Goal: Task Accomplishment & Management: Use online tool/utility

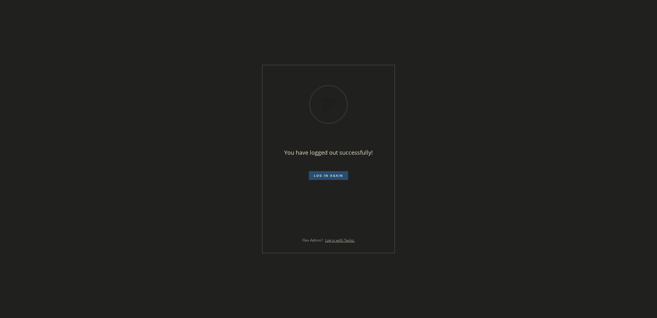
click at [333, 62] on div "You have logged out successfully! Log in again Flex Admin? Log in with Twilio." at bounding box center [328, 159] width 657 height 318
click at [312, 173] on button "Log in again" at bounding box center [328, 175] width 39 height 9
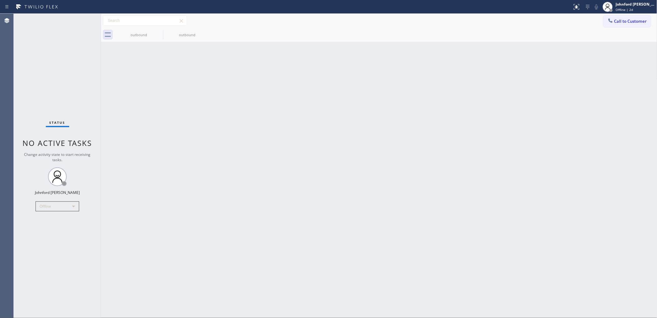
click at [503, 175] on div "Back to Dashboard Change Sender ID Customers Technicians Select a contact Outbo…" at bounding box center [379, 166] width 557 height 304
click at [62, 203] on div "Offline" at bounding box center [58, 206] width 44 height 10
click at [56, 231] on li "Unavailable" at bounding box center [57, 230] width 42 height 7
click at [197, 208] on div "Back to Dashboard Change Sender ID Customers Technicians Select a contact Outbo…" at bounding box center [379, 166] width 557 height 304
click at [379, 84] on div "Back to Dashboard Change Sender ID Customers Technicians Select a contact Outbo…" at bounding box center [379, 166] width 557 height 304
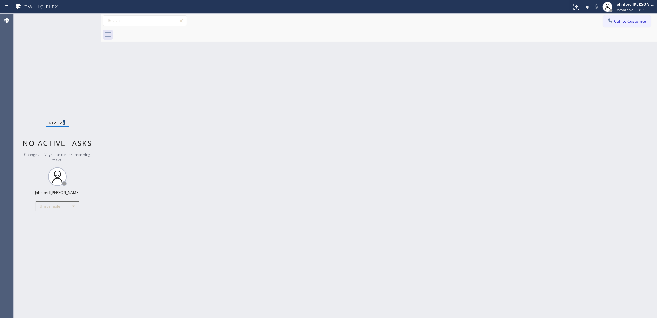
drag, startPoint x: 61, startPoint y: 74, endPoint x: 64, endPoint y: 70, distance: 4.7
click at [64, 70] on div "Status No active tasks Change activity state to start receiving tasks. Johnford…" at bounding box center [57, 166] width 87 height 304
click at [172, 235] on div "Back to Dashboard Change Sender ID Customers Technicians Select a contact Outbo…" at bounding box center [379, 166] width 557 height 304
click at [44, 49] on div "Status No active tasks Change activity state to start receiving tasks. Johnford…" at bounding box center [57, 166] width 87 height 304
click at [148, 209] on div "Back to Dashboard Change Sender ID Customers Technicians Select a contact Outbo…" at bounding box center [379, 166] width 557 height 304
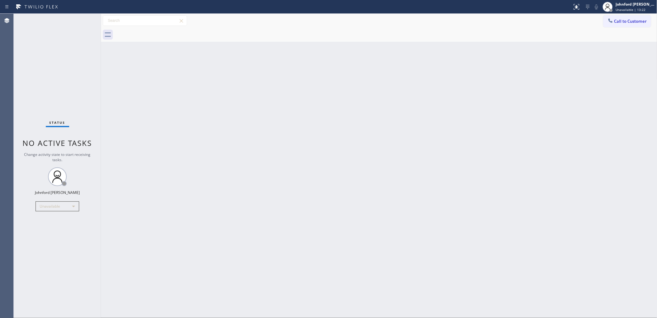
click at [443, 113] on div "Back to Dashboard Change Sender ID Customers Technicians Select a contact Outbo…" at bounding box center [379, 166] width 557 height 304
drag, startPoint x: 401, startPoint y: 75, endPoint x: 419, endPoint y: 48, distance: 32.4
click at [401, 75] on div "Back to Dashboard Change Sender ID Customers Technicians Select a contact Outbo…" at bounding box center [379, 166] width 557 height 304
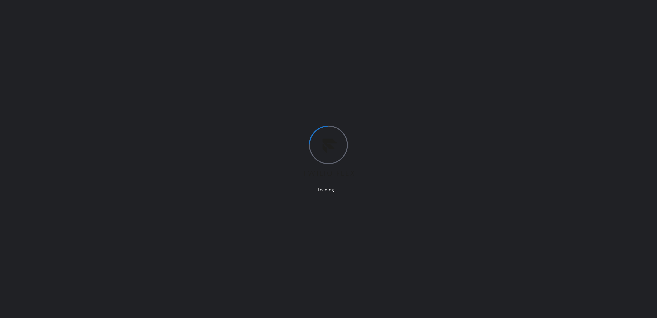
click at [337, 116] on div "Loading ..." at bounding box center [328, 159] width 657 height 318
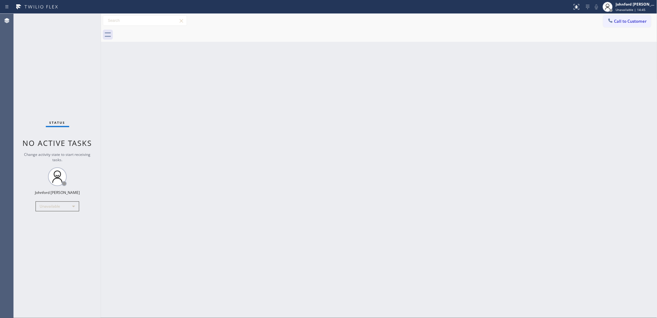
click at [499, 49] on div "Back to Dashboard Change Sender ID Customers Technicians Select a contact Outbo…" at bounding box center [379, 166] width 557 height 304
click at [612, 13] on div at bounding box center [608, 7] width 14 height 14
click at [574, 25] on div "Call to Customer Outbound call Location Search location Your caller id phone nu…" at bounding box center [379, 20] width 557 height 11
click at [602, 20] on div "Call to Customer Outbound call Location Search location Your caller id phone nu…" at bounding box center [379, 20] width 557 height 11
click at [605, 22] on button "Call to Customer" at bounding box center [628, 21] width 48 height 12
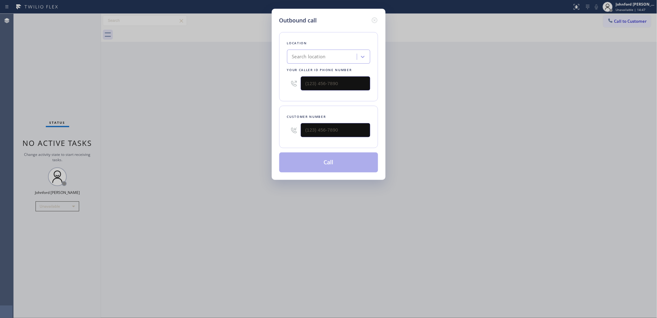
drag, startPoint x: 348, startPoint y: 73, endPoint x: 228, endPoint y: 86, distance: 120.8
click at [236, 85] on div "Outbound call Location Search location Your caller id phone number Customer num…" at bounding box center [328, 159] width 657 height 318
drag, startPoint x: 336, startPoint y: 81, endPoint x: 234, endPoint y: 84, distance: 102.3
click at [237, 84] on div "Outbound call Location Search location Your caller id phone number (___) ___-__…" at bounding box center [328, 159] width 657 height 318
paste input "858) 800-3094"
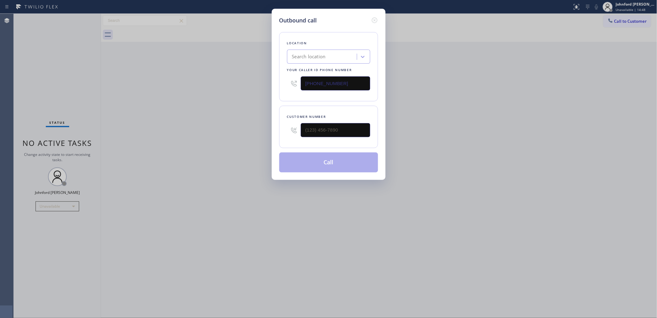
type input "[PHONE_NUMBER]"
click at [243, 91] on div "Outbound call Location Search location Your caller id phone number [PHONE_NUMBE…" at bounding box center [328, 159] width 657 height 318
click at [480, 101] on div "Outbound call Location Search location Your caller id phone number [PHONE_NUMBE…" at bounding box center [328, 159] width 657 height 318
drag, startPoint x: 317, startPoint y: 128, endPoint x: 242, endPoint y: 128, distance: 75.5
click at [242, 128] on div "Outbound call Location 5 Star Air Duct Cleaning Your caller id phone number [PH…" at bounding box center [328, 159] width 657 height 318
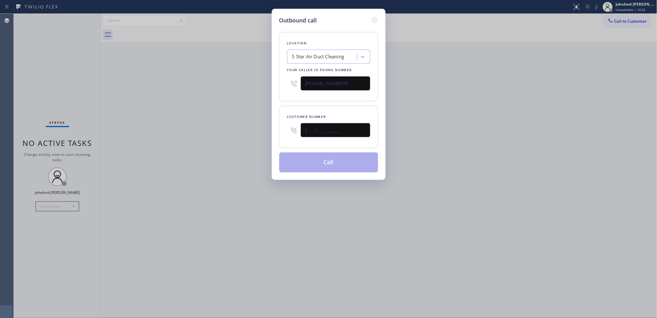
paste input "562) 652-4944"
type input "[PHONE_NUMBER]"
click at [233, 131] on div "Outbound call Location 5 Star Air Duct Cleaning Your caller id phone number [PH…" at bounding box center [328, 159] width 657 height 318
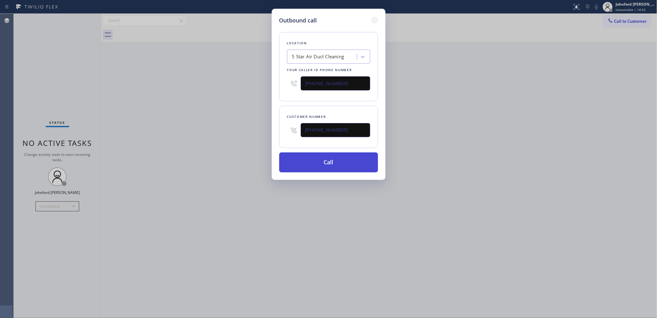
click at [320, 155] on button "Call" at bounding box center [328, 163] width 99 height 20
click at [377, 139] on div "Customer number [PHONE_NUMBER]" at bounding box center [328, 127] width 99 height 42
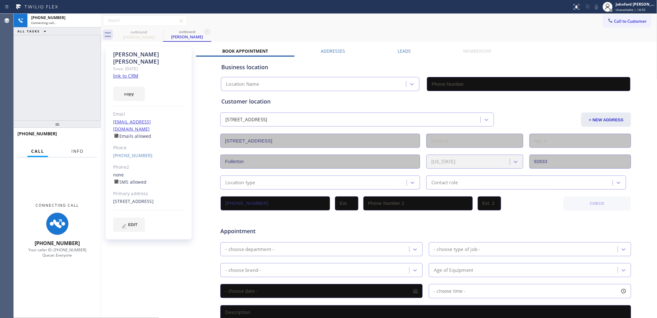
click at [78, 150] on span "Info" at bounding box center [77, 151] width 12 height 6
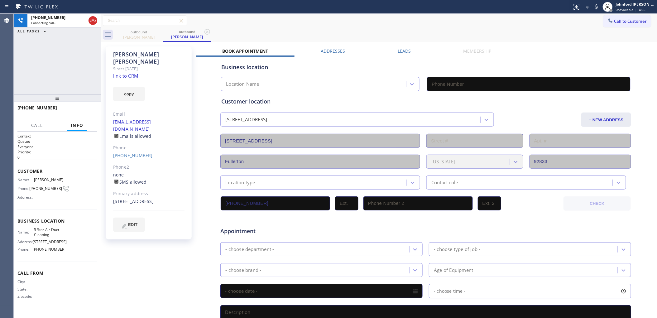
drag, startPoint x: 65, startPoint y: 100, endPoint x: 84, endPoint y: 35, distance: 68.1
click at [84, 35] on div "[PHONE_NUMBER] Connecting call… ALL TASKS ALL TASKS ACTIVE TASKS TASKS IN WRAP …" at bounding box center [57, 166] width 87 height 304
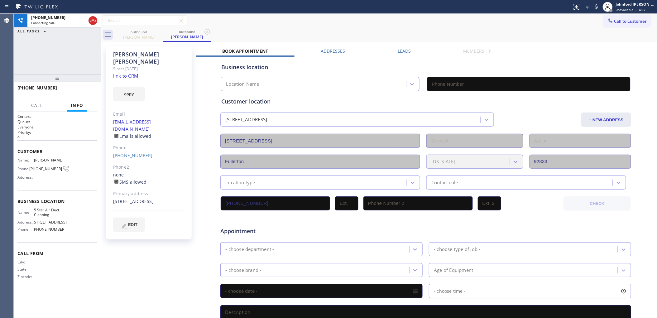
type input "[PHONE_NUMBER]"
click at [594, 2] on div "Status report No issues detected If you experience an issue, please download th…" at bounding box center [613, 7] width 87 height 14
click at [595, 7] on icon at bounding box center [596, 6] width 7 height 7
click at [598, 5] on icon at bounding box center [596, 6] width 7 height 7
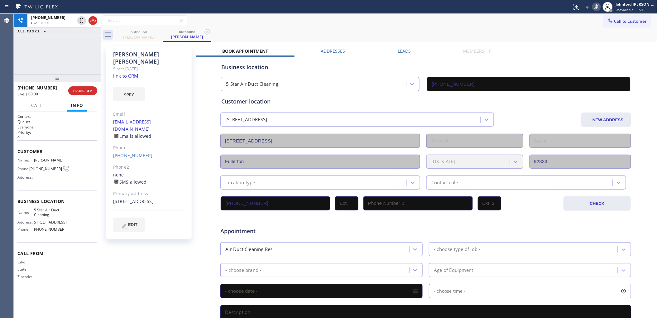
click at [598, 5] on rect at bounding box center [597, 6] width 4 height 4
click at [119, 198] on div "[STREET_ADDRESS]" at bounding box center [148, 201] width 71 height 7
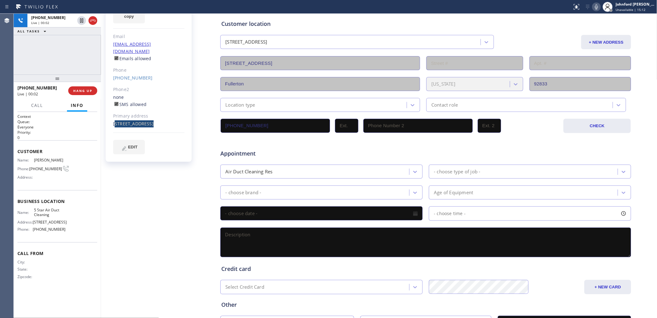
click at [115, 194] on div "[PERSON_NAME] Since: [DATE] link to CRM copy Email [EMAIL_ADDRESS][DOMAIN_NAME]…" at bounding box center [150, 168] width 94 height 404
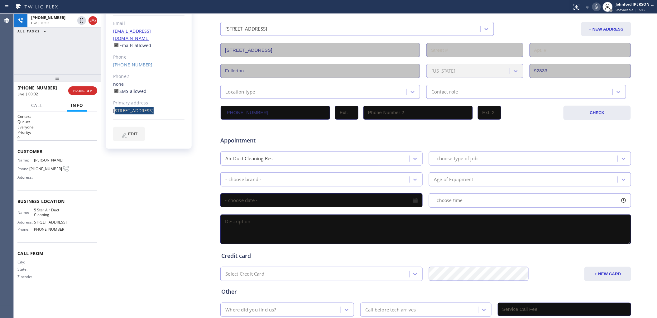
click at [115, 194] on div "[PERSON_NAME] Since: [DATE] link to CRM copy Email [EMAIL_ADDRESS][DOMAIN_NAME]…" at bounding box center [150, 155] width 94 height 404
click at [124, 107] on div "[STREET_ADDRESS]" at bounding box center [148, 110] width 71 height 7
click at [122, 107] on div "[STREET_ADDRESS]" at bounding box center [148, 110] width 71 height 7
copy div "92833"
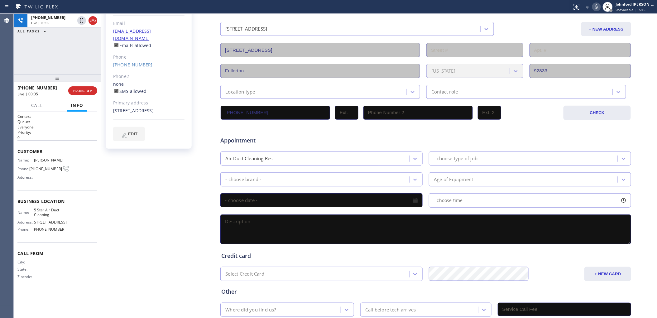
drag, startPoint x: 97, startPoint y: 51, endPoint x: 89, endPoint y: 51, distance: 7.5
click at [93, 51] on div "[PHONE_NUMBER] Live | 00:05 ALL TASKS ALL TASKS ACTIVE TASKS TASKS IN WRAP UP" at bounding box center [57, 44] width 87 height 61
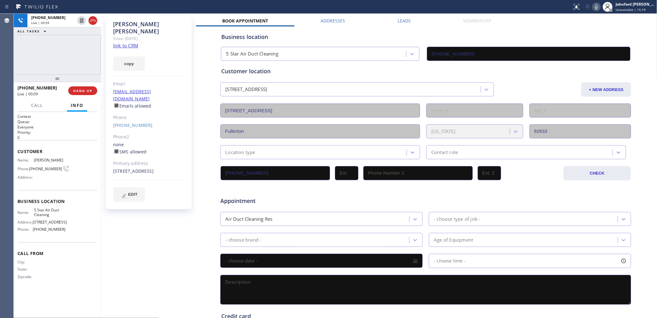
scroll to position [0, 0]
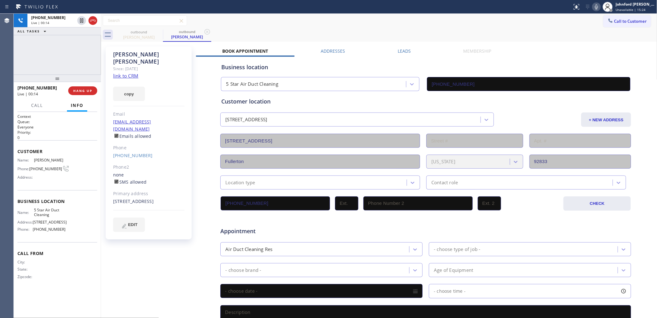
click at [596, 5] on icon at bounding box center [596, 6] width 7 height 7
click at [596, 5] on icon at bounding box center [596, 6] width 3 height 5
click at [597, 7] on icon at bounding box center [596, 6] width 7 height 7
click at [596, 7] on icon at bounding box center [596, 6] width 3 height 5
click at [47, 168] on span "[PHONE_NUMBER]" at bounding box center [45, 169] width 33 height 5
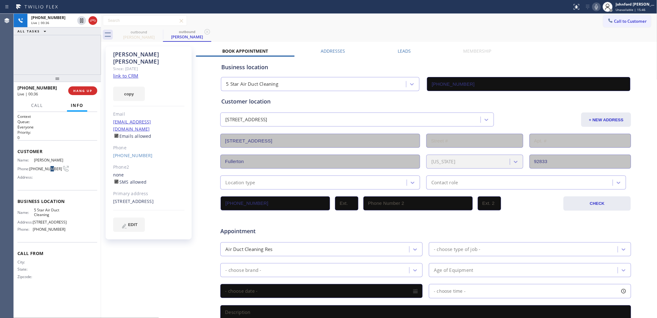
click at [47, 168] on span "[PHONE_NUMBER]" at bounding box center [45, 169] width 33 height 5
copy div "[PHONE_NUMBER]"
click at [43, 168] on span "[PHONE_NUMBER]" at bounding box center [45, 169] width 33 height 5
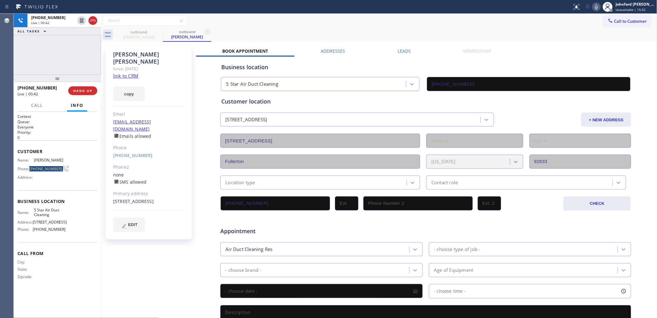
click at [43, 168] on span "[PHONE_NUMBER]" at bounding box center [45, 169] width 33 height 5
click at [44, 167] on span "[PHONE_NUMBER]" at bounding box center [45, 169] width 33 height 5
click at [75, 91] on span "HANG UP" at bounding box center [82, 91] width 19 height 4
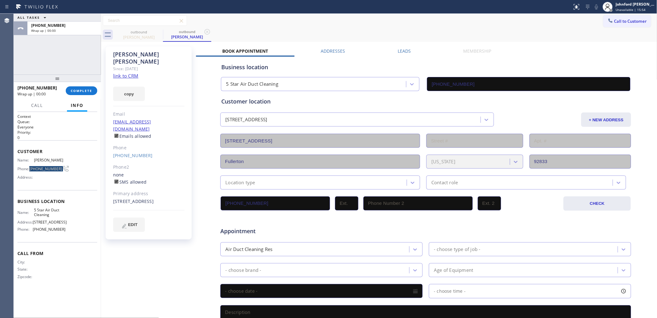
click at [87, 48] on div "ALL TASKS ALL TASKS ACTIVE TASKS TASKS IN WRAP UP [PHONE_NUMBER] Wrap up | 00:00" at bounding box center [57, 44] width 87 height 61
click at [92, 97] on div "[PHONE_NUMBER] Wrap up | 03:29 COMPLETE" at bounding box center [57, 91] width 80 height 16
click at [92, 89] on span "COMPLETE" at bounding box center [82, 91] width 22 height 4
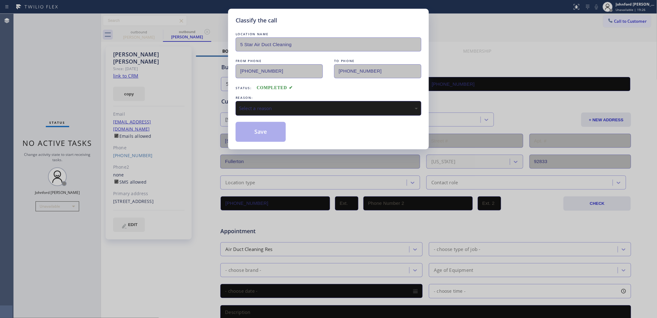
click at [243, 101] on div "Select a reason" at bounding box center [329, 108] width 186 height 15
click at [269, 135] on button "Save" at bounding box center [261, 132] width 50 height 20
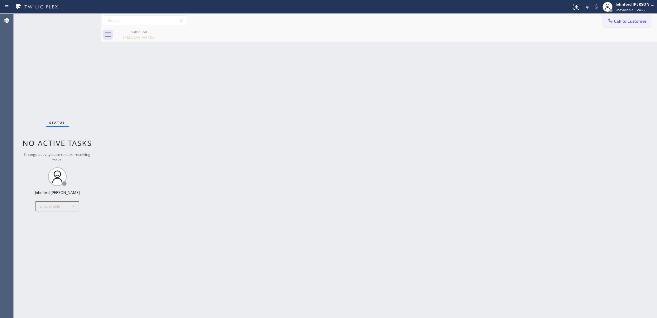
click at [607, 21] on button "Call to Customer" at bounding box center [628, 21] width 48 height 12
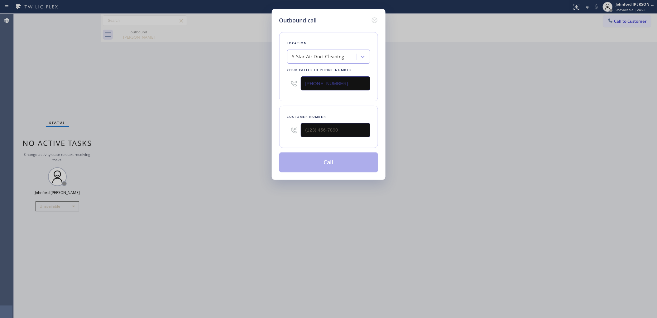
drag, startPoint x: 349, startPoint y: 91, endPoint x: 214, endPoint y: 91, distance: 135.0
click at [214, 91] on div "Outbound call Location 5 Star Air Duct Cleaning Your caller id phone number [PH…" at bounding box center [328, 159] width 657 height 318
click at [341, 88] on input "[PHONE_NUMBER]" at bounding box center [336, 83] width 70 height 14
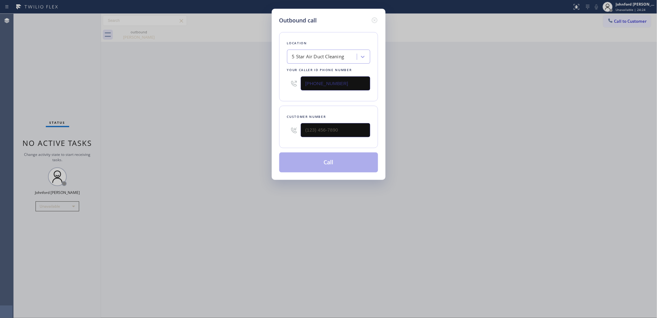
paste input "917) 920-9568"
type input "[PHONE_NUMBER]"
click at [339, 129] on input "(___) ___-____" at bounding box center [336, 130] width 70 height 14
paste input "516) 567-9028"
type input "[PHONE_NUMBER]"
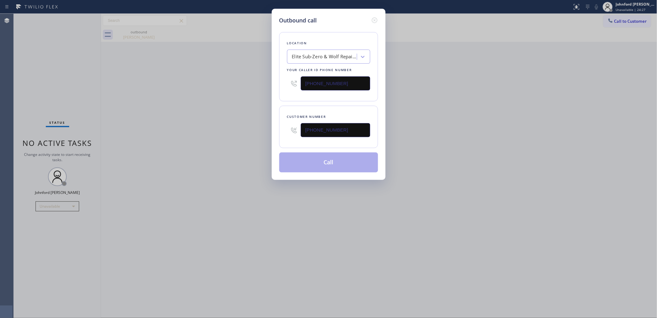
drag, startPoint x: 197, startPoint y: 139, endPoint x: 201, endPoint y: 141, distance: 4.1
click at [197, 139] on div "Outbound call Location Elite Sub-Zero & Wolf Repair Service [US_STATE] Your cal…" at bounding box center [328, 159] width 657 height 318
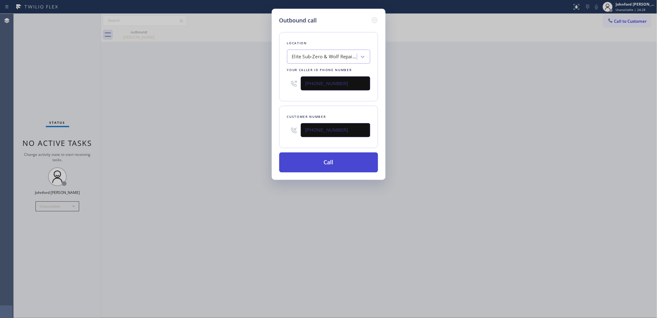
click at [295, 155] on button "Call" at bounding box center [328, 163] width 99 height 20
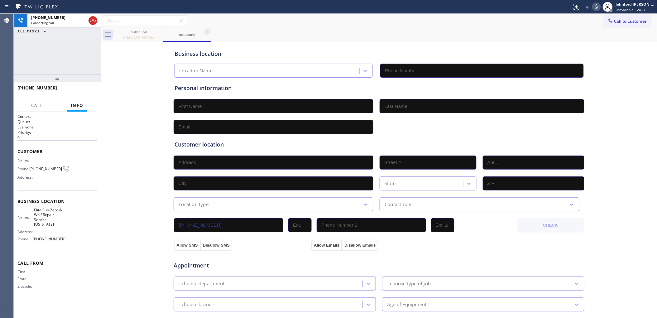
type input "[PHONE_NUMBER]"
drag, startPoint x: 406, startPoint y: 40, endPoint x: 530, endPoint y: 20, distance: 126.0
click at [406, 39] on div "outbound [PERSON_NAME] outbound" at bounding box center [386, 35] width 543 height 14
click at [598, 6] on icon at bounding box center [596, 6] width 3 height 5
click at [598, 6] on icon at bounding box center [596, 6] width 7 height 7
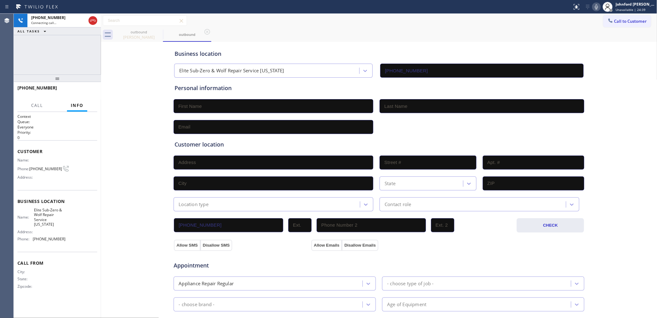
click at [49, 167] on span "[PHONE_NUMBER]" at bounding box center [45, 169] width 33 height 5
copy div "[PHONE_NUMBER]"
click at [160, 33] on icon at bounding box center [159, 32] width 6 height 6
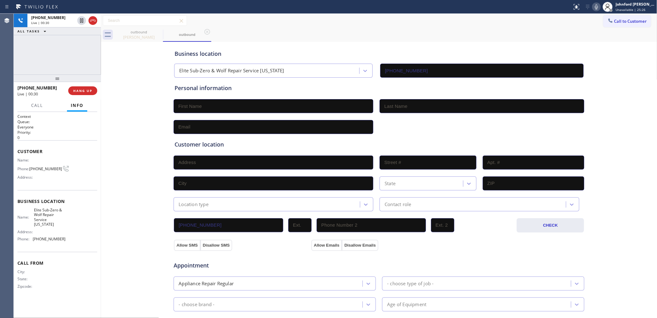
click at [91, 53] on div "[PHONE_NUMBER] Live | 00:30 ALL TASKS ALL TASKS ACTIVE TASKS TASKS IN WRAP UP" at bounding box center [57, 44] width 87 height 61
click at [47, 60] on div "[PHONE_NUMBER] Live | 00:32 ALL TASKS ALL TASKS ACTIVE TASKS TASKS IN WRAP UP" at bounding box center [57, 44] width 87 height 61
click at [99, 79] on div "[PHONE_NUMBER] Live | 00:33 ALL TASKS ALL TASKS ACTIVE TASKS TASKS IN WRAP UP […" at bounding box center [57, 166] width 87 height 304
click at [96, 84] on div "[PHONE_NUMBER] Live | 00:33 HANG UP" at bounding box center [57, 91] width 80 height 16
drag, startPoint x: 96, startPoint y: 84, endPoint x: 85, endPoint y: 86, distance: 11.7
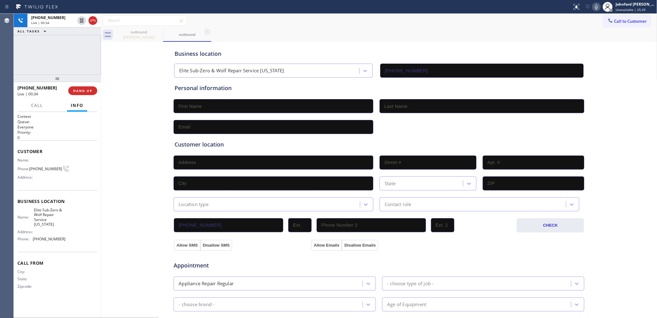
click at [94, 84] on div "[PHONE_NUMBER] Live | 00:34 HANG UP" at bounding box center [57, 91] width 80 height 16
click at [85, 86] on div "[PHONE_NUMBER] Live | 00:34 HANG UP" at bounding box center [57, 91] width 80 height 16
click at [83, 90] on span "HANG UP" at bounding box center [82, 91] width 19 height 4
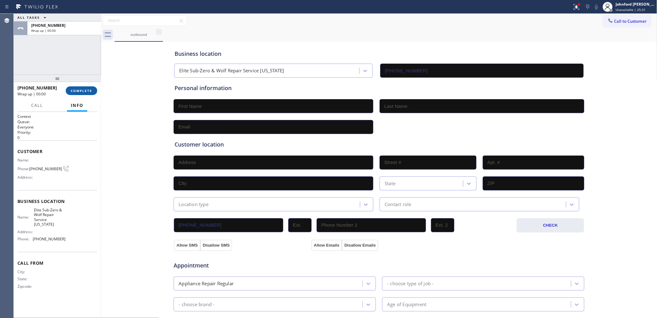
click at [92, 88] on button "COMPLETE" at bounding box center [81, 90] width 31 height 9
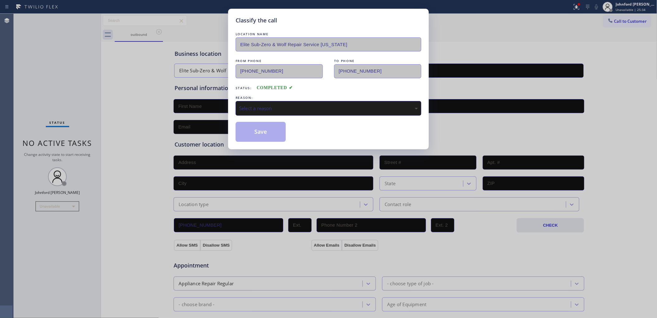
click at [313, 108] on div "Select a reason" at bounding box center [328, 108] width 179 height 7
click at [283, 137] on button "Save" at bounding box center [261, 132] width 50 height 20
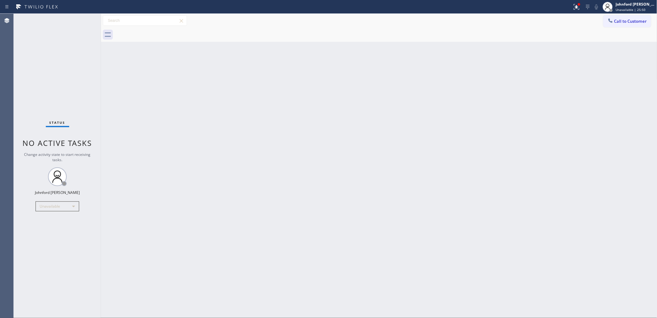
click at [350, 70] on div "Back to Dashboard Change Sender ID Customers Technicians Select a contact Outbo…" at bounding box center [379, 166] width 557 height 304
click at [356, 71] on div "Back to Dashboard Change Sender ID Customers Technicians Select a contact Outbo…" at bounding box center [379, 166] width 557 height 304
click at [464, 211] on div "Back to Dashboard Change Sender ID Customers Technicians Select a contact Outbo…" at bounding box center [379, 166] width 557 height 304
click at [570, 5] on div "Status report Issues detected These issues could affect your workflow. Please c…" at bounding box center [328, 7] width 657 height 14
click at [573, 3] on icon at bounding box center [576, 6] width 7 height 7
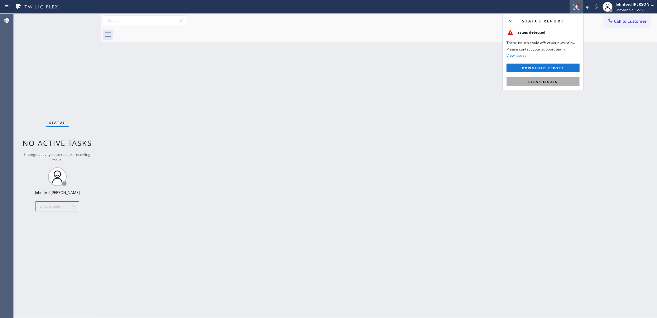
click at [554, 85] on button "Clear issues" at bounding box center [543, 81] width 73 height 9
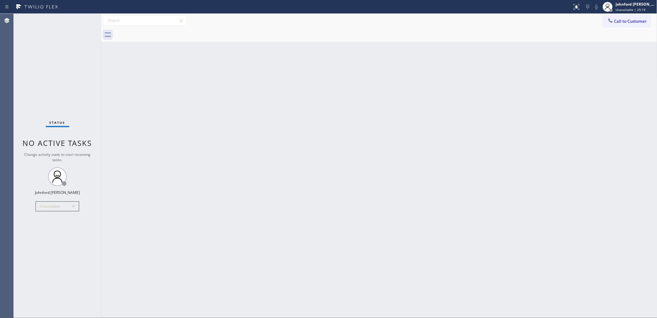
click at [608, 33] on div at bounding box center [386, 35] width 543 height 14
click at [612, 24] on button "Call to Customer" at bounding box center [628, 21] width 48 height 12
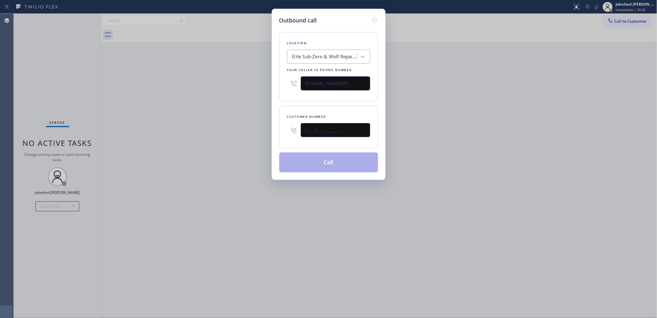
drag, startPoint x: 331, startPoint y: 128, endPoint x: 277, endPoint y: 127, distance: 54.6
click at [277, 127] on div "Outbound call Location Elite Sub-Zero & Wolf Repair Service [US_STATE] Your cal…" at bounding box center [329, 94] width 114 height 171
paste input "516) 567-9028"
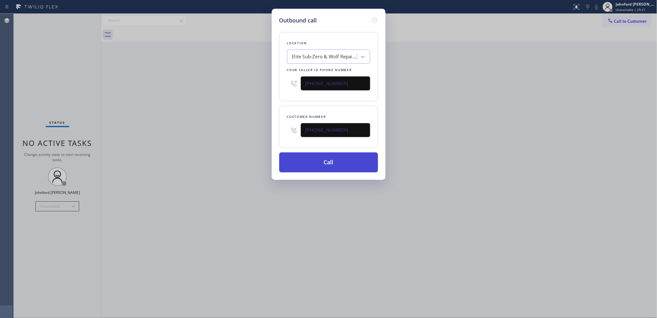
type input "[PHONE_NUMBER]"
click at [328, 164] on button "Call" at bounding box center [328, 163] width 99 height 20
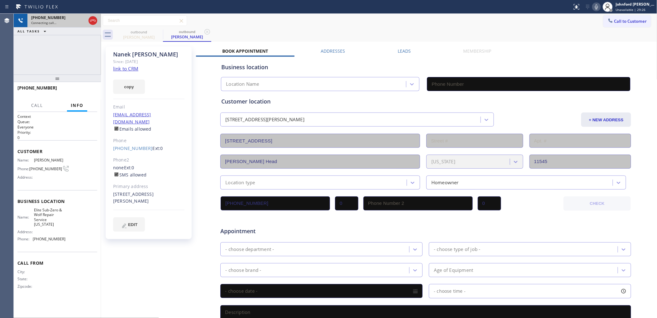
drag, startPoint x: 93, startPoint y: 19, endPoint x: 94, endPoint y: 25, distance: 6.1
click at [94, 19] on icon at bounding box center [92, 20] width 7 height 7
type input "[PHONE_NUMBER]"
click at [129, 65] on link "link to CRM" at bounding box center [125, 68] width 25 height 6
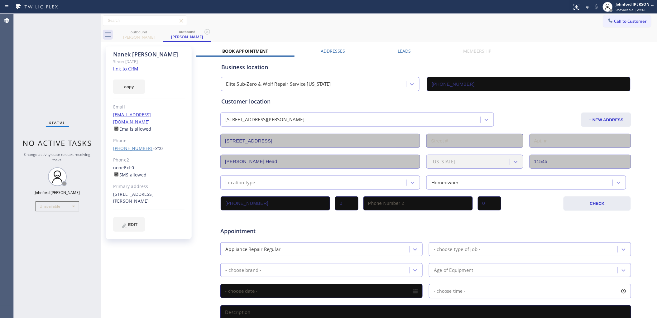
click at [129, 145] on link "[PHONE_NUMBER]" at bounding box center [133, 148] width 40 height 6
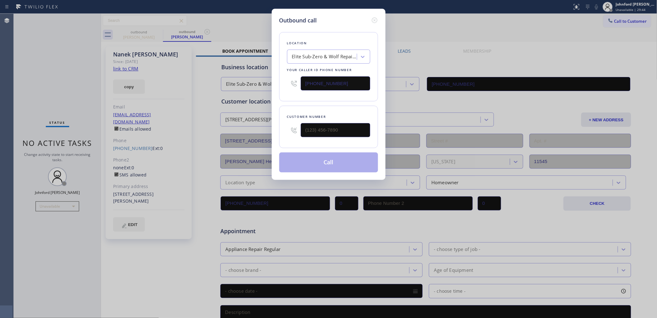
type input "[PHONE_NUMBER]"
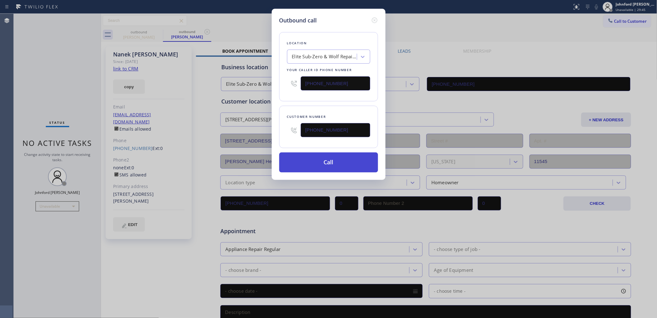
click at [309, 162] on button "Call" at bounding box center [328, 163] width 99 height 20
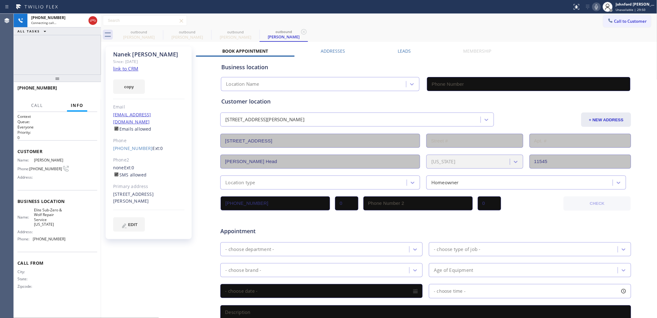
type input "[PHONE_NUMBER]"
click at [450, 9] on div at bounding box center [286, 7] width 568 height 10
click at [94, 19] on icon at bounding box center [92, 20] width 7 height 7
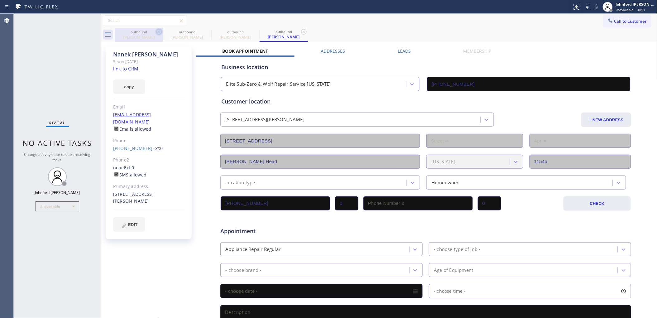
click at [157, 32] on icon at bounding box center [159, 32] width 6 height 6
click at [0, 0] on icon at bounding box center [0, 0] width 0 height 0
click at [253, 32] on icon at bounding box center [256, 32] width 6 height 6
click at [301, 32] on icon at bounding box center [304, 32] width 6 height 6
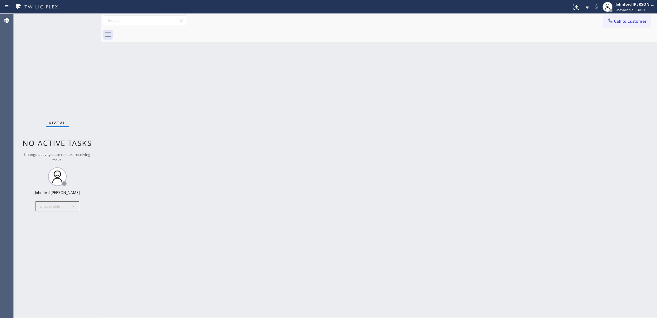
click at [157, 32] on div at bounding box center [386, 35] width 543 height 14
click at [58, 215] on div "Status No active tasks Change activity state to start receiving tasks. [PERSON_…" at bounding box center [57, 166] width 87 height 304
click at [55, 207] on div "Unavailable" at bounding box center [58, 206] width 44 height 10
click at [48, 220] on li "Available" at bounding box center [57, 222] width 42 height 7
drag, startPoint x: 170, startPoint y: 205, endPoint x: 200, endPoint y: 187, distance: 35.0
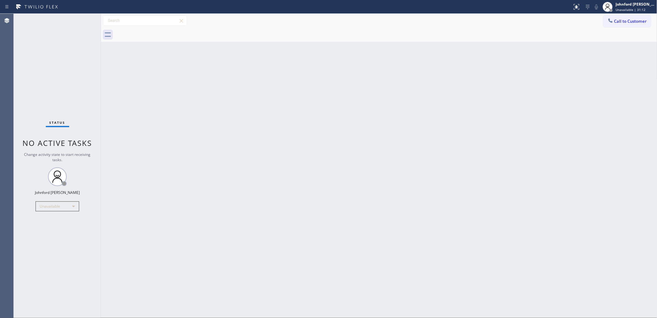
click at [171, 205] on div "Back to Dashboard Change Sender ID Customers Technicians Select a contact Outbo…" at bounding box center [379, 166] width 557 height 304
click at [350, 104] on div "Back to Dashboard Change Sender ID Customers Technicians Select a contact Outbo…" at bounding box center [379, 166] width 557 height 304
drag, startPoint x: 167, startPoint y: 91, endPoint x: 60, endPoint y: 61, distance: 111.5
click at [166, 92] on div "Back to Dashboard Change Sender ID Customers Technicians Select a contact Outbo…" at bounding box center [379, 166] width 557 height 304
drag, startPoint x: 350, startPoint y: 142, endPoint x: 376, endPoint y: 145, distance: 26.7
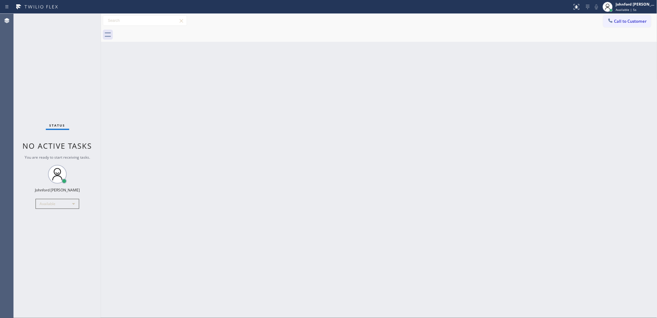
click at [350, 142] on div "Back to Dashboard Change Sender ID Customers Technicians Select a contact Outbo…" at bounding box center [379, 166] width 557 height 304
click at [53, 36] on div "Status No active tasks You are ready to start receiving tasks. [PERSON_NAME] Av…" at bounding box center [57, 166] width 87 height 304
drag, startPoint x: 476, startPoint y: 24, endPoint x: 538, endPoint y: 15, distance: 62.8
click at [476, 24] on div "Call to Customer Outbound call Location Elite Sub-Zero & Wolf Repair Service [U…" at bounding box center [379, 20] width 557 height 11
click at [616, 8] on span "Available | 2:40" at bounding box center [628, 9] width 24 height 4
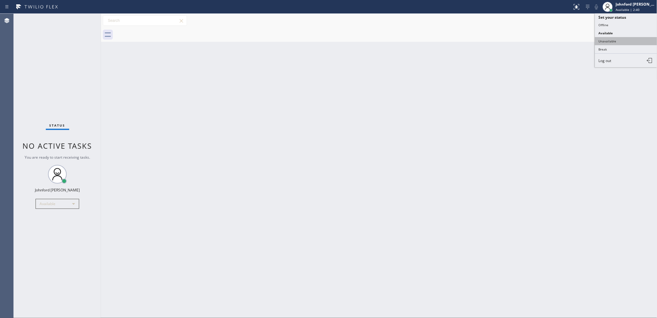
click at [615, 43] on button "Unavailable" at bounding box center [626, 41] width 62 height 8
drag, startPoint x: 341, startPoint y: 77, endPoint x: 192, endPoint y: 8, distance: 163.7
click at [335, 77] on div "Back to Dashboard Change Sender ID Customers Technicians Select a contact Outbo…" at bounding box center [379, 166] width 557 height 304
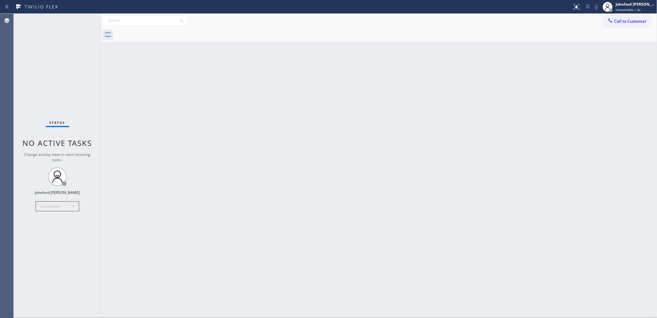
drag, startPoint x: 496, startPoint y: 94, endPoint x: 520, endPoint y: 2, distance: 95.6
click at [498, 79] on div "Back to Dashboard Change Sender ID Customers Technicians Select a contact Outbo…" at bounding box center [379, 166] width 557 height 304
drag, startPoint x: 417, startPoint y: 56, endPoint x: 427, endPoint y: 47, distance: 14.1
click at [417, 56] on div "Back to Dashboard Change Sender ID Customers Technicians Select a contact Outbo…" at bounding box center [379, 166] width 557 height 304
click at [620, 20] on span "Call to Customer" at bounding box center [631, 21] width 33 height 6
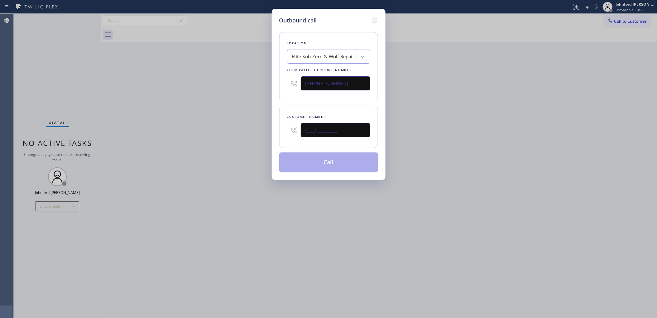
drag, startPoint x: 341, startPoint y: 126, endPoint x: 232, endPoint y: 133, distance: 108.8
click at [259, 136] on div "Outbound call Location Elite Sub-Zero & Wolf Repair Service [US_STATE] Your cal…" at bounding box center [328, 159] width 657 height 318
paste input "516) 567-9028"
type input "[PHONE_NUMBER]"
click at [222, 133] on div "Outbound call Location Elite Sub-Zero & Wolf Repair Service [US_STATE] Your cal…" at bounding box center [328, 159] width 657 height 318
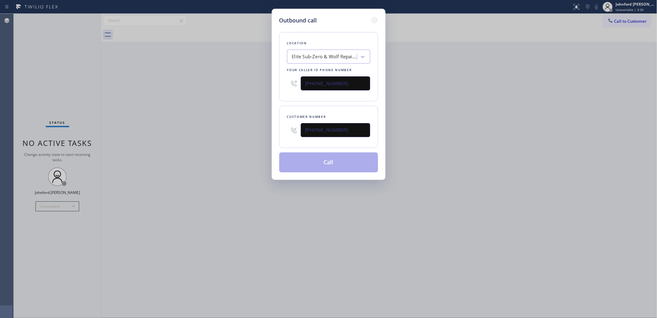
click at [300, 166] on button "Call" at bounding box center [328, 163] width 99 height 20
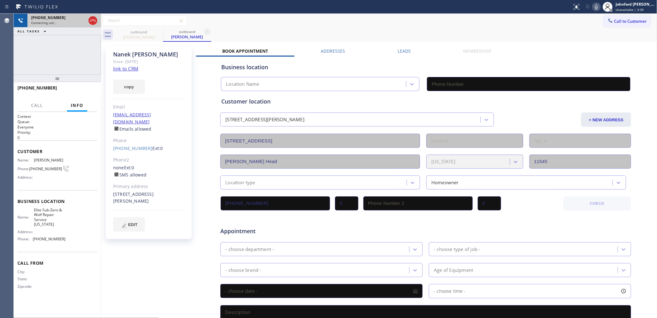
click at [95, 21] on icon at bounding box center [93, 21] width 6 height 2
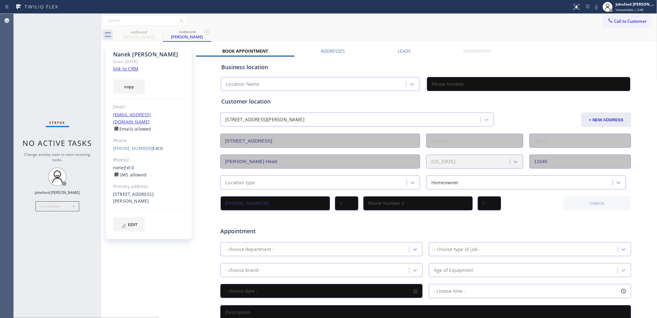
type input "[PHONE_NUMBER]"
click at [127, 69] on link "link to CRM" at bounding box center [125, 68] width 25 height 6
click at [156, 32] on icon at bounding box center [158, 31] width 7 height 7
click at [156, 32] on icon at bounding box center [159, 32] width 6 height 6
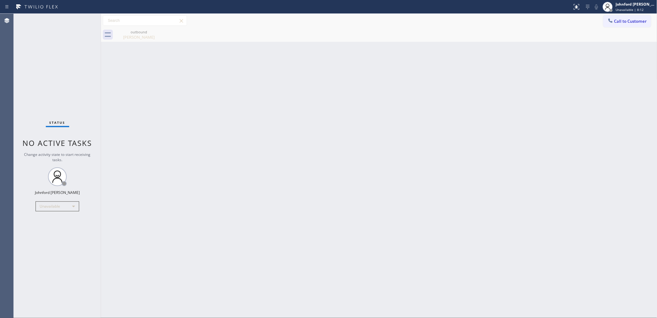
click at [0, 0] on icon at bounding box center [0, 0] width 0 height 0
click at [481, 72] on div "Back to Dashboard Change Sender ID Customers Technicians Select a contact Outbo…" at bounding box center [379, 166] width 557 height 304
click at [444, 91] on div "Back to Dashboard Change Sender ID Customers Technicians Select a contact Outbo…" at bounding box center [379, 166] width 557 height 304
drag, startPoint x: 618, startPoint y: 22, endPoint x: 392, endPoint y: 110, distance: 243.0
click at [619, 24] on button "Call to Customer" at bounding box center [628, 21] width 48 height 12
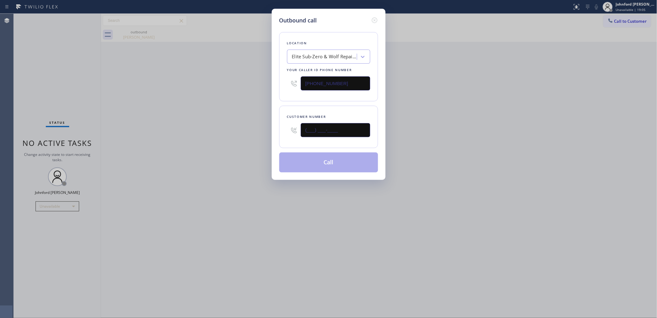
drag, startPoint x: 345, startPoint y: 128, endPoint x: 274, endPoint y: 122, distance: 70.8
click at [274, 122] on div "Outbound call Location Elite Sub-Zero & Wolf Repair Service [US_STATE] Your cal…" at bounding box center [329, 94] width 114 height 171
paste input "586) 883-2489"
type input "[PHONE_NUMBER]"
drag, startPoint x: 474, startPoint y: 78, endPoint x: 516, endPoint y: 4, distance: 85.1
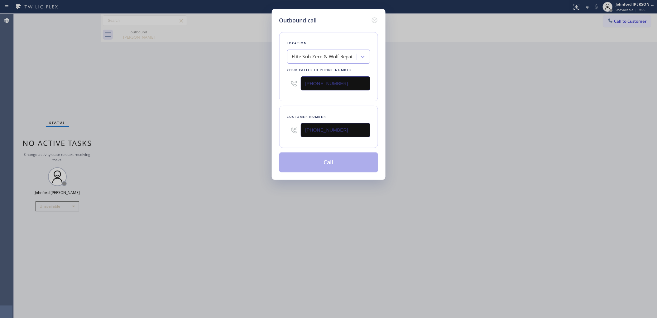
click at [475, 77] on div "Outbound call Location Elite Sub-Zero & Wolf Repair Service [US_STATE] Your cal…" at bounding box center [328, 159] width 657 height 318
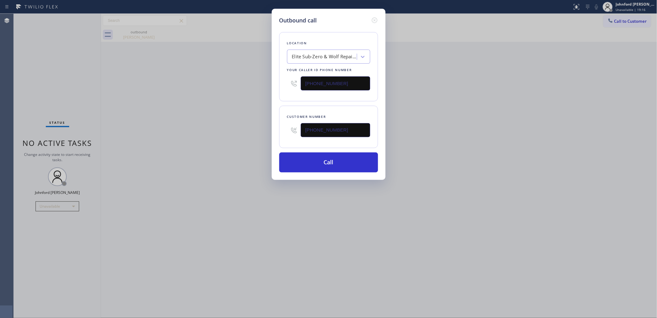
drag, startPoint x: 355, startPoint y: 80, endPoint x: 248, endPoint y: 89, distance: 107.3
click at [275, 85] on div "Outbound call Location Elite Sub-Zero & Wolf Repair Service [US_STATE] Your cal…" at bounding box center [329, 94] width 114 height 171
paste input "714) 517-1513"
type input "[PHONE_NUMBER]"
click at [233, 90] on div "Outbound call Location Elite Sub-Zero & Wolf Repair Service [US_STATE] Your cal…" at bounding box center [328, 159] width 657 height 318
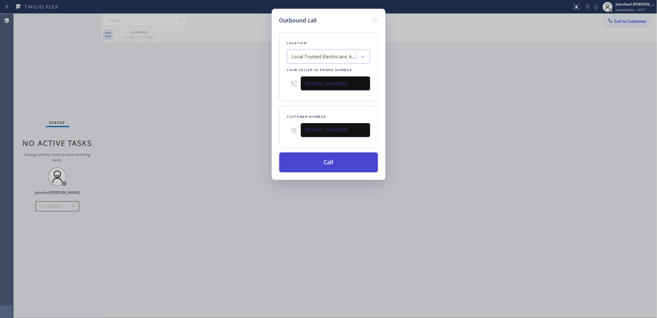
click at [303, 165] on button "Call" at bounding box center [328, 163] width 99 height 20
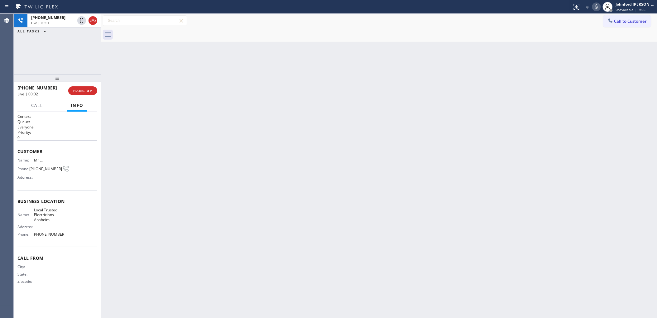
drag, startPoint x: 592, startPoint y: 86, endPoint x: 592, endPoint y: 70, distance: 16.2
click at [592, 85] on div "Back to Dashboard Change Sender ID Customers Technicians Select a contact Outbo…" at bounding box center [379, 166] width 557 height 304
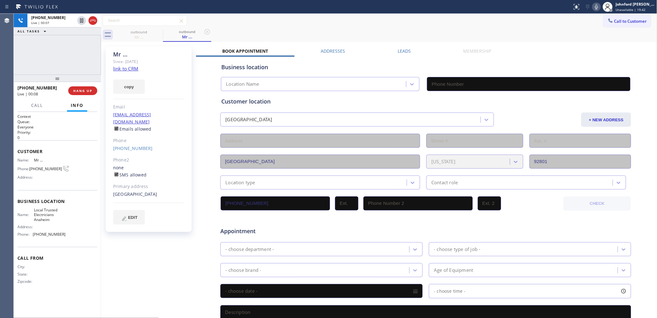
click at [596, 6] on icon at bounding box center [596, 6] width 3 height 5
type input "[PHONE_NUMBER]"
click at [595, 12] on div "Status report No issues detected If you experience an issue, please download th…" at bounding box center [613, 7] width 87 height 14
click at [600, 7] on icon at bounding box center [596, 6] width 7 height 7
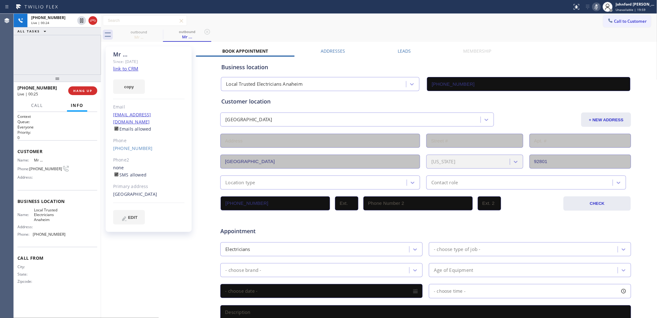
click at [598, 5] on icon at bounding box center [596, 6] width 3 height 5
click at [74, 94] on button "COMPLETE" at bounding box center [81, 90] width 31 height 9
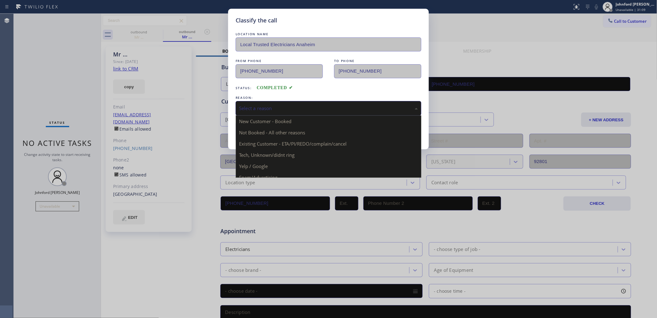
click at [305, 112] on div "Select a reason" at bounding box center [329, 108] width 186 height 15
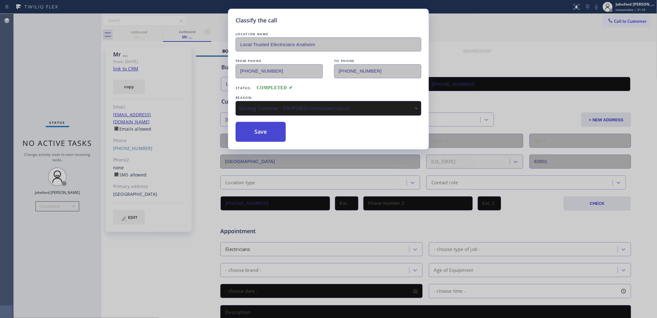
click at [267, 135] on button "Save" at bounding box center [261, 132] width 50 height 20
click at [508, 24] on div "Classify the call LOCATION NAME Local Trusted Electricians Anaheim FROM PHONE […" at bounding box center [328, 159] width 657 height 318
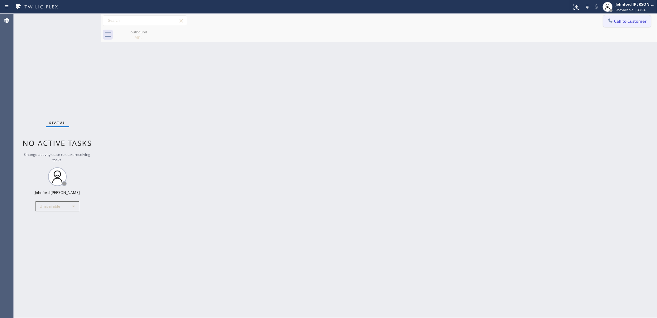
click at [610, 25] on button "Call to Customer" at bounding box center [628, 21] width 48 height 12
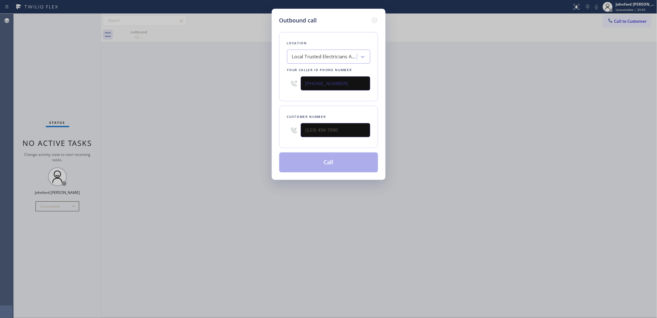
drag, startPoint x: 351, startPoint y: 82, endPoint x: 263, endPoint y: 87, distance: 88.1
click at [266, 85] on div "Outbound call Location Local Trusted Electricians [GEOGRAPHIC_DATA] Your caller…" at bounding box center [328, 159] width 657 height 318
paste input "213) 267-7635"
type input "[PHONE_NUMBER]"
click at [465, 102] on div "Outbound call Location Local Trusted Electricians [GEOGRAPHIC_DATA] Your caller…" at bounding box center [328, 159] width 657 height 318
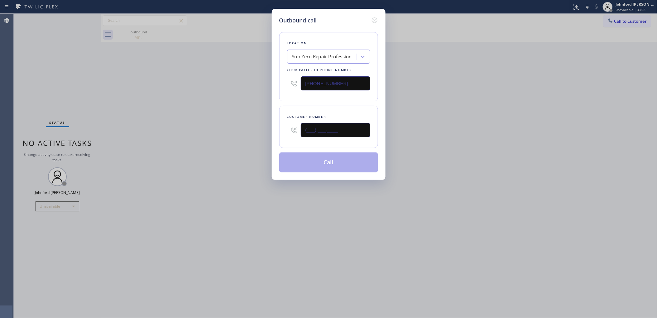
drag, startPoint x: 327, startPoint y: 129, endPoint x: 283, endPoint y: 130, distance: 44.3
click at [283, 130] on div "Customer number (___) ___-____" at bounding box center [328, 127] width 99 height 42
paste input "310) 702-6699"
type input "[PHONE_NUMBER]"
click at [250, 133] on div "Outbound call Location Sub Zero Repair Professionals [GEOGRAPHIC_DATA] Your cal…" at bounding box center [328, 159] width 657 height 318
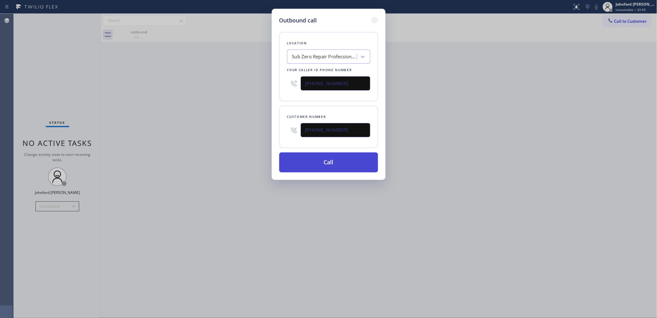
click at [317, 166] on button "Call" at bounding box center [328, 163] width 99 height 20
click at [395, 156] on div "Outbound call Location Sub Zero Repair Professionals [GEOGRAPHIC_DATA] Your cal…" at bounding box center [328, 159] width 657 height 318
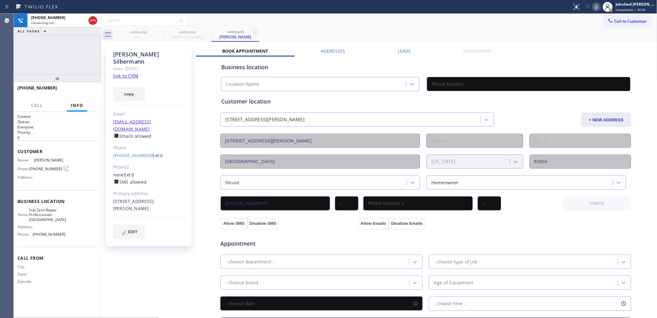
drag, startPoint x: 490, startPoint y: 32, endPoint x: 577, endPoint y: 20, distance: 88.1
click at [493, 30] on div "outbound Mr ... outbound [PERSON_NAME] outbound [PERSON_NAME]" at bounding box center [386, 35] width 543 height 14
type input "[PHONE_NUMBER]"
click at [596, 6] on icon at bounding box center [596, 6] width 7 height 7
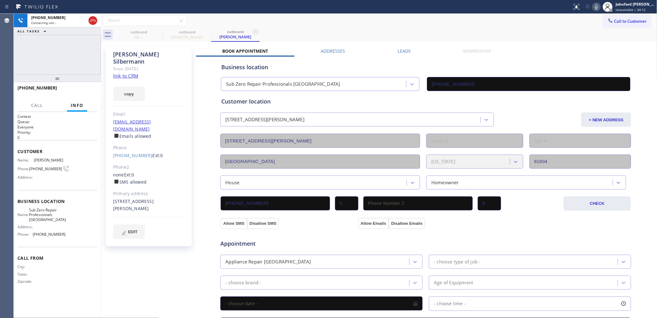
click at [503, 19] on div "Call to Customer Outbound call Location Sub Zero Repair Professionals [GEOGRAPH…" at bounding box center [379, 20] width 557 height 11
click at [41, 76] on div at bounding box center [57, 78] width 87 height 7
click at [94, 91] on button "HANG UP" at bounding box center [82, 90] width 29 height 9
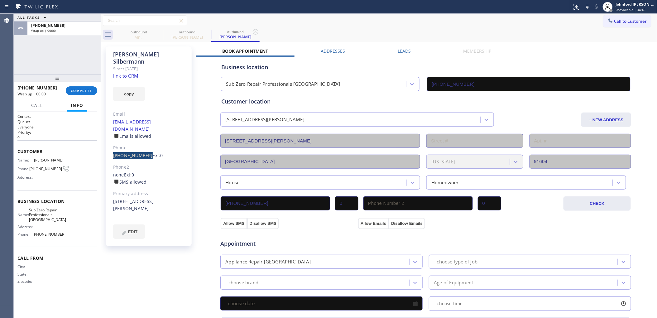
drag, startPoint x: 141, startPoint y: 146, endPoint x: 144, endPoint y: 142, distance: 5.3
click at [144, 142] on div "[PERSON_NAME] Since: [DATE] link to CRM copy Email [EMAIL_ADDRESS][DOMAIN_NAME]…" at bounding box center [149, 146] width 86 height 200
click at [92, 88] on button "COMPLETE" at bounding box center [81, 90] width 31 height 9
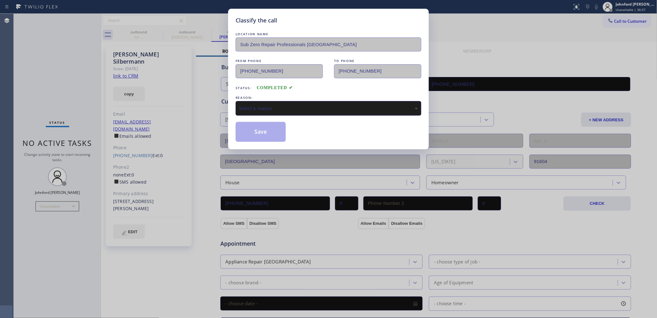
click at [286, 88] on span "COMPLETED" at bounding box center [275, 87] width 36 height 5
click at [283, 107] on div "Select a reason" at bounding box center [328, 108] width 179 height 7
click at [264, 131] on button "Save" at bounding box center [261, 132] width 50 height 20
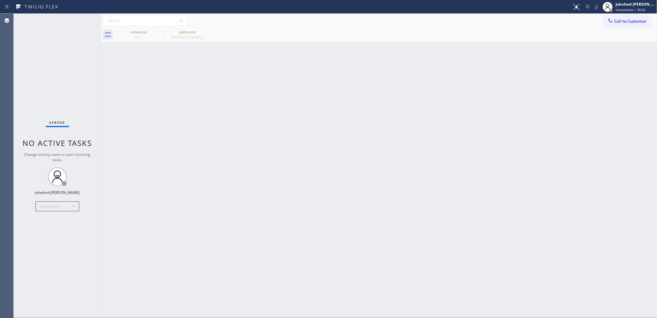
click at [629, 28] on div "outbound Mr ... outbound [PERSON_NAME]" at bounding box center [386, 35] width 543 height 14
click at [617, 25] on button "Call to Customer" at bounding box center [628, 21] width 48 height 12
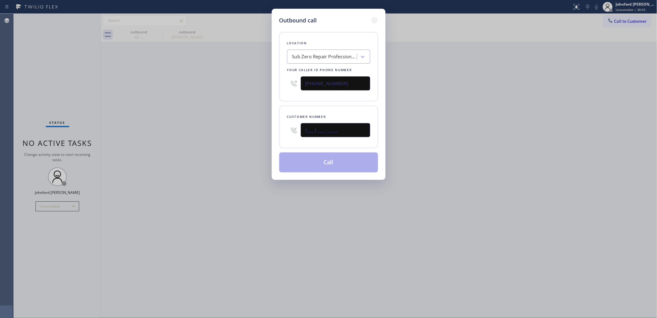
drag, startPoint x: 269, startPoint y: 136, endPoint x: 256, endPoint y: 136, distance: 12.5
click at [262, 136] on div "Outbound call Location Sub Zero Repair Professionals [GEOGRAPHIC_DATA] Your cal…" at bounding box center [328, 159] width 657 height 318
paste input "714) 747-0049"
type input "[PHONE_NUMBER]"
click at [239, 142] on div "Outbound call Location Sub Zero Repair Professionals [GEOGRAPHIC_DATA] Your cal…" at bounding box center [328, 159] width 657 height 318
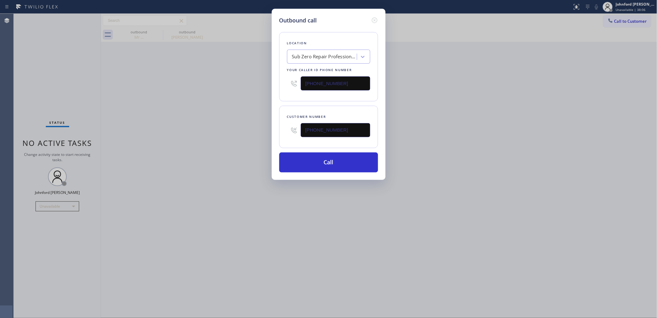
drag, startPoint x: 344, startPoint y: 84, endPoint x: 255, endPoint y: 91, distance: 88.9
click at [258, 90] on div "Outbound call Location Sub Zero Repair Professionals [GEOGRAPHIC_DATA] Your cal…" at bounding box center [328, 159] width 657 height 318
paste input "858) 800-3094"
type input "[PHONE_NUMBER]"
click at [242, 94] on div "Outbound call Location Sub Zero Repair Professionals [GEOGRAPHIC_DATA] Your cal…" at bounding box center [328, 159] width 657 height 318
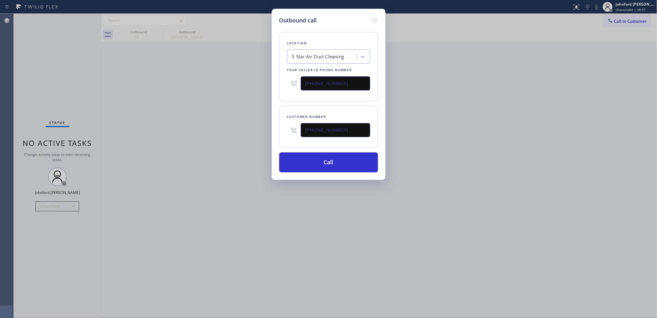
click at [424, 109] on div "Outbound call Location 5 Star Air Duct Cleaning Your caller id phone number [PH…" at bounding box center [328, 159] width 657 height 318
click at [333, 167] on button "Call" at bounding box center [328, 163] width 99 height 20
drag, startPoint x: 431, startPoint y: 119, endPoint x: 496, endPoint y: 23, distance: 115.7
click at [434, 117] on div "Outbound call Location 5 Star Air Duct Cleaning Your caller id phone number [PH…" at bounding box center [328, 159] width 657 height 318
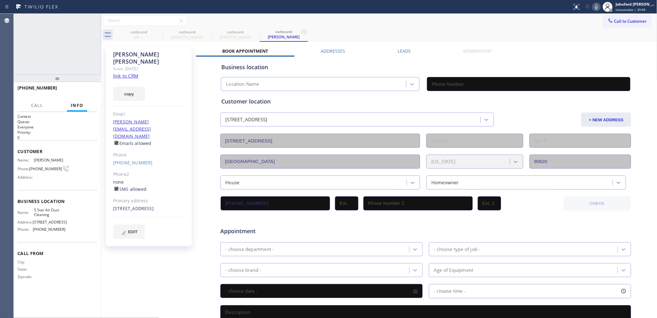
type input "[PHONE_NUMBER]"
click at [596, 7] on icon at bounding box center [596, 6] width 7 height 7
click at [596, 7] on rect at bounding box center [597, 6] width 4 height 4
click at [598, 8] on icon at bounding box center [596, 6] width 7 height 7
click at [594, 8] on icon at bounding box center [596, 6] width 7 height 7
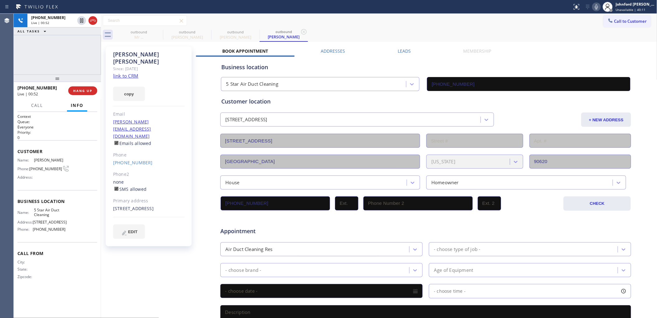
click at [596, 6] on icon at bounding box center [596, 6] width 3 height 5
click at [596, 9] on icon at bounding box center [596, 6] width 3 height 5
click at [593, 5] on icon at bounding box center [596, 6] width 7 height 7
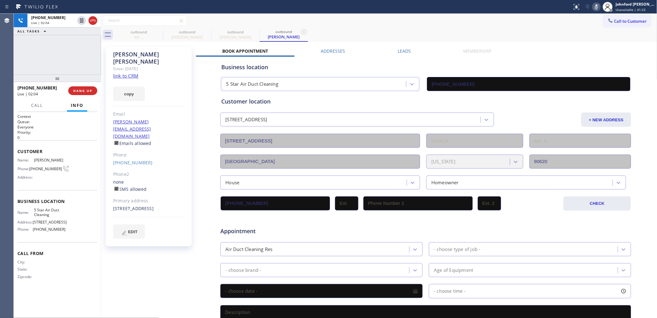
click at [593, 7] on icon at bounding box center [596, 6] width 7 height 7
click at [469, 27] on div "Call to Customer Outbound call Location 5 Star Air Duct Cleaning Your caller id…" at bounding box center [379, 21] width 557 height 14
click at [594, 5] on icon at bounding box center [596, 6] width 7 height 7
click at [596, 7] on icon at bounding box center [596, 6] width 7 height 7
click at [444, 32] on div "outbound Mr ... outbound [PERSON_NAME] outbound [PERSON_NAME] outbound [PERSON_…" at bounding box center [386, 35] width 543 height 14
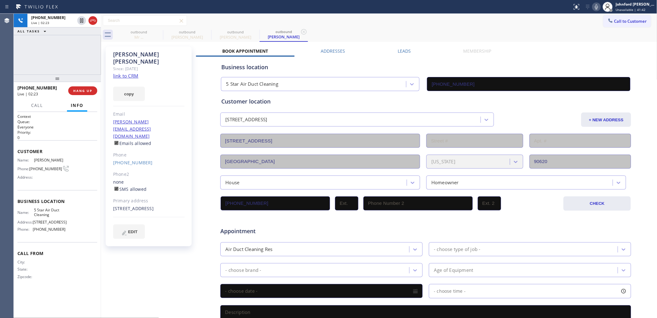
drag, startPoint x: 436, startPoint y: 18, endPoint x: 464, endPoint y: 2, distance: 32.3
click at [436, 18] on div "Call to Customer Outbound call Location 5 Star Air Duct Cleaning Your caller id…" at bounding box center [379, 20] width 557 height 11
click at [348, 28] on div "outbound Mr ... outbound [PERSON_NAME] outbound [PERSON_NAME] outbound [PERSON_…" at bounding box center [386, 35] width 543 height 14
click at [136, 90] on button "copy" at bounding box center [129, 94] width 32 height 14
drag, startPoint x: 85, startPoint y: 62, endPoint x: 111, endPoint y: 56, distance: 26.4
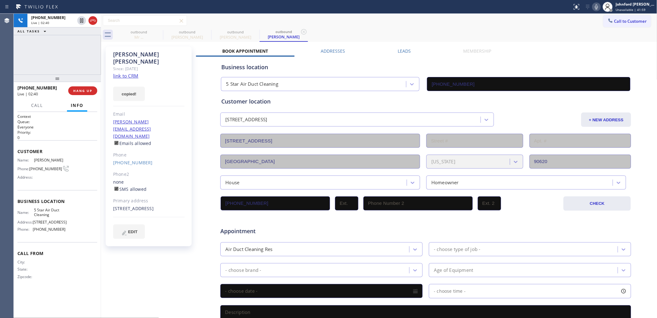
click at [85, 62] on div "[PHONE_NUMBER] Live | 02:40 ALL TASKS ALL TASKS ACTIVE TASKS TASKS IN WRAP UP" at bounding box center [57, 44] width 87 height 61
click at [592, 2] on div "Status report No issues detected If you experience an issue, please download th…" at bounding box center [613, 7] width 87 height 14
click at [593, 3] on icon at bounding box center [596, 6] width 7 height 7
drag, startPoint x: 27, startPoint y: 55, endPoint x: 32, endPoint y: 61, distance: 7.9
click at [27, 55] on div "[PHONE_NUMBER] Live | 03:06 ALL TASKS ALL TASKS ACTIVE TASKS TASKS IN WRAP UP" at bounding box center [57, 44] width 87 height 61
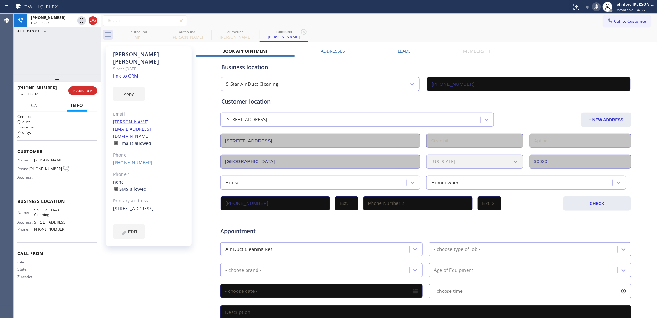
drag, startPoint x: 136, startPoint y: 194, endPoint x: 107, endPoint y: 184, distance: 31.0
click at [107, 184] on div "[PERSON_NAME] Since: [DATE] link to CRM copy Email [PERSON_NAME][EMAIL_ADDRESS]…" at bounding box center [149, 146] width 86 height 200
copy div "[STREET_ADDRESS]"
click at [502, 16] on div "Call to Customer Outbound call Location 5 Star Air Duct Cleaning Your caller id…" at bounding box center [379, 20] width 557 height 11
drag, startPoint x: 596, startPoint y: 6, endPoint x: 579, endPoint y: 7, distance: 17.2
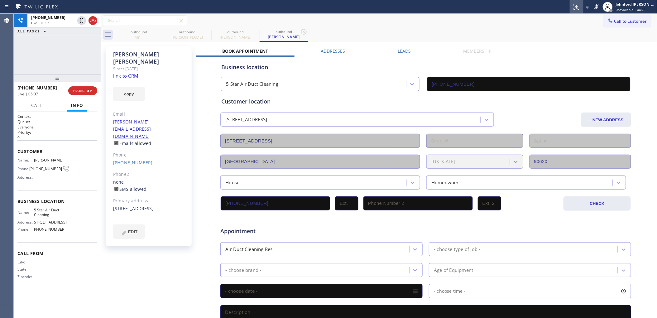
click at [596, 6] on icon at bounding box center [596, 6] width 3 height 5
click at [597, 7] on icon at bounding box center [596, 6] width 3 height 5
click at [599, 8] on icon at bounding box center [596, 6] width 7 height 7
drag, startPoint x: 599, startPoint y: 8, endPoint x: 568, endPoint y: 2, distance: 31.1
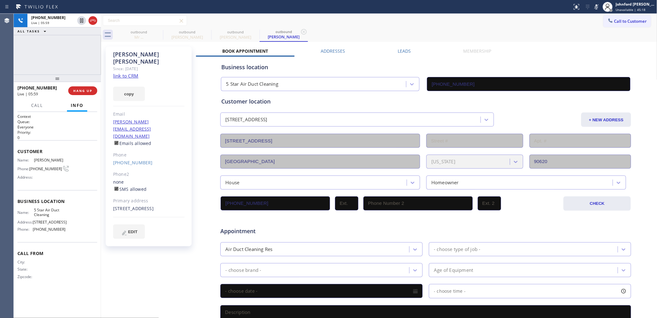
click at [598, 8] on icon at bounding box center [596, 6] width 7 height 7
click at [593, 8] on icon at bounding box center [596, 6] width 7 height 7
click at [598, 8] on icon at bounding box center [596, 6] width 7 height 7
click at [599, 7] on icon at bounding box center [596, 6] width 7 height 7
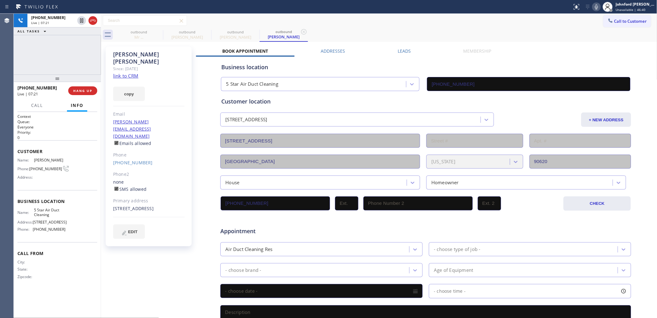
click at [599, 5] on icon at bounding box center [596, 6] width 7 height 7
click at [593, 7] on icon at bounding box center [596, 6] width 7 height 7
click at [553, 18] on div "Call to Customer Outbound call Location 5 Star Air Duct Cleaning Your caller id…" at bounding box center [379, 20] width 557 height 11
click at [580, 31] on div "outbound Mr ... outbound [PERSON_NAME] outbound [PERSON_NAME] outbound [PERSON_…" at bounding box center [386, 35] width 543 height 14
click at [162, 30] on icon at bounding box center [158, 31] width 7 height 7
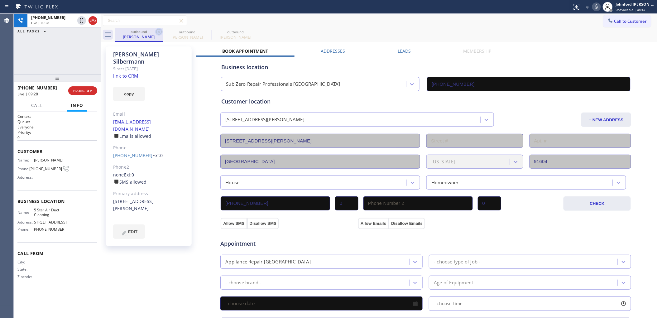
click at [161, 31] on icon at bounding box center [158, 31] width 7 height 7
click at [0, 0] on icon at bounding box center [0, 0] width 0 height 0
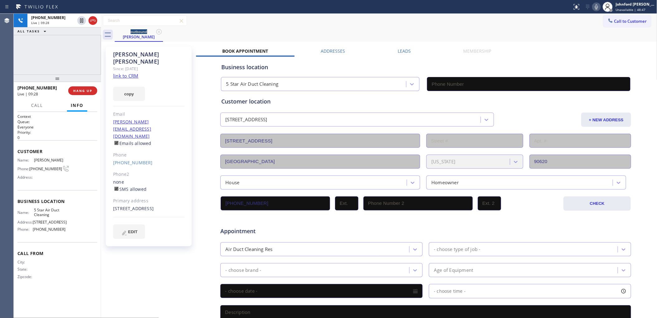
type input "[PHONE_NUMBER]"
click at [83, 91] on span "HANG UP" at bounding box center [82, 91] width 19 height 4
click at [35, 51] on div "ALL TASKS ALL TASKS ACTIVE TASKS TASKS IN WRAP UP [PHONE_NUMBER] Wrap up | 00:10" at bounding box center [57, 44] width 87 height 61
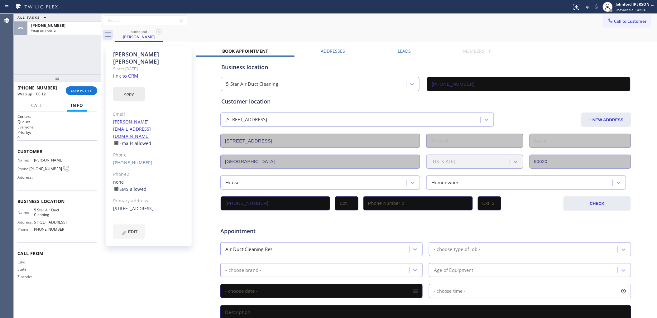
click at [136, 92] on div "[PERSON_NAME] Since: [DATE] link to CRM copy Email [PERSON_NAME][EMAIL_ADDRESS]…" at bounding box center [149, 146] width 86 height 200
click at [119, 91] on button "copy" at bounding box center [129, 94] width 32 height 14
click at [86, 91] on span "COMPLETE" at bounding box center [82, 91] width 22 height 4
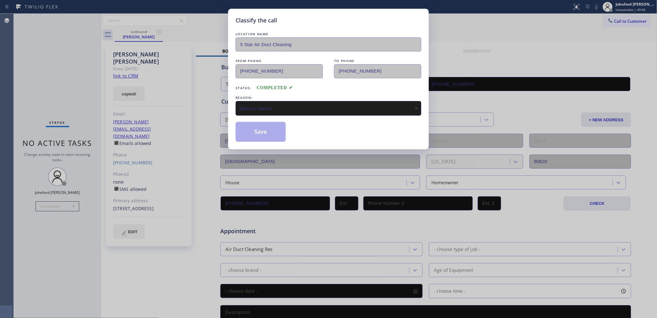
click at [272, 105] on div "Select a reason" at bounding box center [328, 108] width 179 height 7
drag, startPoint x: 272, startPoint y: 130, endPoint x: 467, endPoint y: 30, distance: 219.3
click at [271, 130] on button "Save" at bounding box center [261, 132] width 50 height 20
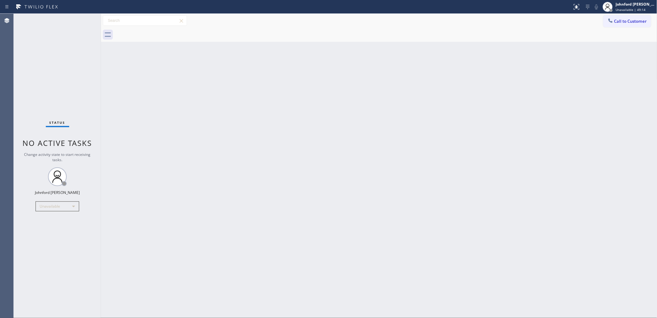
click at [555, 88] on div "Back to Dashboard Change Sender ID Customers Technicians Select a contact Outbo…" at bounding box center [379, 166] width 557 height 304
drag, startPoint x: 487, startPoint y: 159, endPoint x: 579, endPoint y: 80, distance: 121.7
click at [491, 158] on div "Back to Dashboard Change Sender ID Customers Technicians Select a contact Outbo…" at bounding box center [379, 166] width 557 height 304
click at [610, 21] on icon at bounding box center [611, 20] width 4 height 4
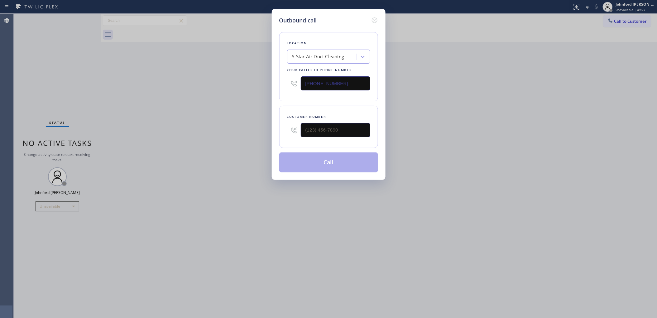
drag, startPoint x: 360, startPoint y: 75, endPoint x: 259, endPoint y: 77, distance: 100.8
click at [278, 77] on div "Outbound call Location 5 Star Air Duct Cleaning Your caller id phone number [PH…" at bounding box center [329, 94] width 114 height 171
paste input "630) 394-6070"
type input "[PHONE_NUMBER]"
click at [460, 144] on div "Outbound call Location 4B2.Paid Subzero Repair Professionals Your caller id pho…" at bounding box center [328, 159] width 657 height 318
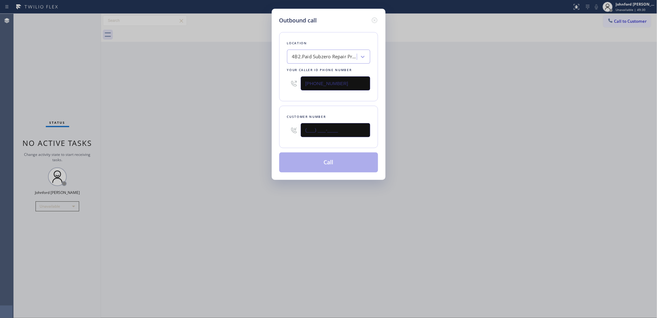
drag, startPoint x: 323, startPoint y: 130, endPoint x: 260, endPoint y: 130, distance: 63.0
click at [283, 130] on div "Customer number (___) ___-____" at bounding box center [328, 127] width 99 height 42
paste input "847) 334-8000"
type input "[PHONE_NUMBER]"
click at [245, 130] on div "Outbound call Location 4B2.Paid Subzero Repair Professionals Your caller id pho…" at bounding box center [328, 159] width 657 height 318
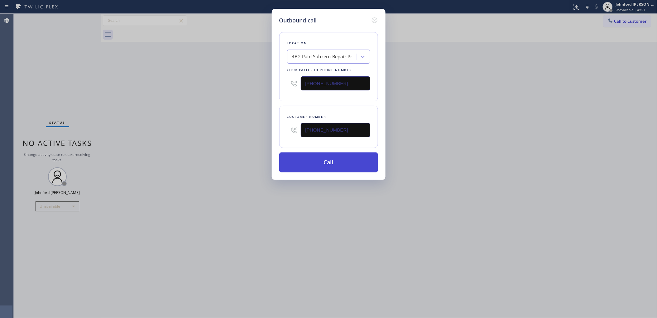
click at [306, 163] on button "Call" at bounding box center [328, 163] width 99 height 20
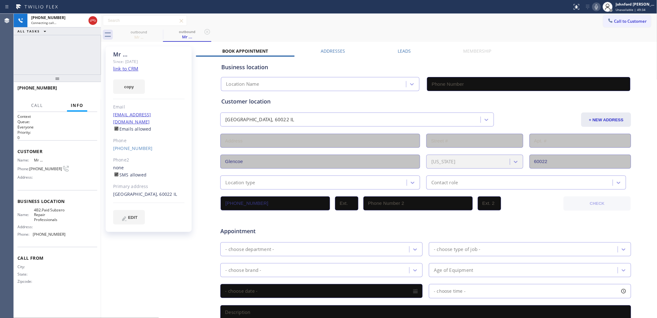
click at [130, 71] on link "link to CRM" at bounding box center [125, 68] width 25 height 6
type input "[PHONE_NUMBER]"
click at [97, 23] on div at bounding box center [92, 21] width 11 height 14
click at [97, 25] on div at bounding box center [92, 21] width 11 height 14
click at [94, 21] on icon at bounding box center [92, 20] width 7 height 7
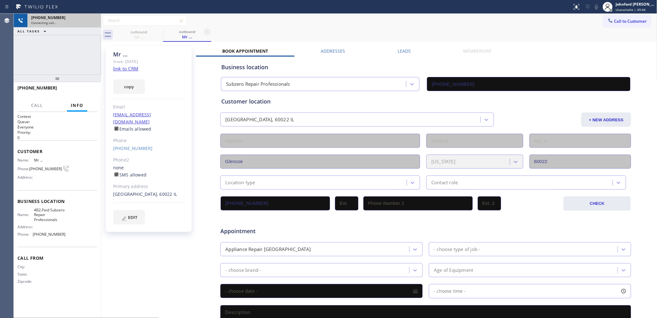
drag, startPoint x: 130, startPoint y: 84, endPoint x: 116, endPoint y: 1, distance: 84.2
click at [129, 84] on button "copy" at bounding box center [129, 87] width 32 height 14
drag, startPoint x: 33, startPoint y: 65, endPoint x: 41, endPoint y: 53, distance: 13.8
click at [33, 65] on div "ALL TASKS ALL TASKS ACTIVE TASKS TASKS IN WRAP UP [PHONE_NUMBER] Wrap up | 00:27" at bounding box center [57, 44] width 87 height 61
click at [81, 95] on div "[PHONE_NUMBER] Wrap up | 00:28 COMPLETE" at bounding box center [57, 91] width 80 height 16
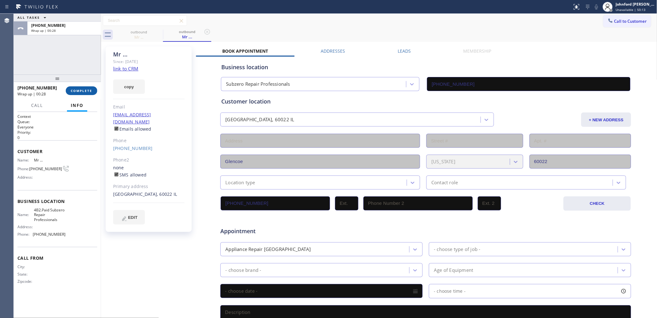
click at [82, 91] on span "COMPLETE" at bounding box center [82, 91] width 22 height 4
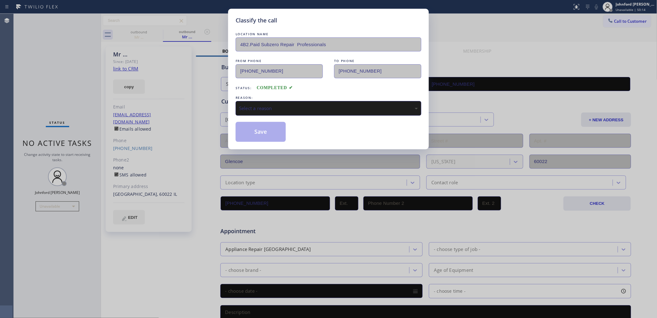
click at [275, 105] on div "Select a reason" at bounding box center [328, 108] width 179 height 7
drag, startPoint x: 275, startPoint y: 134, endPoint x: 270, endPoint y: 130, distance: 7.1
click at [275, 134] on button "Save" at bounding box center [261, 132] width 50 height 20
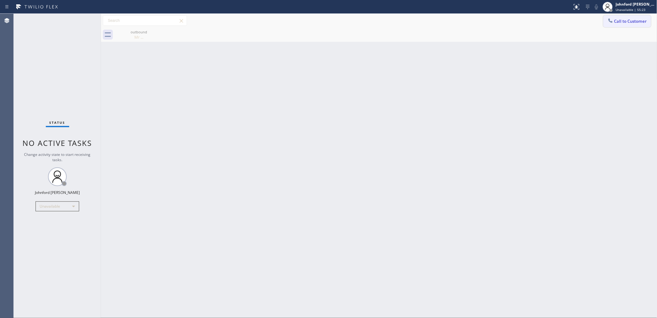
click at [622, 25] on button "Call to Customer" at bounding box center [628, 21] width 48 height 12
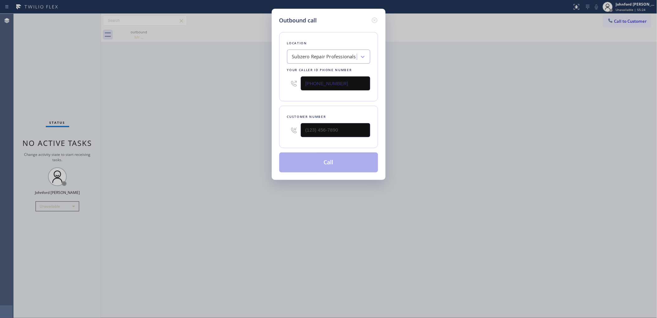
drag, startPoint x: 339, startPoint y: 122, endPoint x: 255, endPoint y: 132, distance: 84.8
click at [255, 132] on div "Outbound call Location Subzero Repair Professionals Your caller id phone number…" at bounding box center [328, 159] width 657 height 318
click at [316, 120] on div at bounding box center [336, 130] width 70 height 20
drag, startPoint x: 343, startPoint y: 75, endPoint x: 270, endPoint y: 80, distance: 73.4
click at [270, 80] on div "Outbound call Location Subzero Repair Professionals Your caller id phone number…" at bounding box center [328, 159] width 657 height 318
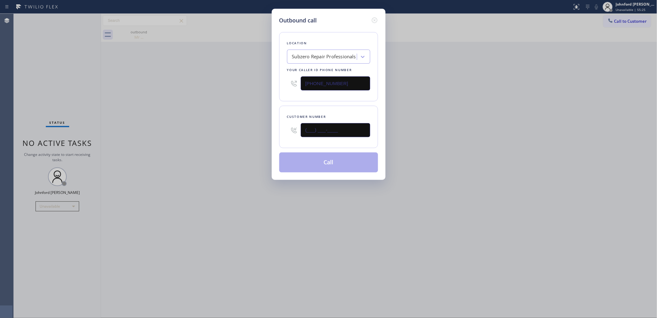
drag, startPoint x: 303, startPoint y: 127, endPoint x: 258, endPoint y: 132, distance: 45.2
click at [260, 131] on div "Outbound call Location Subzero Repair Professionals Your caller id phone number…" at bounding box center [328, 159] width 657 height 318
paste input "818) 425-2820"
type input "[PHONE_NUMBER]"
click at [242, 136] on div "Outbound call Location Subzero Repair Professionals Your caller id phone number…" at bounding box center [328, 159] width 657 height 318
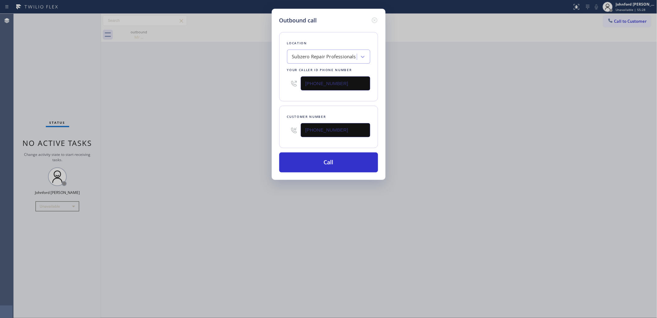
drag, startPoint x: 317, startPoint y: 85, endPoint x: 233, endPoint y: 96, distance: 84.1
click at [258, 86] on div "Outbound call Location Subzero Repair Professionals Your caller id phone number…" at bounding box center [328, 159] width 657 height 318
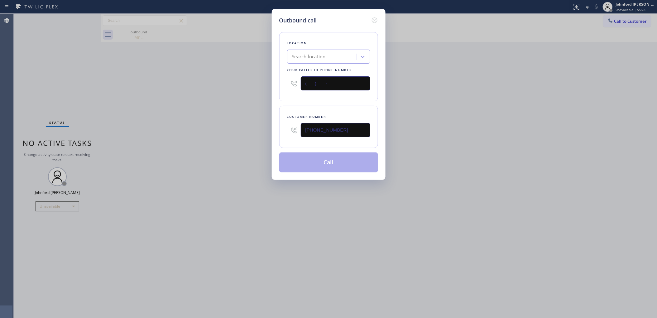
type input "(___) ___-____"
drag, startPoint x: 222, startPoint y: 99, endPoint x: 276, endPoint y: 130, distance: 62.0
click at [222, 100] on div "Outbound call Location Search location Your caller id phone number Customer num…" at bounding box center [328, 159] width 657 height 318
click at [341, 77] on input "(___) ___-____" at bounding box center [336, 83] width 70 height 14
drag, startPoint x: 341, startPoint y: 77, endPoint x: 234, endPoint y: 92, distance: 108.6
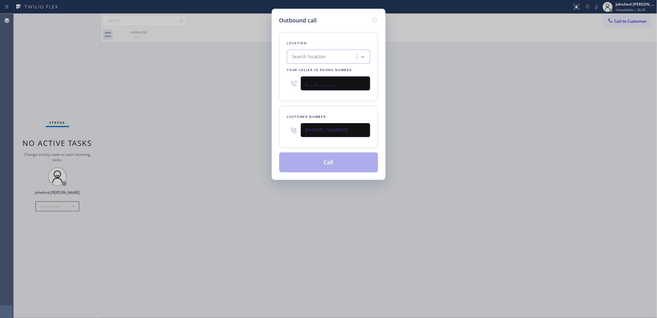
click at [249, 88] on div "Outbound call Location Search location Your caller id phone number (___) ___-__…" at bounding box center [328, 159] width 657 height 318
paste input "858) 800-3094"
type input "[PHONE_NUMBER]"
drag, startPoint x: 234, startPoint y: 92, endPoint x: 300, endPoint y: 140, distance: 81.3
click at [233, 93] on div "Outbound call Location Search location Your caller id phone number [PHONE_NUMBE…" at bounding box center [328, 159] width 657 height 318
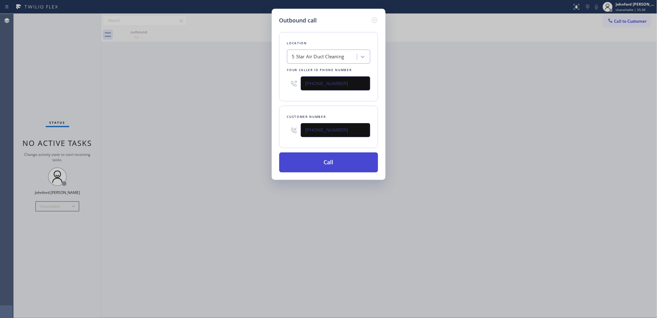
click at [321, 166] on button "Call" at bounding box center [328, 163] width 99 height 20
click at [471, 164] on div "Outbound call Location 5 Star Air Duct Cleaning Your caller id phone number [PH…" at bounding box center [328, 159] width 657 height 318
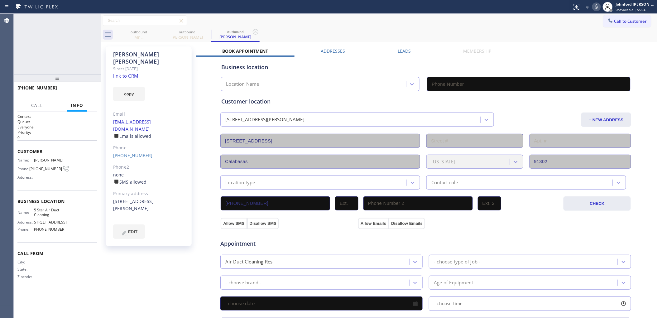
type input "[PHONE_NUMBER]"
drag, startPoint x: 96, startPoint y: 20, endPoint x: 176, endPoint y: 13, distance: 80.2
click at [96, 21] on icon at bounding box center [92, 20] width 7 height 7
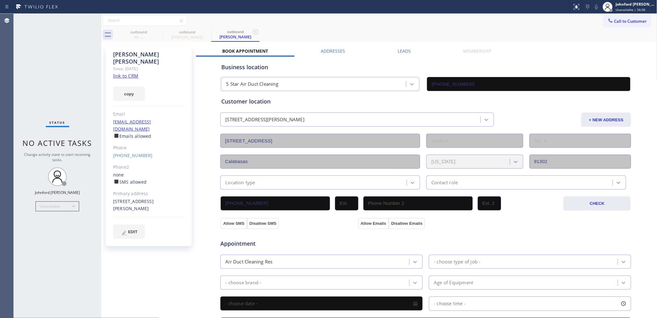
drag, startPoint x: 609, startPoint y: 16, endPoint x: 537, endPoint y: 55, distance: 82.3
click at [609, 17] on button "Call to Customer" at bounding box center [628, 21] width 48 height 12
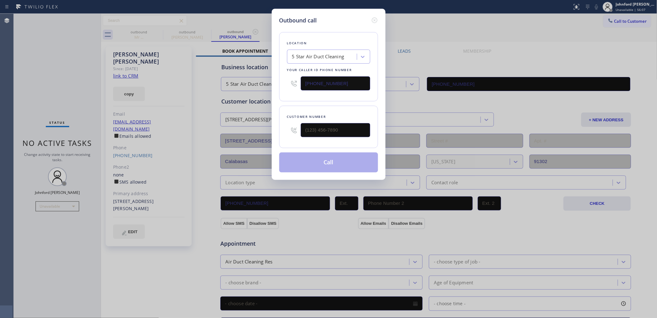
drag, startPoint x: 341, startPoint y: 127, endPoint x: 267, endPoint y: 139, distance: 74.9
click at [274, 138] on div "Outbound call Location 5 Star Air Duct Cleaning Your caller id phone number [PH…" at bounding box center [329, 94] width 114 height 171
click at [346, 111] on div "Customer number" at bounding box center [328, 127] width 99 height 42
paste input "626) 592-3388"
drag, startPoint x: 351, startPoint y: 126, endPoint x: 277, endPoint y: 135, distance: 74.5
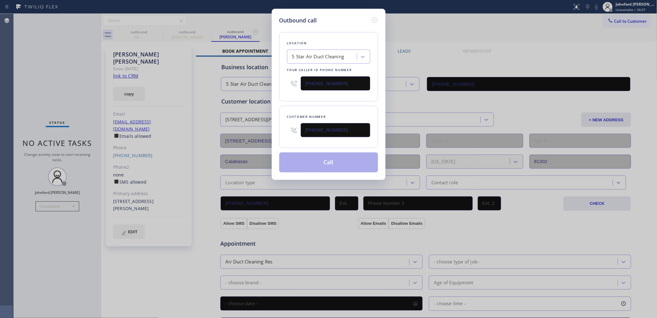
click at [277, 135] on div "Outbound call Location 5 Star Air Duct Cleaning Your caller id phone number [PH…" at bounding box center [329, 94] width 114 height 171
click at [288, 108] on div "Customer number [PHONE_NUMBER]" at bounding box center [328, 127] width 99 height 42
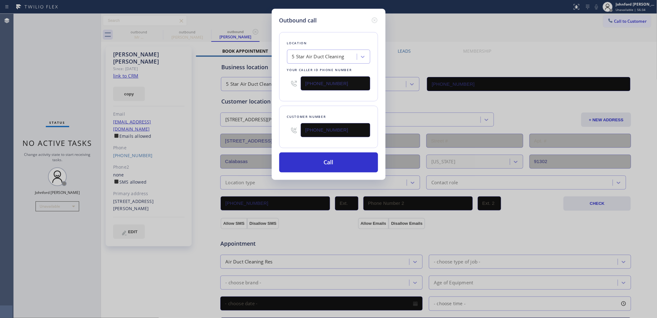
drag, startPoint x: 280, startPoint y: 136, endPoint x: 258, endPoint y: 137, distance: 21.8
click at [258, 137] on div "Outbound call Location 5 Star Air Duct Cleaning Your caller id phone number [PH…" at bounding box center [328, 159] width 657 height 318
paste input "___) ___-____"
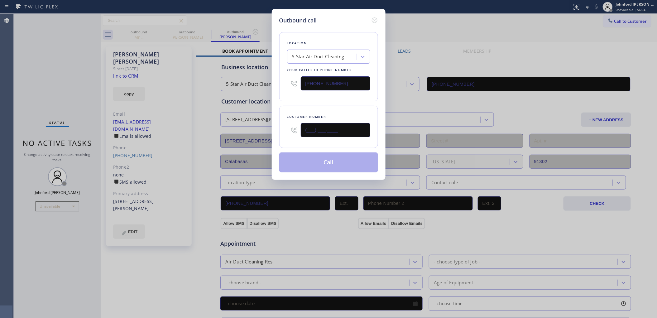
type input "(___) ___-____"
click at [317, 99] on div "Location 5 Star Air Duct Cleaning Your caller id phone number [PHONE_NUMBER] Cu…" at bounding box center [328, 99] width 99 height 148
drag, startPoint x: 342, startPoint y: 122, endPoint x: 272, endPoint y: 133, distance: 71.3
click at [272, 133] on div "Outbound call Location 5 Star Air Duct Cleaning Your caller id phone number [PH…" at bounding box center [329, 94] width 114 height 171
paste input "626) 592-3388"
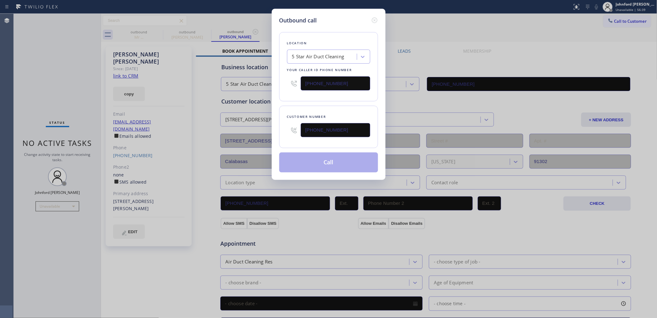
type input "[PHONE_NUMBER]"
click at [334, 97] on div "Location 5 Star Air Duct Cleaning Your caller id phone number [PHONE_NUMBER]" at bounding box center [328, 66] width 99 height 69
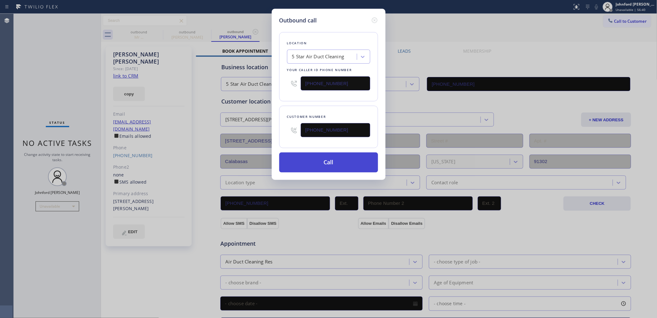
click at [322, 166] on button "Call" at bounding box center [328, 163] width 99 height 20
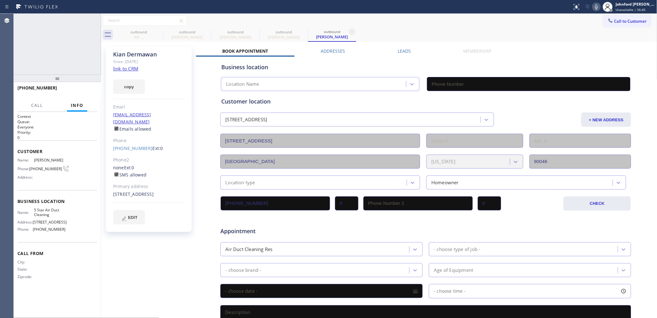
type input "[PHONE_NUMBER]"
drag, startPoint x: 83, startPoint y: 80, endPoint x: 83, endPoint y: 87, distance: 7.8
click at [83, 80] on div at bounding box center [57, 78] width 87 height 7
click at [83, 87] on button "HANG UP" at bounding box center [82, 91] width 29 height 9
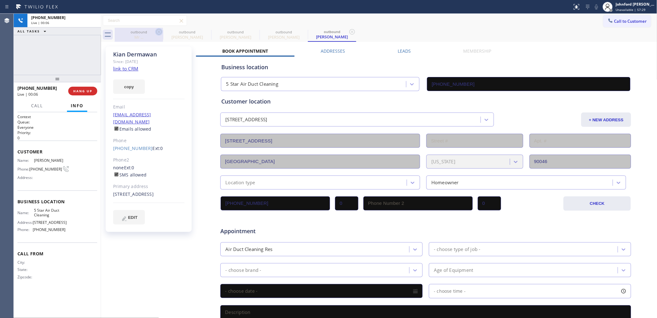
click at [159, 30] on icon at bounding box center [158, 31] width 7 height 7
click at [0, 0] on icon at bounding box center [0, 0] width 0 height 0
click at [300, 30] on icon at bounding box center [303, 31] width 7 height 7
click at [349, 30] on icon at bounding box center [352, 31] width 7 height 7
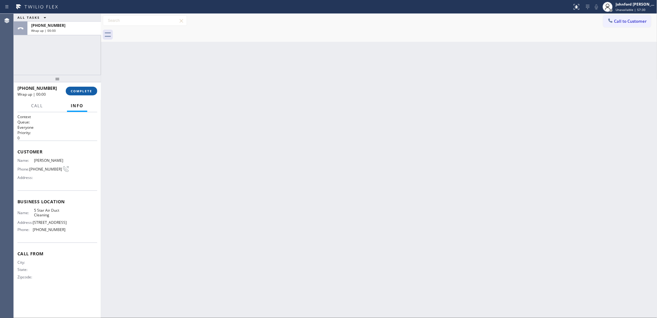
click at [85, 88] on button "COMPLETE" at bounding box center [81, 91] width 31 height 9
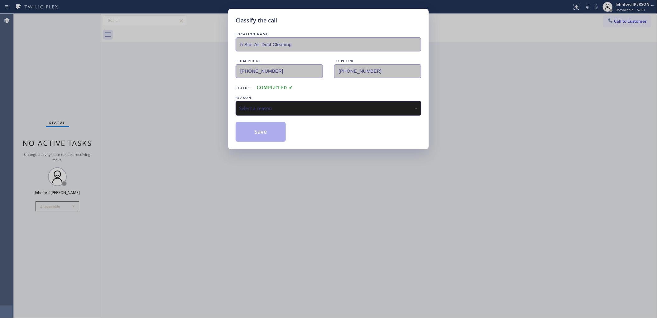
click at [266, 107] on div "Select a reason" at bounding box center [328, 108] width 179 height 7
click at [268, 105] on div "Tech, Unknown/didnt ring" at bounding box center [328, 108] width 179 height 7
click at [274, 122] on button "Save" at bounding box center [261, 132] width 50 height 20
click at [270, 125] on button "Save" at bounding box center [261, 132] width 50 height 20
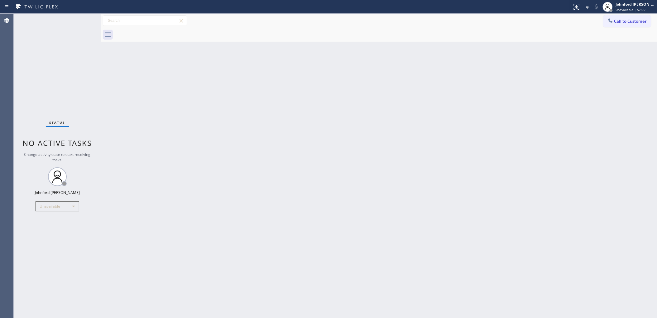
click at [610, 17] on button "Call to Customer" at bounding box center [628, 21] width 48 height 12
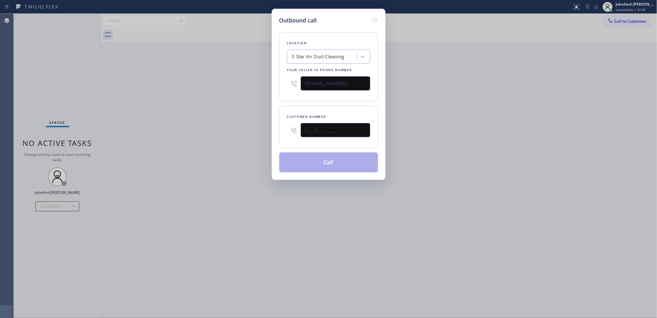
drag, startPoint x: 276, startPoint y: 139, endPoint x: 241, endPoint y: 141, distance: 35.6
click at [251, 142] on div "Outbound call Location 5 Star Air Duct Cleaning Your caller id phone number [PH…" at bounding box center [328, 159] width 657 height 318
paste input "818) 317-5826"
type input "[PHONE_NUMBER]"
drag, startPoint x: 498, startPoint y: 113, endPoint x: 497, endPoint y: 44, distance: 69.2
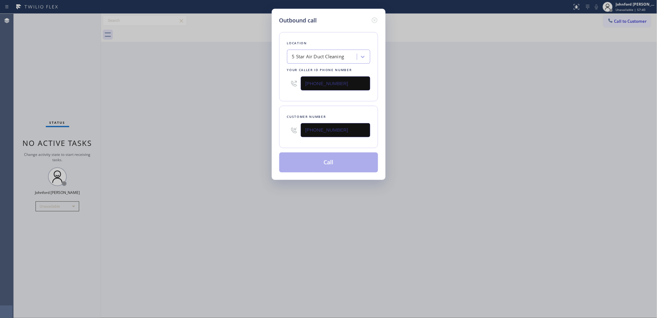
click at [498, 113] on div "Outbound call Location 5 Star Air Duct Cleaning Your caller id phone number [PH…" at bounding box center [328, 159] width 657 height 318
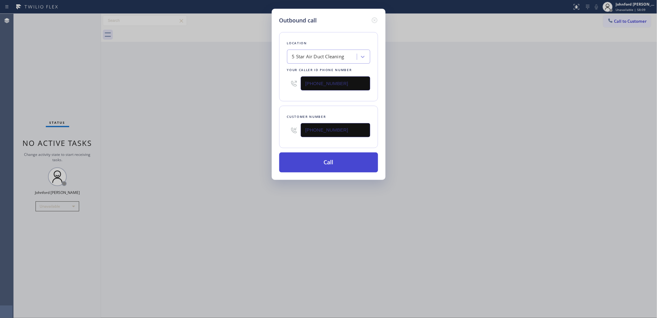
click at [332, 159] on button "Call" at bounding box center [328, 163] width 99 height 20
drag, startPoint x: 472, startPoint y: 124, endPoint x: 488, endPoint y: 68, distance: 58.0
click at [473, 119] on div "Outbound call Location 5 Star Air Duct Cleaning Your caller id phone number [PH…" at bounding box center [328, 159] width 657 height 318
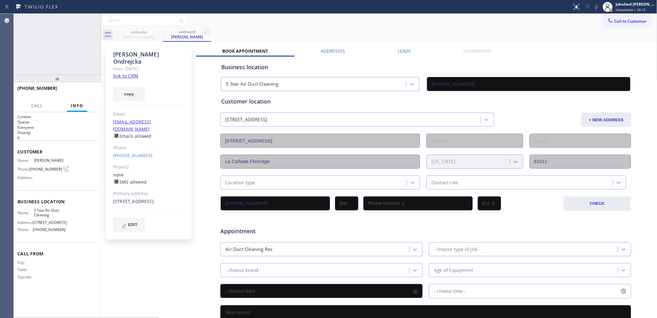
type input "[PHONE_NUMBER]"
click at [84, 94] on button "HANG UP" at bounding box center [82, 91] width 29 height 9
drag, startPoint x: 100, startPoint y: 86, endPoint x: 85, endPoint y: 90, distance: 15.9
click at [101, 86] on div at bounding box center [101, 166] width 0 height 304
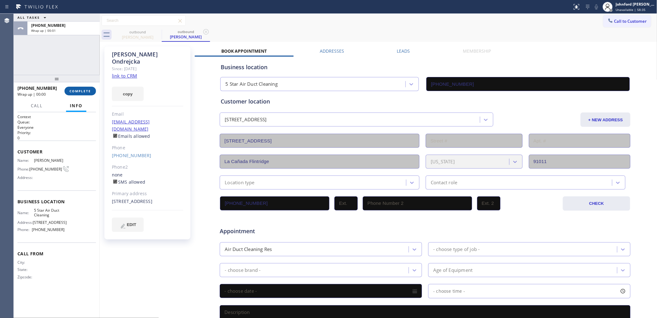
click at [85, 90] on span "COMPLETE" at bounding box center [81, 91] width 22 height 4
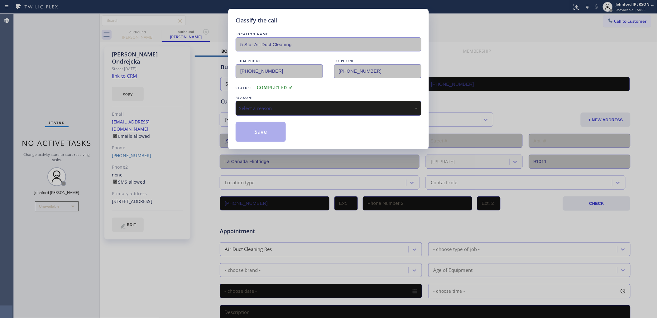
click at [279, 105] on div "Select a reason" at bounding box center [328, 108] width 179 height 7
click at [285, 133] on button "Save" at bounding box center [261, 132] width 50 height 20
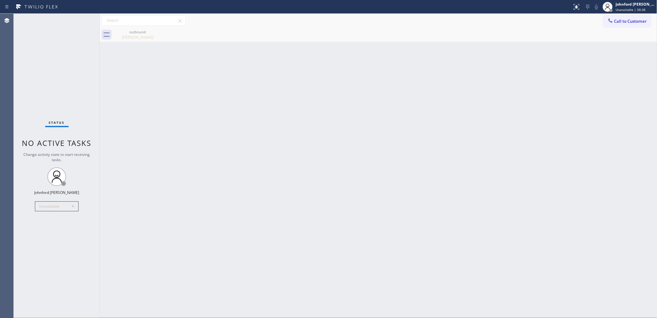
click at [275, 130] on div "Back to Dashboard Change Sender ID Customers Technicians Select a contact Outbo…" at bounding box center [379, 166] width 558 height 304
click at [636, 25] on button "Call to Customer" at bounding box center [628, 21] width 48 height 12
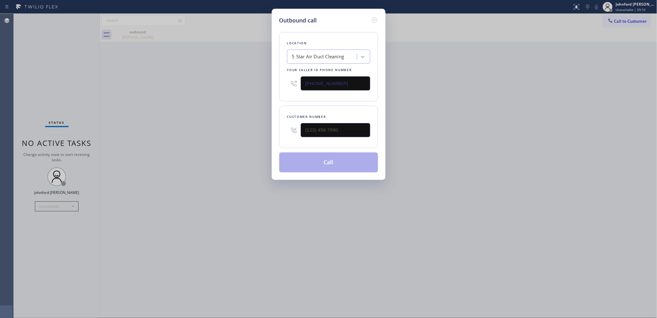
drag, startPoint x: 339, startPoint y: 122, endPoint x: 292, endPoint y: 135, distance: 48.4
click at [292, 135] on div at bounding box center [328, 130] width 83 height 20
drag, startPoint x: 297, startPoint y: 135, endPoint x: 198, endPoint y: 142, distance: 98.8
click at [231, 139] on div "Outbound call Location 5 Star Air Duct Cleaning Your caller id phone number [PH…" at bounding box center [328, 159] width 657 height 318
paste input "310) 748-7644"
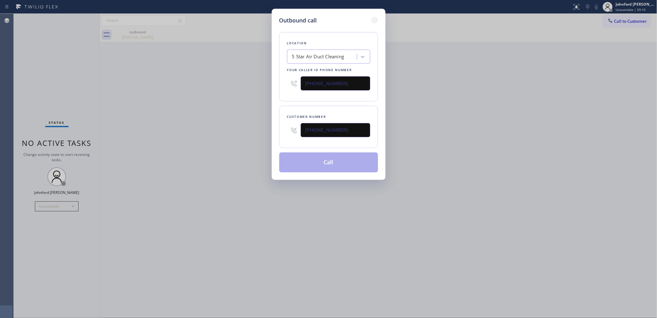
type input "[PHONE_NUMBER]"
click at [198, 142] on div "Outbound call Location 5 Star Air Duct Cleaning Your caller id phone number [PH…" at bounding box center [328, 159] width 657 height 318
click at [335, 161] on button "Call" at bounding box center [328, 163] width 99 height 20
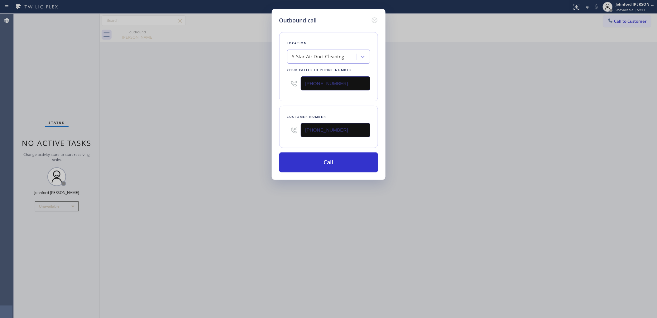
drag, startPoint x: 440, startPoint y: 153, endPoint x: 463, endPoint y: 133, distance: 31.0
click at [457, 139] on div "Outbound call Location 5 Star Air Duct Cleaning Your caller id phone number [PH…" at bounding box center [328, 159] width 657 height 318
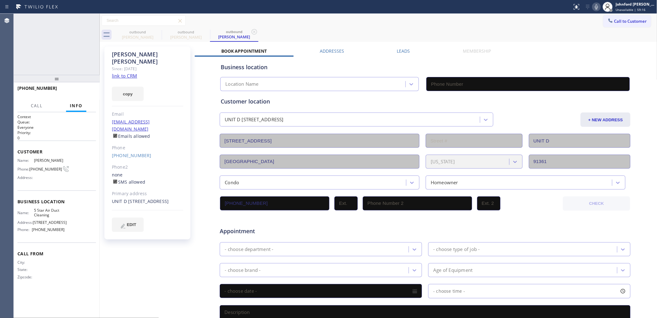
type input "[PHONE_NUMBER]"
click at [78, 92] on span "HANG UP" at bounding box center [81, 91] width 19 height 4
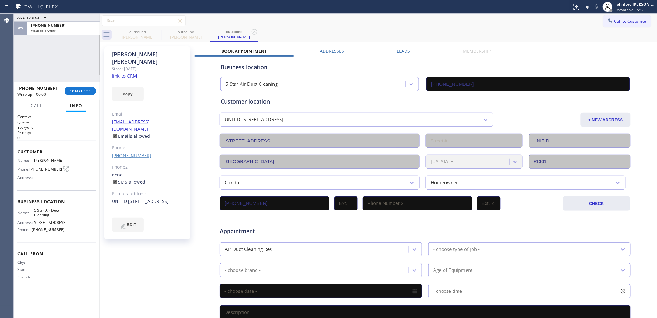
click at [125, 153] on link "[PHONE_NUMBER]" at bounding box center [132, 156] width 40 height 6
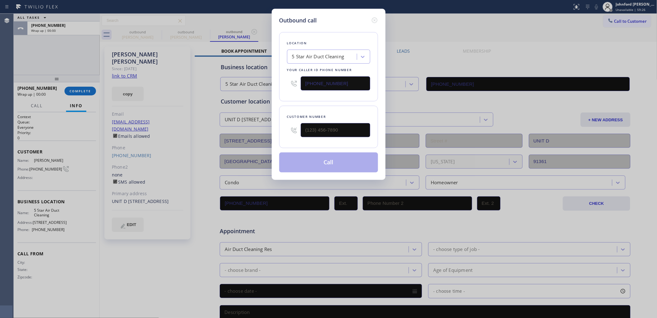
type input "[PHONE_NUMBER]"
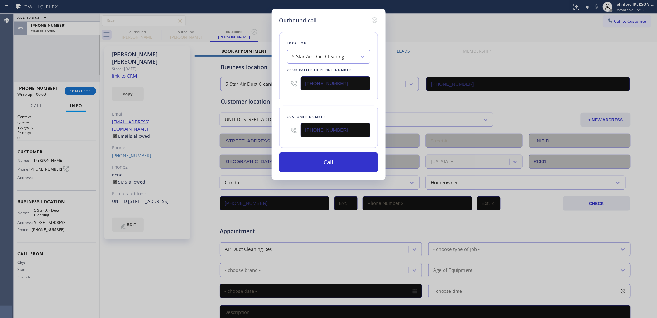
drag, startPoint x: 320, startPoint y: 79, endPoint x: 286, endPoint y: 83, distance: 33.9
click at [287, 83] on div "[PHONE_NUMBER]" at bounding box center [328, 83] width 83 height 20
paste input "66) 702-173"
type input "[PHONE_NUMBER]"
click at [269, 93] on div "Outbound call Location 5 Star Air Duct Cleaning Your caller id phone number [PH…" at bounding box center [328, 159] width 657 height 318
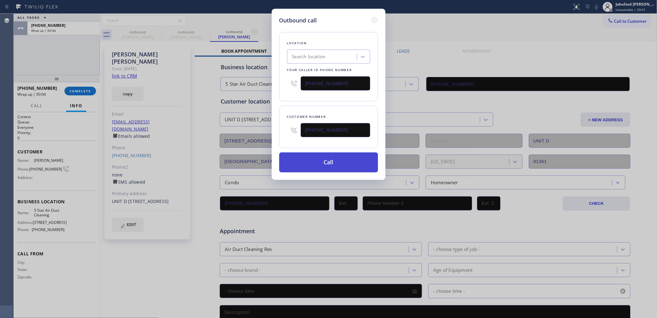
click at [312, 161] on button "Call" at bounding box center [328, 163] width 99 height 20
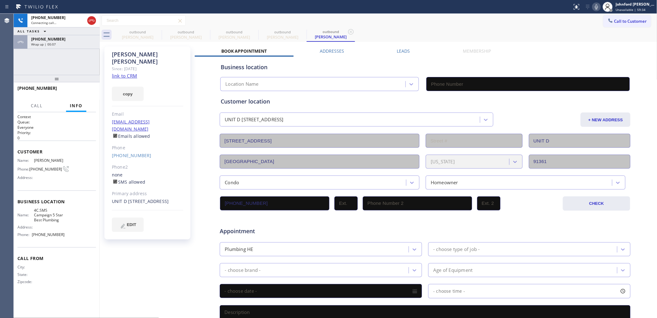
type input "[PHONE_NUMBER]"
click at [21, 70] on div "[PHONE_NUMBER] Live | 00:04 ALL TASKS ALL TASKS ACTIVE TASKS TASKS IN WRAP UP […" at bounding box center [57, 44] width 86 height 61
click at [85, 94] on button "HANG UP" at bounding box center [81, 91] width 29 height 9
click at [86, 93] on span "HANG UP" at bounding box center [81, 91] width 19 height 4
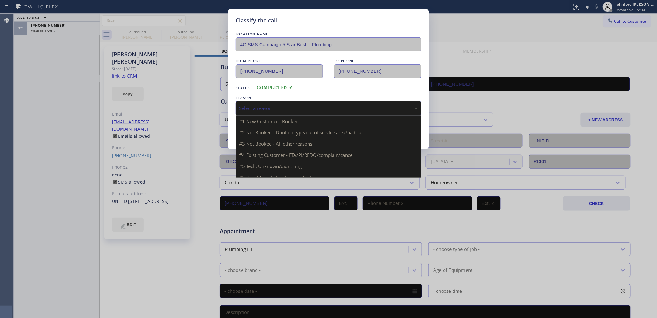
click at [261, 105] on div "Select a reason" at bounding box center [328, 108] width 179 height 7
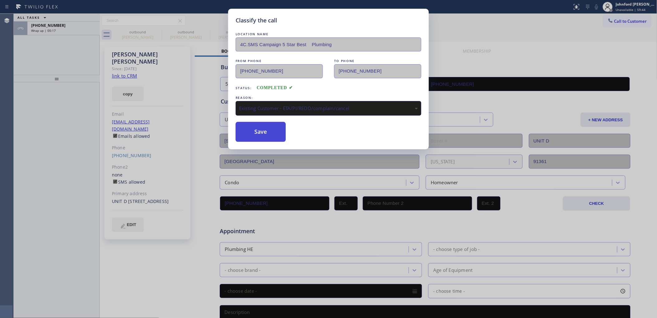
click at [254, 133] on button "Save" at bounding box center [261, 132] width 50 height 20
click at [81, 33] on div "Classify the call LOCATION NAME 4C.SMS Campaign 5 Star Best Plumbing FROM PHONE…" at bounding box center [328, 159] width 657 height 318
click at [81, 33] on div "[PHONE_NUMBER] Wrap up | 00:18" at bounding box center [62, 29] width 70 height 14
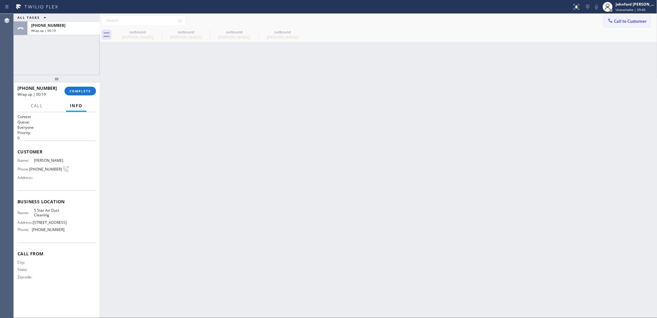
click at [81, 33] on div "[PHONE_NUMBER] Wrap up | 00:19" at bounding box center [62, 29] width 70 height 14
click at [85, 93] on span "COMPLETE" at bounding box center [81, 91] width 22 height 4
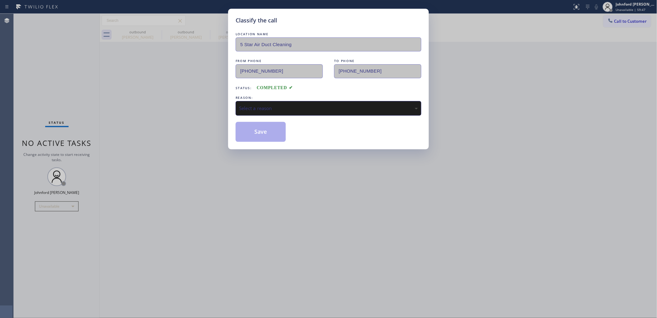
click at [261, 112] on div "Select a reason" at bounding box center [329, 108] width 186 height 15
drag, startPoint x: 275, startPoint y: 133, endPoint x: 442, endPoint y: 2, distance: 212.2
click at [274, 130] on button "Save" at bounding box center [261, 132] width 50 height 20
type input "[PHONE_NUMBER]"
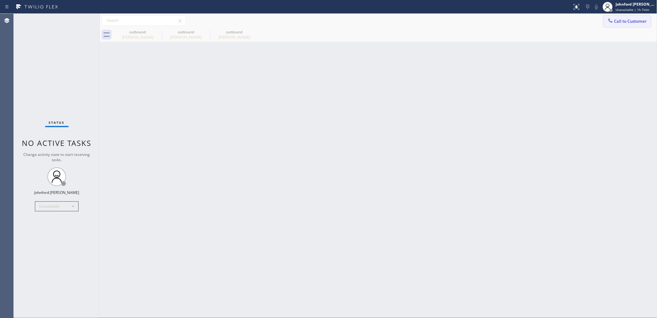
click at [621, 19] on button "Call to Customer" at bounding box center [628, 21] width 48 height 12
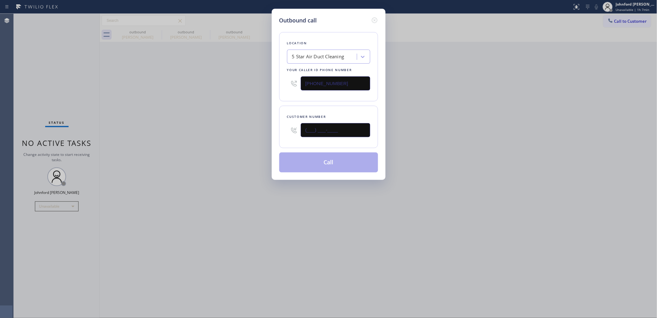
drag, startPoint x: 336, startPoint y: 133, endPoint x: 242, endPoint y: 140, distance: 94.1
click at [242, 140] on div "Outbound call Location 5 Star Air Duct Cleaning Your caller id phone number [PH…" at bounding box center [328, 159] width 657 height 318
paste input "213) 292-2519"
type input "[PHONE_NUMBER]"
drag, startPoint x: 177, startPoint y: 134, endPoint x: 462, endPoint y: 100, distance: 287.3
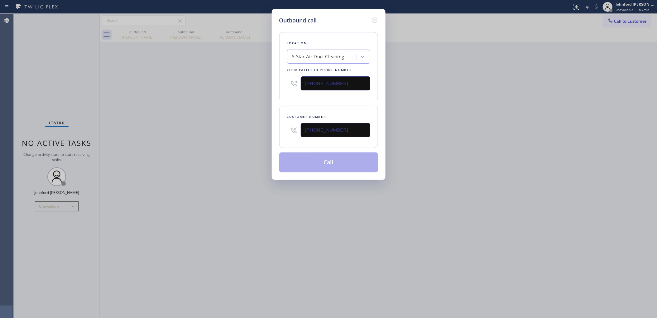
click at [179, 132] on div "Outbound call Location 5 Star Air Duct Cleaning Your caller id phone number [PH…" at bounding box center [328, 159] width 657 height 318
click at [462, 100] on div "Outbound call Location 5 Star Air Duct Cleaning Your caller id phone number [PH…" at bounding box center [328, 159] width 657 height 318
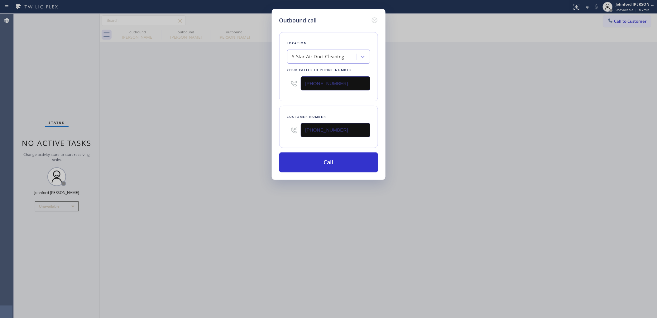
click at [625, 27] on div "Outbound call Location 5 Star Air Duct Cleaning Your caller id phone number [PH…" at bounding box center [328, 159] width 657 height 318
drag, startPoint x: 345, startPoint y: 83, endPoint x: 233, endPoint y: 85, distance: 111.7
click at [244, 83] on div "Outbound call Location 5 Star Air Duct Cleaning Your caller id phone number [PH…" at bounding box center [328, 159] width 657 height 318
paste input "602) 755-6017"
type input "[PHONE_NUMBER]"
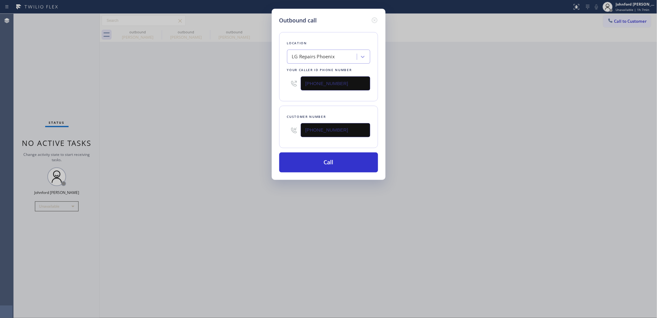
drag, startPoint x: 344, startPoint y: 135, endPoint x: 271, endPoint y: 134, distance: 72.7
click at [271, 134] on div "Outbound call Location LG Repairs [GEOGRAPHIC_DATA] Your caller id phone number…" at bounding box center [328, 159] width 657 height 318
paste input "623) 505-8706"
type input "[PHONE_NUMBER]"
click at [248, 134] on div "Outbound call Location LG Repairs [GEOGRAPHIC_DATA] Your caller id phone number…" at bounding box center [328, 159] width 657 height 318
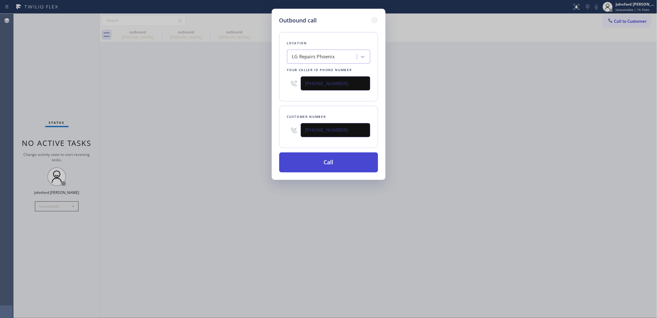
click at [311, 159] on button "Call" at bounding box center [328, 163] width 99 height 20
drag, startPoint x: 232, startPoint y: 151, endPoint x: 225, endPoint y: 148, distance: 6.7
click at [231, 150] on div "Outbound call Location LG Repairs [GEOGRAPHIC_DATA] Your caller id phone number…" at bounding box center [328, 159] width 657 height 318
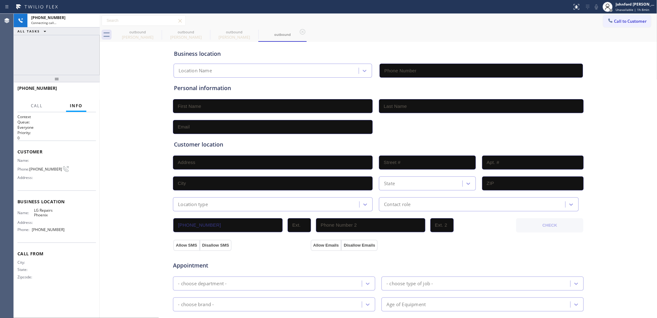
type input "[PHONE_NUMBER]"
click at [155, 31] on icon at bounding box center [157, 31] width 7 height 7
click at [202, 31] on icon at bounding box center [205, 31] width 7 height 7
type input "[PHONE_NUMBER]"
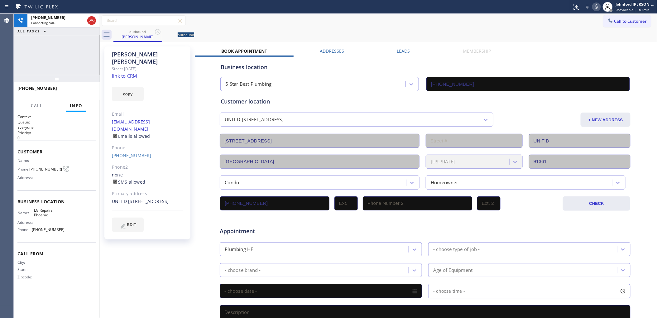
click at [155, 31] on icon at bounding box center [157, 31] width 7 height 7
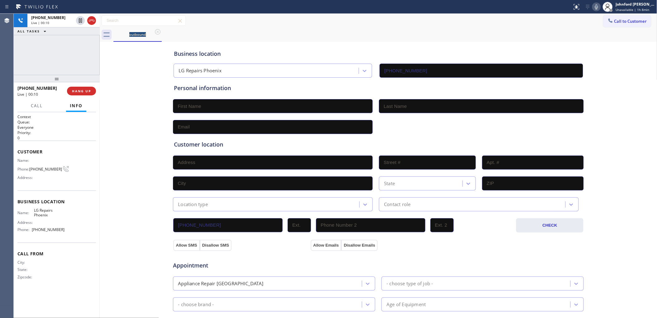
click at [128, 123] on div "Business location LG Repairs [GEOGRAPHIC_DATA] [PHONE_NUMBER] Personal informat…" at bounding box center [378, 256] width 555 height 426
click at [434, 24] on div "Call to Customer Outbound call Location LG Repairs [GEOGRAPHIC_DATA] Your calle…" at bounding box center [379, 20] width 558 height 11
click at [595, 6] on icon at bounding box center [596, 6] width 7 height 7
click at [596, 6] on icon at bounding box center [596, 6] width 7 height 7
click at [602, 6] on div at bounding box center [608, 7] width 14 height 14
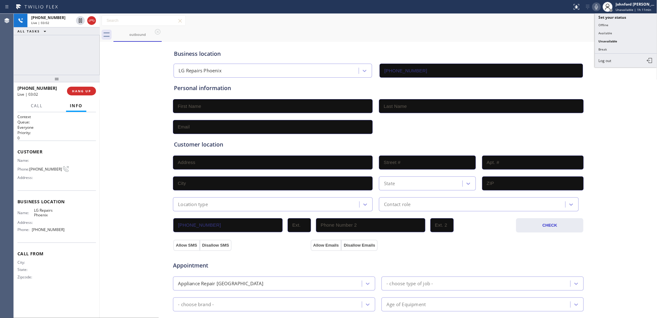
click at [597, 7] on icon at bounding box center [596, 6] width 7 height 7
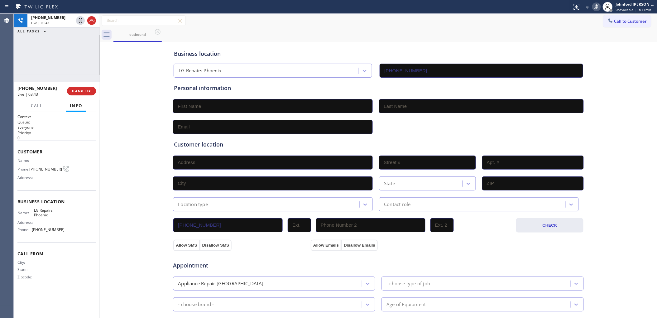
click at [400, 33] on div "outbound" at bounding box center [386, 35] width 544 height 14
click at [597, 5] on icon at bounding box center [596, 6] width 3 height 5
click at [369, 36] on div "outbound" at bounding box center [386, 35] width 544 height 14
click at [598, 7] on icon at bounding box center [596, 6] width 3 height 5
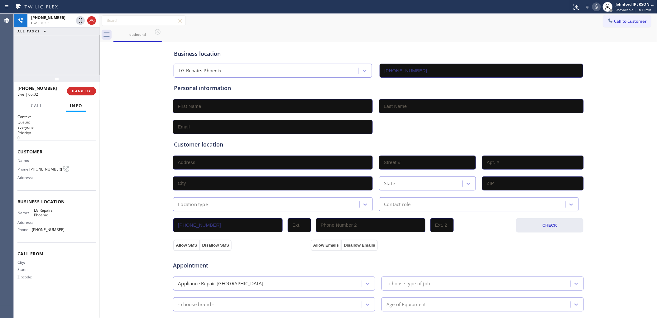
click at [419, 24] on div "Call to Customer Outbound call Location LG Repairs [GEOGRAPHIC_DATA] Your calle…" at bounding box center [379, 20] width 558 height 11
click at [595, 6] on icon at bounding box center [596, 6] width 7 height 7
click at [596, 9] on icon at bounding box center [596, 6] width 3 height 5
drag, startPoint x: 385, startPoint y: 14, endPoint x: 591, endPoint y: 31, distance: 207.4
click at [384, 14] on div "Call to Customer Outbound call Location LG Repairs [GEOGRAPHIC_DATA] Your calle…" at bounding box center [379, 21] width 558 height 14
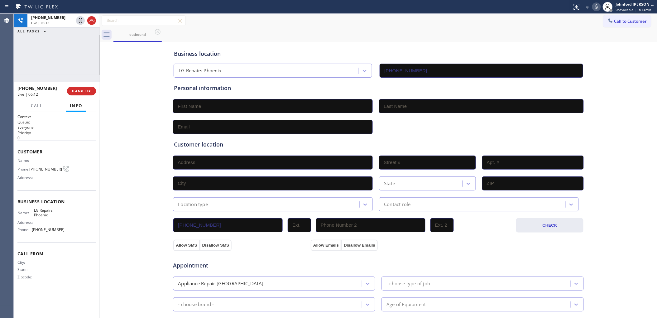
click at [594, 4] on icon at bounding box center [596, 6] width 7 height 7
click at [596, 7] on rect at bounding box center [597, 6] width 4 height 4
click at [446, 130] on div at bounding box center [378, 126] width 412 height 15
click at [428, 31] on div "outbound" at bounding box center [386, 35] width 544 height 14
drag, startPoint x: 357, startPoint y: 37, endPoint x: 325, endPoint y: 41, distance: 32.8
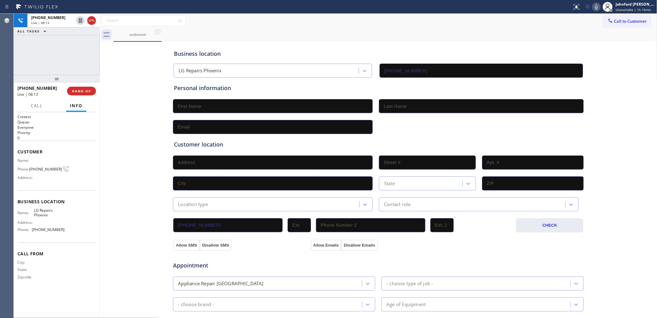
click at [352, 37] on div "outbound" at bounding box center [386, 35] width 544 height 14
drag, startPoint x: 86, startPoint y: 93, endPoint x: 165, endPoint y: 62, distance: 84.7
click at [86, 93] on span "HANG UP" at bounding box center [81, 91] width 19 height 4
click at [30, 47] on div "ALL TASKS ALL TASKS ACTIVE TASKS TASKS IN WRAP UP [PHONE_NUMBER] Wrap up | 00:58" at bounding box center [57, 44] width 86 height 61
click at [261, 110] on input "text" at bounding box center [273, 106] width 200 height 14
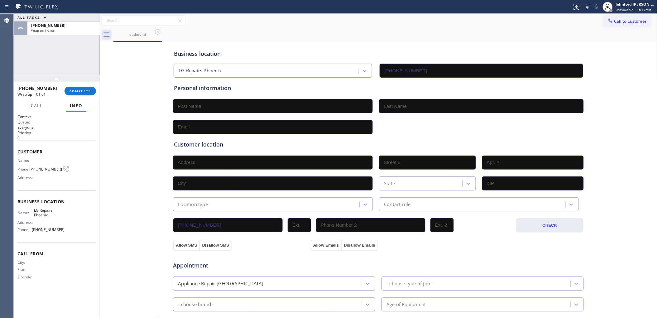
paste input "[PERSON_NAME]"
click at [205, 105] on input "[PERSON_NAME]" at bounding box center [273, 106] width 200 height 14
type input "[PERSON_NAME]"
paste input "Tharles"
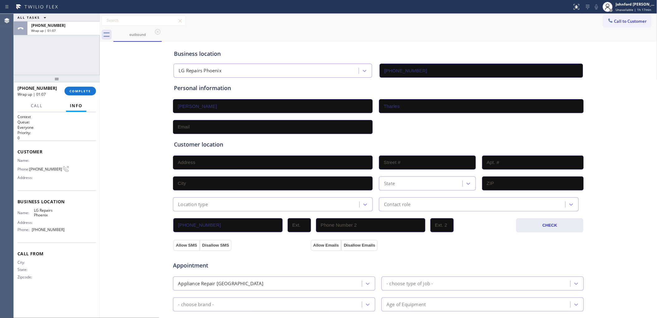
type input "Tharles"
click at [263, 122] on input "text" at bounding box center [273, 127] width 200 height 14
click at [233, 114] on div "Personal information [PERSON_NAME]" at bounding box center [378, 109] width 409 height 50
drag, startPoint x: 222, startPoint y: 126, endPoint x: 133, endPoint y: 131, distance: 88.7
click at [216, 128] on input "text" at bounding box center [273, 127] width 200 height 14
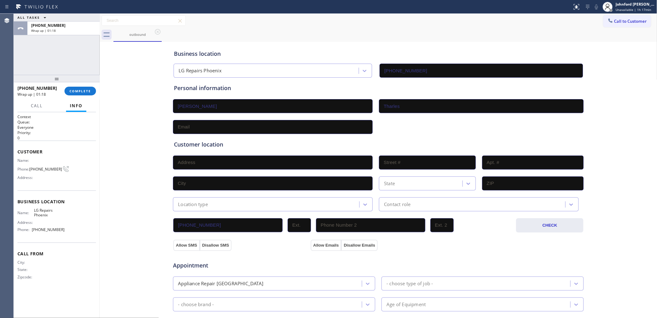
paste input "[EMAIL_ADDRESS][DOMAIN_NAME]"
type input "[EMAIL_ADDRESS][DOMAIN_NAME]"
click at [119, 132] on div "Business location LG Repairs [GEOGRAPHIC_DATA] [PHONE_NUMBER] Personal informat…" at bounding box center [378, 256] width 555 height 426
click at [35, 53] on div "ALL TASKS ALL TASKS ACTIVE TASKS TASKS IN WRAP UP [PHONE_NUMBER] Wrap up | 01:30" at bounding box center [57, 44] width 86 height 61
click at [207, 165] on input "text" at bounding box center [273, 163] width 200 height 14
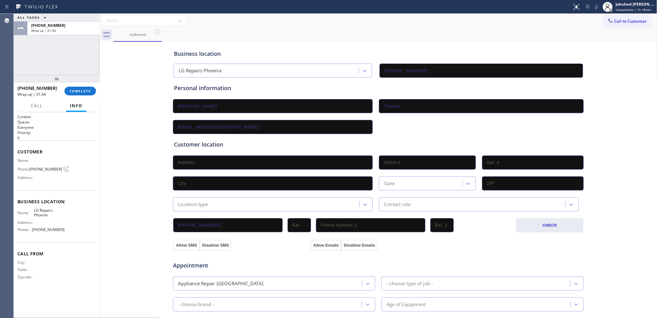
paste input "[STREET_ADDRESS]"
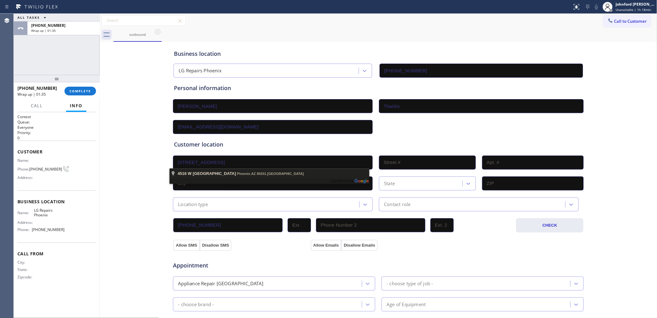
type input "[STREET_ADDRESS]"
type input "4516"
type input "Phoenix"
type input "85031"
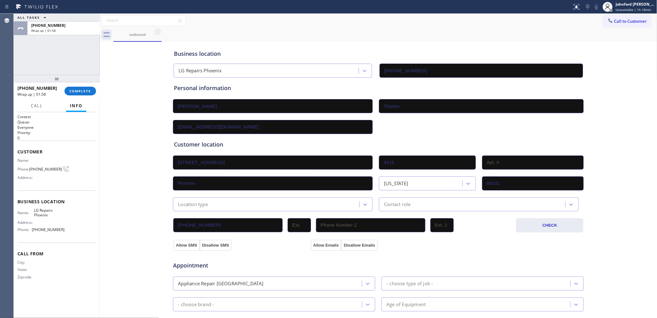
click at [248, 196] on div "Location type Contact role" at bounding box center [378, 203] width 412 height 15
click at [244, 204] on div "Location type" at bounding box center [267, 204] width 185 height 11
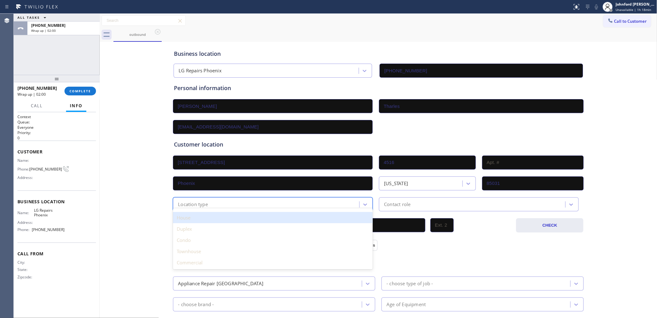
drag, startPoint x: 201, startPoint y: 217, endPoint x: 226, endPoint y: 211, distance: 25.8
click at [201, 216] on div "House" at bounding box center [273, 217] width 200 height 11
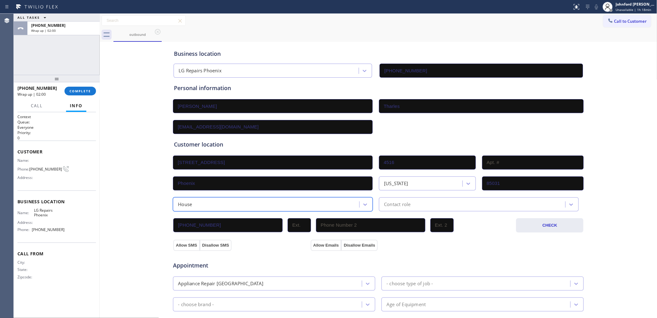
click at [406, 202] on div "Contact role" at bounding box center [397, 204] width 27 height 7
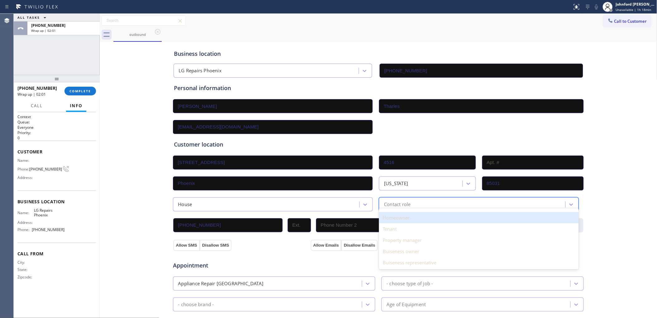
click at [396, 216] on div "Homeowner" at bounding box center [479, 217] width 200 height 11
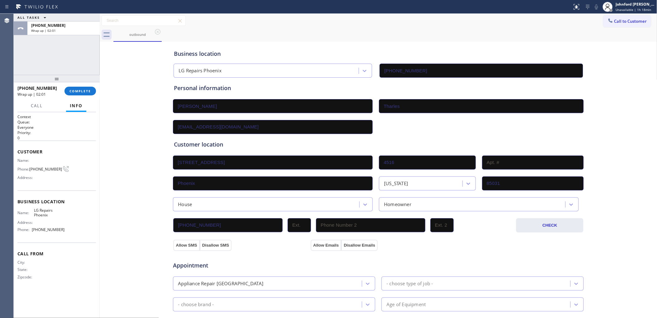
click at [378, 251] on div "Appointment Appliance Repair High End - choose type of job - - choose brand - A…" at bounding box center [379, 311] width 412 height 120
click at [204, 242] on button "Disallow SMS" at bounding box center [216, 245] width 32 height 11
click at [341, 246] on button "Disallow Emails" at bounding box center [359, 245] width 36 height 11
click at [261, 251] on div "Appointment Appliance Repair High End - choose type of job - - choose brand - A…" at bounding box center [379, 311] width 412 height 120
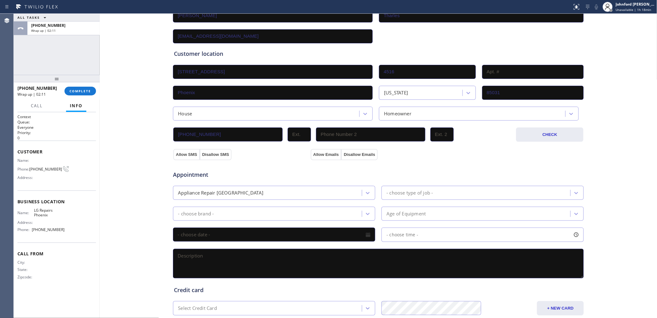
click at [43, 208] on span "LG Repairs Phoenix" at bounding box center [49, 213] width 31 height 10
copy span "LG Repairs Phoenix"
click at [270, 257] on textarea at bounding box center [378, 264] width 411 height 30
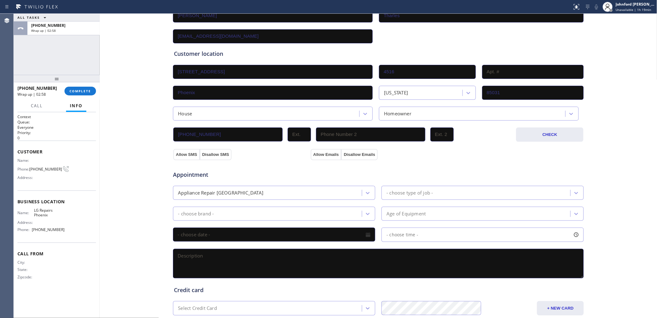
paste textarea "9-12 | $45 scf LG Washer frontload | [DEMOGRAPHIC_DATA] / model# WM3770H* chang…"
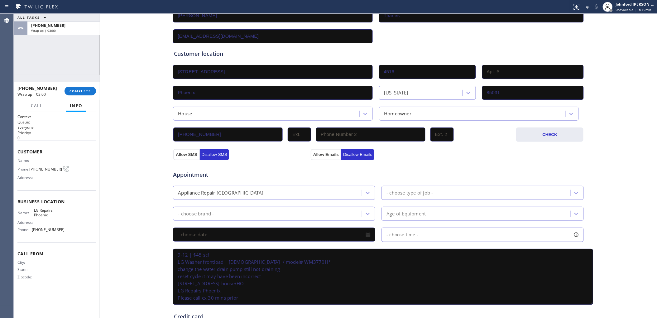
scroll to position [0, 0]
drag, startPoint x: 576, startPoint y: 273, endPoint x: 561, endPoint y: 299, distance: 29.9
click at [588, 305] on textarea "9-12 | $45 scf LG Washer frontload | [DEMOGRAPHIC_DATA] / model# WM3770H* chang…" at bounding box center [383, 277] width 420 height 56
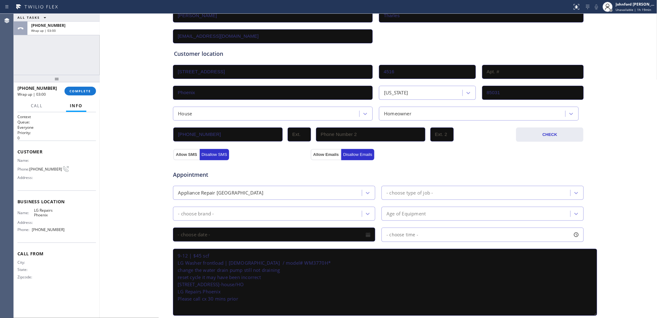
scroll to position [198, 0]
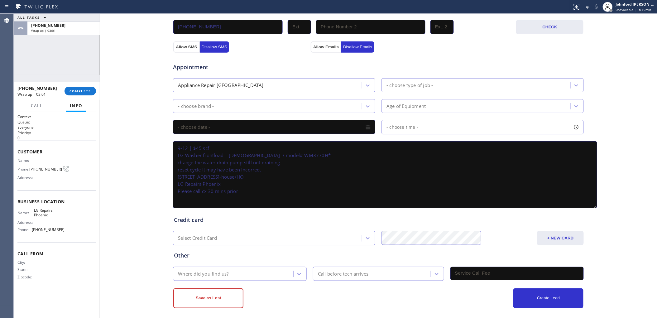
type textarea "9-12 | $45 scf LG Washer frontload | [DEMOGRAPHIC_DATA] / model# WM3770H* chang…"
drag, startPoint x: 255, startPoint y: 264, endPoint x: 252, endPoint y: 271, distance: 7.8
click at [252, 267] on div "Other Where did you find us? Call before tech arrives" at bounding box center [379, 263] width 412 height 36
click at [252, 271] on div "Where did you find us?" at bounding box center [234, 274] width 119 height 11
type input "g"
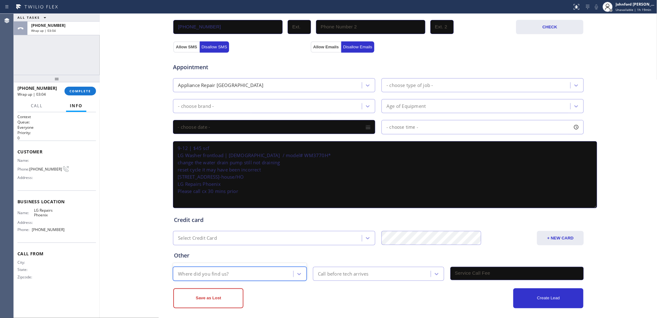
type input "g"
drag, startPoint x: 305, startPoint y: 270, endPoint x: 301, endPoint y: 270, distance: 3.8
click at [302, 270] on div "0 results available. Use Up and Down to choose options, press Enter to select t…" at bounding box center [241, 274] width 138 height 14
click at [301, 270] on div at bounding box center [299, 274] width 11 height 11
click at [298, 271] on icon at bounding box center [299, 274] width 6 height 6
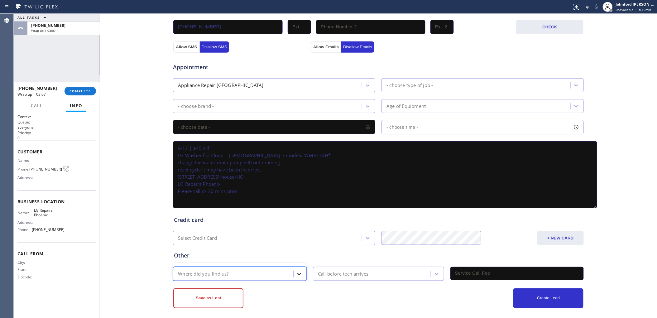
click at [298, 271] on icon at bounding box center [299, 274] width 6 height 6
click at [296, 271] on icon at bounding box center [299, 274] width 6 height 6
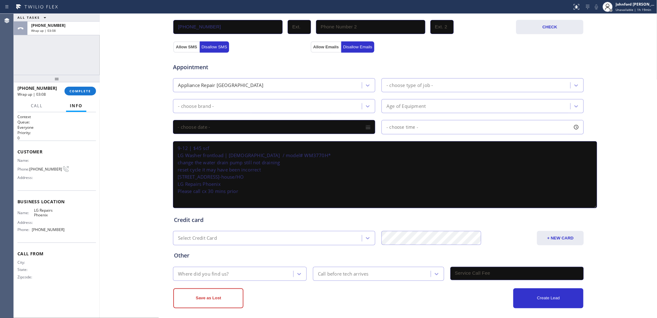
drag, startPoint x: 215, startPoint y: 181, endPoint x: 139, endPoint y: 135, distance: 89.1
click at [139, 135] on div "Business location LG Repairs [GEOGRAPHIC_DATA] [PHONE_NUMBER] Personal informat…" at bounding box center [378, 76] width 555 height 463
click at [203, 298] on button "Save as Lost" at bounding box center [208, 298] width 70 height 20
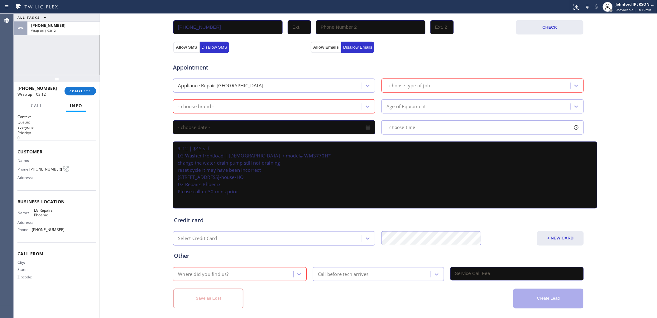
click at [204, 103] on div "- choose brand -" at bounding box center [196, 106] width 36 height 7
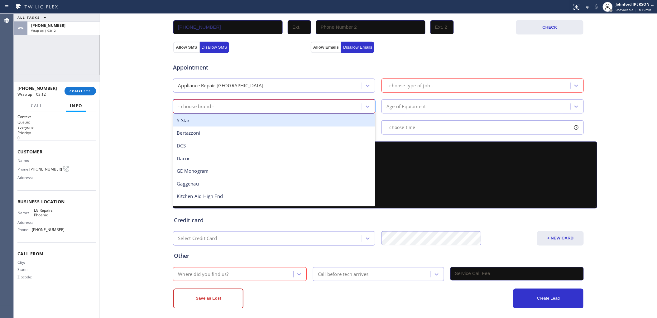
click at [209, 92] on div "Appointment Appliance Repair High End - choose type of job - option 5 Star focu…" at bounding box center [378, 133] width 409 height 154
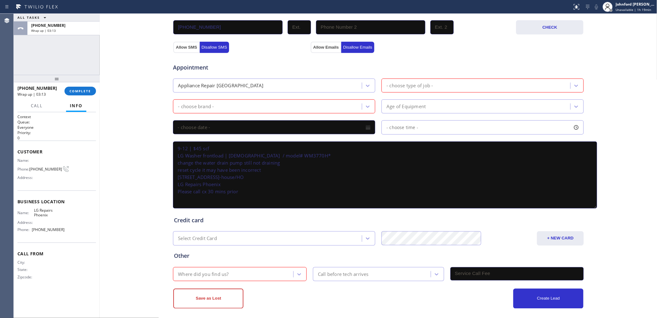
click at [209, 90] on div "Appointment Appliance Repair High End - choose type of job - - choose brand - A…" at bounding box center [378, 133] width 409 height 154
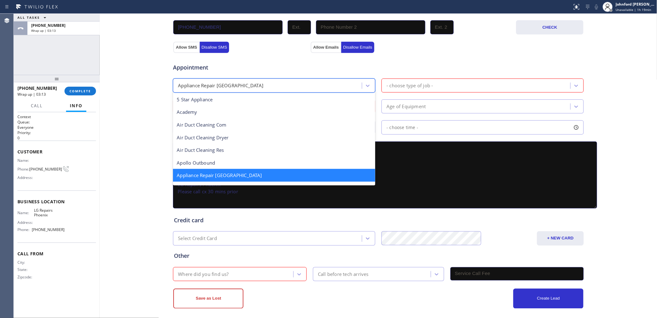
click at [209, 86] on div "Appliance Repair [GEOGRAPHIC_DATA]" at bounding box center [220, 85] width 85 height 7
type input "re"
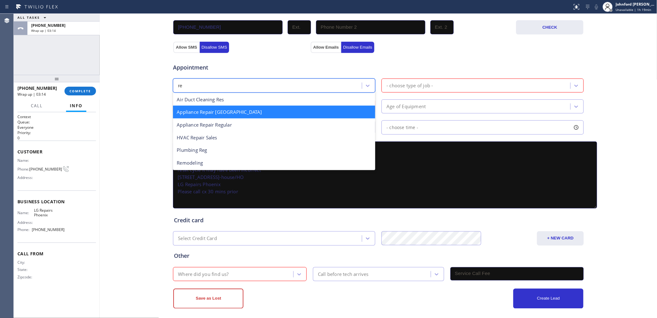
scroll to position [0, 0]
click at [213, 120] on div "Appliance Repair Regular" at bounding box center [274, 125] width 202 height 13
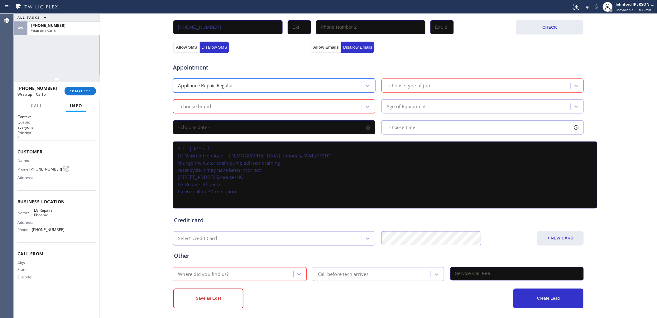
click at [209, 111] on div "Appointment option Appliance Repair Regular, selected. 24 results available. Se…" at bounding box center [378, 133] width 409 height 154
click at [208, 104] on div "- choose brand -" at bounding box center [196, 106] width 36 height 7
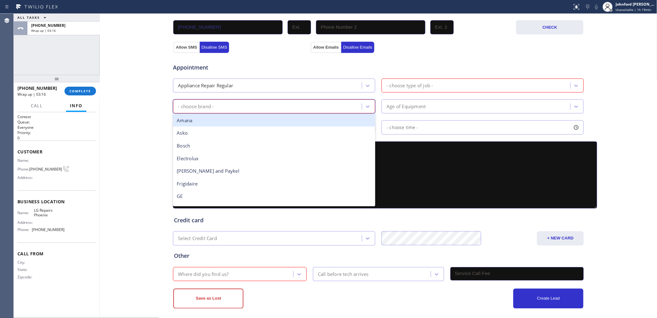
type input "f"
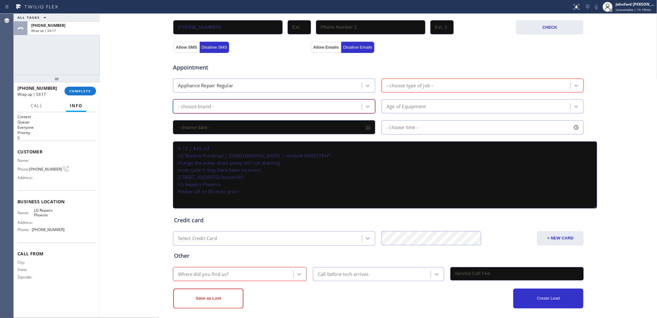
drag, startPoint x: 208, startPoint y: 104, endPoint x: 128, endPoint y: 103, distance: 80.2
click at [128, 103] on div "Business location LG Repairs [GEOGRAPHIC_DATA] [PHONE_NUMBER] Personal informat…" at bounding box center [378, 66] width 555 height 485
type input "wa"
click at [189, 103] on div "wa" at bounding box center [268, 106] width 187 height 11
click at [189, 103] on div "- choose brand -" at bounding box center [196, 106] width 36 height 7
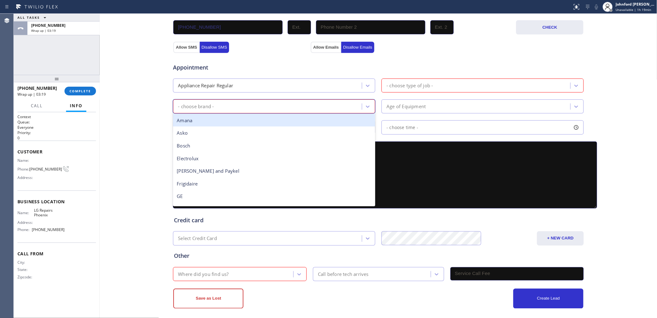
type input "l"
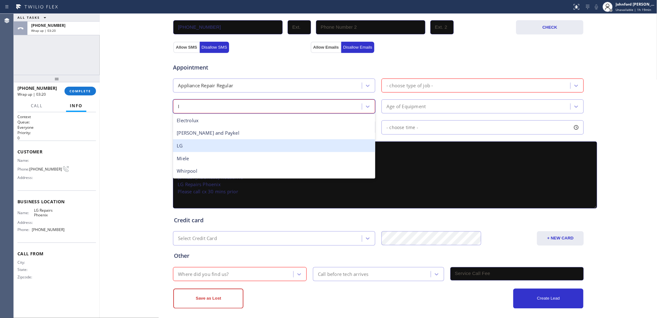
click at [190, 140] on div "LG" at bounding box center [274, 145] width 202 height 13
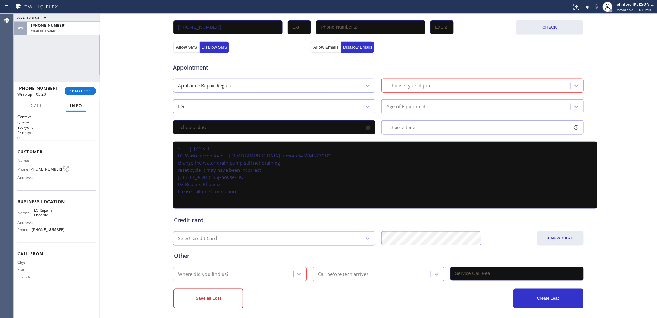
click at [418, 71] on div "Appointment Appliance Repair Regular - choose type of job - LG Age of Equipment…" at bounding box center [378, 133] width 409 height 154
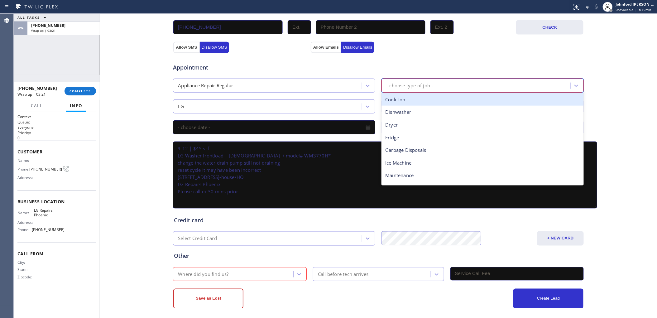
click at [412, 80] on div "- choose type of job -" at bounding box center [477, 85] width 187 height 11
type input "wa"
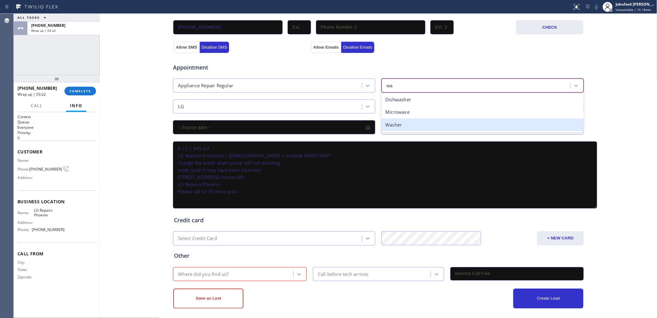
click at [396, 120] on div "Washer" at bounding box center [483, 125] width 202 height 13
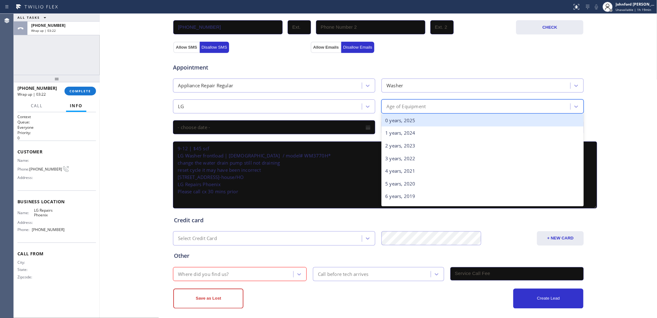
click at [399, 105] on div "Age of Equipment" at bounding box center [406, 106] width 39 height 7
type input "6"
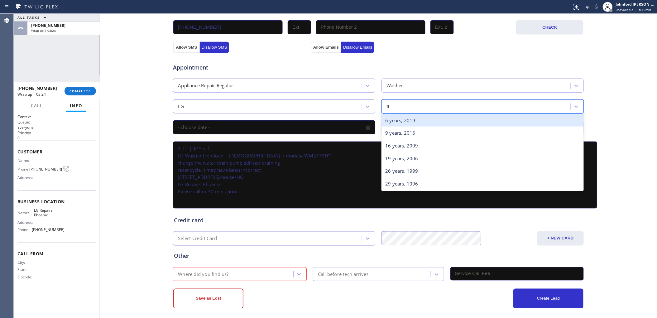
click at [398, 114] on div "6 years, 2019" at bounding box center [483, 120] width 202 height 13
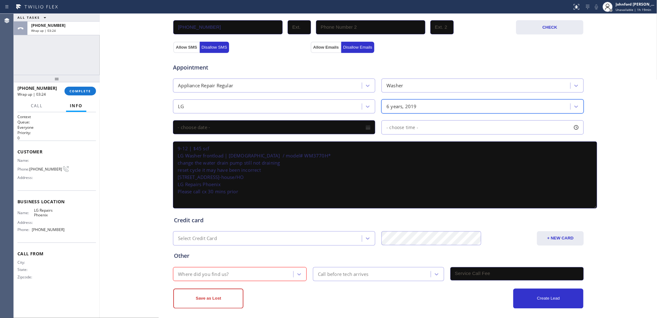
click at [202, 271] on div "Where did you find us?" at bounding box center [203, 274] width 51 height 7
type input "g"
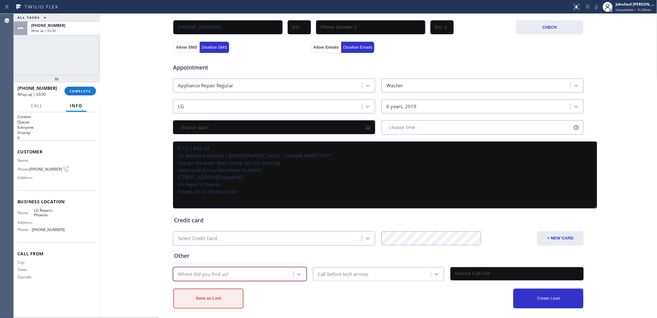
click at [222, 295] on button "Save as Lost" at bounding box center [208, 299] width 70 height 20
drag, startPoint x: 238, startPoint y: 193, endPoint x: 141, endPoint y: 125, distance: 117.8
click at [141, 125] on div "Business location LG Repairs [GEOGRAPHIC_DATA] [PHONE_NUMBER] Personal informat…" at bounding box center [378, 66] width 555 height 485
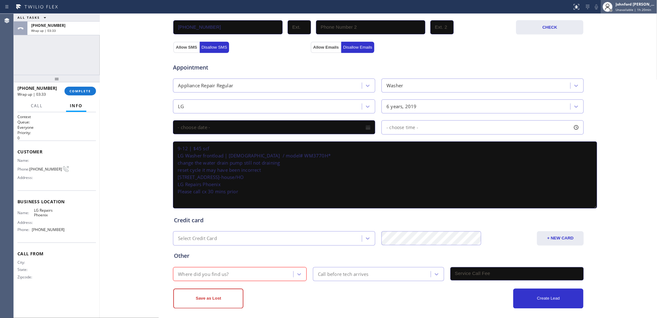
click at [631, 4] on div "Johnford [PERSON_NAME]" at bounding box center [635, 4] width 39 height 5
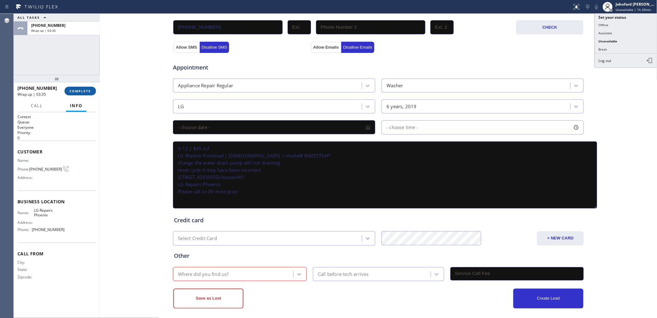
drag, startPoint x: 32, startPoint y: 45, endPoint x: 73, endPoint y: 94, distance: 63.6
click at [37, 51] on div "ALL TASKS ALL TASKS ACTIVE TASKS TASKS IN WRAP UP [PHONE_NUMBER] Wrap up | 03:35" at bounding box center [57, 44] width 86 height 61
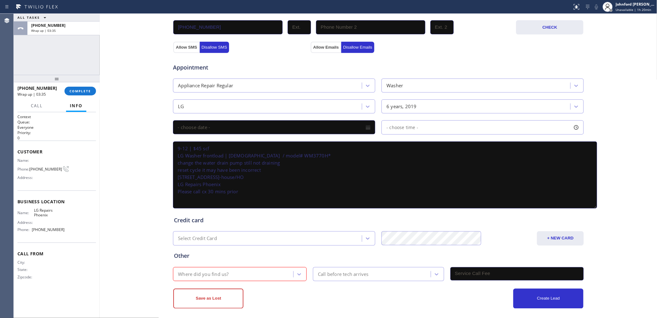
click at [80, 97] on div "[PHONE_NUMBER] Wrap up | 03:35 COMPLETE" at bounding box center [56, 91] width 79 height 16
click at [80, 96] on div "[PHONE_NUMBER] Wrap up | 03:35 COMPLETE" at bounding box center [56, 91] width 79 height 16
click at [80, 96] on div "[PHONE_NUMBER] Wrap up | 03:36 COMPLETE" at bounding box center [56, 91] width 79 height 16
click at [80, 94] on button "COMPLETE" at bounding box center [80, 91] width 31 height 9
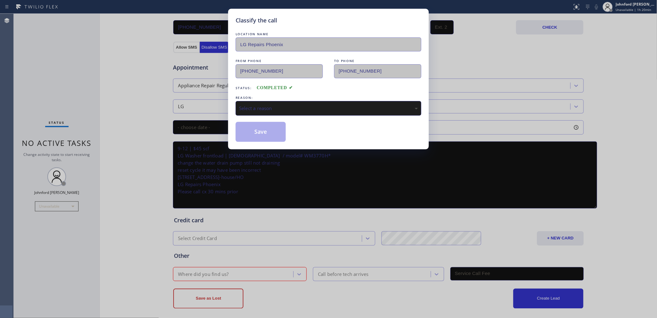
click at [256, 114] on div "LOCATION NAME LG Repairs Phoenix FROM PHONE [PHONE_NUMBER] TO PHONE [PHONE_NUMB…" at bounding box center [329, 86] width 186 height 111
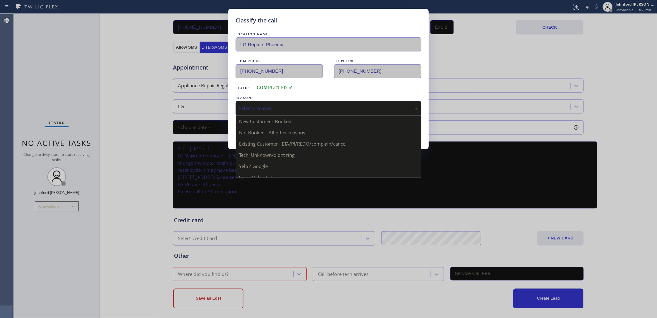
click at [255, 108] on div "Select a reason" at bounding box center [328, 108] width 179 height 7
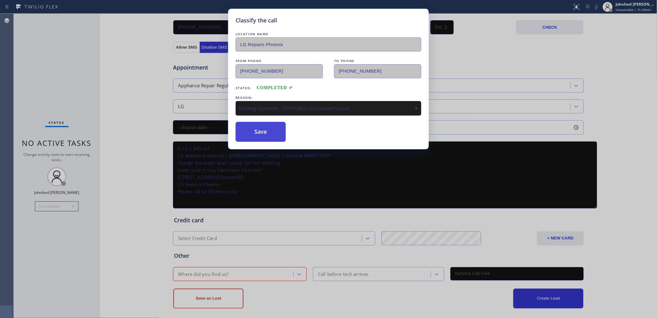
click at [257, 130] on button "Save" at bounding box center [261, 132] width 50 height 20
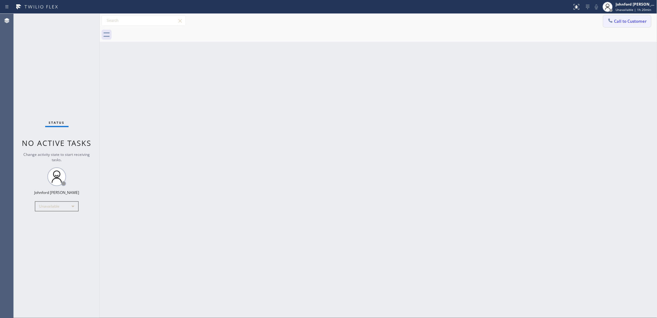
click at [631, 17] on button "Call to Customer" at bounding box center [628, 21] width 48 height 12
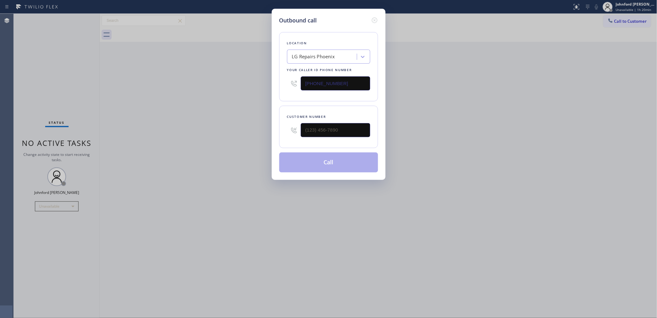
drag, startPoint x: 433, startPoint y: 186, endPoint x: 424, endPoint y: 191, distance: 10.0
click at [433, 186] on div "Outbound call Location LG Repairs [GEOGRAPHIC_DATA] Your caller id phone number…" at bounding box center [328, 159] width 657 height 318
drag, startPoint x: 303, startPoint y: 128, endPoint x: 248, endPoint y: 130, distance: 54.3
click at [256, 130] on div "Outbound call Location LG Repairs [GEOGRAPHIC_DATA] Your caller id phone number…" at bounding box center [328, 159] width 657 height 318
paste input "623) 505-8706"
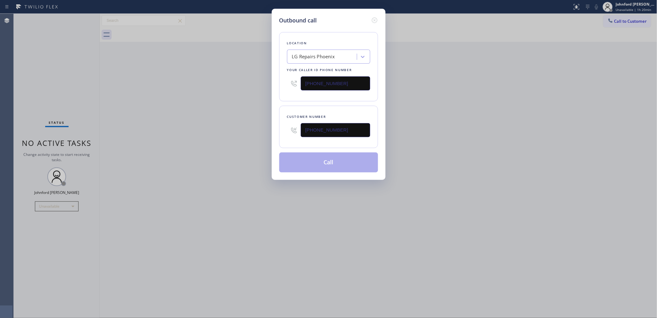
type input "[PHONE_NUMBER]"
drag, startPoint x: 238, startPoint y: 128, endPoint x: 300, endPoint y: 160, distance: 69.3
click at [240, 130] on div "Outbound call Location LG Repairs [GEOGRAPHIC_DATA] Your caller id phone number…" at bounding box center [328, 159] width 657 height 318
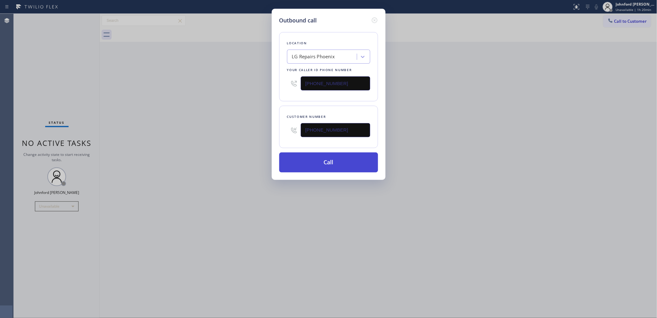
click at [302, 161] on button "Call" at bounding box center [328, 163] width 99 height 20
drag, startPoint x: 183, startPoint y: 114, endPoint x: 90, endPoint y: 71, distance: 102.8
click at [182, 114] on div "Outbound call Location LG Repairs [GEOGRAPHIC_DATA] Your caller id phone number…" at bounding box center [328, 159] width 657 height 318
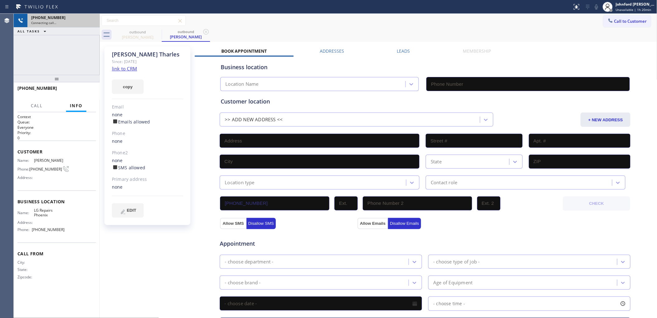
click at [94, 20] on div "[PHONE_NUMBER]" at bounding box center [63, 17] width 65 height 5
type input "[PHONE_NUMBER]"
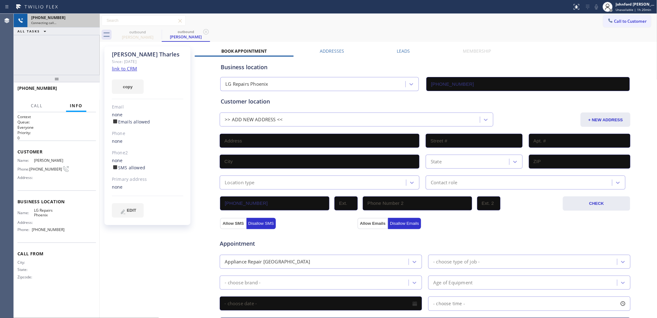
click at [94, 21] on div "Connecting call…" at bounding box center [63, 23] width 65 height 4
click at [204, 32] on icon at bounding box center [206, 32] width 6 height 6
click at [85, 23] on div "Connecting call…" at bounding box center [63, 23] width 65 height 4
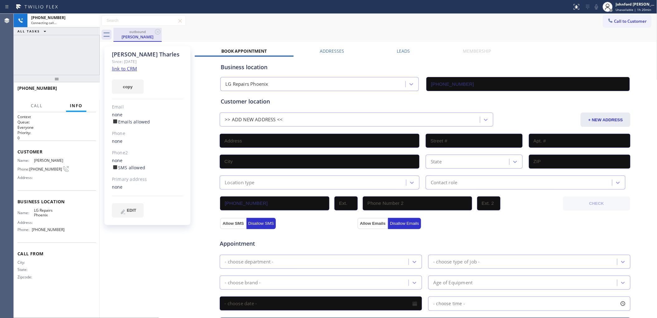
click at [132, 35] on div "[PERSON_NAME]" at bounding box center [137, 37] width 47 height 6
click at [125, 66] on link "link to CRM" at bounding box center [124, 68] width 25 height 6
click at [78, 21] on div "Connecting call…" at bounding box center [63, 23] width 65 height 4
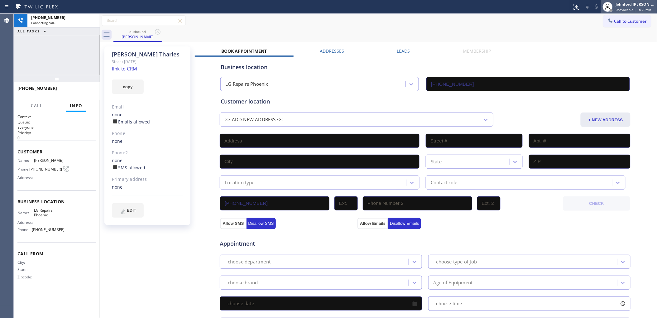
click at [632, 5] on div "Johnford [PERSON_NAME]" at bounding box center [635, 4] width 39 height 5
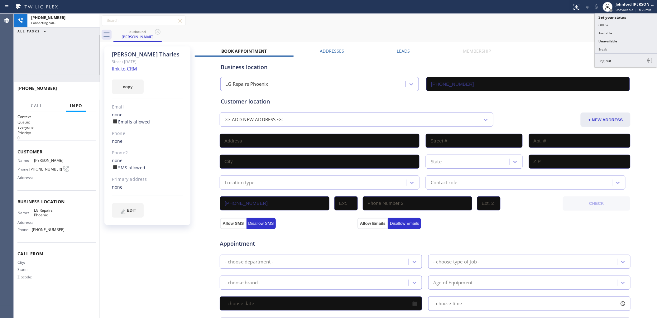
click at [604, 32] on button "Available" at bounding box center [626, 33] width 62 height 8
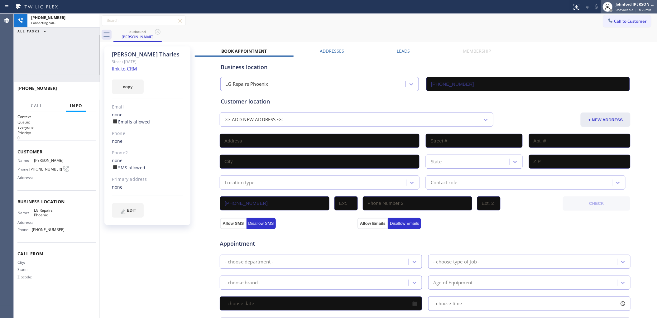
click at [615, 6] on div at bounding box center [608, 7] width 14 height 14
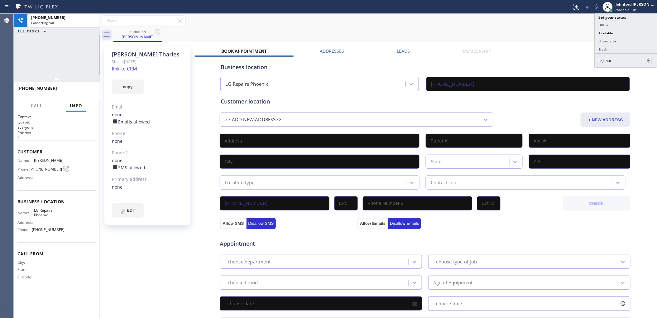
drag, startPoint x: 609, startPoint y: 40, endPoint x: 585, endPoint y: 42, distance: 23.9
click at [608, 40] on button "Unavailable" at bounding box center [626, 41] width 62 height 8
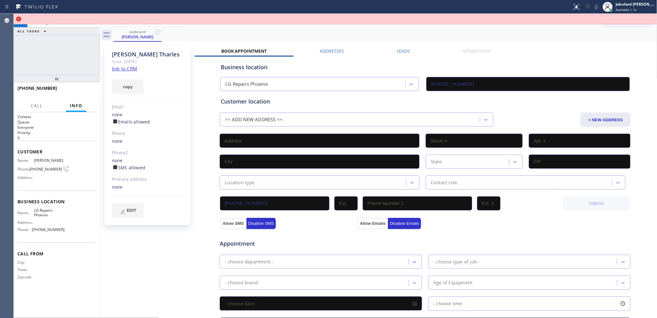
click at [652, 20] on icon at bounding box center [652, 18] width 7 height 7
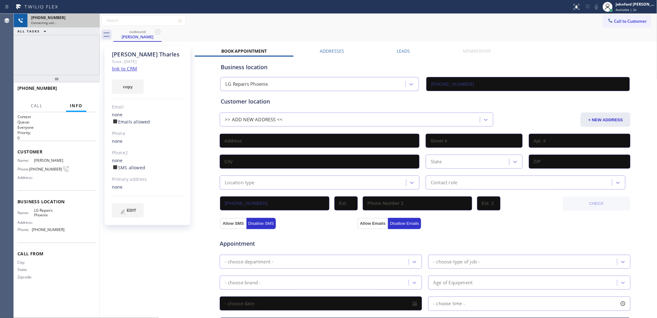
click at [86, 24] on div "Connecting call…" at bounding box center [63, 23] width 65 height 4
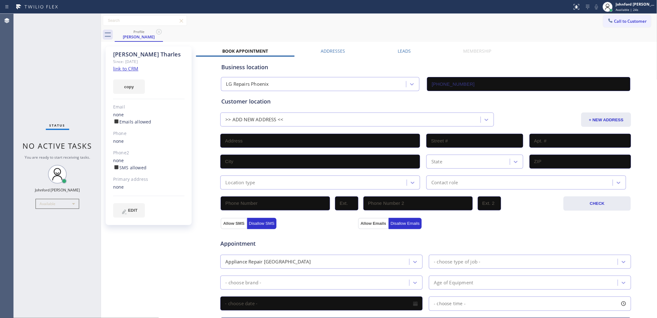
type input "[PHONE_NUMBER]"
click at [69, 203] on div "Available" at bounding box center [58, 204] width 44 height 10
click at [70, 203] on div at bounding box center [328, 159] width 657 height 318
click at [69, 203] on div "Available" at bounding box center [58, 204] width 44 height 10
click at [55, 227] on li "Unavailable" at bounding box center [57, 227] width 42 height 7
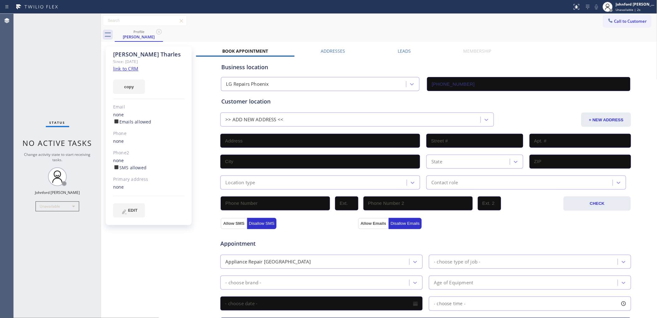
click at [490, 31] on div "Profile Gabriel Tharles" at bounding box center [386, 35] width 543 height 14
click at [605, 24] on button "Call to Customer" at bounding box center [628, 21] width 48 height 12
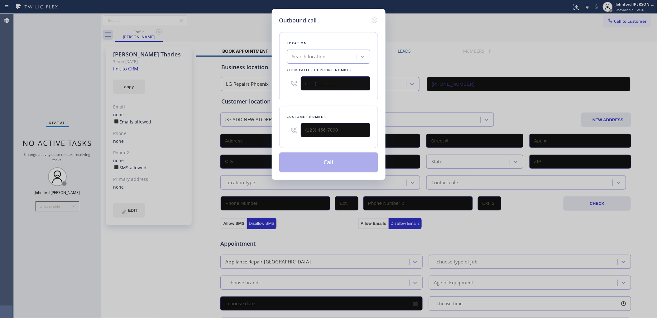
drag, startPoint x: 319, startPoint y: 84, endPoint x: 231, endPoint y: 80, distance: 87.7
click at [262, 84] on div "Outbound call Location Search location Your caller id phone number (___) ___-__…" at bounding box center [328, 159] width 657 height 318
paste input "602) 755-6017"
type input "[PHONE_NUMBER]"
click at [260, 134] on div "Outbound call Location LG Repairs [GEOGRAPHIC_DATA] Your caller id phone number…" at bounding box center [328, 159] width 657 height 318
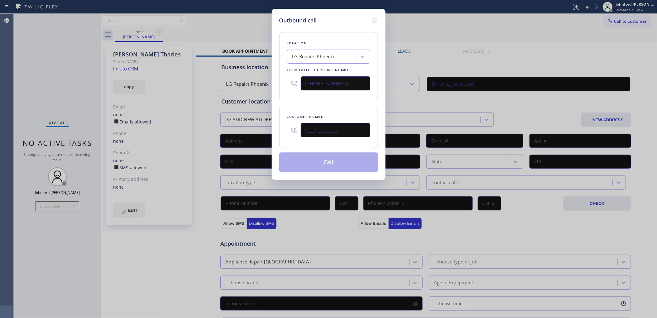
paste input "623) 505-8706"
type input "[PHONE_NUMBER]"
click at [277, 104] on div "Outbound call Location LG Repairs [GEOGRAPHIC_DATA] Your caller id phone number…" at bounding box center [329, 94] width 114 height 171
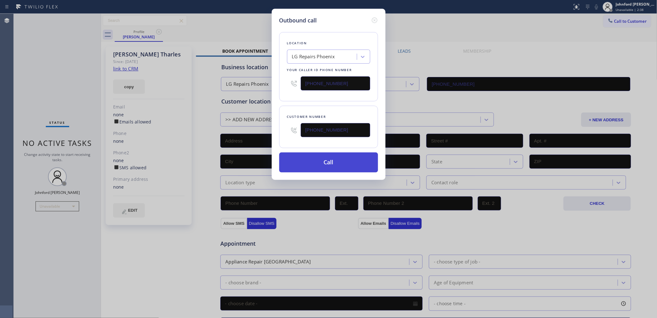
click at [311, 161] on button "Call" at bounding box center [328, 163] width 99 height 20
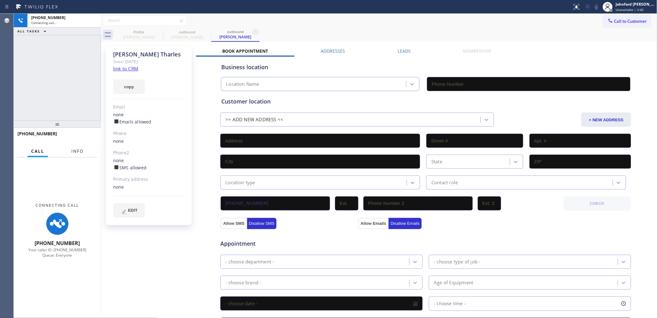
click at [79, 153] on button "Info" at bounding box center [78, 151] width 20 height 12
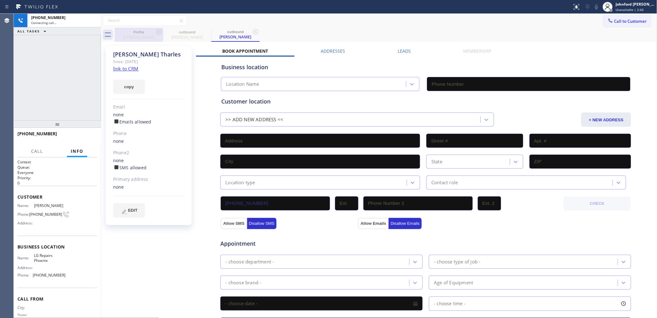
type input "[PHONE_NUMBER]"
click at [158, 31] on icon at bounding box center [159, 32] width 6 height 6
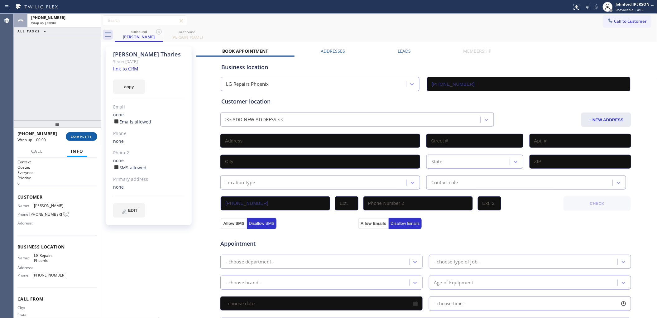
click at [81, 136] on span "COMPLETE" at bounding box center [82, 136] width 22 height 4
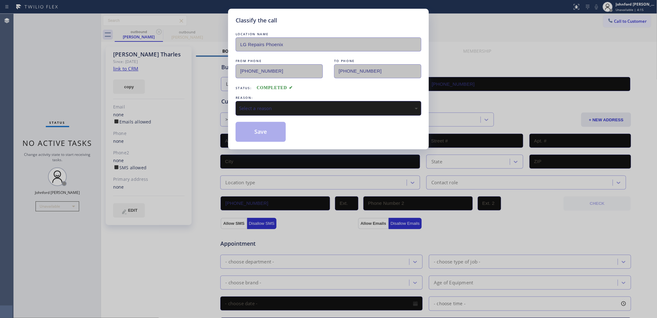
click at [260, 101] on div "Select a reason" at bounding box center [329, 108] width 186 height 15
click at [262, 131] on button "Save" at bounding box center [261, 132] width 50 height 20
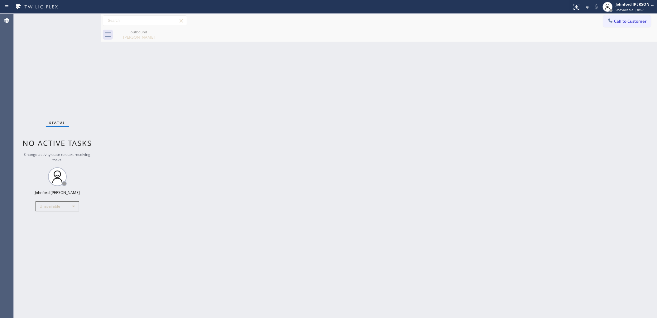
click at [417, 86] on div "Back to Dashboard Change Sender ID Customers Technicians Select a contact Outbo…" at bounding box center [379, 166] width 557 height 304
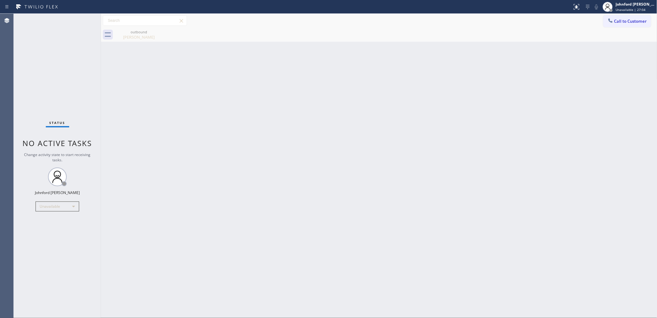
click at [36, 99] on div "Status No active tasks Change activity state to start receiving tasks. [PERSON_…" at bounding box center [57, 166] width 87 height 305
click at [61, 206] on div "Unavailable" at bounding box center [58, 207] width 44 height 10
click at [60, 238] on li "Break" at bounding box center [57, 238] width 42 height 7
click at [40, 203] on div "Break" at bounding box center [58, 207] width 44 height 10
click at [52, 230] on li "Unavailable" at bounding box center [57, 230] width 42 height 7
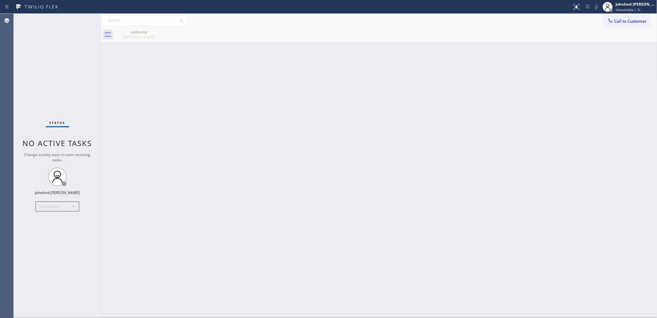
click at [34, 59] on div "Status No active tasks Change activity state to start receiving tasks. [PERSON_…" at bounding box center [57, 166] width 87 height 305
drag, startPoint x: 388, startPoint y: 104, endPoint x: 492, endPoint y: 1, distance: 146.4
click at [393, 101] on div "Back to Dashboard Change Sender ID Customers Technicians Select a contact Outbo…" at bounding box center [379, 166] width 557 height 305
click at [470, 80] on div "Back to Dashboard Change Sender ID Customers Technicians Select a contact Outbo…" at bounding box center [379, 166] width 557 height 305
click at [483, 57] on div "Back to Dashboard Change Sender ID Customers Technicians Select a contact Outbo…" at bounding box center [379, 166] width 557 height 305
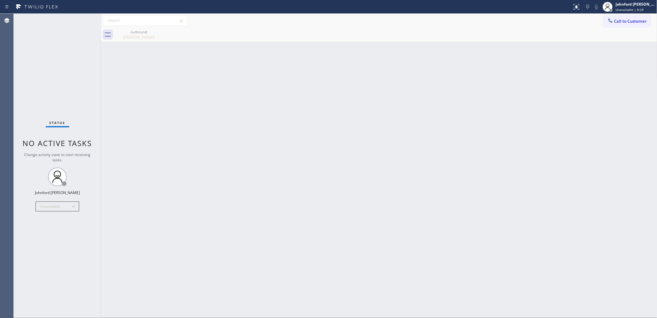
click at [506, 94] on div "Back to Dashboard Change Sender ID Customers Technicians Select a contact Outbo…" at bounding box center [379, 166] width 557 height 305
click at [609, 18] on icon at bounding box center [611, 20] width 6 height 6
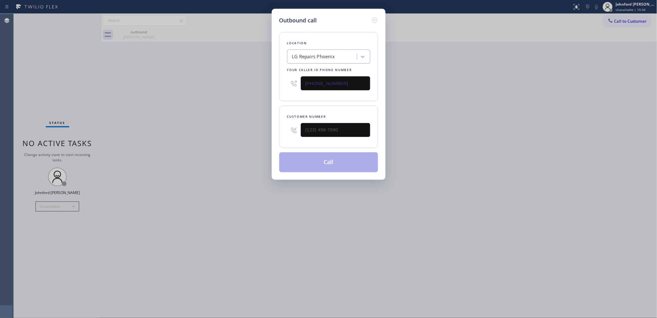
drag, startPoint x: 319, startPoint y: 78, endPoint x: 257, endPoint y: 78, distance: 62.1
click at [257, 78] on div "Outbound call Location LG Repairs [GEOGRAPHIC_DATA] Your caller id phone number…" at bounding box center [328, 159] width 657 height 318
paste input "714) 583-6969"
type input "(714) 583-6969"
click at [269, 126] on div "Outbound call Location Wolf Top Choice Appliance Repair Huntington Beach Your c…" at bounding box center [328, 159] width 657 height 318
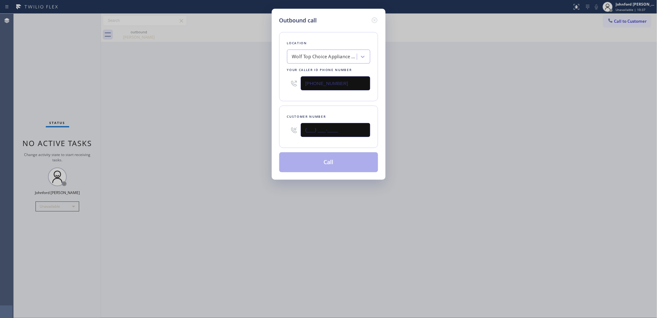
paste input "714) 543-6743"
type input "(714) 543-6743"
click at [263, 126] on div "Outbound call Location Wolf Top Choice Appliance Repair Huntington Beach Your c…" at bounding box center [328, 159] width 657 height 318
click at [311, 159] on button "Call" at bounding box center [328, 163] width 99 height 20
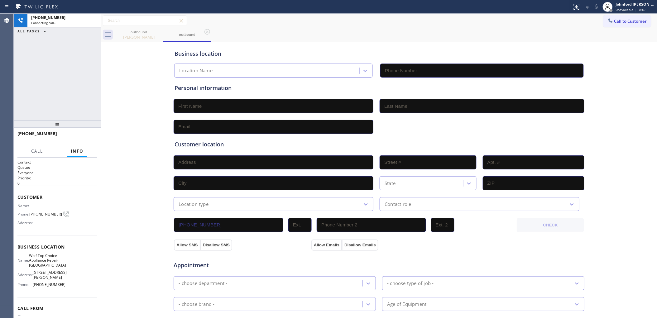
type input "(714) 583-6969"
click at [156, 30] on icon at bounding box center [158, 31] width 7 height 7
drag, startPoint x: 36, startPoint y: 75, endPoint x: 79, endPoint y: 1, distance: 85.8
click at [36, 75] on div "+17145436743 Connecting call… ALL TASKS ALL TASKS ACTIVE TASKS TASKS IN WRAP UP" at bounding box center [57, 67] width 87 height 107
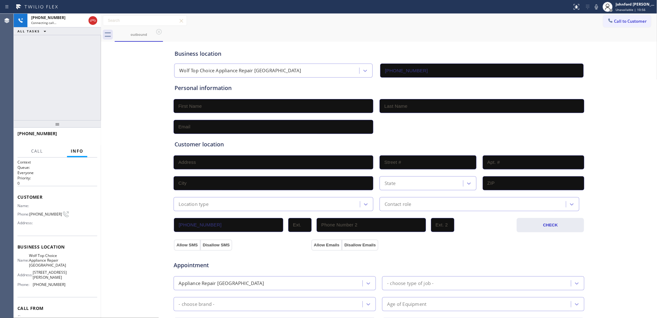
click at [90, 12] on div "Status report No issues detected If you experience an issue, please download th…" at bounding box center [328, 7] width 657 height 14
click at [92, 17] on icon at bounding box center [92, 20] width 7 height 7
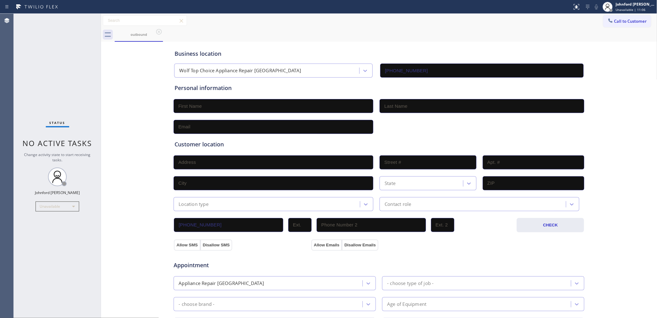
click at [615, 21] on span "Call to Customer" at bounding box center [631, 21] width 33 height 6
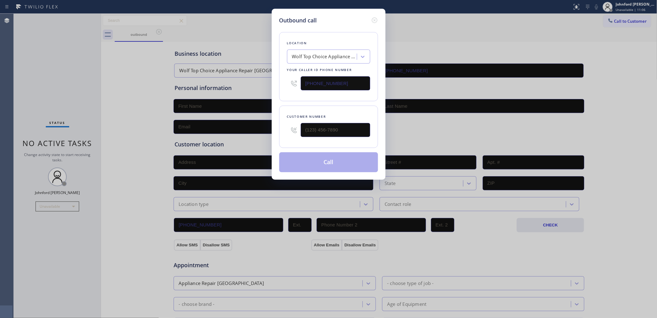
drag, startPoint x: 327, startPoint y: 84, endPoint x: 267, endPoint y: 84, distance: 59.9
click at [279, 84] on div "Location Wolf Top Choice Appliance Repair Huntington Beach Your caller id phone…" at bounding box center [328, 66] width 99 height 69
paste input "60) 314-890"
type input "(760) 314-8909"
drag, startPoint x: 353, startPoint y: 126, endPoint x: 277, endPoint y: 129, distance: 76.4
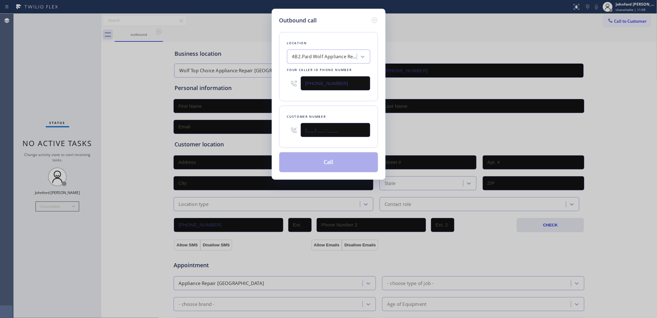
click at [277, 129] on div "Outbound call Location 4B2.Paid Wolf Appliance Repair Expert Your caller id pho…" at bounding box center [329, 94] width 114 height 171
paste input "858) 692-6176"
type input "(858) 692-6176"
click at [282, 111] on div "Customer number (858) 692-6176" at bounding box center [328, 127] width 99 height 42
click at [276, 83] on div "Outbound call Location 4B2.Paid Wolf Appliance Repair Expert Your caller id pho…" at bounding box center [329, 94] width 114 height 171
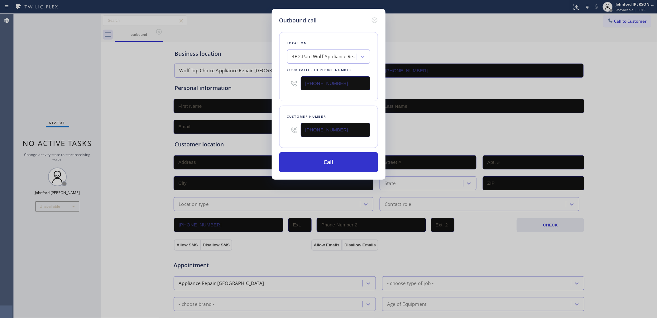
paste input "323) 210-4896"
type input "(323) 210-4896"
drag, startPoint x: 347, startPoint y: 128, endPoint x: 250, endPoint y: 127, distance: 96.4
click at [250, 127] on div "Outbound call Location Cudahy Heating and Air Conditioning Your caller id phone…" at bounding box center [328, 159] width 657 height 318
paste input "714) 628-9300"
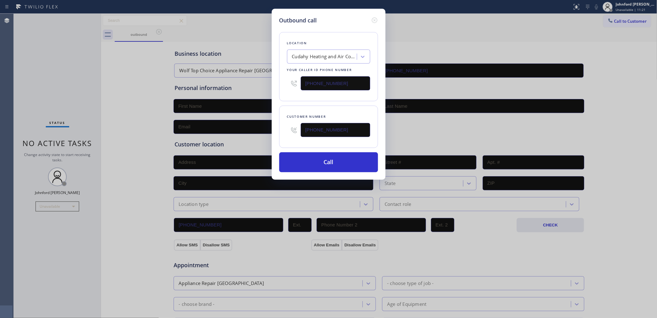
type input "(714) 628-9300"
click at [297, 102] on div "Location Cudahy Heating and Air Conditioning Your caller id phone number (323) …" at bounding box center [328, 99] width 99 height 148
click at [315, 153] on button "Call" at bounding box center [328, 163] width 99 height 20
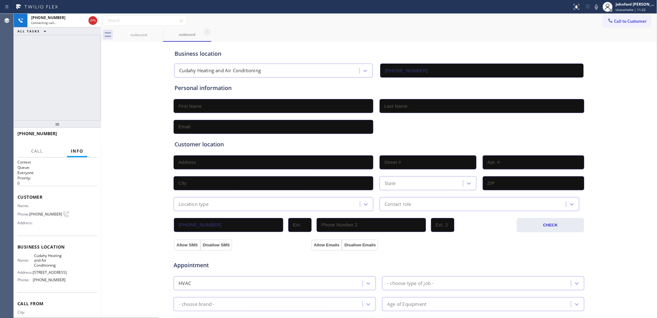
type input "(323) 210-4896"
click at [267, 43] on div "Business location Cudahy Heating and Air Conditioning (323) 210-4896" at bounding box center [379, 60] width 412 height 34
click at [42, 75] on div "+17146289300 Live | 00:00 ALL TASKS ALL TASKS ACTIVE TASKS TASKS IN WRAP UP" at bounding box center [57, 67] width 87 height 107
click at [101, 19] on div at bounding box center [101, 166] width 0 height 305
click at [93, 22] on icon at bounding box center [92, 20] width 7 height 7
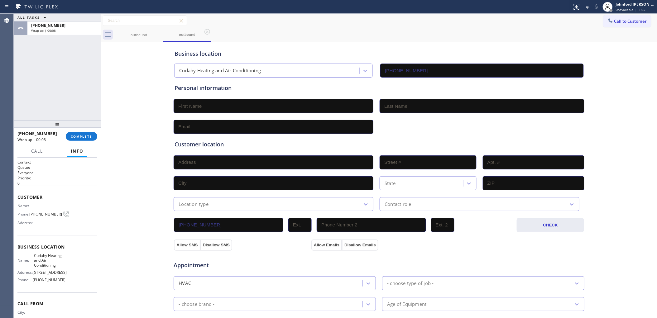
click at [612, 14] on div "Call to Customer Outbound call Location Cudahy Heating and Air Conditioning You…" at bounding box center [379, 21] width 557 height 14
drag, startPoint x: 612, startPoint y: 17, endPoint x: 356, endPoint y: 61, distance: 259.2
click at [611, 17] on button "Call to Customer" at bounding box center [628, 21] width 48 height 12
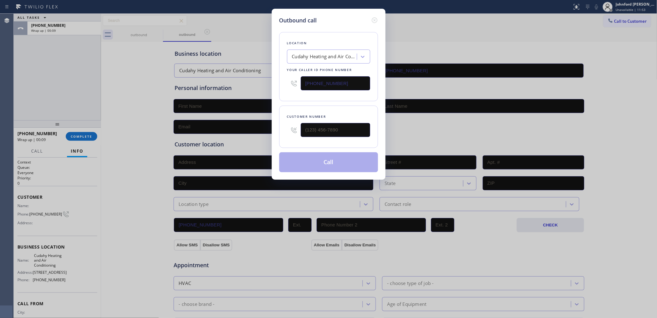
drag, startPoint x: 351, startPoint y: 76, endPoint x: 221, endPoint y: 83, distance: 129.6
click at [222, 83] on div "Outbound call Location Cudahy Heating and Air Conditioning Your caller id phone…" at bounding box center [328, 159] width 657 height 318
paste input "805) 991-760"
type input "(805) 991-7606"
drag, startPoint x: 288, startPoint y: 126, endPoint x: 267, endPoint y: 122, distance: 22.2
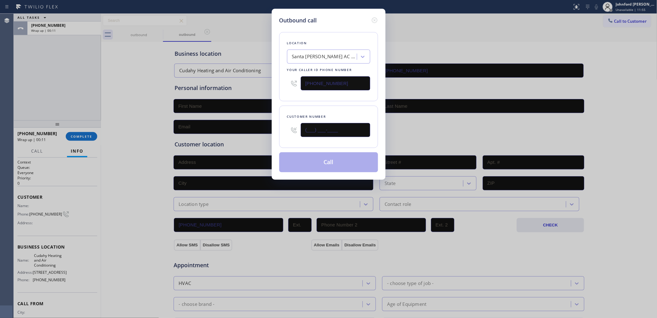
click at [270, 126] on div "Outbound call Location Santa Barbara Best AC Service Your caller id phone numbe…" at bounding box center [328, 159] width 657 height 318
paste input "805) 309-7724"
type input "(805) 309-7724"
click at [270, 100] on div "Outbound call Location Santa Barbara Best AC Service Your caller id phone numbe…" at bounding box center [328, 159] width 657 height 318
click at [317, 166] on button "Call" at bounding box center [328, 163] width 99 height 20
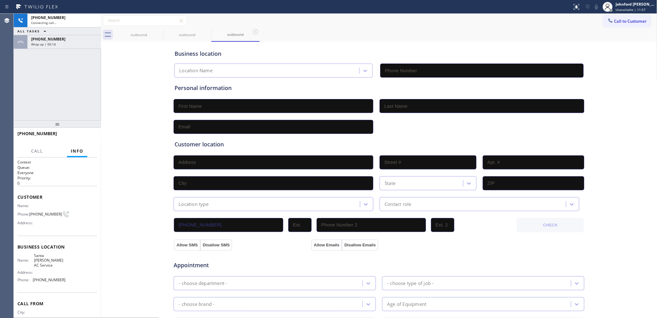
type input "(805) 991-7606"
click at [75, 49] on div "+18053097724 Connecting call… ALL TASKS ALL TASKS ACTIVE TASKS TASKS IN WRAP UP…" at bounding box center [57, 67] width 87 height 107
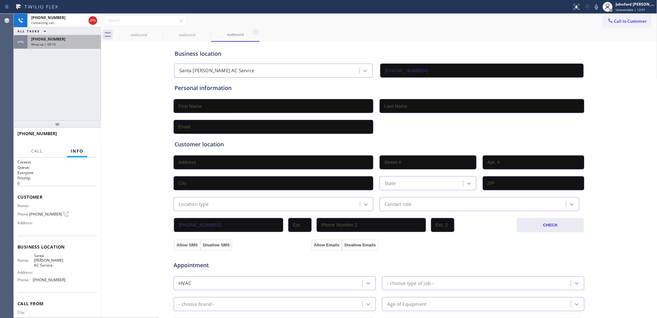
click at [72, 49] on div "+17146289300 Wrap up | 00:16" at bounding box center [57, 42] width 87 height 14
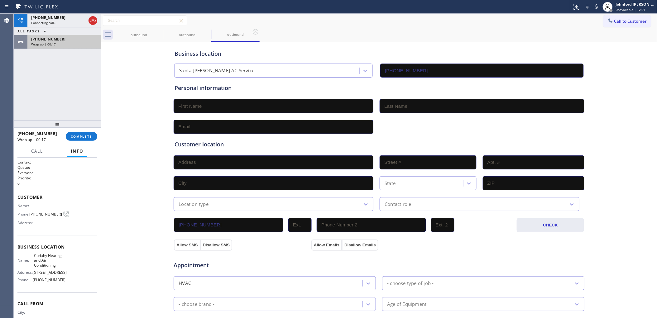
click at [72, 44] on div "Wrap up | 00:17" at bounding box center [64, 44] width 66 height 4
click at [70, 141] on button "COMPLETE" at bounding box center [81, 136] width 31 height 9
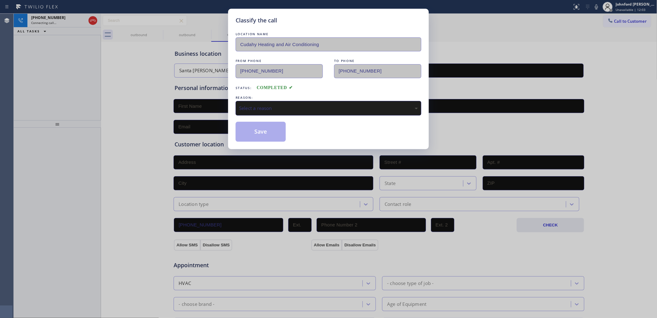
click at [272, 112] on div "Select a reason" at bounding box center [329, 108] width 186 height 15
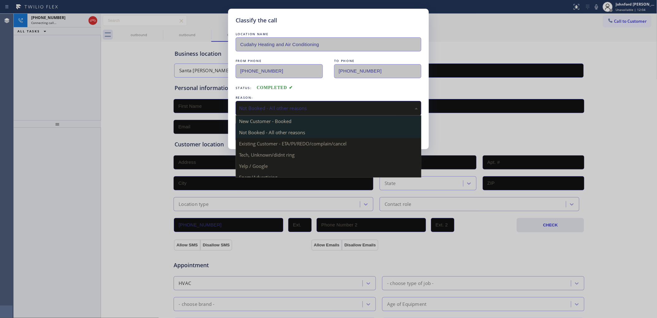
drag, startPoint x: 265, startPoint y: 109, endPoint x: 281, endPoint y: 117, distance: 17.4
click at [265, 109] on div "Not Booked - All other reasons" at bounding box center [328, 108] width 179 height 7
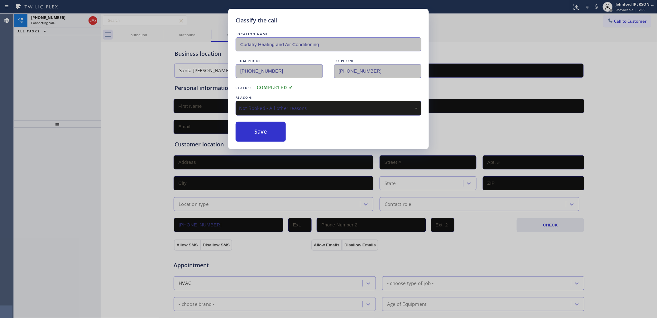
click at [262, 105] on div "Not Booked - All other reasons" at bounding box center [328, 108] width 179 height 7
click at [256, 136] on button "Save" at bounding box center [261, 132] width 50 height 20
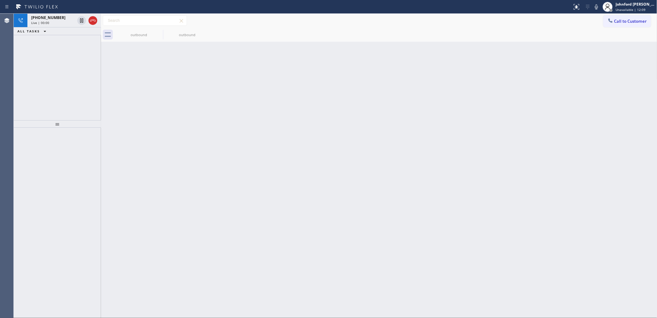
click at [41, 71] on div "+18053097724 Live | 00:00 ALL TASKS ALL TASKS ACTIVE TASKS TASKS IN WRAP UP" at bounding box center [57, 67] width 87 height 107
click at [90, 26] on div at bounding box center [87, 21] width 22 height 14
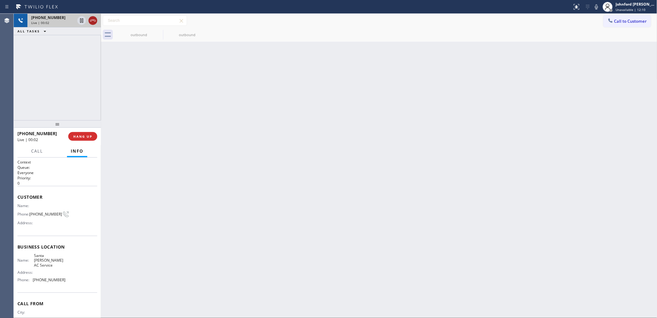
click at [91, 19] on icon at bounding box center [92, 20] width 7 height 7
click at [84, 136] on span "COMPLETE" at bounding box center [82, 136] width 22 height 4
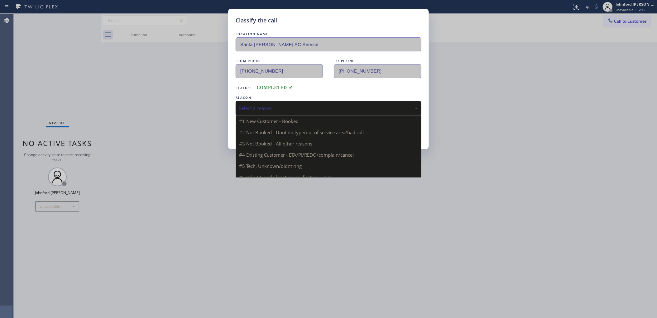
click at [269, 109] on div "Select a reason" at bounding box center [328, 108] width 179 height 7
click at [287, 110] on div "Not Booked - All other reasons" at bounding box center [329, 108] width 186 height 15
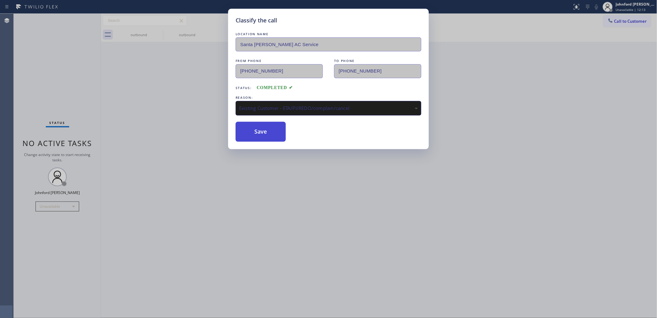
click at [277, 132] on button "Save" at bounding box center [261, 132] width 50 height 20
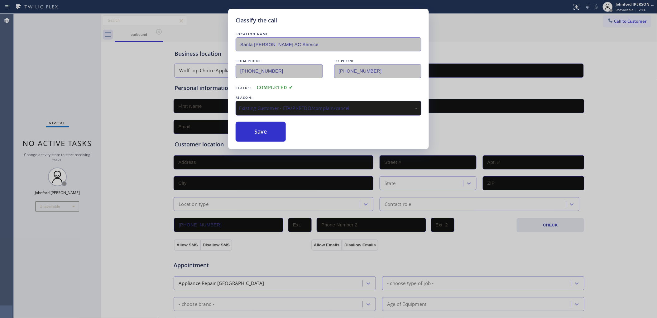
drag, startPoint x: 612, startPoint y: 56, endPoint x: 631, endPoint y: 29, distance: 33.5
click at [612, 56] on div "Classify the call LOCATION NAME Santa Barbara Best AC Service FROM PHONE (805) …" at bounding box center [328, 159] width 657 height 318
click at [627, 22] on div "Classify the call LOCATION NAME Santa Barbara Best AC Service FROM PHONE (805) …" at bounding box center [328, 159] width 657 height 318
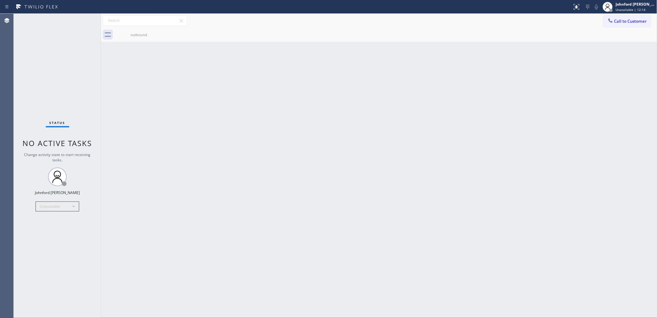
click at [627, 22] on span "Call to Customer" at bounding box center [631, 21] width 33 height 6
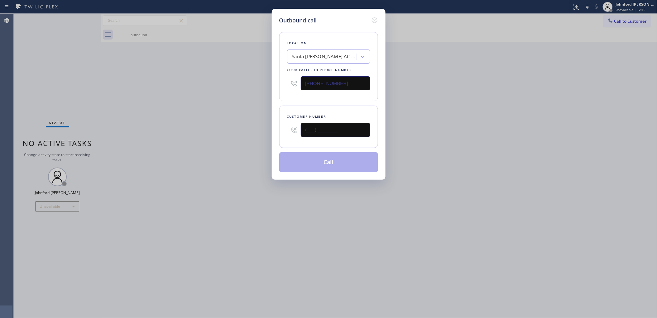
drag, startPoint x: 242, startPoint y: 137, endPoint x: 228, endPoint y: 137, distance: 14.3
click at [230, 137] on div "Outbound call Location Santa Barbara Best AC Service Your caller id phone numbe…" at bounding box center [328, 159] width 657 height 318
paste input "805) 309-7724"
type input "(805) 309-7724"
click at [226, 137] on div "Outbound call Location Santa Barbara Best AC Service Your caller id phone numbe…" at bounding box center [328, 159] width 657 height 318
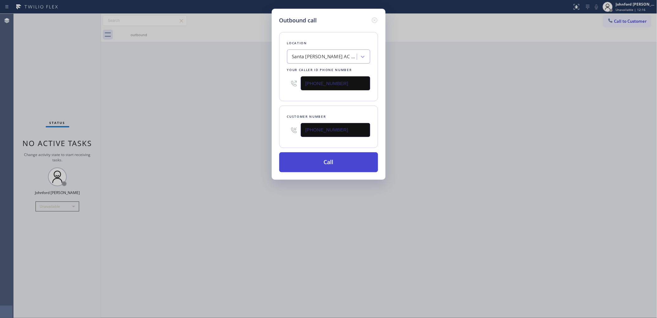
click at [297, 153] on button "Call" at bounding box center [328, 163] width 99 height 20
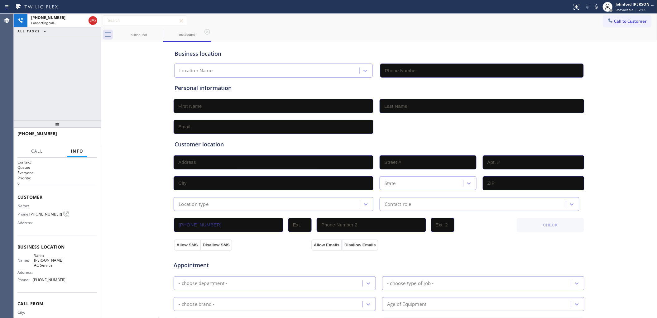
type input "(805) 991-7606"
click at [253, 27] on div "Call to Customer Outbound call Location Santa Barbara Best AC Service Your call…" at bounding box center [379, 21] width 557 height 14
click at [53, 82] on div "+18053097724 Connecting call… ALL TASKS ALL TASKS ACTIVE TASKS TASKS IN WRAP UP" at bounding box center [57, 67] width 87 height 107
click at [98, 73] on div "+18053097724 Connecting call… ALL TASKS ALL TASKS ACTIVE TASKS TASKS IN WRAP UP" at bounding box center [57, 67] width 87 height 107
click at [93, 140] on button "HANG UP" at bounding box center [82, 136] width 29 height 9
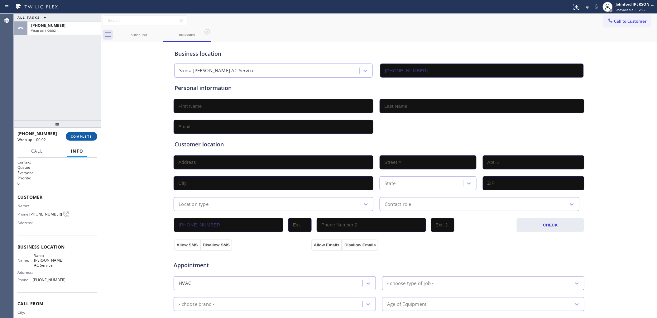
click at [93, 140] on button "COMPLETE" at bounding box center [81, 136] width 31 height 9
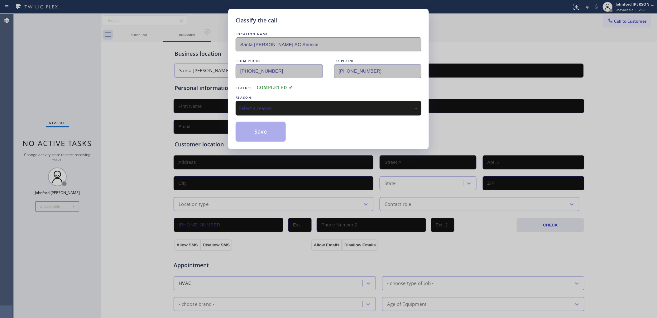
click at [290, 112] on div "Select a reason" at bounding box center [329, 108] width 186 height 15
click at [280, 134] on button "Save" at bounding box center [261, 132] width 50 height 20
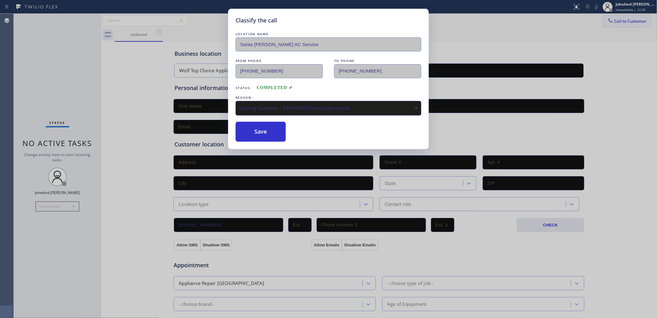
click at [613, 21] on icon at bounding box center [611, 20] width 6 height 6
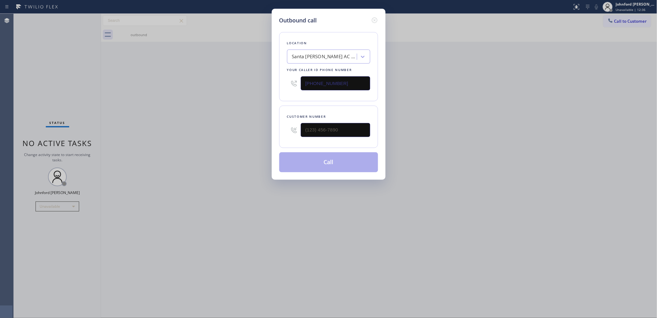
drag, startPoint x: 290, startPoint y: 85, endPoint x: 245, endPoint y: 86, distance: 44.9
click at [267, 85] on div "Outbound call Location Santa Barbara Best AC Service Your caller id phone numbe…" at bounding box center [328, 159] width 657 height 318
paste input "415) 493-9568"
type input "(415) 493-9568"
drag, startPoint x: 278, startPoint y: 130, endPoint x: 247, endPoint y: 130, distance: 31.2
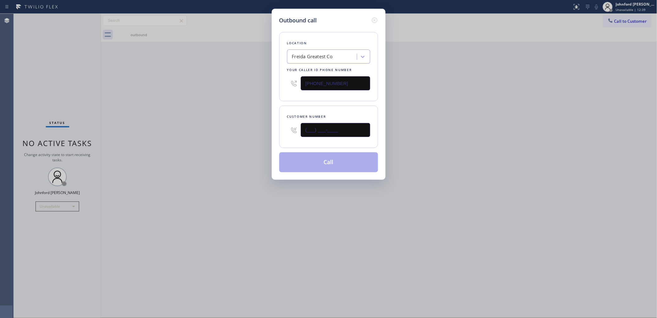
click at [259, 130] on div "Outbound call Location Freida Greatest Co Your caller id phone number (415) 493…" at bounding box center [328, 159] width 657 height 318
paste input "650) 456-8991"
type input "(650) 456-8991"
click at [221, 130] on div "Outbound call Location Freida Greatest Co Your caller id phone number (415) 493…" at bounding box center [328, 159] width 657 height 318
click at [328, 161] on button "Call" at bounding box center [328, 163] width 99 height 20
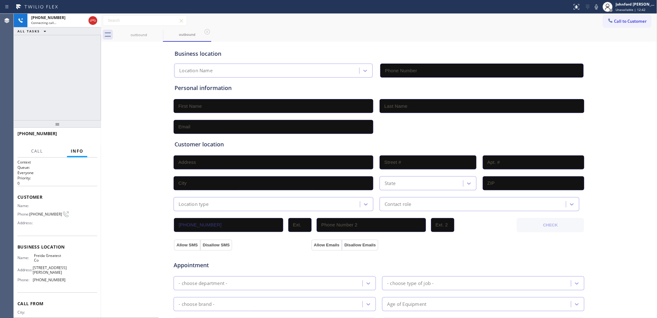
type input "(415) 493-9568"
click at [263, 23] on div "Call to Customer Outbound call Location Freida Greatest Co Your caller id phone…" at bounding box center [379, 20] width 557 height 11
click at [80, 57] on div "+16504568991 Connecting call… ALL TASKS ALL TASKS ACTIVE TASKS TASKS IN WRAP UP" at bounding box center [57, 67] width 87 height 107
click at [65, 80] on div "+16504568991 Connecting call… ALL TASKS ALL TASKS ACTIVE TASKS TASKS IN WRAP UP" at bounding box center [57, 67] width 87 height 107
click at [88, 138] on span "HANG UP" at bounding box center [82, 136] width 19 height 4
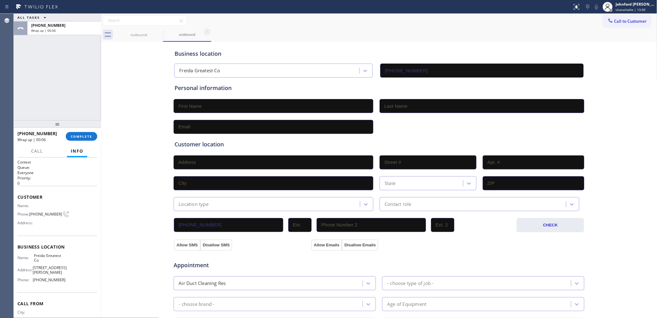
click at [595, 19] on div "Call to Customer Outbound call Location Freida Greatest Co Your caller id phone…" at bounding box center [379, 20] width 557 height 11
drag, startPoint x: 612, startPoint y: 20, endPoint x: 578, endPoint y: 36, distance: 37.4
click at [615, 19] on span "Call to Customer" at bounding box center [631, 21] width 33 height 6
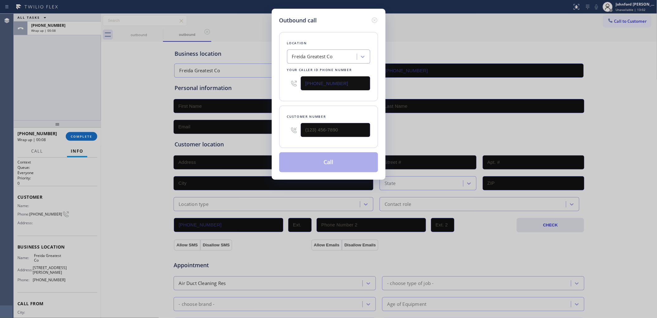
drag, startPoint x: 335, startPoint y: 88, endPoint x: 247, endPoint y: 90, distance: 87.3
click at [266, 88] on div "Outbound call Location Freida Greatest Co Your caller id phone number (415) 493…" at bounding box center [328, 159] width 657 height 318
paste input "42) 217-3137"
type input "(442) 217-3137"
drag, startPoint x: 270, startPoint y: 130, endPoint x: 267, endPoint y: 126, distance: 5.1
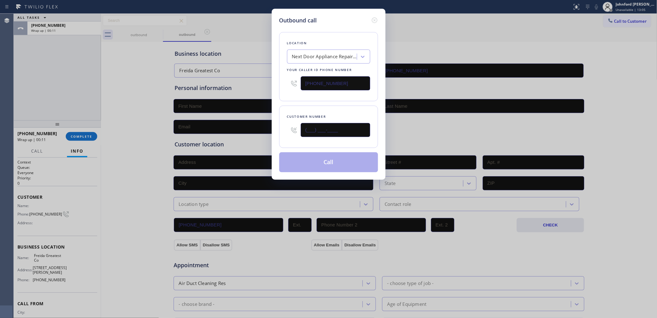
click at [263, 130] on div "Outbound call Location Next Door Appliance Repair Chula Vista Your caller id ph…" at bounding box center [328, 159] width 657 height 318
paste input "442) 298-3409"
type input "(442) 298-3409"
click at [290, 97] on div "Location Next Door Appliance Repair Chula Vista Your caller id phone number (44…" at bounding box center [328, 66] width 99 height 69
click at [308, 164] on button "Call" at bounding box center [328, 163] width 99 height 20
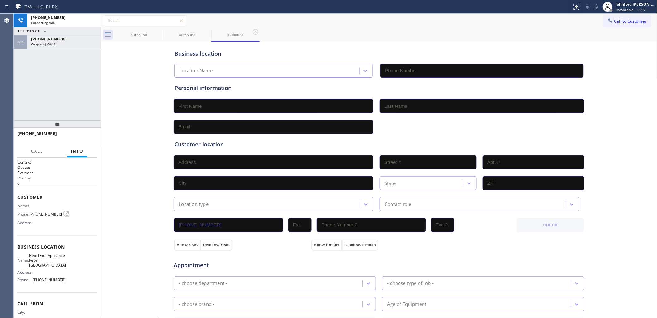
type input "(442) 217-3137"
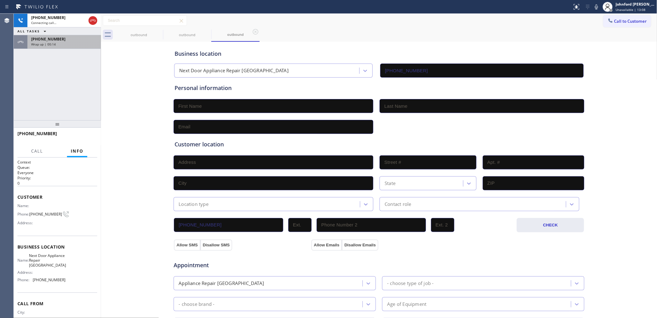
click at [40, 46] on span "Wrap up | 00:14" at bounding box center [43, 44] width 25 height 4
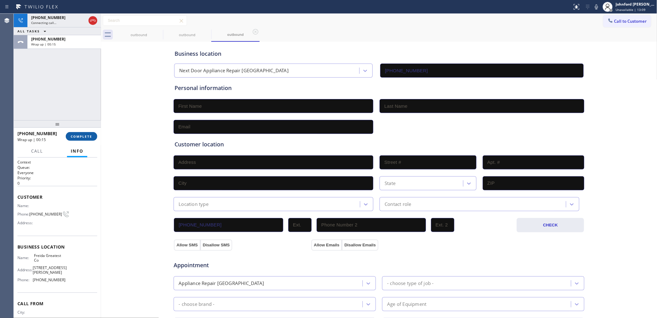
click at [80, 133] on button "COMPLETE" at bounding box center [81, 136] width 31 height 9
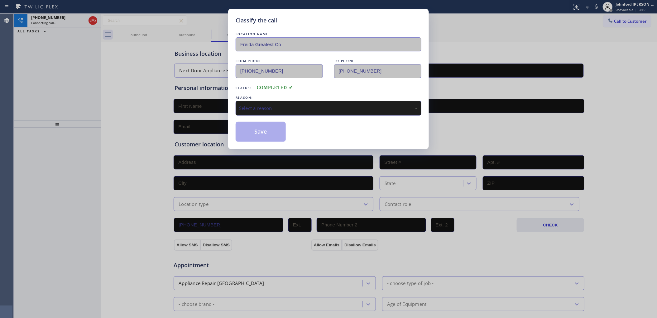
click at [298, 105] on div "Select a reason" at bounding box center [328, 108] width 179 height 7
click at [255, 136] on button "Save" at bounding box center [261, 132] width 50 height 20
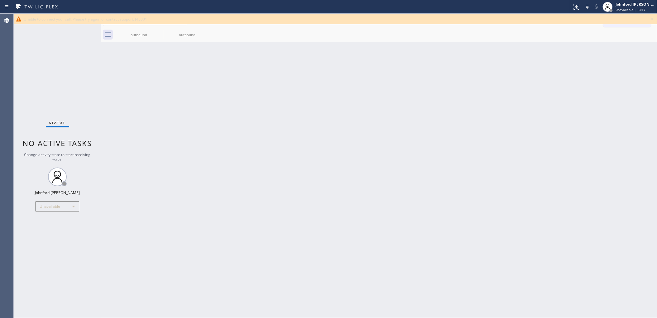
click at [59, 80] on div "Status No active tasks Change activity state to start receiving tasks. [PERSON_…" at bounding box center [57, 166] width 87 height 305
click at [650, 21] on icon at bounding box center [652, 18] width 7 height 7
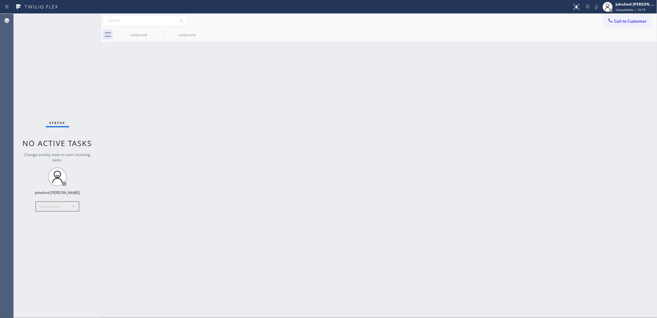
click at [618, 22] on span "Call to Customer" at bounding box center [631, 21] width 33 height 6
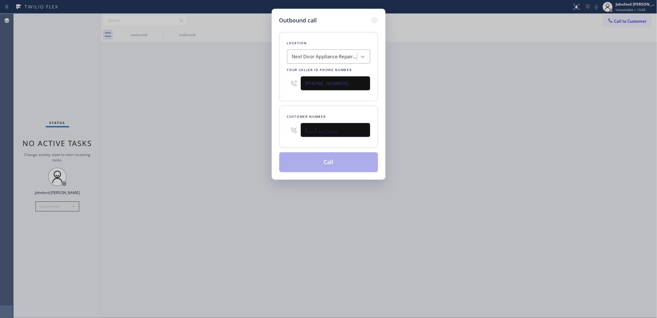
drag, startPoint x: 341, startPoint y: 133, endPoint x: 274, endPoint y: 133, distance: 67.1
click at [274, 133] on div "Outbound call Location Next Door Appliance Repair Chula Vista Your caller id ph…" at bounding box center [329, 94] width 114 height 171
paste input "442) 298-3409"
type input "(442) 298-3409"
click at [243, 133] on div "Outbound call Location Next Door Appliance Repair Chula Vista Your caller id ph…" at bounding box center [328, 159] width 657 height 318
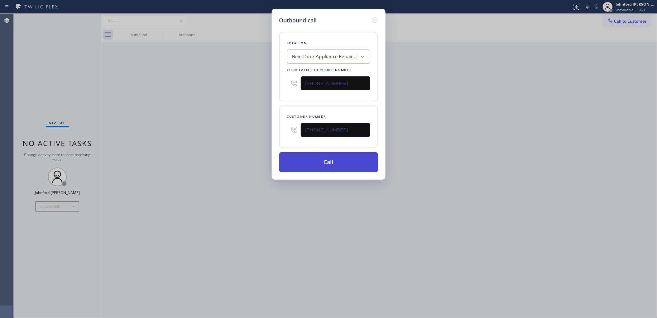
click at [321, 162] on button "Call" at bounding box center [328, 163] width 99 height 20
click at [526, 139] on div "Outbound call Location Next Door Appliance Repair Chula Vista Your caller id ph…" at bounding box center [328, 159] width 657 height 318
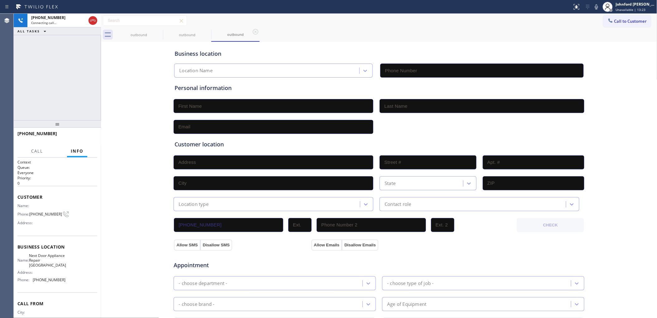
type input "(442) 217-3137"
click at [152, 34] on div "outbound" at bounding box center [138, 34] width 47 height 5
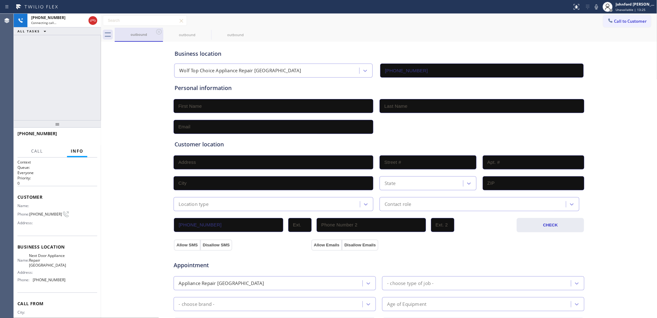
click at [155, 32] on div "outbound" at bounding box center [138, 34] width 47 height 5
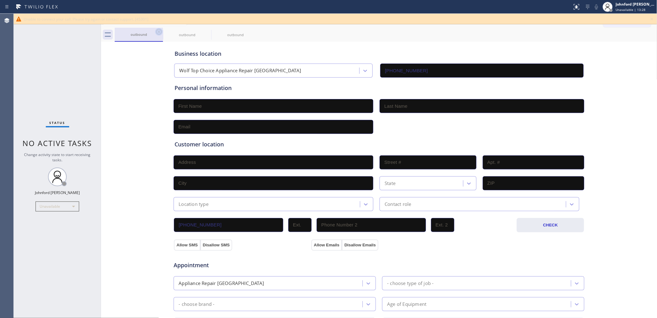
click at [155, 32] on icon at bounding box center [158, 31] width 7 height 7
click at [158, 31] on icon at bounding box center [159, 32] width 6 height 6
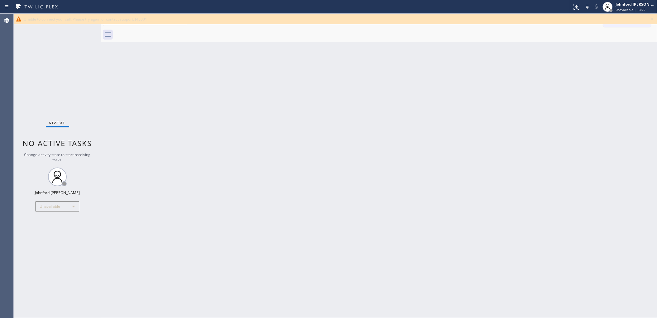
click at [81, 83] on div "Status No active tasks Change activity state to start receiving tasks. [PERSON_…" at bounding box center [57, 166] width 87 height 305
click at [601, 103] on div "Back to Dashboard Change Sender ID Customers Technicians Select a contact Outbo…" at bounding box center [379, 166] width 557 height 305
click at [652, 21] on icon at bounding box center [652, 18] width 7 height 7
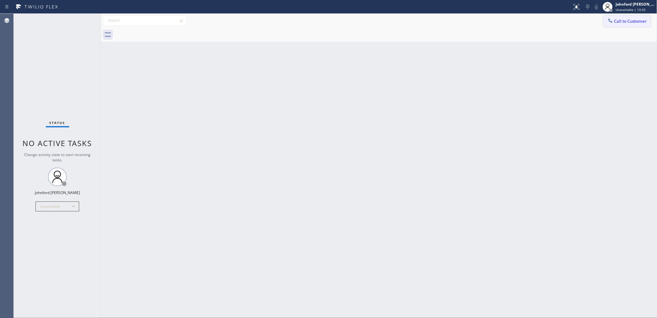
click at [631, 20] on span "Call to Customer" at bounding box center [631, 21] width 33 height 6
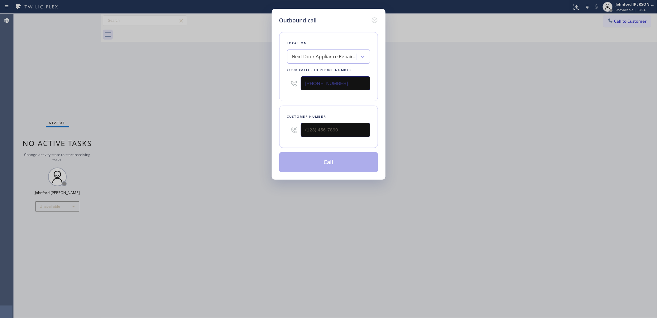
drag, startPoint x: 340, startPoint y: 87, endPoint x: 231, endPoint y: 90, distance: 109.2
click at [235, 90] on div "Outbound call Location Next Door Appliance Repair Chula Vista Your caller id ph…" at bounding box center [328, 159] width 657 height 318
paste input "206) 558-5953"
type input "(206) 558-5953"
paste input "425) 314-1515"
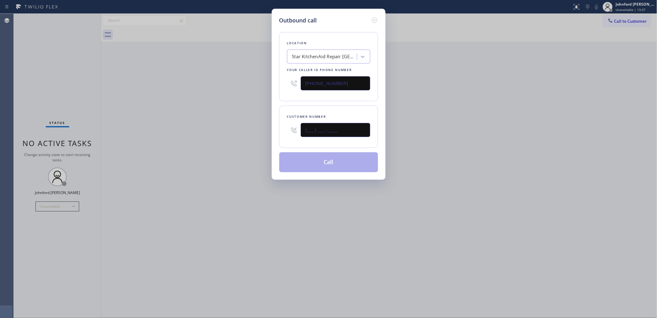
drag, startPoint x: 306, startPoint y: 129, endPoint x: 270, endPoint y: 129, distance: 36.2
click at [279, 129] on div "Customer number (___) ___-____" at bounding box center [328, 127] width 99 height 42
type input "(425) 314-1515"
click at [263, 129] on div "Outbound call Location Star KitchenAid Repair Seattle Your caller id phone numb…" at bounding box center [328, 159] width 657 height 318
click at [306, 159] on button "Call" at bounding box center [328, 163] width 99 height 20
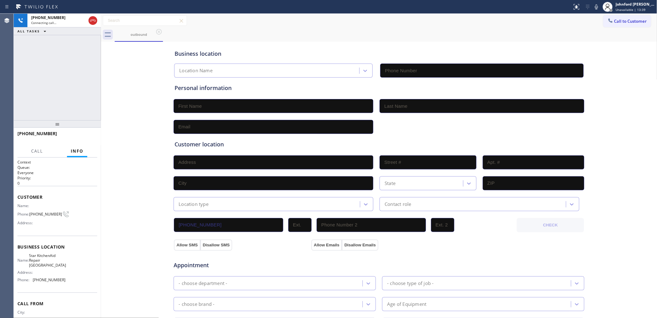
type input "(206) 558-5953"
click at [72, 133] on button "HANG UP" at bounding box center [82, 136] width 29 height 9
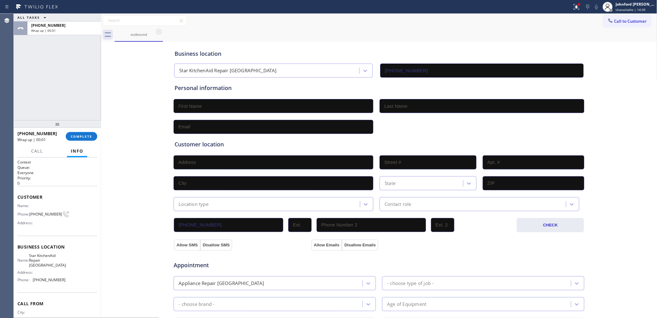
click at [80, 128] on div at bounding box center [57, 123] width 87 height 7
click at [76, 132] on div "+14253141515 Wrap up | 00:01 COMPLETE" at bounding box center [57, 136] width 80 height 16
click at [97, 136] on div "+14253141515 Wrap up | 00:03 COMPLETE" at bounding box center [57, 136] width 87 height 17
click at [91, 133] on button "COMPLETE" at bounding box center [81, 136] width 31 height 9
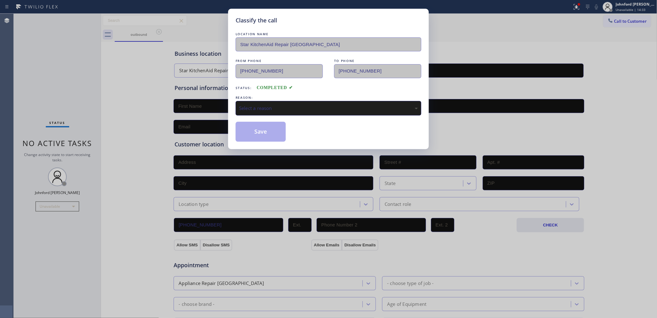
click at [286, 110] on div "Select a reason" at bounding box center [328, 108] width 179 height 7
click at [262, 130] on button "Save" at bounding box center [261, 132] width 50 height 20
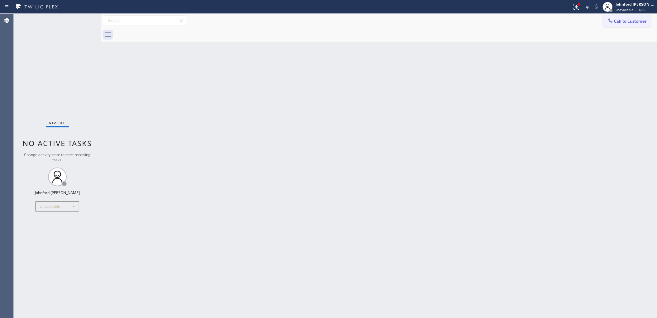
click at [621, 17] on button "Call to Customer" at bounding box center [628, 21] width 48 height 12
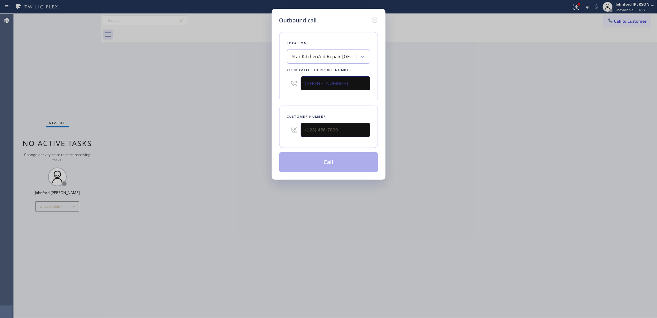
drag, startPoint x: 362, startPoint y: 82, endPoint x: 257, endPoint y: 83, distance: 104.8
click at [268, 83] on div "Outbound call Location Star KitchenAid Repair Seattle Your caller id phone numb…" at bounding box center [328, 159] width 657 height 318
paste input "917) 725-306"
type input "(917) 725-3063"
drag, startPoint x: 306, startPoint y: 125, endPoint x: 225, endPoint y: 125, distance: 80.8
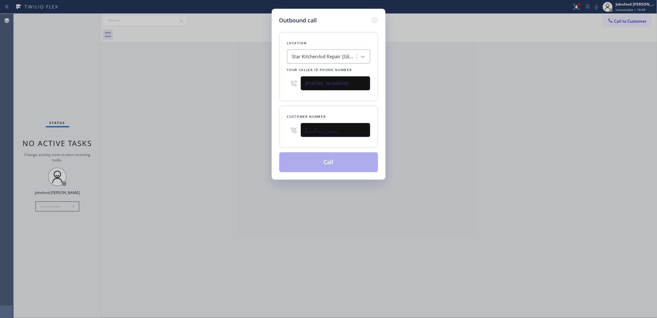
click at [225, 125] on div "Outbound call Location Star KitchenAid Repair Seattle Your caller id phone numb…" at bounding box center [328, 159] width 657 height 318
paste input "917) 605-9377"
type input "(917) 605-9377"
click at [206, 125] on div "Outbound call Location Extra HVAC Maintenance New York Your caller id phone num…" at bounding box center [328, 159] width 657 height 318
click at [300, 158] on button "Call" at bounding box center [328, 163] width 99 height 20
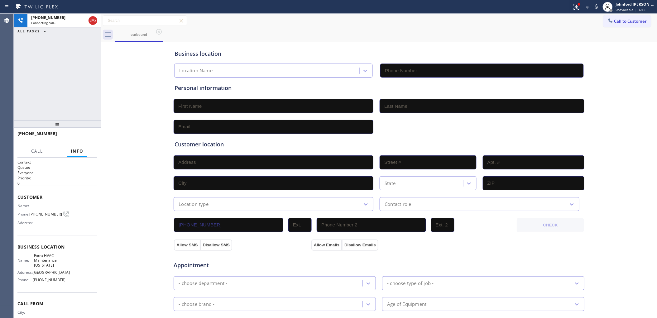
type input "(917) 725-3063"
click at [37, 49] on div "+19176059377 Connecting call… ALL TASKS ALL TASKS ACTIVE TASKS TASKS IN WRAP UP" at bounding box center [57, 67] width 87 height 107
click at [597, 8] on icon at bounding box center [596, 6] width 7 height 7
click at [575, 10] on icon at bounding box center [576, 6] width 7 height 7
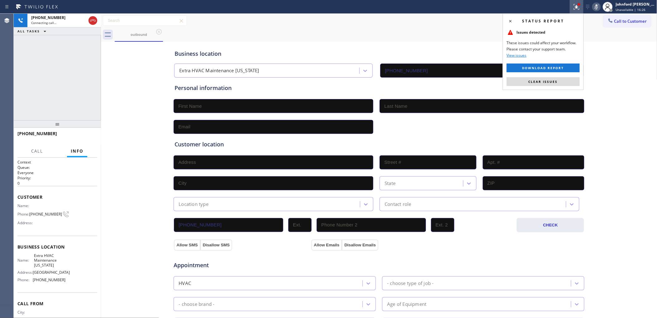
click at [523, 87] on div "Status report Issues detected These issues could affect your workflow. Please c…" at bounding box center [543, 51] width 81 height 77
click at [523, 85] on button "Clear issues" at bounding box center [543, 81] width 73 height 9
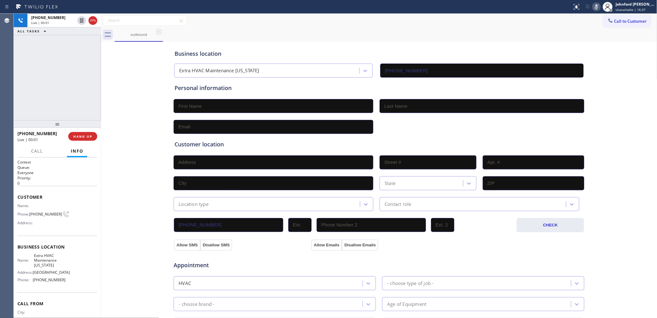
click at [90, 132] on div "+19176059377 Live | 00:01 HANG UP" at bounding box center [57, 136] width 80 height 16
drag, startPoint x: 84, startPoint y: 135, endPoint x: 77, endPoint y: 140, distance: 7.8
click at [83, 136] on span "HANG UP" at bounding box center [82, 136] width 19 height 4
click at [84, 133] on div "+19176059377 Wrap up | 00:00 COMPLETE" at bounding box center [57, 136] width 80 height 16
click at [84, 136] on span "COMPLETE" at bounding box center [82, 136] width 22 height 4
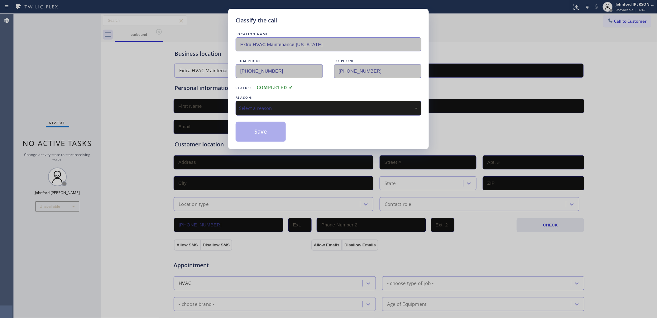
click at [281, 105] on div "Select a reason" at bounding box center [328, 108] width 179 height 7
click at [267, 131] on button "Save" at bounding box center [261, 132] width 50 height 20
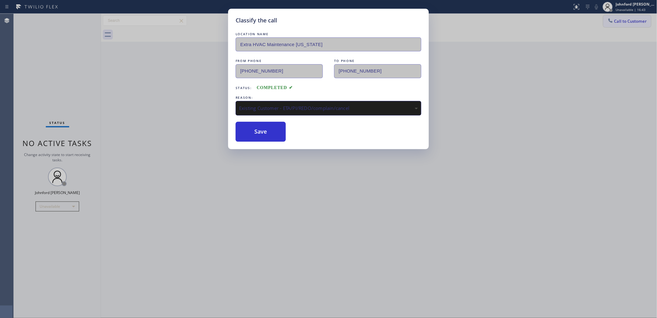
click at [621, 24] on button "Call to Customer" at bounding box center [628, 21] width 48 height 12
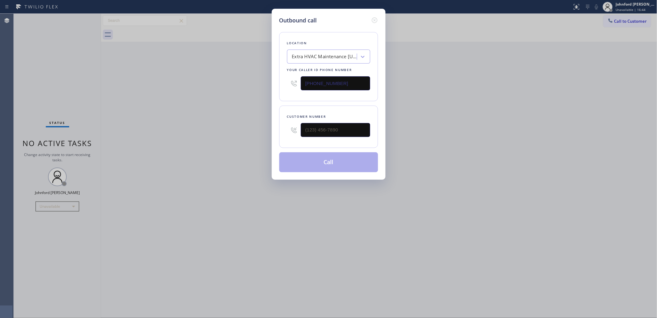
drag, startPoint x: 267, startPoint y: 81, endPoint x: 258, endPoint y: 81, distance: 9.0
click at [261, 81] on div "Outbound call Location Extra HVAC Maintenance New York Your caller id phone num…" at bounding box center [328, 159] width 657 height 318
paste input "516) 430-7756"
type input "(516) 430-7756"
drag, startPoint x: 297, startPoint y: 127, endPoint x: 288, endPoint y: 127, distance: 8.1
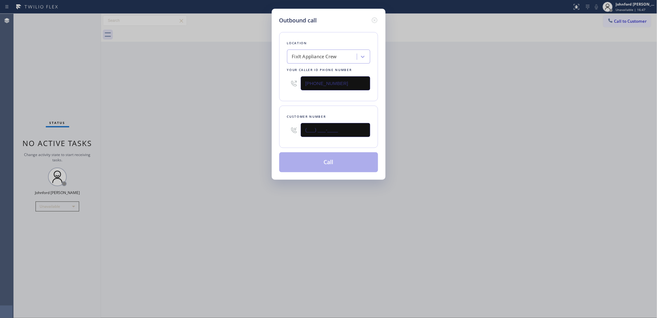
click at [288, 127] on div "(___) ___-____" at bounding box center [328, 130] width 83 height 20
paste input "917) 575-2804"
type input "(917) 575-2804"
click at [264, 125] on div "Outbound call Location FixIt Appliance Crew Your caller id phone number (516) 4…" at bounding box center [328, 159] width 657 height 318
click at [316, 155] on button "Call" at bounding box center [328, 163] width 99 height 20
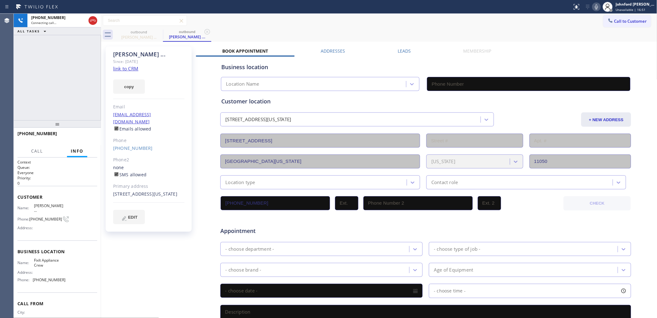
type input "(516) 430-7756"
click at [51, 96] on div "+19175752804 Live | 00:00 ALL TASKS ALL TASKS ACTIVE TASKS TASKS IN WRAP UP" at bounding box center [57, 67] width 87 height 107
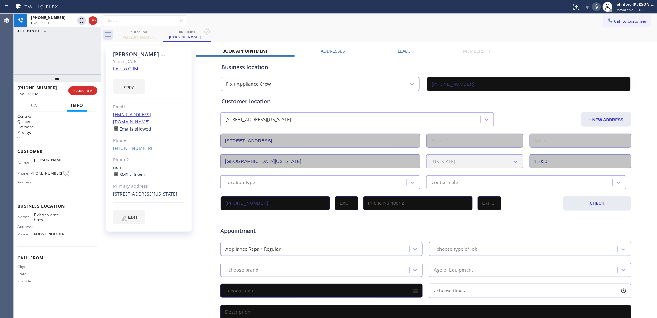
drag, startPoint x: 68, startPoint y: 125, endPoint x: 72, endPoint y: 55, distance: 70.0
click at [72, 55] on div "+19175752804 Live | 00:01 ALL TASKS ALL TASKS ACTIVE TASKS TASKS IN WRAP UP +19…" at bounding box center [57, 166] width 87 height 305
click at [79, 90] on span "HANG UP" at bounding box center [82, 91] width 19 height 4
click at [78, 88] on button "COMPLETE" at bounding box center [81, 90] width 31 height 9
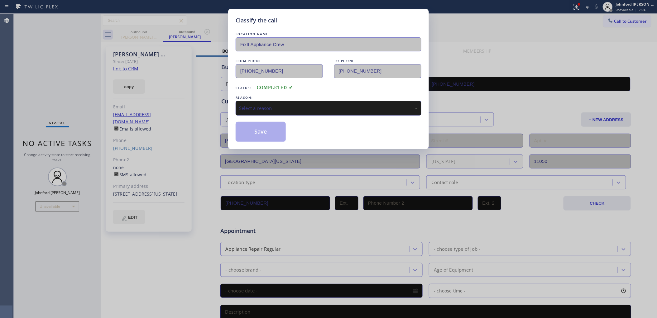
click at [294, 114] on div "Select a reason" at bounding box center [329, 108] width 186 height 15
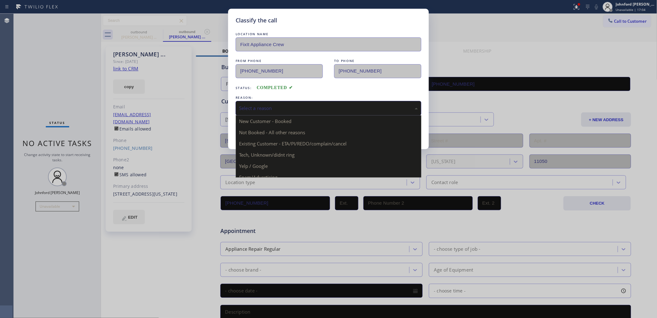
drag, startPoint x: 288, startPoint y: 108, endPoint x: 295, endPoint y: 108, distance: 6.9
click at [288, 108] on div "Select a reason" at bounding box center [328, 108] width 179 height 7
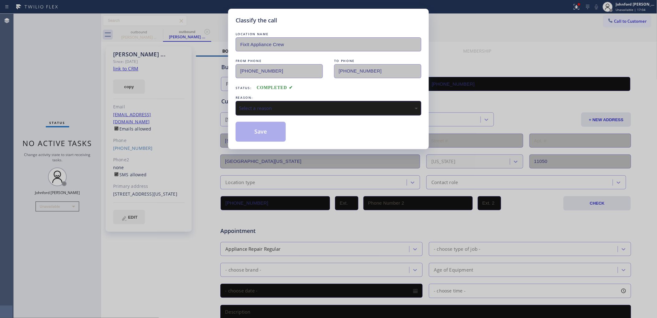
click at [295, 108] on div "Select a reason" at bounding box center [328, 108] width 179 height 7
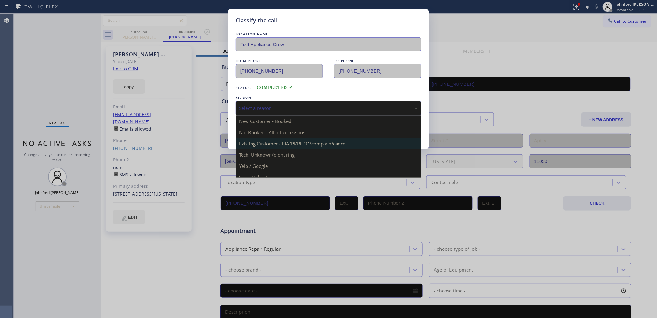
drag, startPoint x: 281, startPoint y: 141, endPoint x: 272, endPoint y: 141, distance: 9.0
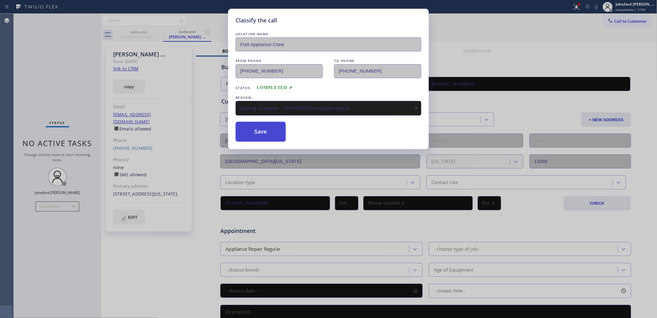
click at [263, 136] on button "Save" at bounding box center [261, 132] width 50 height 20
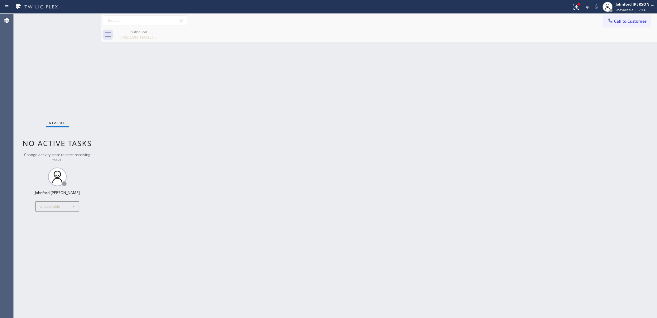
drag, startPoint x: 413, startPoint y: 81, endPoint x: 545, endPoint y: 62, distance: 133.3
click at [417, 81] on div "Back to Dashboard Change Sender ID Customers Technicians Select a contact Outbo…" at bounding box center [379, 166] width 557 height 305
click at [630, 22] on span "Call to Customer" at bounding box center [631, 21] width 33 height 6
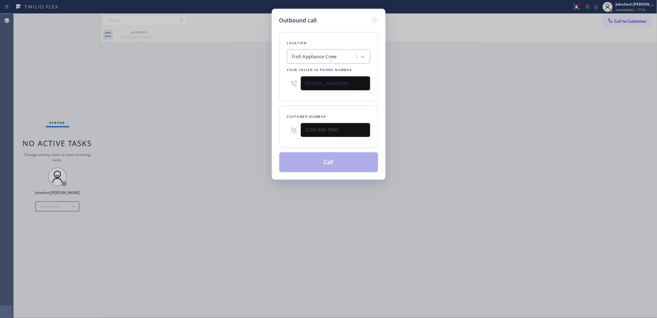
drag, startPoint x: 323, startPoint y: 80, endPoint x: 230, endPoint y: 86, distance: 94.1
click at [269, 85] on div "Outbound call Location FixIt Appliance Crew Your caller id phone number (516) 4…" at bounding box center [328, 159] width 657 height 318
paste input "718) 618-9295"
type input "(718) 618-9295"
drag, startPoint x: 286, startPoint y: 128, endPoint x: 222, endPoint y: 130, distance: 64.3
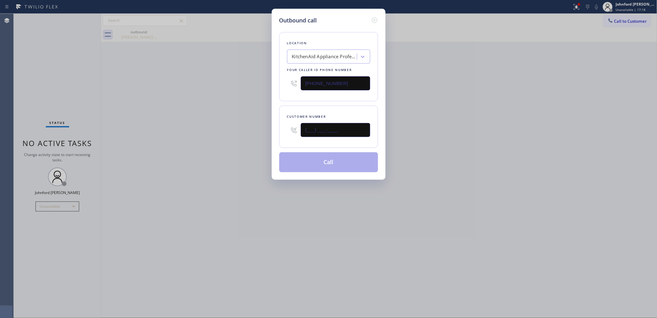
click at [244, 128] on div "Outbound call Location KitchenAid Appliance Professionals Brooklyn Your caller …" at bounding box center [328, 159] width 657 height 318
paste input "718) 466-3000"
type input "(718) 466-3000"
click at [216, 131] on div "Outbound call Location KitchenAid Appliance Professionals Brooklyn Your caller …" at bounding box center [328, 159] width 657 height 318
click at [305, 161] on button "Call" at bounding box center [328, 163] width 99 height 20
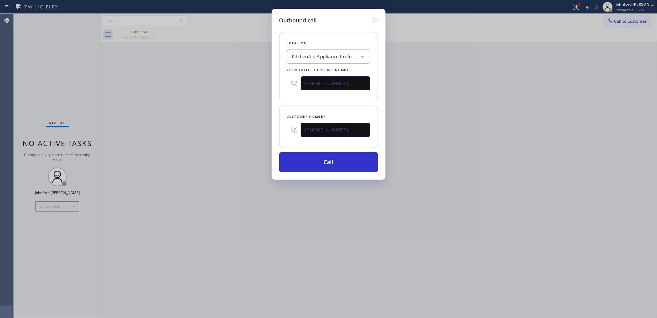
drag, startPoint x: 440, startPoint y: 151, endPoint x: 491, endPoint y: 57, distance: 107.5
click at [443, 150] on div "Outbound call Location KitchenAid Appliance Professionals Brooklyn Your caller …" at bounding box center [328, 159] width 657 height 318
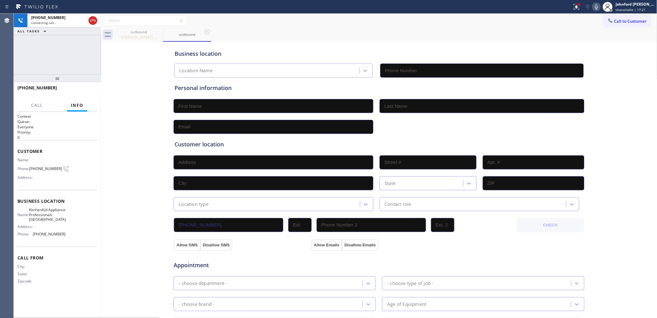
type input "(718) 618-9295"
click at [157, 32] on icon at bounding box center [158, 31] width 7 height 7
click at [93, 48] on div "+17184663000 Connecting call… ALL TASKS ALL TASKS ACTIVE TASKS TASKS IN WRAP UP" at bounding box center [57, 44] width 87 height 61
click at [577, 9] on icon at bounding box center [576, 6] width 7 height 7
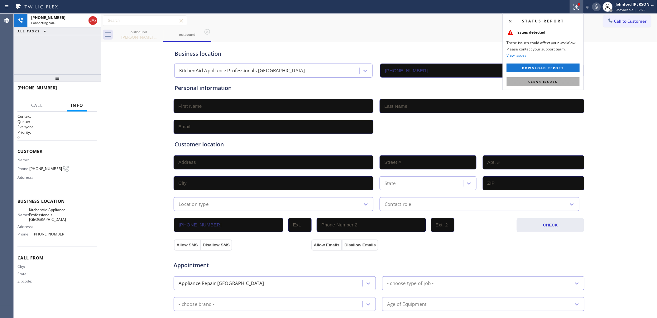
click at [549, 78] on button "Clear issues" at bounding box center [543, 81] width 73 height 9
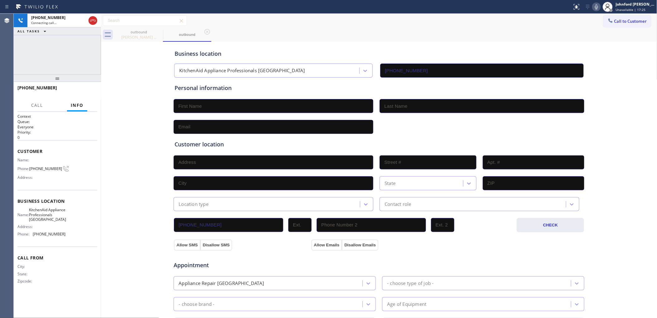
click at [534, 42] on div "Business location KitchenAid Appliance Professionals Brooklyn (718) 618-9295" at bounding box center [379, 59] width 412 height 37
click at [147, 37] on div "outbound" at bounding box center [138, 34] width 47 height 13
click at [96, 57] on div "+17184663000 Connecting call… ALL TASKS ALL TASKS ACTIVE TASKS TASKS IN WRAP UP" at bounding box center [57, 44] width 87 height 61
click at [38, 36] on div "+17184663000 Live | 00:06 ALL TASKS ALL TASKS ACTIVE TASKS TASKS IN WRAP UP" at bounding box center [57, 44] width 87 height 61
click at [80, 86] on div "+17184663000 Live | 00:07 HANG UP" at bounding box center [57, 91] width 80 height 16
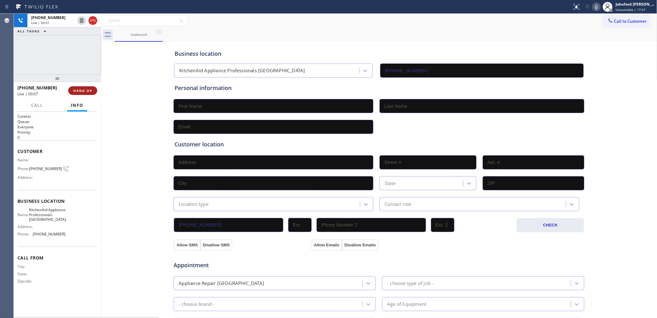
click at [88, 90] on span "HANG UP" at bounding box center [82, 91] width 19 height 4
click at [47, 165] on div "Phone: (718) 466-3000" at bounding box center [41, 168] width 48 height 7
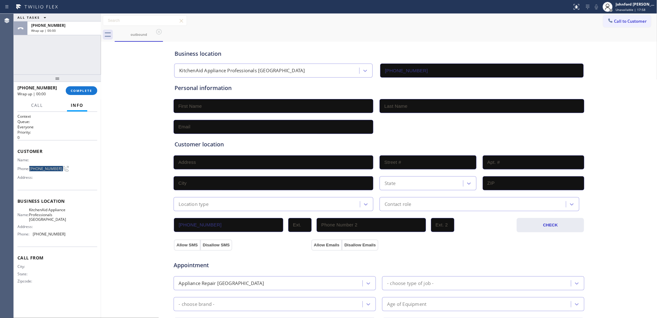
copy div "(718) 466-3000"
click at [507, 15] on div "Call to Customer Outbound call Location KitchenAid Appliance Professionals Broo…" at bounding box center [379, 21] width 557 height 14
click at [622, 28] on div "outbound" at bounding box center [386, 35] width 543 height 14
click at [623, 22] on span "Call to Customer" at bounding box center [631, 21] width 33 height 6
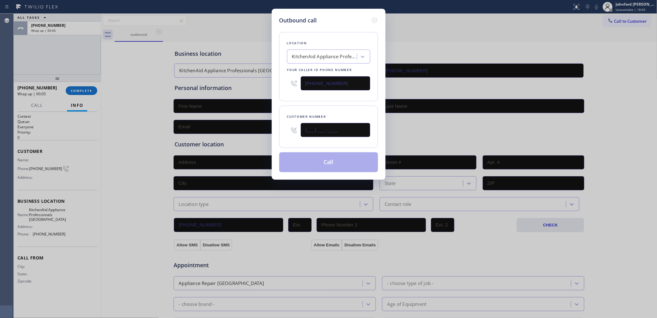
drag, startPoint x: 303, startPoint y: 130, endPoint x: 293, endPoint y: 130, distance: 10.0
click at [293, 130] on div "(___) ___-____" at bounding box center [328, 130] width 83 height 20
paste input "718) 466-3000"
type input "(718) 466-3000"
click at [322, 154] on button "Call" at bounding box center [328, 163] width 99 height 20
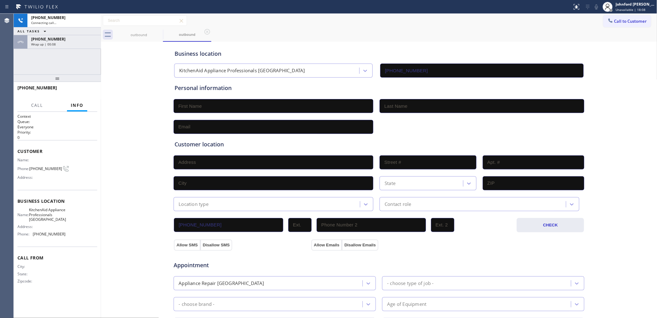
type input "(718) 618-9295"
click at [44, 67] on div "+17184663000 Connecting call… ALL TASKS ALL TASKS ACTIVE TASKS TASKS IN WRAP UP…" at bounding box center [57, 44] width 87 height 61
click at [55, 45] on span "Wrap up | 00:09" at bounding box center [43, 44] width 25 height 4
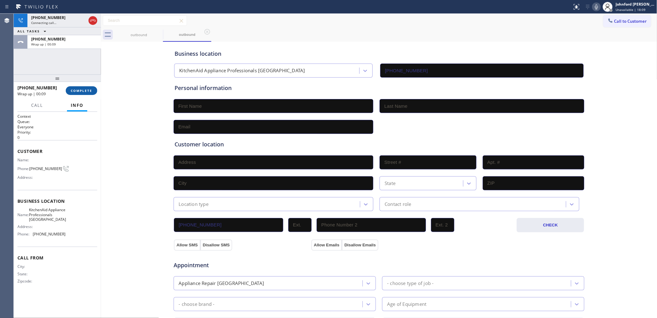
click at [82, 87] on button "COMPLETE" at bounding box center [81, 90] width 31 height 9
click at [84, 46] on div "+17184663000" at bounding box center [62, 42] width 71 height 14
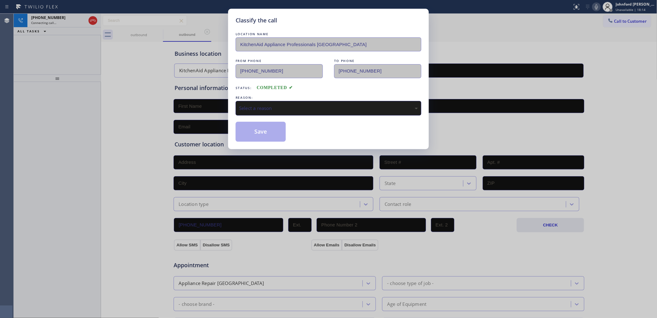
click at [259, 105] on div "Select a reason" at bounding box center [328, 108] width 179 height 7
click at [258, 140] on button "Save" at bounding box center [261, 132] width 50 height 20
click at [259, 132] on button "Save" at bounding box center [261, 132] width 50 height 20
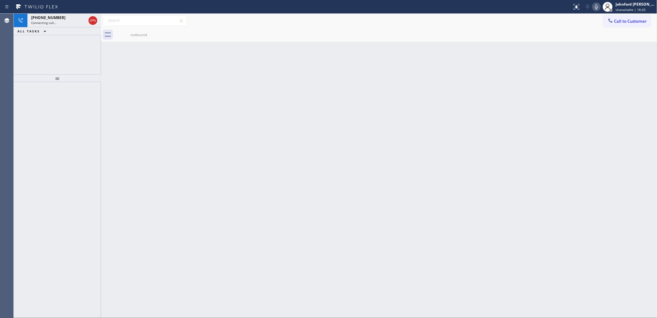
click at [38, 81] on div at bounding box center [57, 78] width 87 height 7
click at [52, 22] on span "Connecting call…" at bounding box center [43, 23] width 25 height 4
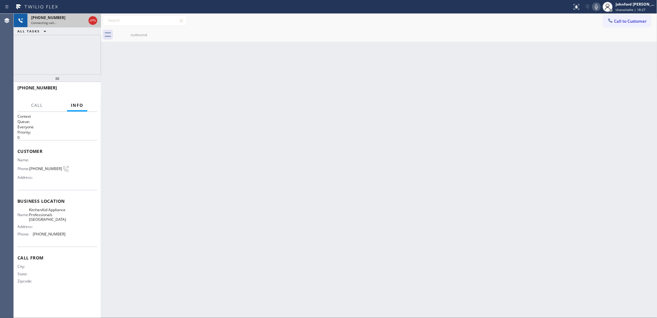
click at [70, 26] on div "+17184663000 Connecting call…" at bounding box center [57, 21] width 60 height 14
click at [108, 66] on div "Back to Dashboard Change Sender ID Customers Technicians Select a contact Outbo…" at bounding box center [379, 166] width 557 height 305
click at [66, 19] on div "+17184663000" at bounding box center [53, 17] width 44 height 5
click at [91, 19] on icon at bounding box center [92, 20] width 7 height 7
click at [640, 24] on button "Call to Customer" at bounding box center [628, 21] width 48 height 12
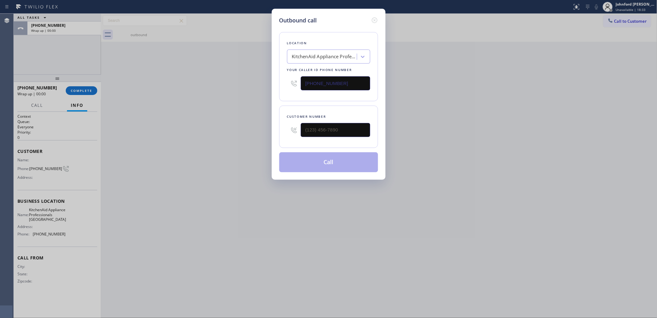
drag, startPoint x: 278, startPoint y: 85, endPoint x: 180, endPoint y: 86, distance: 98.6
click at [253, 85] on div "Outbound call Location KitchenAid Appliance Professionals Brooklyn Your caller …" at bounding box center [328, 159] width 657 height 318
paste input "858) 239-0252"
type input "(858) 239-0252"
click at [266, 130] on div "Outbound call Location Kromni Thermador Repair Seattle Your caller id phone num…" at bounding box center [328, 159] width 657 height 318
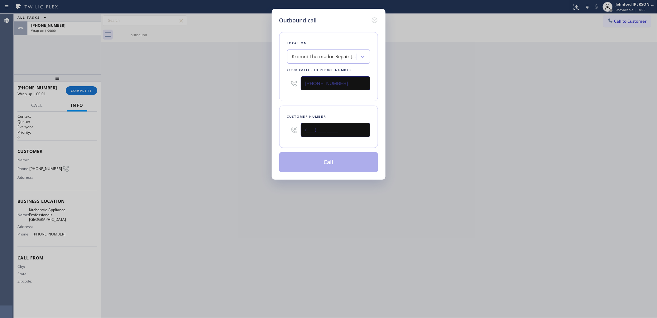
paste input "714) 883-0381"
type input "(714) 883-0381"
click at [258, 130] on div "Outbound call Location Kromni Thermador Repair Seattle Your caller id phone num…" at bounding box center [328, 159] width 657 height 318
click at [281, 153] on button "Call" at bounding box center [328, 163] width 99 height 20
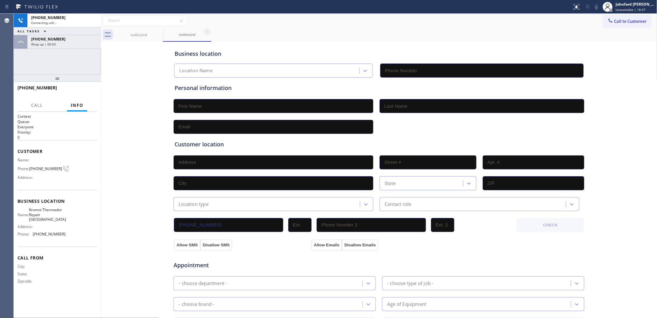
type input "(858) 239-0252"
drag, startPoint x: 69, startPoint y: 43, endPoint x: 76, endPoint y: 83, distance: 40.6
click at [69, 43] on div "Wrap up | 00:05" at bounding box center [64, 44] width 66 height 4
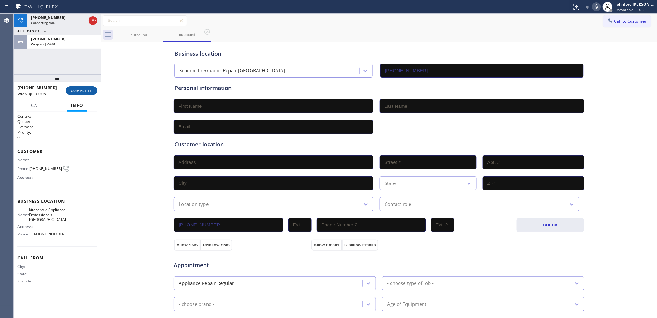
click at [77, 94] on button "COMPLETE" at bounding box center [81, 90] width 31 height 9
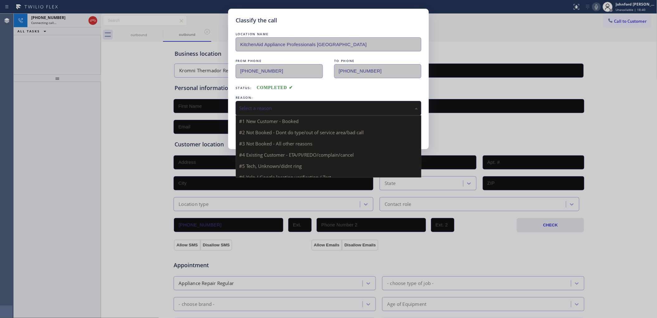
drag, startPoint x: 268, startPoint y: 103, endPoint x: 320, endPoint y: 104, distance: 52.1
click at [278, 105] on div "Select a reason" at bounding box center [328, 108] width 179 height 7
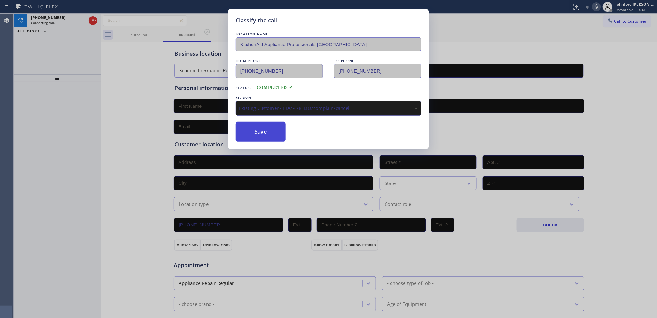
click at [278, 134] on button "Save" at bounding box center [261, 132] width 50 height 20
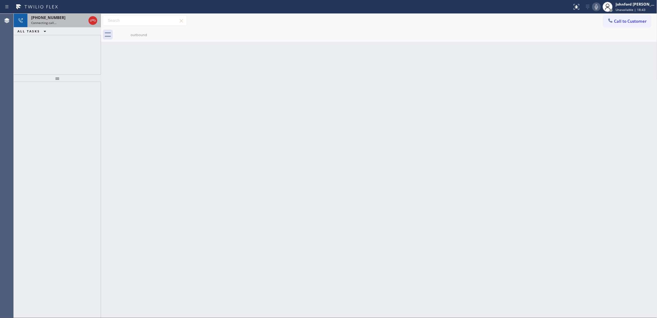
click at [47, 16] on span "+17148830381" at bounding box center [48, 17] width 34 height 5
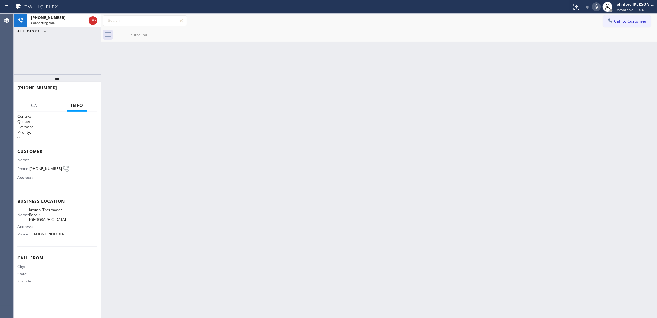
click at [93, 82] on div at bounding box center [57, 78] width 87 height 7
click at [139, 103] on div "Back to Dashboard Change Sender ID Customers Technicians Select a contact Outbo…" at bounding box center [379, 166] width 557 height 305
click at [481, 76] on div "Back to Dashboard Change Sender ID Customers Technicians Select a contact Outbo…" at bounding box center [379, 166] width 557 height 305
click at [62, 24] on div "Connecting call…" at bounding box center [58, 23] width 55 height 4
click at [93, 18] on icon at bounding box center [92, 20] width 7 height 7
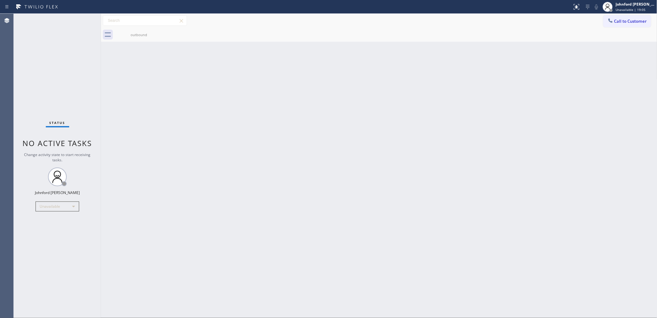
click at [101, 80] on div at bounding box center [101, 166] width 0 height 305
click at [615, 28] on div "outbound" at bounding box center [386, 35] width 543 height 14
click at [612, 24] on div at bounding box center [610, 20] width 7 height 7
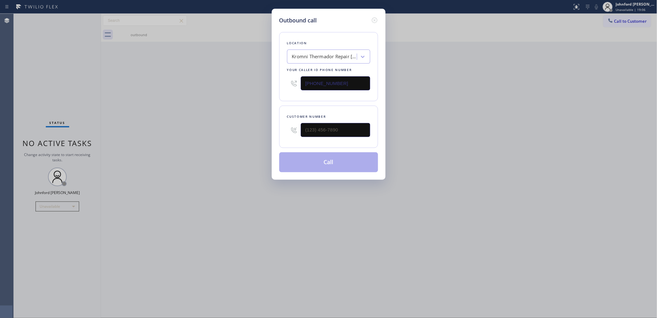
drag, startPoint x: 278, startPoint y: 82, endPoint x: 175, endPoint y: 110, distance: 107.4
click at [231, 85] on div "Outbound call Location Kromni Thermador Repair Seattle Your caller id phone num…" at bounding box center [328, 159] width 657 height 318
paste input "310) 553-3300"
type input "(310) 553-3300"
drag, startPoint x: 328, startPoint y: 124, endPoint x: 234, endPoint y: 128, distance: 94.0
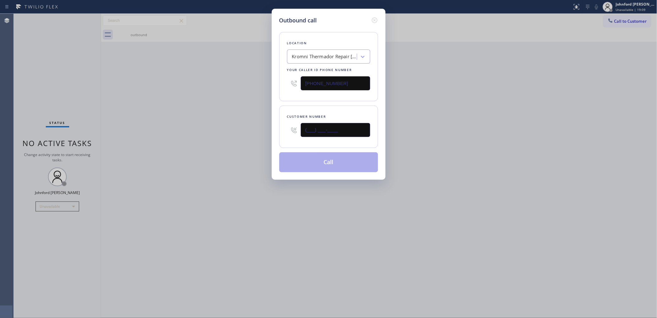
click at [244, 128] on div "Outbound call Location Kromni Thermador Repair Seattle Your caller id phone num…" at bounding box center [328, 159] width 657 height 318
paste input "226) 498-0028"
type input "(226) 498-0028"
click at [212, 128] on div "Outbound call Location Search location Your caller id phone number (310) 553-33…" at bounding box center [328, 159] width 657 height 318
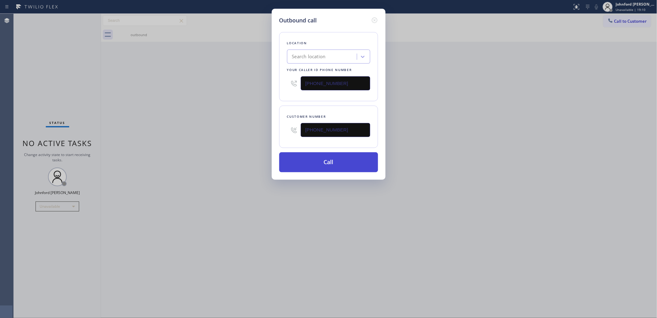
type input "(858) 239-0252"
click at [312, 168] on button "Call" at bounding box center [328, 163] width 99 height 20
click at [458, 127] on div "Outbound call Location Kromni Thermador Repair Seattle Your caller id phone num…" at bounding box center [328, 159] width 657 height 318
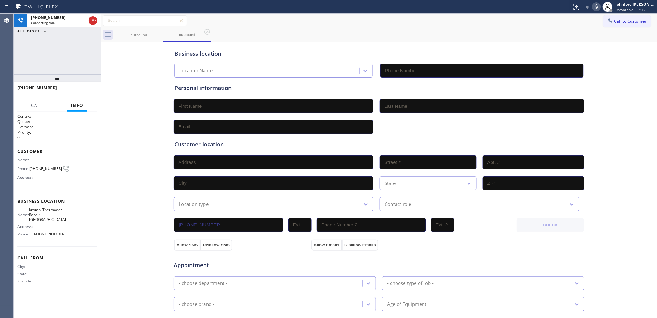
type input "(858) 239-0252"
click at [46, 58] on div "+12264980028 Live | 00:00 ALL TASKS ALL TASKS ACTIVE TASKS TASKS IN WRAP UP" at bounding box center [57, 44] width 87 height 61
click at [85, 90] on span "HANG UP" at bounding box center [82, 91] width 19 height 4
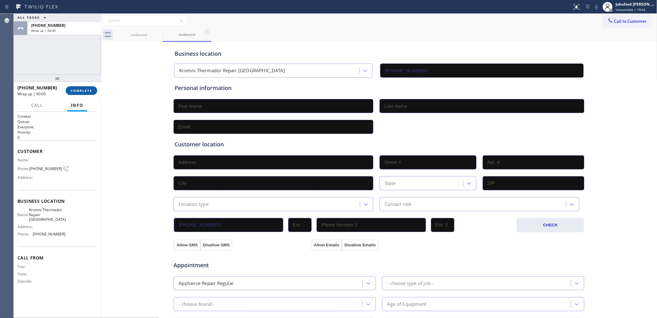
click at [85, 90] on span "COMPLETE" at bounding box center [82, 91] width 22 height 4
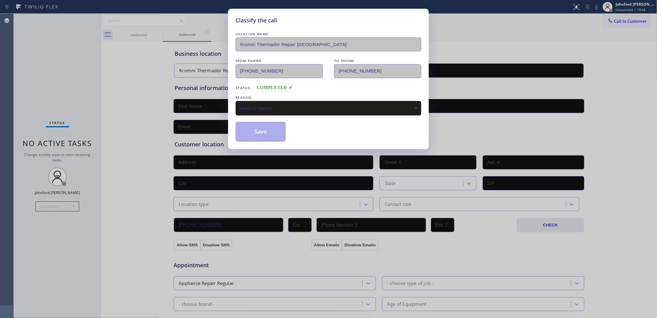
click at [253, 101] on div "Select a reason" at bounding box center [329, 108] width 186 height 15
click at [285, 136] on button "Save" at bounding box center [261, 132] width 50 height 20
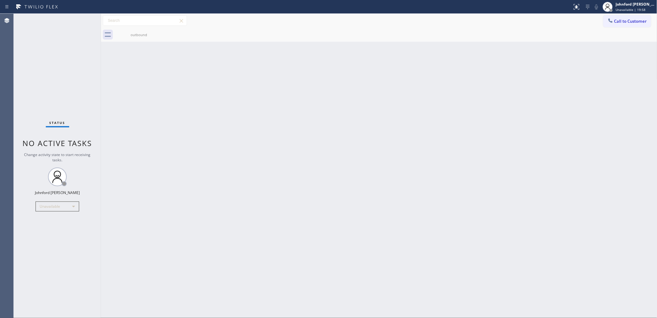
drag, startPoint x: 508, startPoint y: 108, endPoint x: 604, endPoint y: 45, distance: 115.7
click at [511, 106] on div "Back to Dashboard Change Sender ID Customers Technicians Select a contact Outbo…" at bounding box center [379, 166] width 557 height 305
click at [636, 18] on button "Call to Customer" at bounding box center [628, 21] width 48 height 12
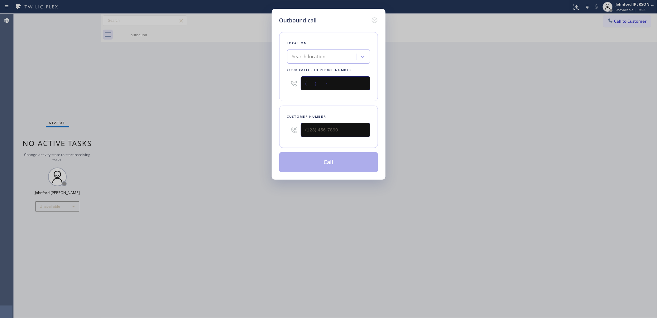
drag, startPoint x: 353, startPoint y: 83, endPoint x: 245, endPoint y: 87, distance: 108.0
click at [271, 85] on div "Outbound call Location Search location Your caller id phone number (___) ___-__…" at bounding box center [328, 159] width 657 height 318
paste input "949) 541-9404"
type input "(949) 541-9404"
click at [421, 114] on div "Outbound call Location 5 Star Air Duct Cleaning Costa Mesa Your caller id phone…" at bounding box center [328, 159] width 657 height 318
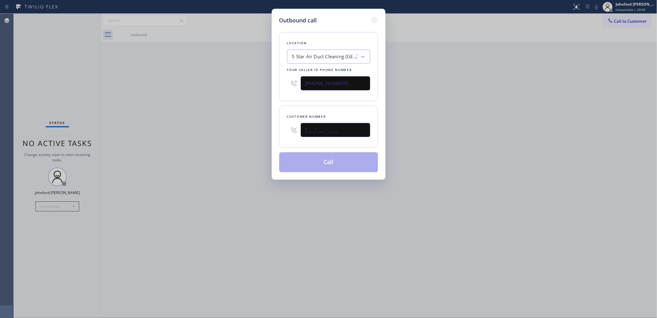
drag, startPoint x: 338, startPoint y: 130, endPoint x: 200, endPoint y: 132, distance: 138.8
click at [206, 132] on div "Outbound call Location 5 Star Air Duct Cleaning Costa Mesa Your caller id phone…" at bounding box center [328, 159] width 657 height 318
paste input "949) 541-9404"
type input "(949) 541-9404"
drag, startPoint x: 178, startPoint y: 136, endPoint x: 214, endPoint y: 143, distance: 36.5
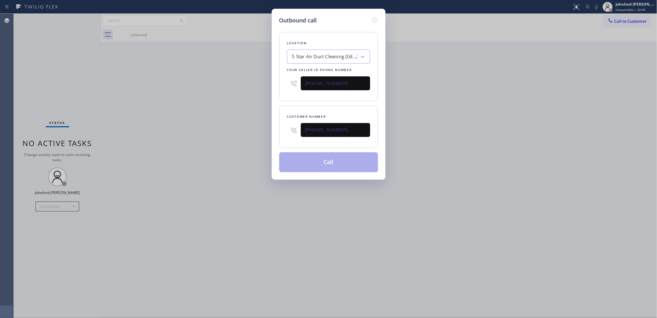
click at [178, 136] on div "Outbound call Location 5 Star Air Duct Cleaning Costa Mesa Your caller id phone…" at bounding box center [328, 159] width 657 height 318
click at [325, 161] on button "Call" at bounding box center [328, 163] width 99 height 20
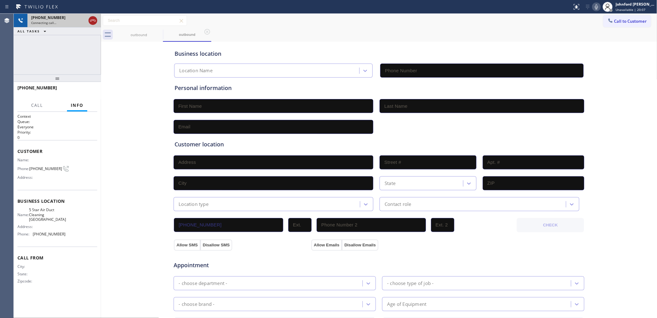
click at [94, 20] on icon at bounding box center [92, 20] width 7 height 7
type input "(949) 541-9404"
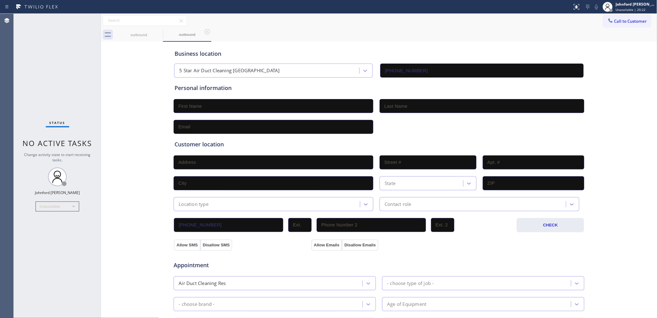
drag, startPoint x: 51, startPoint y: 40, endPoint x: 32, endPoint y: 65, distance: 31.2
click at [51, 40] on div "Status No active tasks Change activity state to start receiving tasks. [PERSON_…" at bounding box center [57, 166] width 87 height 305
click at [525, 22] on div "Call to Customer Outbound call Location 5 Star Air Duct Cleaning Costa Mesa You…" at bounding box center [379, 20] width 557 height 11
click at [621, 24] on button "Call to Customer" at bounding box center [628, 21] width 48 height 12
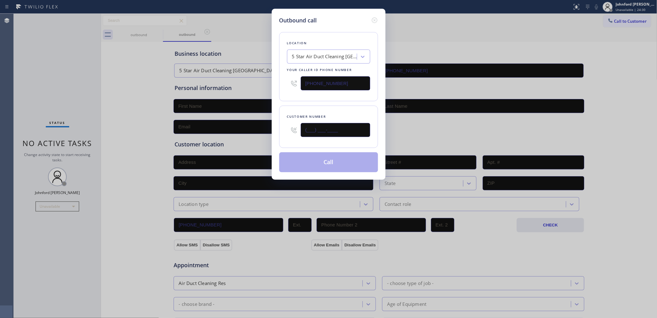
drag, startPoint x: 347, startPoint y: 132, endPoint x: 260, endPoint y: 132, distance: 86.4
click at [260, 132] on div "Outbound call Location 5 Star Air Duct Cleaning Costa Mesa Your caller id phone…" at bounding box center [328, 159] width 657 height 318
paste input "424) 330-4274"
click at [294, 102] on div "Location 5 Star Air Duct Cleaning Costa Mesa Your caller id phone number (949) …" at bounding box center [328, 99] width 99 height 148
drag, startPoint x: 323, startPoint y: 122, endPoint x: 276, endPoint y: 122, distance: 47.1
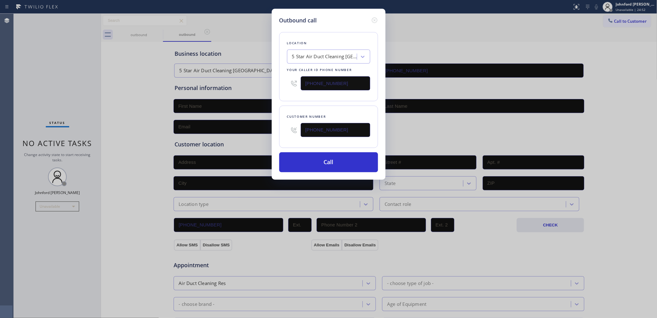
click at [278, 122] on div "Outbound call Location 5 Star Air Duct Cleaning Costa Mesa Your caller id phone…" at bounding box center [329, 94] width 114 height 171
paste input "text"
type input "(424) 330-4274"
click at [289, 97] on div "Location 5 Star Air Duct Cleaning Costa Mesa Your caller id phone number (949) …" at bounding box center [328, 66] width 99 height 69
click at [306, 157] on button "Call" at bounding box center [328, 163] width 99 height 20
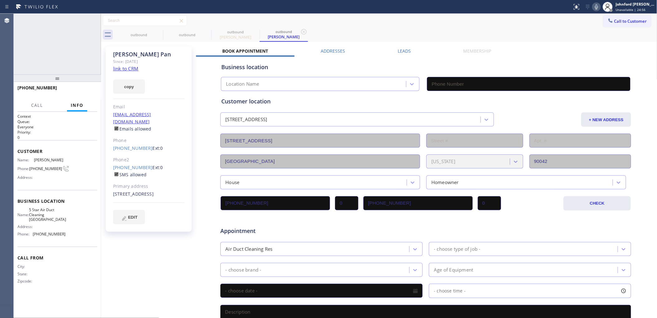
type input "(949) 541-9404"
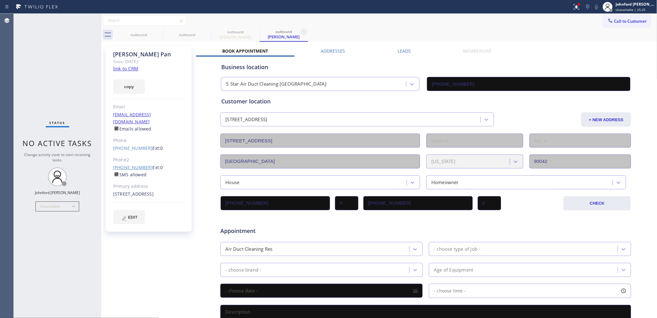
click at [138, 165] on link "(949) 838-4096" at bounding box center [133, 168] width 40 height 6
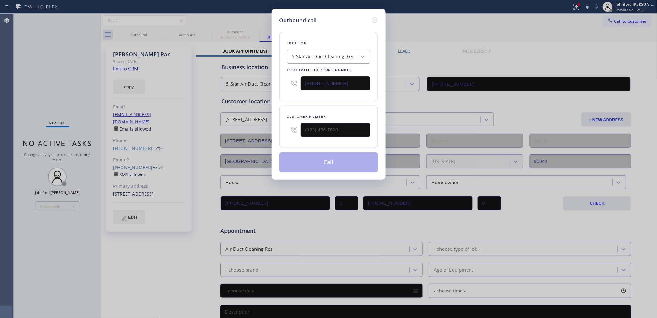
type input "(949) 838-4096"
click at [322, 165] on button "Call" at bounding box center [328, 163] width 99 height 20
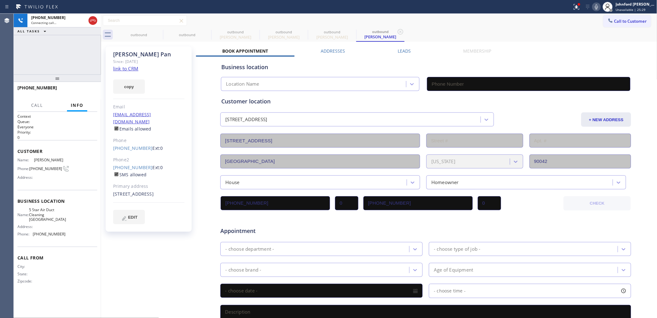
type input "(949) 541-9404"
drag, startPoint x: 156, startPoint y: 36, endPoint x: 157, endPoint y: 33, distance: 3.9
click at [156, 36] on div "outbound" at bounding box center [138, 34] width 47 height 5
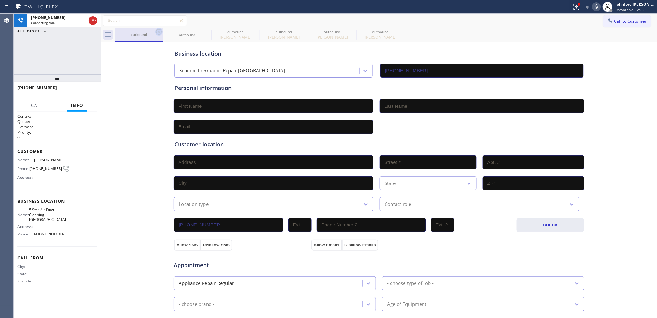
click at [157, 33] on icon at bounding box center [158, 31] width 7 height 7
click at [0, 0] on icon at bounding box center [0, 0] width 0 height 0
type input "(949) 541-9404"
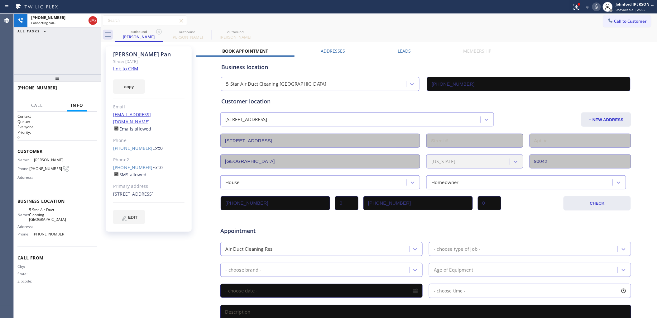
click at [157, 33] on icon at bounding box center [158, 31] width 7 height 7
click at [360, 36] on div "outbound Sophia Pan outbound Sophia Pan" at bounding box center [386, 35] width 543 height 14
click at [580, 7] on icon at bounding box center [576, 6] width 7 height 7
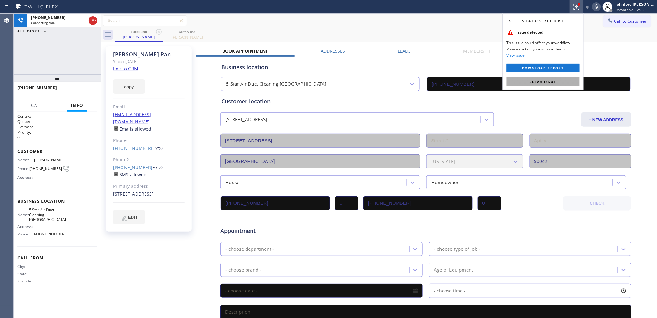
click at [548, 83] on span "Clear issue" at bounding box center [543, 82] width 27 height 4
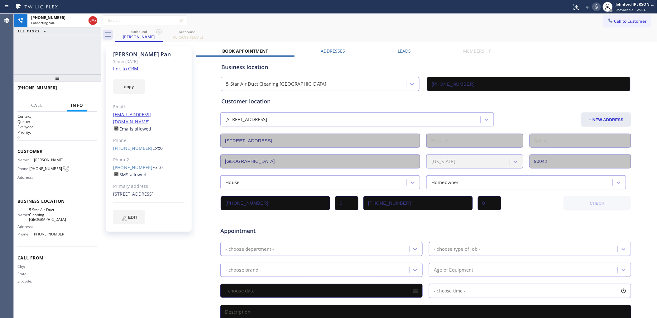
click at [532, 26] on div "Call to Customer Outbound call Location 5 Star Air Duct Cleaning Costa Mesa You…" at bounding box center [379, 20] width 557 height 11
click at [599, 7] on icon at bounding box center [596, 6] width 7 height 7
click at [601, 5] on div at bounding box center [608, 7] width 14 height 14
click at [600, 6] on icon at bounding box center [596, 6] width 7 height 7
click at [96, 91] on button "HANG UP" at bounding box center [82, 90] width 29 height 9
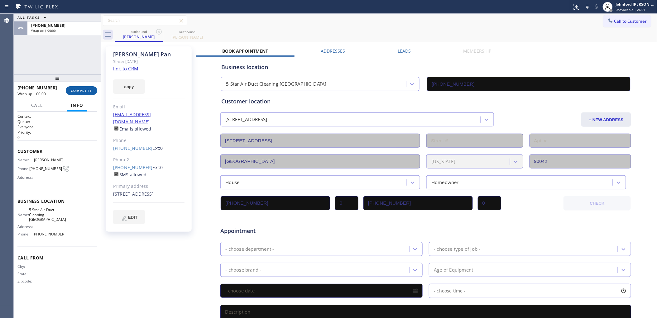
click at [92, 94] on button "COMPLETE" at bounding box center [81, 90] width 31 height 9
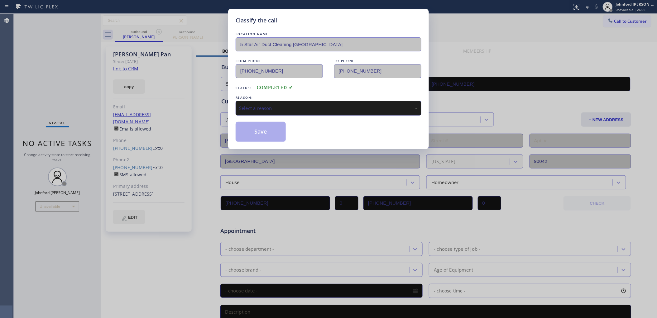
click at [274, 109] on div "Select a reason" at bounding box center [328, 108] width 179 height 7
click at [260, 133] on button "Save" at bounding box center [261, 132] width 50 height 20
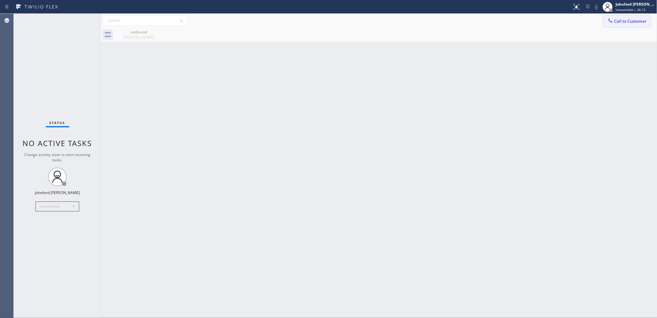
click at [648, 23] on button "Call to Customer" at bounding box center [628, 21] width 48 height 12
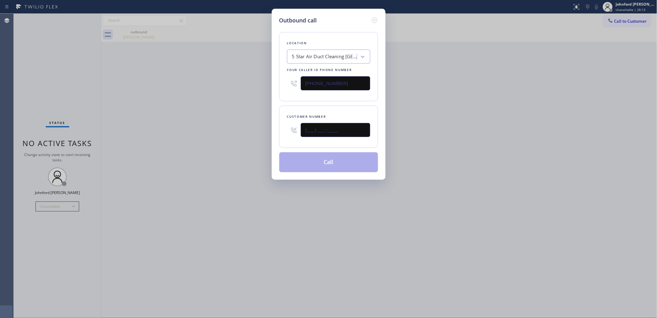
drag, startPoint x: 276, startPoint y: 135, endPoint x: 228, endPoint y: 139, distance: 47.9
click at [253, 138] on div "Outbound call Location 5 Star Air Duct Cleaning Costa Mesa Your caller id phone…" at bounding box center [328, 159] width 657 height 318
paste input "213) 292-2519"
type input "[PHONE_NUMBER]"
click at [210, 141] on div "Outbound call Location 5 Star Air Duct Cleaning Costa Mesa Your caller id phone…" at bounding box center [328, 159] width 657 height 318
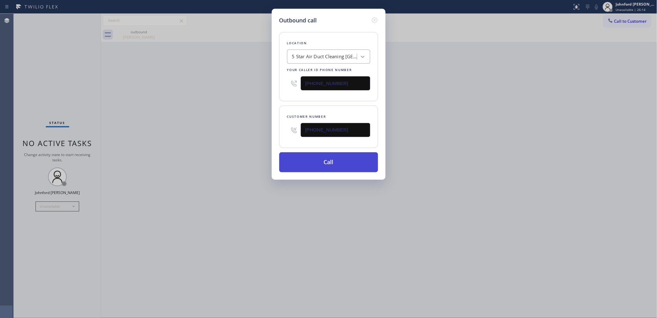
click at [300, 153] on button "Call" at bounding box center [328, 163] width 99 height 20
drag, startPoint x: 464, startPoint y: 138, endPoint x: 490, endPoint y: 106, distance: 41.3
click at [467, 136] on div "Outbound call Location 5 Star Air Duct Cleaning Costa Mesa Your caller id phone…" at bounding box center [328, 159] width 657 height 318
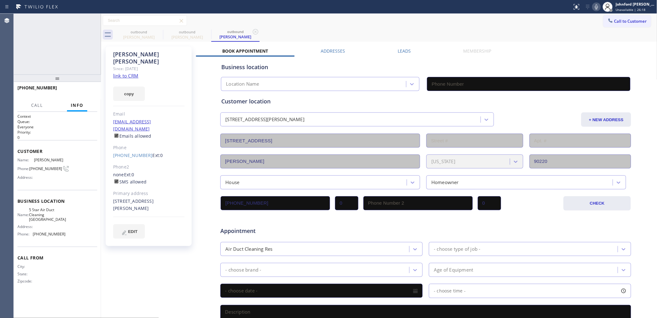
type input "(949) 541-9404"
drag, startPoint x: 100, startPoint y: 16, endPoint x: 95, endPoint y: 23, distance: 8.6
click at [101, 16] on div at bounding box center [101, 166] width 0 height 305
click at [95, 23] on icon at bounding box center [92, 20] width 7 height 7
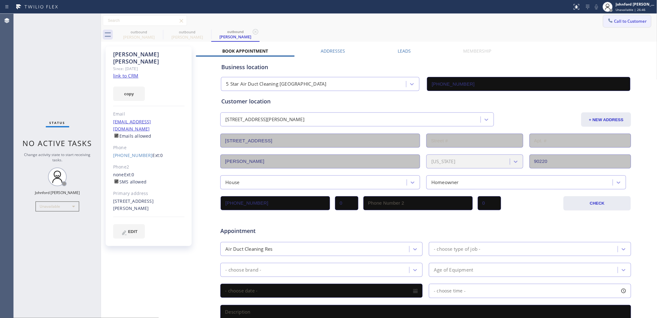
click at [607, 24] on div at bounding box center [610, 20] width 7 height 7
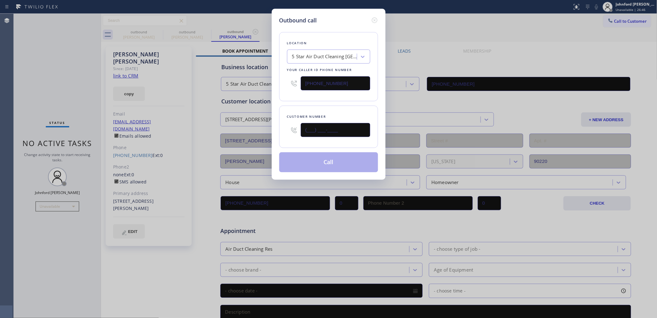
drag, startPoint x: 314, startPoint y: 133, endPoint x: 270, endPoint y: 134, distance: 44.0
click at [270, 134] on div "Outbound call Location 5 Star Air Duct Cleaning Costa Mesa Your caller id phone…" at bounding box center [328, 159] width 657 height 318
paste input "626) 862-3058"
type input "(626) 862-3058"
click at [304, 157] on button "Call" at bounding box center [328, 163] width 99 height 20
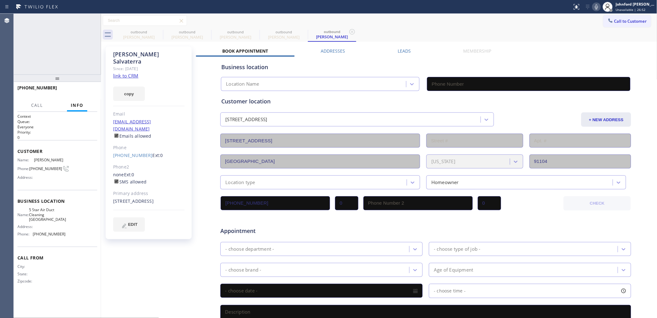
type input "(949) 541-9404"
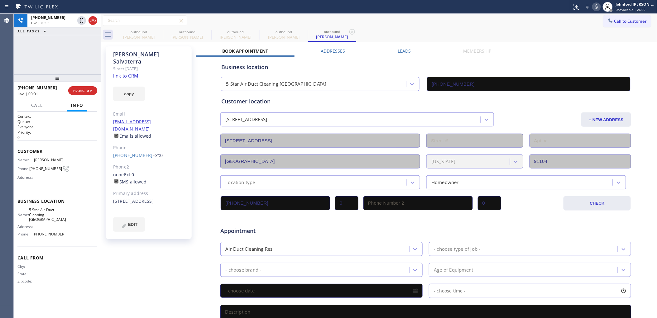
click at [87, 92] on span "HANG UP" at bounding box center [82, 91] width 19 height 4
click at [116, 153] on link "(626) 862-3058" at bounding box center [133, 156] width 40 height 6
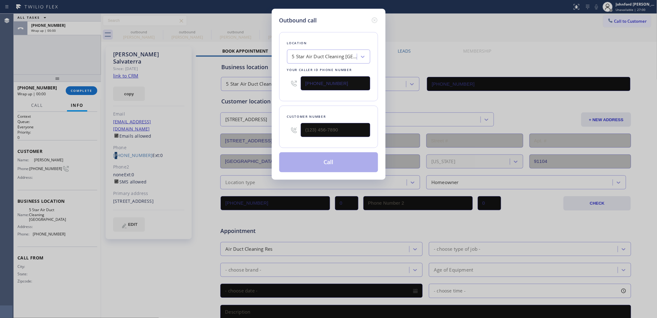
type input "(626) 862-3058"
click at [337, 162] on button "Call" at bounding box center [328, 163] width 99 height 20
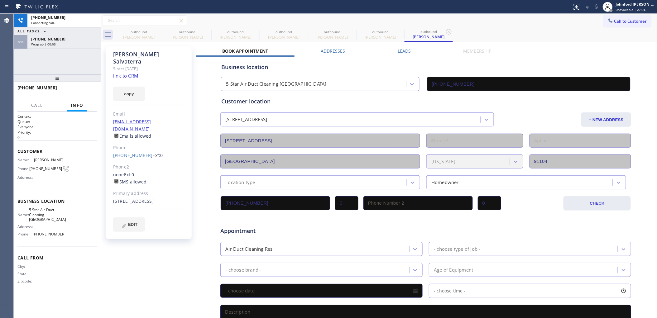
type input "(949) 541-9404"
click at [81, 86] on div "+16268623058 Live | 00:05 HANG UP" at bounding box center [57, 91] width 80 height 16
click at [79, 87] on button "HANG UP" at bounding box center [82, 90] width 29 height 9
click at [91, 89] on span "COMPLETE" at bounding box center [82, 91] width 22 height 4
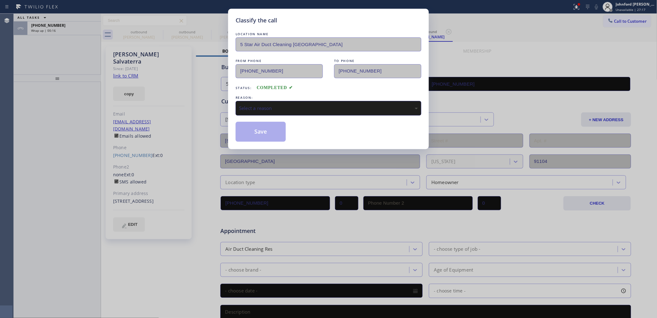
drag, startPoint x: 250, startPoint y: 106, endPoint x: 253, endPoint y: 106, distance: 3.4
click at [252, 106] on div "Select a reason" at bounding box center [328, 108] width 179 height 7
click at [272, 138] on button "Save" at bounding box center [261, 132] width 50 height 20
click at [88, 33] on div "Classify the call LOCATION NAME 5 Star Air Duct Cleaning Costa Mesa FROM PHONE …" at bounding box center [328, 159] width 657 height 318
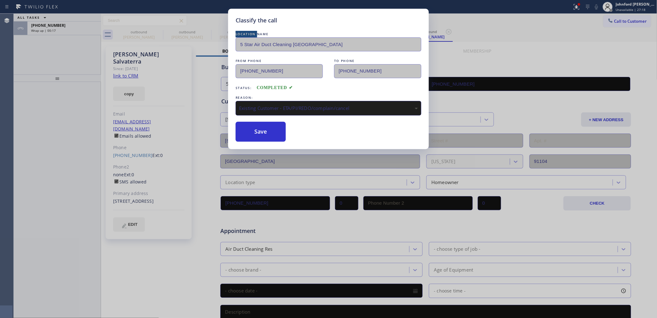
click at [88, 33] on div "+16268623058 Wrap up | 00:17" at bounding box center [62, 29] width 71 height 14
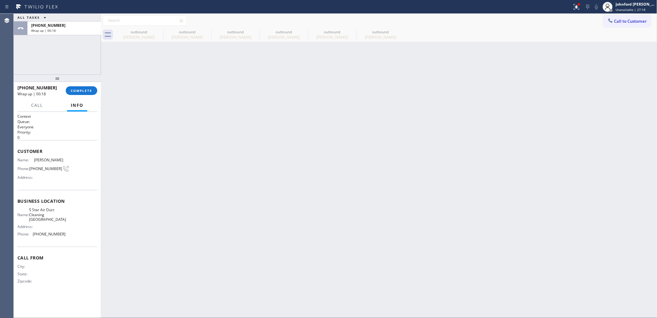
click at [88, 33] on div "+16268623058 Wrap up | 00:18" at bounding box center [62, 29] width 71 height 14
click at [80, 94] on button "COMPLETE" at bounding box center [81, 90] width 31 height 9
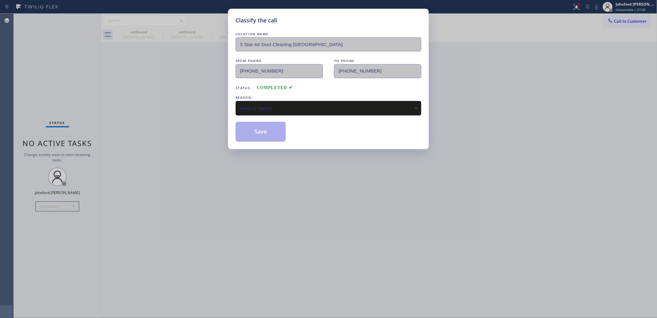
click at [279, 105] on div "Select a reason" at bounding box center [328, 108] width 179 height 7
click at [267, 105] on div "Existing Customer - ETA/PI/REDO/complain/cancel" at bounding box center [328, 108] width 179 height 7
click at [264, 131] on button "Save" at bounding box center [261, 132] width 50 height 20
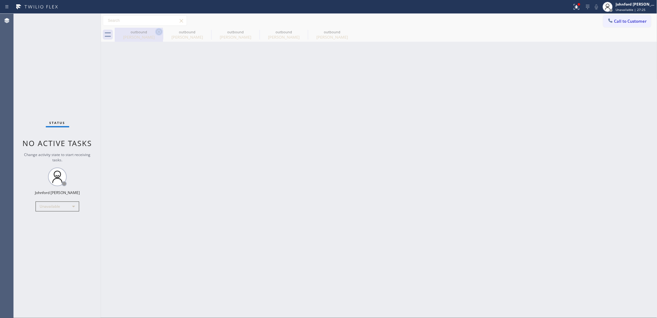
click at [161, 31] on icon at bounding box center [159, 32] width 6 height 6
click at [0, 0] on icon at bounding box center [0, 0] width 0 height 0
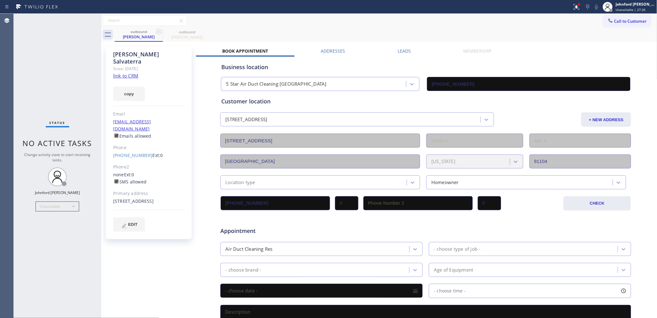
click at [161, 31] on icon at bounding box center [159, 32] width 6 height 6
click at [279, 31] on div "outbound Paul Salvaterra" at bounding box center [386, 35] width 543 height 14
click at [604, 19] on button "Call to Customer" at bounding box center [628, 21] width 48 height 12
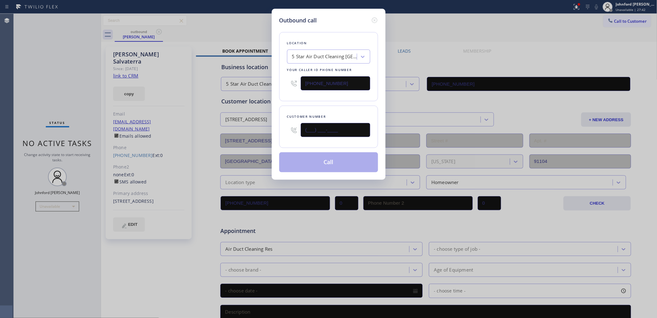
click at [300, 131] on div "(___) ___-____" at bounding box center [328, 130] width 83 height 20
paste input "360) 402-4633"
type input "(360) 402-4633"
click at [297, 95] on div "Location 5 Star Air Duct Cleaning Costa Mesa Your caller id phone number (949) …" at bounding box center [328, 66] width 99 height 69
click at [320, 159] on button "Call" at bounding box center [328, 163] width 99 height 20
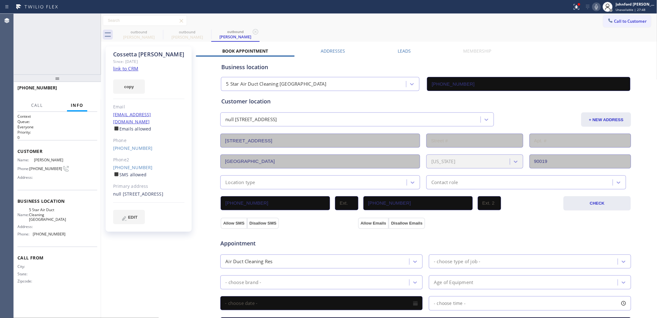
type input "(949) 541-9404"
click at [88, 91] on span "HANG UP" at bounding box center [82, 91] width 19 height 4
click at [131, 165] on link "(323) 989-2273" at bounding box center [133, 168] width 40 height 6
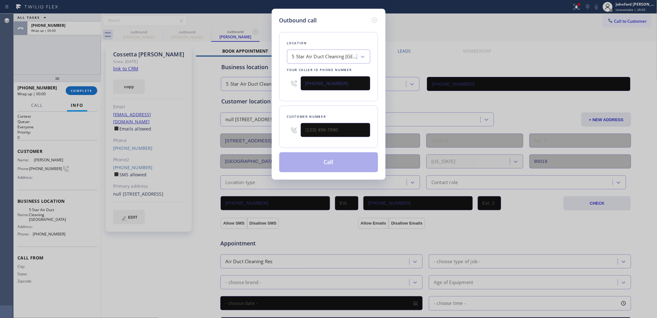
type input "(323) 989-2273"
click at [327, 161] on button "Call" at bounding box center [328, 163] width 99 height 20
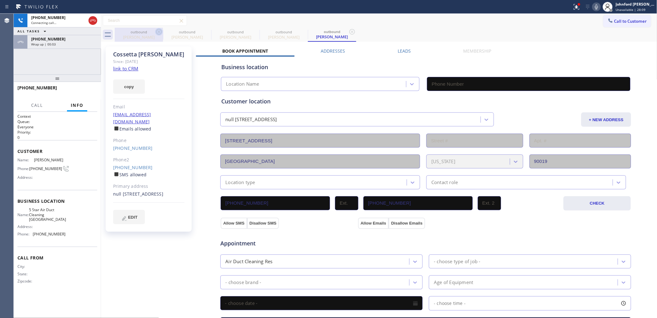
type input "(949) 541-9404"
click at [159, 33] on icon at bounding box center [158, 31] width 7 height 7
click at [0, 0] on icon at bounding box center [0, 0] width 0 height 0
click at [159, 33] on icon at bounding box center [158, 31] width 7 height 7
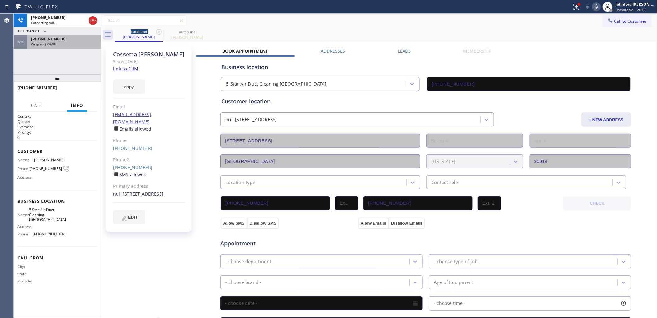
click at [84, 42] on div "Wrap up | 00:05" at bounding box center [64, 44] width 66 height 4
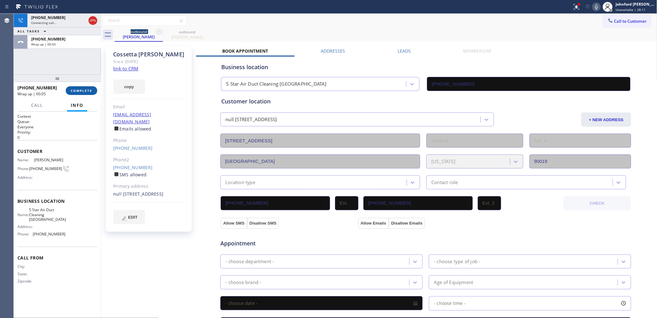
click at [81, 91] on span "COMPLETE" at bounding box center [82, 91] width 22 height 4
type input "(949) 541-9404"
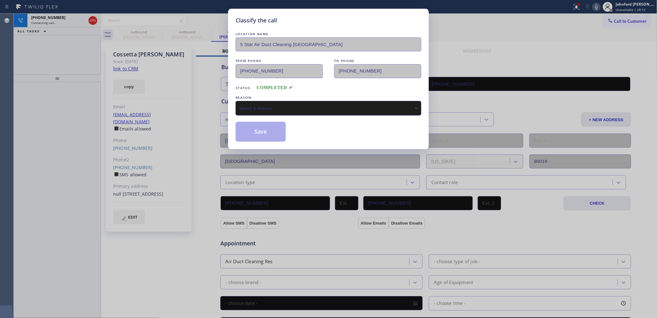
click at [259, 99] on div "REASON:" at bounding box center [329, 97] width 186 height 7
click at [287, 109] on div "Select a reason" at bounding box center [328, 108] width 179 height 7
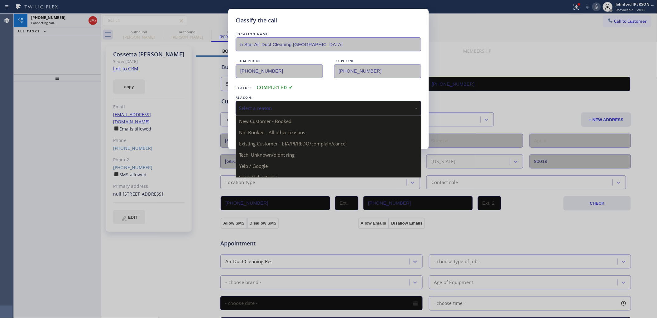
drag, startPoint x: 300, startPoint y: 147, endPoint x: 284, endPoint y: 144, distance: 16.2
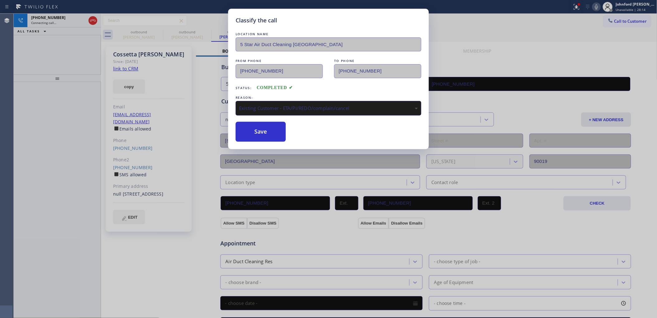
drag, startPoint x: 271, startPoint y: 98, endPoint x: 341, endPoint y: 111, distance: 71.4
click at [284, 97] on div "REASON:" at bounding box center [329, 97] width 186 height 7
click at [281, 105] on div "Existing Customer - ETA/PI/REDO/complain/cancel" at bounding box center [328, 108] width 179 height 7
drag, startPoint x: 264, startPoint y: 133, endPoint x: 268, endPoint y: 128, distance: 6.7
click at [264, 133] on button "Save" at bounding box center [261, 132] width 50 height 20
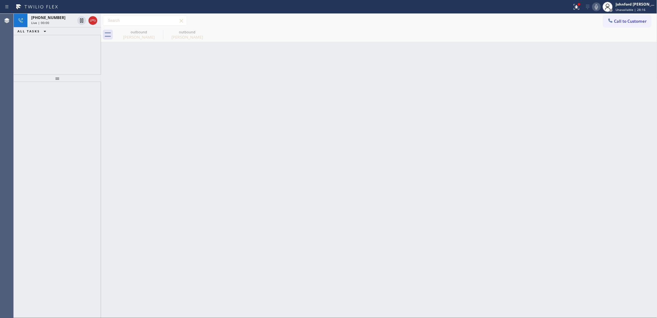
click at [67, 44] on div "+13239892273 Live | 00:00 ALL TASKS ALL TASKS ACTIVE TASKS TASKS IN WRAP UP" at bounding box center [57, 44] width 87 height 61
click at [61, 22] on div "Live | 00:00" at bounding box center [53, 23] width 44 height 4
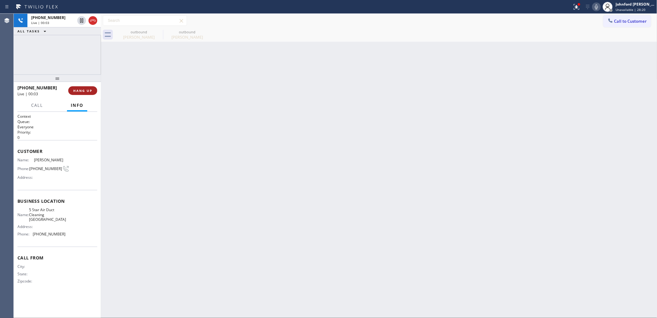
click at [90, 93] on button "HANG UP" at bounding box center [82, 90] width 29 height 9
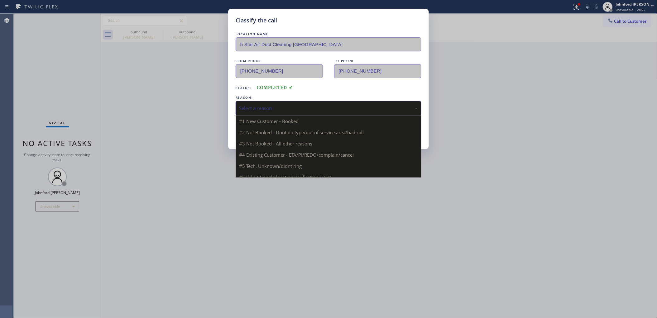
drag, startPoint x: 258, startPoint y: 107, endPoint x: 268, endPoint y: 107, distance: 10.0
click at [268, 107] on div "Select a reason" at bounding box center [328, 108] width 179 height 7
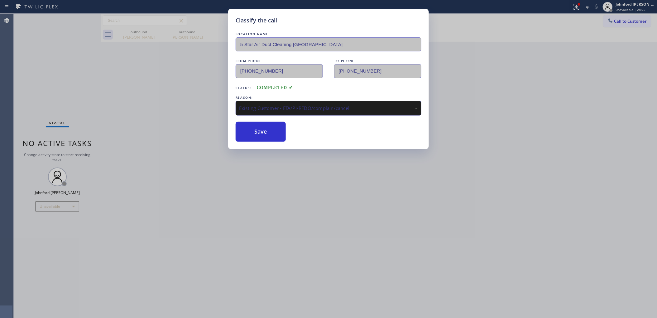
drag, startPoint x: 285, startPoint y: 141, endPoint x: 261, endPoint y: 130, distance: 26.9
click at [261, 130] on button "Save" at bounding box center [261, 132] width 50 height 20
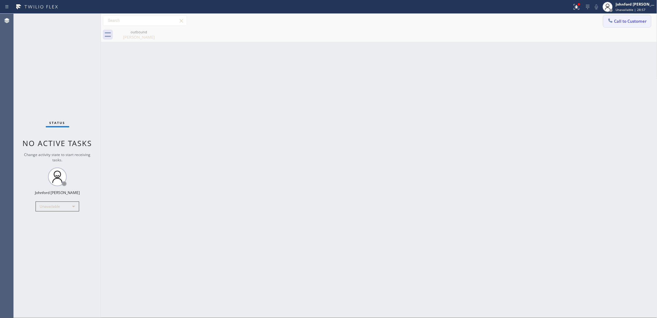
click at [612, 19] on icon at bounding box center [611, 20] width 6 height 6
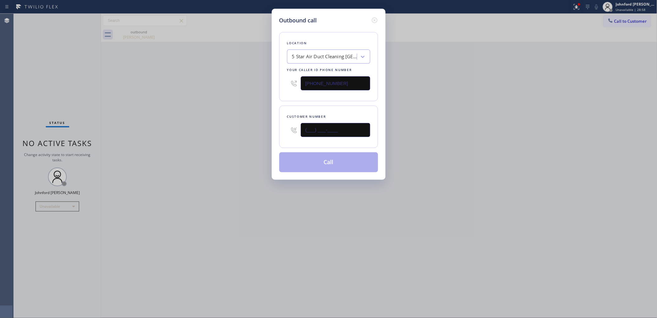
drag, startPoint x: 341, startPoint y: 129, endPoint x: 245, endPoint y: 134, distance: 96.8
click at [258, 134] on div "Outbound call Location 5 Star Air Duct Cleaning Costa Mesa Your caller id phone…" at bounding box center [328, 159] width 657 height 318
paste input "916) 225-4121"
type input "(916) 225-4121"
click at [230, 136] on div "Outbound call Location 5 Star Air Duct Cleaning Costa Mesa Your caller id phone…" at bounding box center [328, 159] width 657 height 318
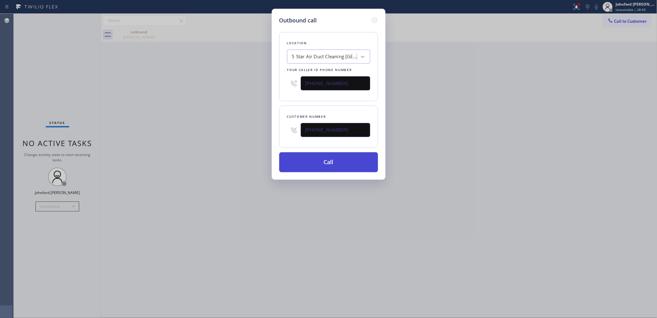
click at [311, 161] on button "Call" at bounding box center [328, 163] width 99 height 20
click at [461, 145] on div "Outbound call Location 5 Star Air Duct Cleaning Costa Mesa Your caller id phone…" at bounding box center [328, 159] width 657 height 318
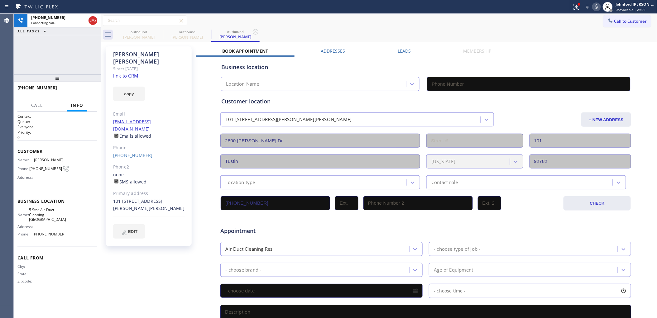
type input "(949) 541-9404"
click at [571, 10] on div at bounding box center [577, 6] width 14 height 7
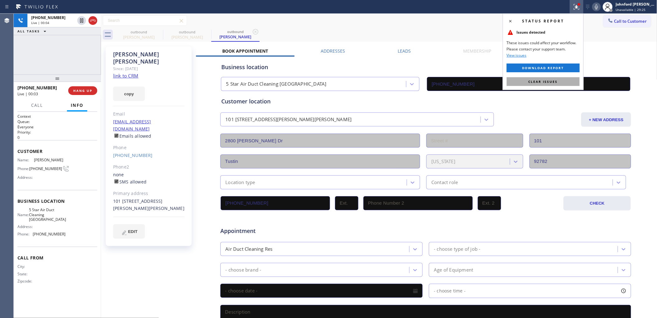
click at [537, 82] on span "Clear issues" at bounding box center [543, 82] width 29 height 4
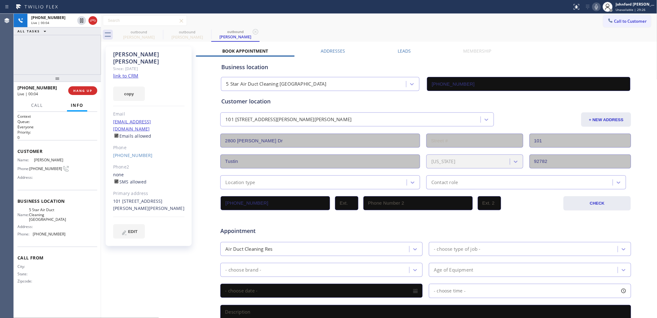
click at [599, 7] on icon at bounding box center [596, 6] width 7 height 7
click at [594, 9] on icon at bounding box center [596, 6] width 7 height 7
click at [597, 6] on icon at bounding box center [596, 6] width 7 height 7
click at [77, 75] on div at bounding box center [57, 78] width 87 height 7
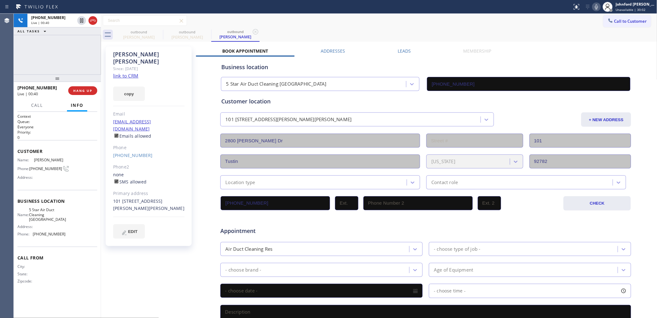
click at [60, 79] on div at bounding box center [57, 78] width 87 height 7
click at [89, 90] on span "HANG UP" at bounding box center [82, 91] width 19 height 4
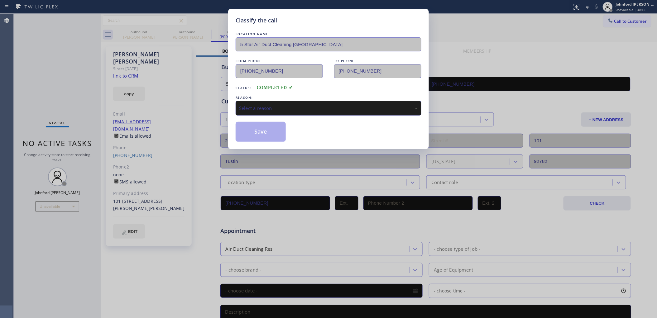
click at [283, 106] on div "Select a reason" at bounding box center [328, 108] width 179 height 7
click at [248, 124] on button "Save" at bounding box center [261, 132] width 50 height 20
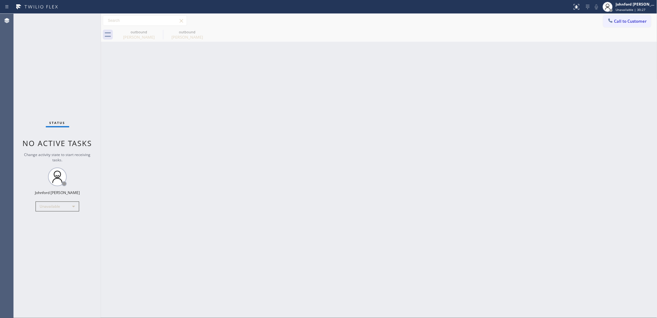
drag, startPoint x: 611, startPoint y: 16, endPoint x: 584, endPoint y: 38, distance: 35.7
click at [613, 16] on button "Call to Customer" at bounding box center [628, 21] width 48 height 12
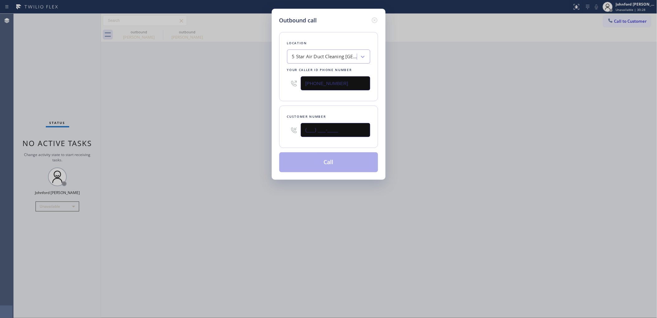
drag, startPoint x: 291, startPoint y: 130, endPoint x: 263, endPoint y: 130, distance: 28.4
click at [275, 130] on div "Outbound call Location 5 Star Air Duct Cleaning Costa Mesa Your caller id phone…" at bounding box center [329, 94] width 114 height 171
paste input "626) 283-8276"
type input "(626) 283-8276"
click at [239, 130] on div "Outbound call Location 5 Star Air Duct Cleaning Costa Mesa Your caller id phone…" at bounding box center [328, 159] width 657 height 318
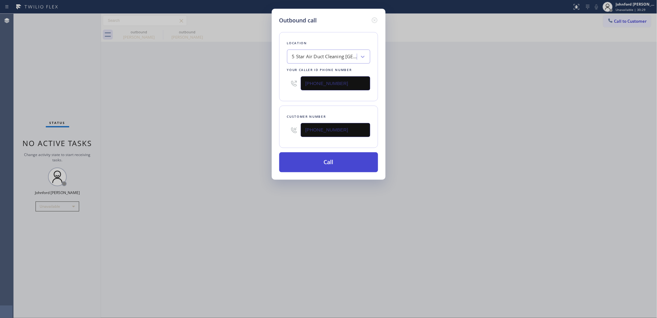
click at [299, 157] on button "Call" at bounding box center [328, 163] width 99 height 20
click at [201, 130] on div "Outbound call Location 5 Star Air Duct Cleaning Costa Mesa Your caller id phone…" at bounding box center [328, 159] width 657 height 318
click at [159, 33] on div "outbound Cossetta Stroud" at bounding box center [139, 35] width 48 height 14
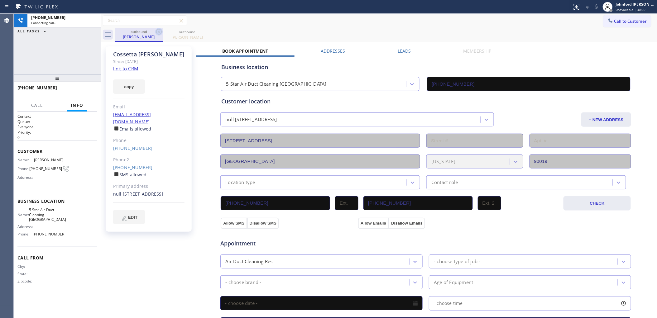
click at [160, 32] on icon at bounding box center [158, 31] width 7 height 7
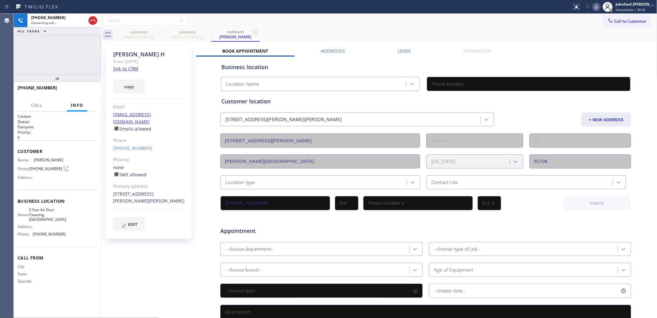
type input "(949) 541-9404"
click at [86, 90] on span "HANG UP" at bounding box center [82, 91] width 19 height 4
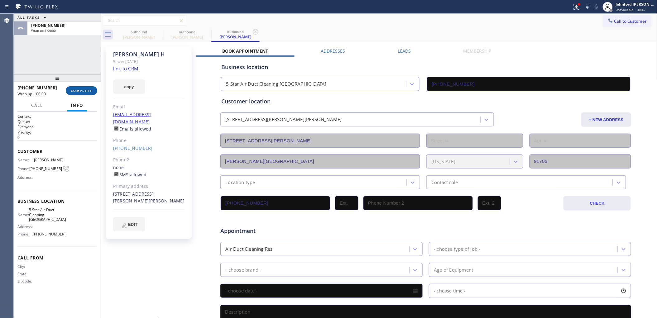
click at [88, 94] on button "COMPLETE" at bounding box center [81, 90] width 31 height 9
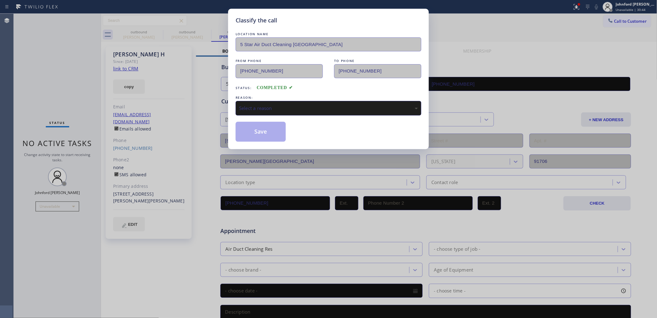
click at [311, 114] on div "LOCATION NAME 5 Star Air Duct Cleaning Costa Mesa FROM PHONE (949) 541-9404 TO …" at bounding box center [329, 86] width 186 height 111
drag, startPoint x: 324, startPoint y: 104, endPoint x: 356, endPoint y: 113, distance: 32.8
click at [327, 105] on div "Select a reason" at bounding box center [328, 108] width 179 height 7
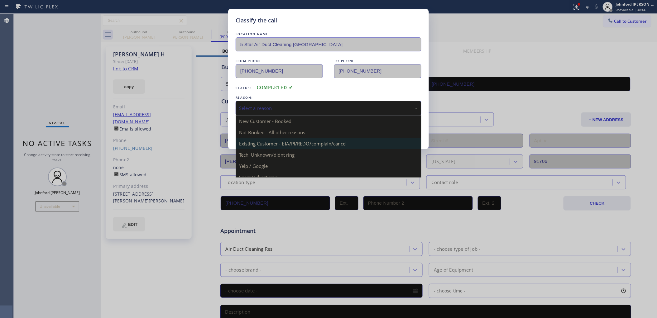
drag, startPoint x: 325, startPoint y: 141, endPoint x: 275, endPoint y: 133, distance: 50.0
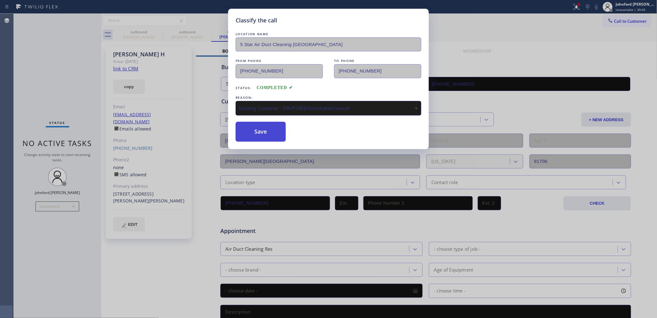
click at [275, 133] on button "Save" at bounding box center [261, 132] width 50 height 20
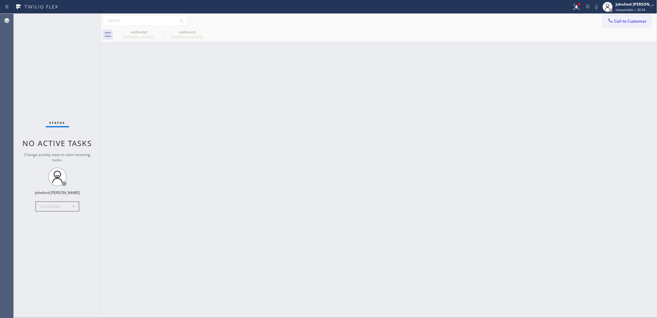
click at [626, 26] on button "Call to Customer" at bounding box center [628, 21] width 48 height 12
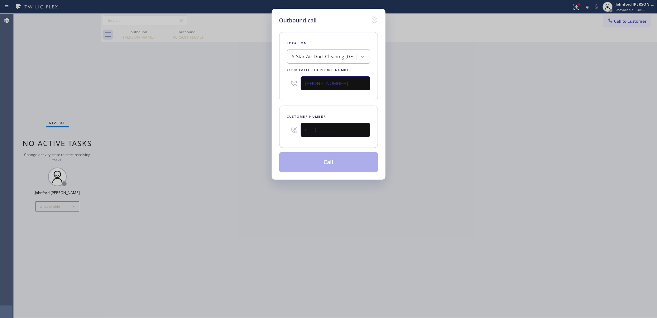
drag, startPoint x: 350, startPoint y: 128, endPoint x: 266, endPoint y: 128, distance: 83.9
click at [271, 128] on div "Outbound call Location 5 Star Air Duct Cleaning Costa Mesa Your caller id phone…" at bounding box center [328, 159] width 657 height 318
paste input "321) 360-2947"
type input "(321) 360-2947"
click at [228, 128] on div "Outbound call Location 5 Star Air Duct Cleaning Costa Mesa Your caller id phone…" at bounding box center [328, 159] width 657 height 318
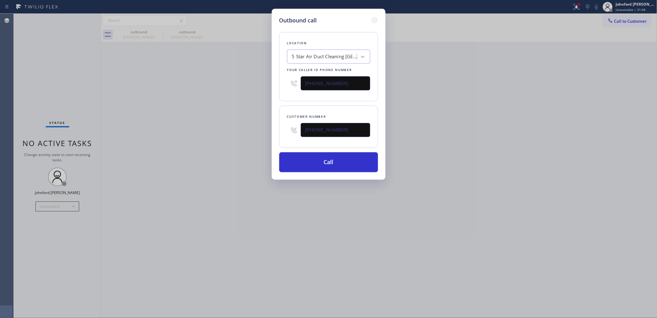
click at [161, 136] on div "Outbound call Location 5 Star Air Duct Cleaning Costa Mesa Your caller id phone…" at bounding box center [328, 159] width 657 height 318
click at [341, 163] on button "Call" at bounding box center [328, 163] width 99 height 20
drag, startPoint x: 550, startPoint y: 105, endPoint x: 554, endPoint y: 94, distance: 11.8
click at [552, 103] on div "Outbound call Location 5 Star Air Duct Cleaning Costa Mesa Your caller id phone…" at bounding box center [328, 159] width 657 height 318
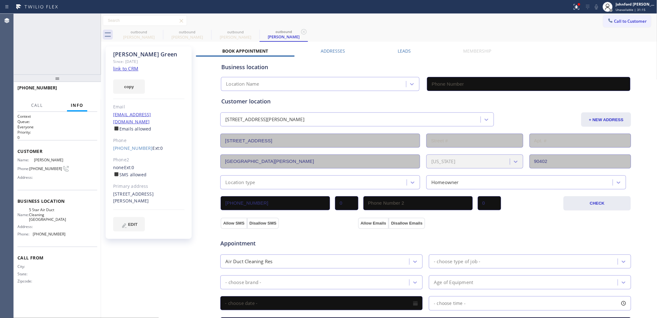
type input "(949) 541-9404"
click at [99, 87] on div "+13213602947 Live | 00:01 HANG UP" at bounding box center [57, 90] width 87 height 17
click at [94, 87] on button "HANG UP" at bounding box center [82, 90] width 29 height 9
click at [89, 94] on button "COMPLETE" at bounding box center [81, 90] width 31 height 9
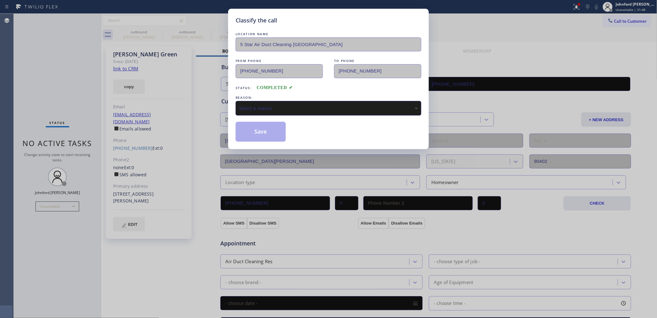
click at [298, 113] on div "Select a reason" at bounding box center [329, 108] width 186 height 15
click at [284, 130] on button "Save" at bounding box center [261, 132] width 50 height 20
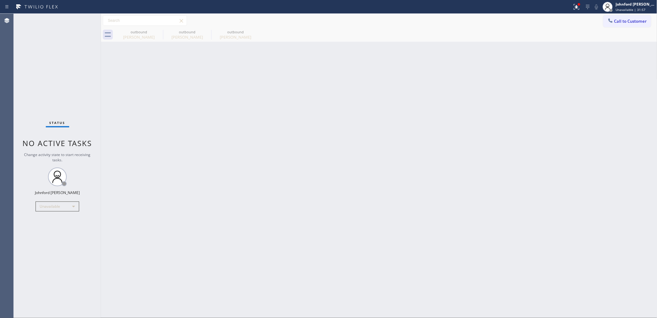
click at [627, 18] on button "Call to Customer" at bounding box center [628, 21] width 48 height 12
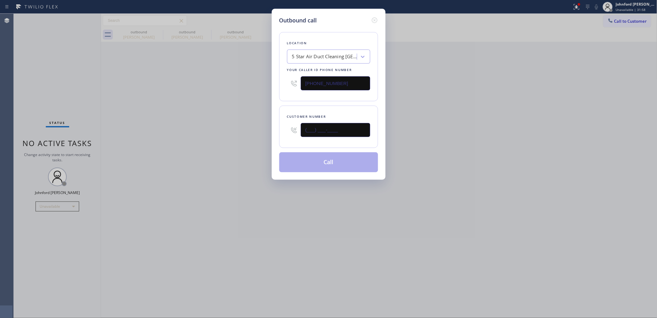
drag, startPoint x: 317, startPoint y: 129, endPoint x: 229, endPoint y: 133, distance: 87.7
click at [271, 133] on div "Outbound call Location 5 Star Air Duct Cleaning Costa Mesa Your caller id phone…" at bounding box center [328, 159] width 657 height 318
paste input "541) 912-9447"
type input "(541) 912-9447"
click at [212, 133] on div "Outbound call Location 5 Star Air Duct Cleaning Costa Mesa Your caller id phone…" at bounding box center [328, 159] width 657 height 318
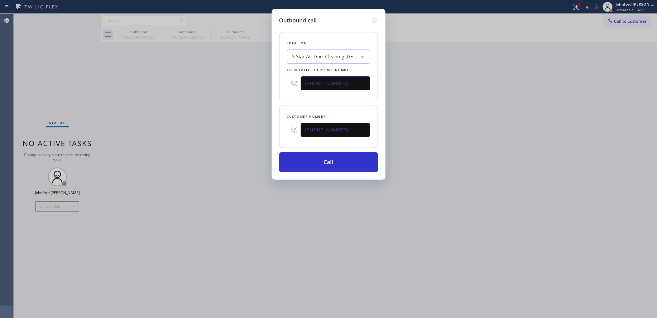
click at [334, 173] on div "Outbound call Location 5 Star Air Duct Cleaning Costa Mesa Your caller id phone…" at bounding box center [329, 94] width 114 height 171
click at [321, 178] on div "Outbound call Location 5 Star Air Duct Cleaning Costa Mesa Your caller id phone…" at bounding box center [328, 159] width 657 height 318
click at [331, 165] on button "Call" at bounding box center [328, 163] width 99 height 20
click at [480, 131] on div "Outbound call Location 5 Star Air Duct Cleaning Costa Mesa Your caller id phone…" at bounding box center [328, 159] width 657 height 318
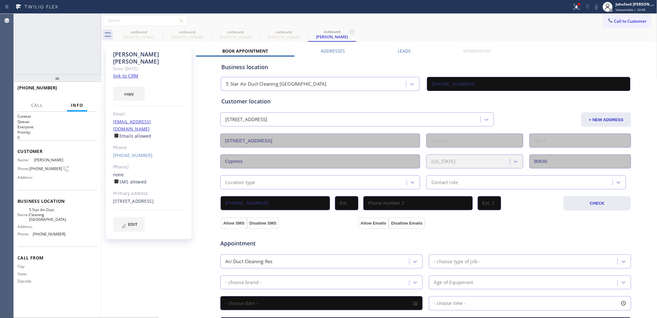
type input "(949) 541-9404"
click at [97, 91] on button "HANG UP" at bounding box center [82, 90] width 29 height 9
click at [85, 91] on span "HANG UP" at bounding box center [82, 91] width 19 height 4
click at [85, 91] on span "COMPLETE" at bounding box center [82, 91] width 22 height 4
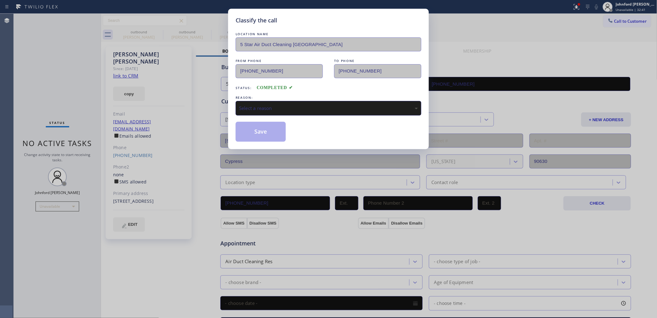
click at [263, 101] on div "Select a reason" at bounding box center [329, 108] width 186 height 15
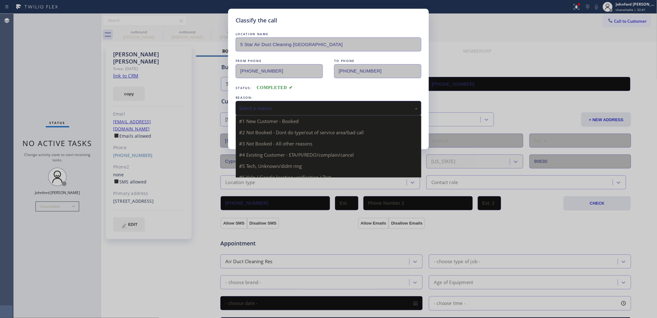
click at [266, 105] on div "Select a reason" at bounding box center [328, 108] width 179 height 7
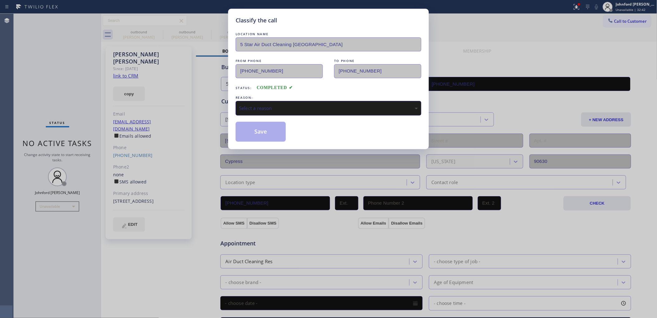
click at [266, 106] on div "Select a reason" at bounding box center [328, 108] width 179 height 7
click at [266, 129] on button "Save" at bounding box center [261, 132] width 50 height 20
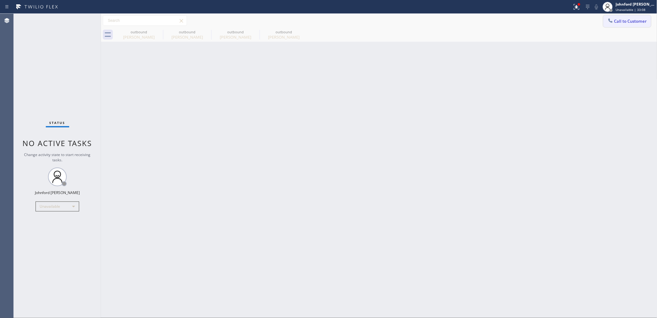
click at [607, 24] on button "Call to Customer" at bounding box center [628, 21] width 48 height 12
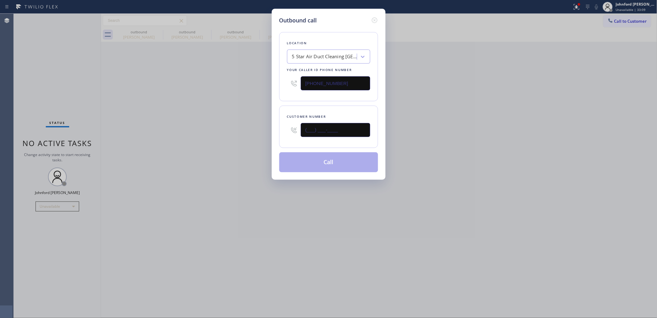
drag, startPoint x: 273, startPoint y: 131, endPoint x: 244, endPoint y: 131, distance: 29.0
click at [245, 131] on div "Outbound call Location 5 Star Air Duct Cleaning Costa Mesa Your caller id phone…" at bounding box center [328, 159] width 657 height 318
paste input "559) 313-1491"
type input "(559) 313-1491"
click at [244, 131] on div "Outbound call Location 5 Star Air Duct Cleaning Costa Mesa Your caller id phone…" at bounding box center [328, 159] width 657 height 318
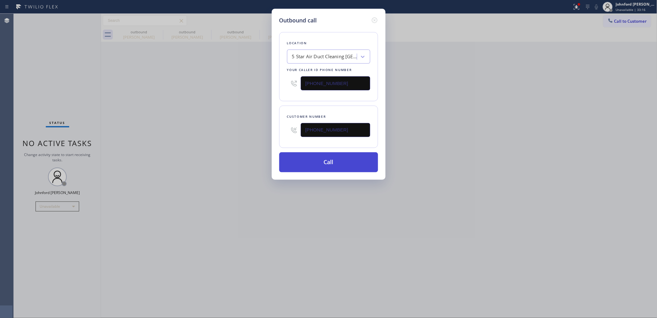
click at [346, 160] on button "Call" at bounding box center [328, 163] width 99 height 20
click at [465, 125] on div "Outbound call Location 5 Star Air Duct Cleaning Costa Mesa Your caller id phone…" at bounding box center [328, 159] width 657 height 318
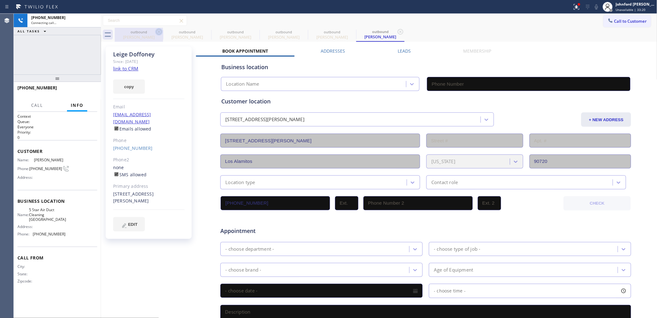
type input "(949) 541-9404"
click at [155, 32] on icon at bounding box center [158, 31] width 7 height 7
click at [0, 0] on icon at bounding box center [0, 0] width 0 height 0
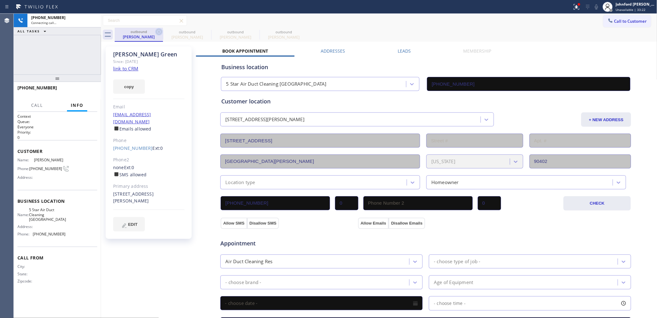
click at [158, 32] on icon at bounding box center [159, 32] width 6 height 6
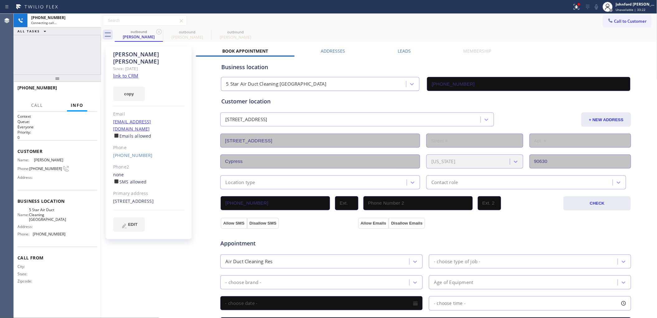
drag, startPoint x: 374, startPoint y: 31, endPoint x: 368, endPoint y: 31, distance: 6.2
click at [378, 31] on div "outbound Carrie Davis outbound Leige Doffoney outbound Leige Doffoney" at bounding box center [386, 35] width 543 height 14
click at [160, 30] on icon at bounding box center [159, 32] width 6 height 6
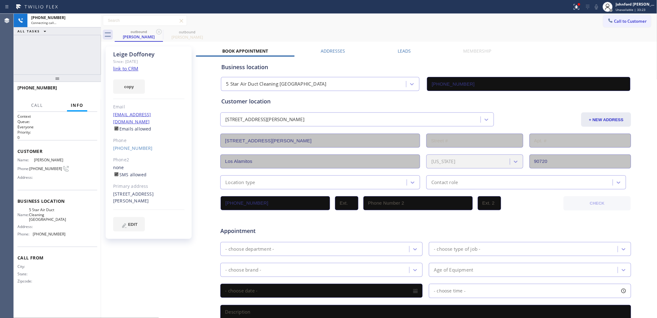
click at [275, 30] on div "outbound Leige Doffoney outbound Leige Doffoney" at bounding box center [386, 35] width 543 height 14
click at [584, 13] on button at bounding box center [577, 7] width 14 height 14
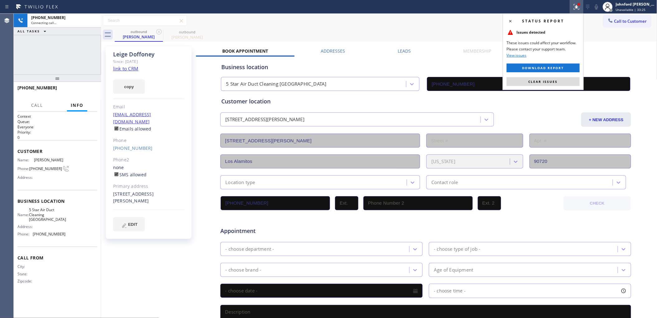
click at [578, 8] on icon at bounding box center [576, 6] width 7 height 7
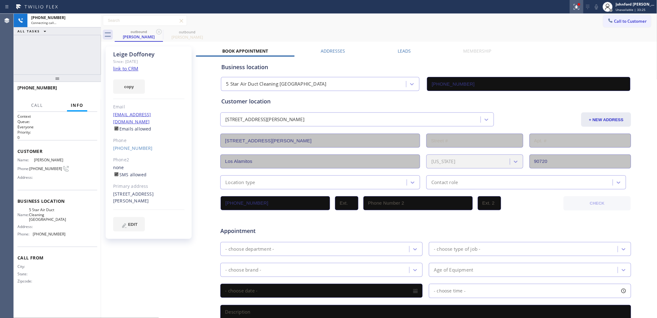
click at [578, 8] on icon at bounding box center [576, 6] width 7 height 7
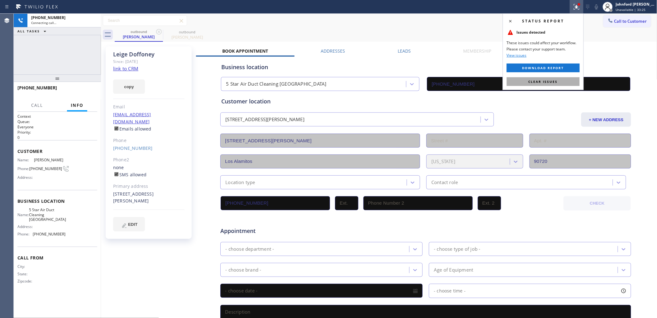
click at [534, 82] on span "Clear issues" at bounding box center [543, 82] width 29 height 4
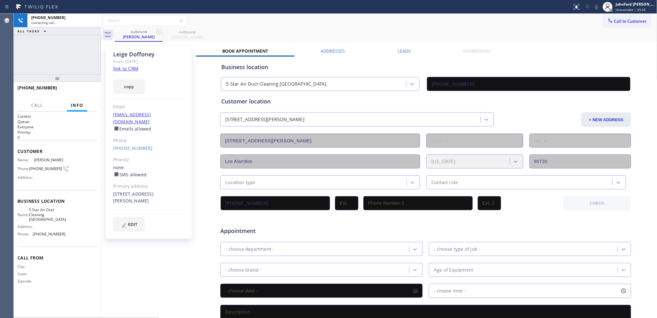
click at [497, 28] on div "outbound Leige Doffoney outbound Leige Doffoney" at bounding box center [386, 35] width 543 height 14
click at [457, 21] on div "Call to Customer Outbound call Location 5 Star Air Duct Cleaning Costa Mesa You…" at bounding box center [379, 20] width 557 height 11
click at [426, 10] on div at bounding box center [286, 7] width 568 height 10
click at [594, 5] on icon at bounding box center [596, 6] width 7 height 7
drag, startPoint x: 595, startPoint y: 7, endPoint x: 561, endPoint y: 0, distance: 34.1
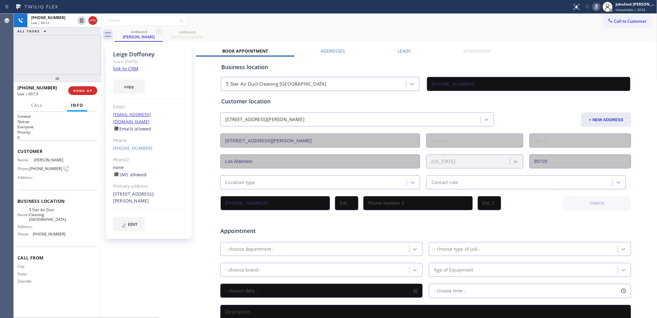
click at [595, 7] on icon at bounding box center [596, 6] width 7 height 7
click at [80, 61] on div "+15593131491 Live | 00:39 ALL TASKS ALL TASKS ACTIVE TASKS TASKS IN WRAP UP" at bounding box center [57, 44] width 87 height 61
click at [70, 21] on div "Live | 00:40" at bounding box center [53, 23] width 44 height 4
drag, startPoint x: 110, startPoint y: 142, endPoint x: 147, endPoint y: 142, distance: 37.1
click at [147, 142] on div "Leige Doffoney Since: 20 may 2020 link to CRM copy Email leigedoffoney@yahoo.co…" at bounding box center [149, 142] width 86 height 193
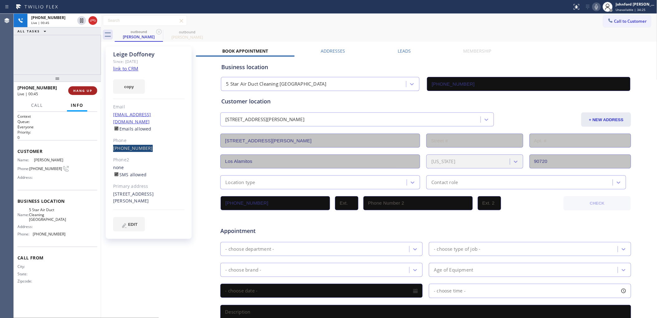
click at [91, 87] on button "HANG UP" at bounding box center [82, 90] width 29 height 9
click at [91, 89] on span "COMPLETE" at bounding box center [82, 91] width 22 height 4
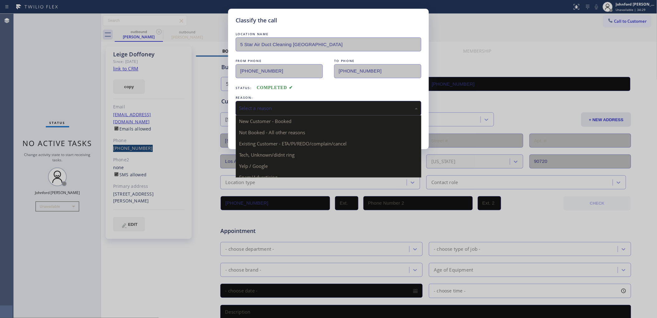
click at [263, 109] on div "Select a reason" at bounding box center [328, 108] width 179 height 7
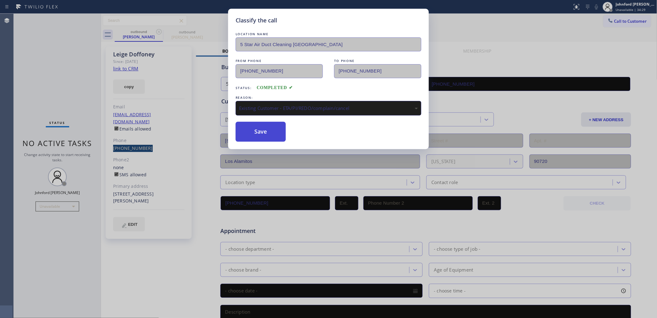
click at [257, 131] on button "Save" at bounding box center [261, 132] width 50 height 20
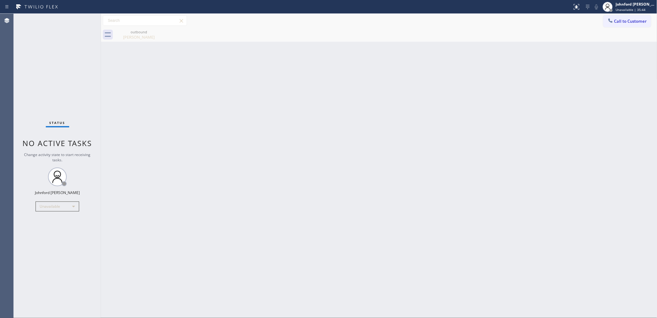
click at [613, 22] on icon at bounding box center [611, 20] width 6 height 6
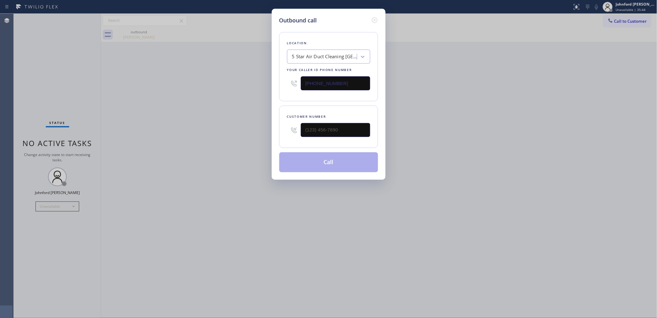
drag, startPoint x: 364, startPoint y: 121, endPoint x: 244, endPoint y: 128, distance: 120.3
click at [248, 127] on div "Outbound call Location 5 Star Air Duct Cleaning Costa Mesa Your caller id phone…" at bounding box center [328, 159] width 657 height 318
paste input "310) 383-0266"
drag, startPoint x: 346, startPoint y: 128, endPoint x: 208, endPoint y: 136, distance: 138.7
click at [209, 136] on div "Outbound call Location 5 Star Air Duct Cleaning Costa Mesa Your caller id phone…" at bounding box center [328, 159] width 657 height 318
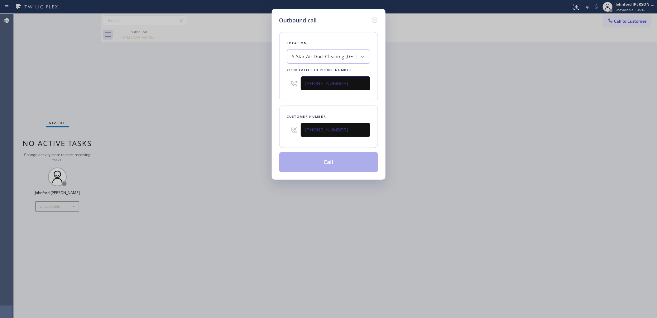
click at [206, 136] on div "Outbound call Location 5 Star Air Duct Cleaning Costa Mesa Your caller id phone…" at bounding box center [328, 159] width 657 height 318
click at [445, 136] on div "Outbound call Location 5 Star Air Duct Cleaning Costa Mesa Your caller id phone…" at bounding box center [328, 159] width 657 height 318
drag, startPoint x: 263, startPoint y: 128, endPoint x: 237, endPoint y: 131, distance: 25.7
click at [248, 128] on div "Outbound call Location 5 Star Air Duct Cleaning Costa Mesa Your caller id phone…" at bounding box center [328, 159] width 657 height 318
paste input "626) 665-0238"
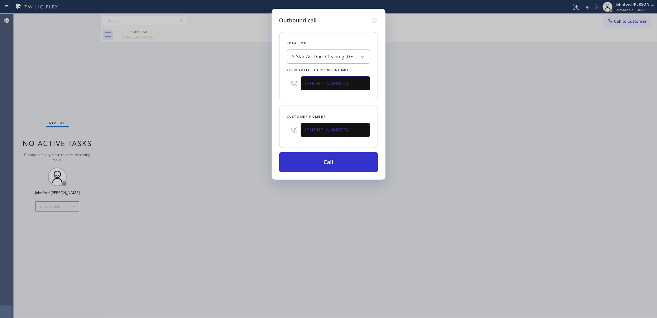
type input "(626) 665-0238"
click at [175, 133] on div "Outbound call Location 5 Star Air Duct Cleaning Costa Mesa Your caller id phone…" at bounding box center [328, 159] width 657 height 318
click at [343, 165] on button "Call" at bounding box center [328, 163] width 99 height 20
drag, startPoint x: 454, startPoint y: 115, endPoint x: 459, endPoint y: 111, distance: 6.2
click at [456, 114] on div "Outbound call Location 5 Star Air Duct Cleaning Costa Mesa Your caller id phone…" at bounding box center [328, 159] width 657 height 318
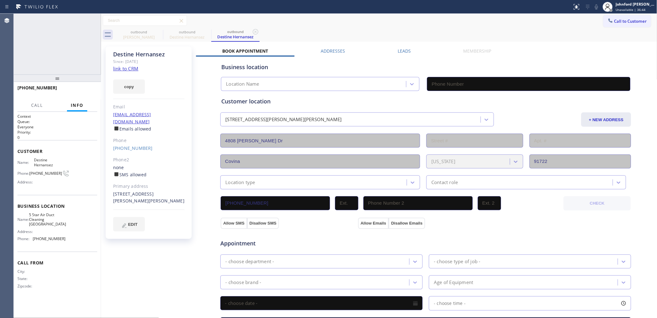
type input "(949) 541-9404"
click at [598, 5] on icon at bounding box center [596, 6] width 7 height 7
click at [598, 5] on rect at bounding box center [597, 6] width 4 height 4
drag, startPoint x: 576, startPoint y: 25, endPoint x: 571, endPoint y: 21, distance: 6.2
click at [575, 25] on div "Call to Customer Outbound call Location 5 Star Air Duct Cleaning Costa Mesa You…" at bounding box center [379, 20] width 557 height 11
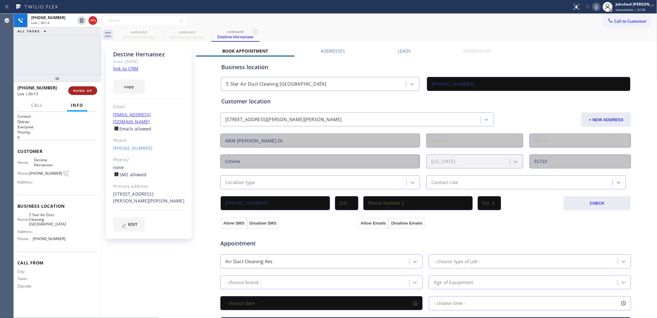
click at [85, 90] on span "HANG UP" at bounding box center [82, 91] width 19 height 4
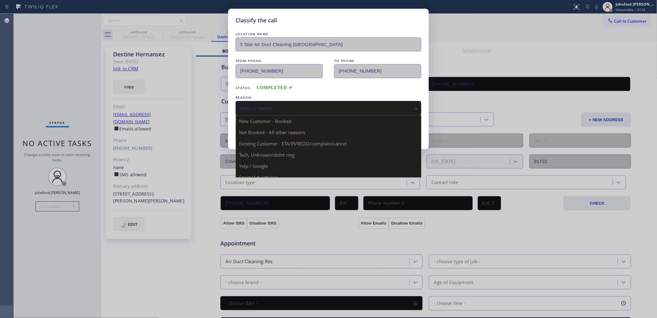
click at [264, 105] on div "Select a reason" at bounding box center [328, 108] width 179 height 7
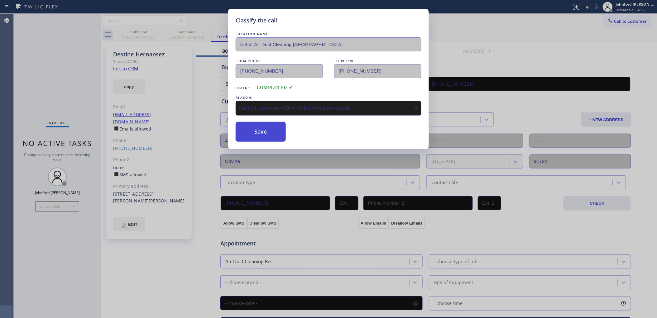
click at [269, 131] on button "Save" at bounding box center [261, 132] width 50 height 20
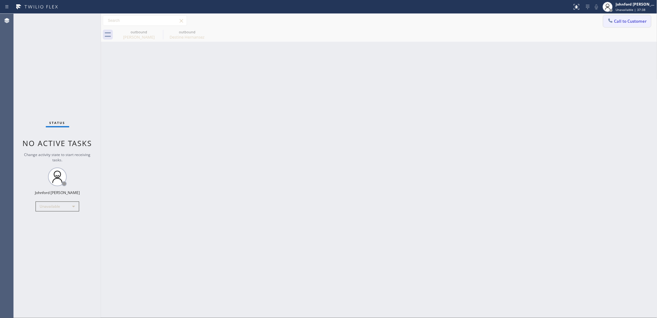
drag, startPoint x: 595, startPoint y: 18, endPoint x: 604, endPoint y: 17, distance: 9.4
click at [602, 17] on div "Call to Customer Outbound call Location 5 Star Air Duct Cleaning Costa Mesa You…" at bounding box center [379, 20] width 557 height 11
click at [605, 17] on button "Call to Customer" at bounding box center [628, 21] width 48 height 12
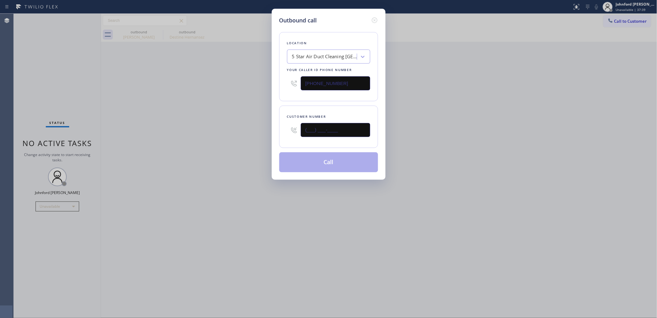
drag, startPoint x: 274, startPoint y: 132, endPoint x: 231, endPoint y: 132, distance: 43.0
click at [231, 132] on div "Outbound call Location 5 Star Air Duct Cleaning Costa Mesa Your caller id phone…" at bounding box center [328, 159] width 657 height 318
paste input "818) 846-0789"
type input "(818) 846-0789"
click at [215, 132] on div "Outbound call Location 5 Star Air Duct Cleaning Costa Mesa Your caller id phone…" at bounding box center [328, 159] width 657 height 318
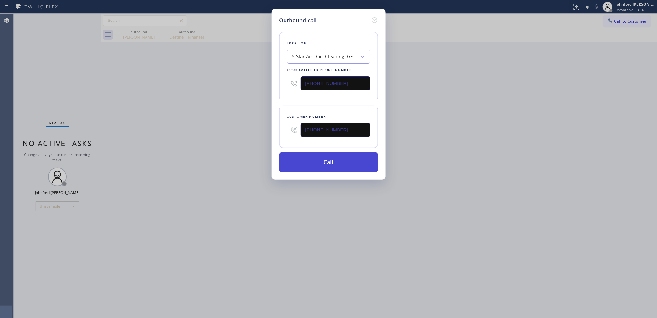
click at [322, 164] on button "Call" at bounding box center [328, 163] width 99 height 20
click at [527, 145] on div "Outbound call Location 5 Star Air Duct Cleaning Costa Mesa Your caller id phone…" at bounding box center [328, 159] width 657 height 318
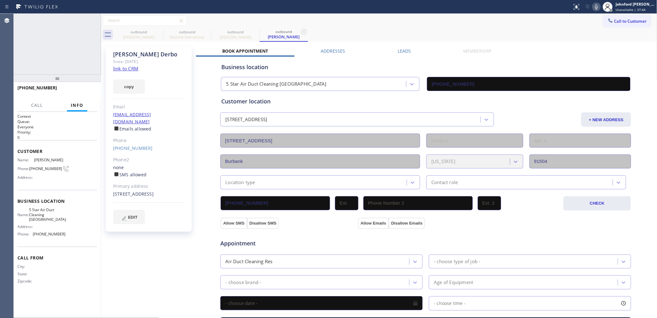
type input "(949) 541-9404"
click at [86, 90] on span "HANG UP" at bounding box center [82, 91] width 19 height 4
click at [114, 145] on link "(818) 846-0789" at bounding box center [133, 148] width 40 height 6
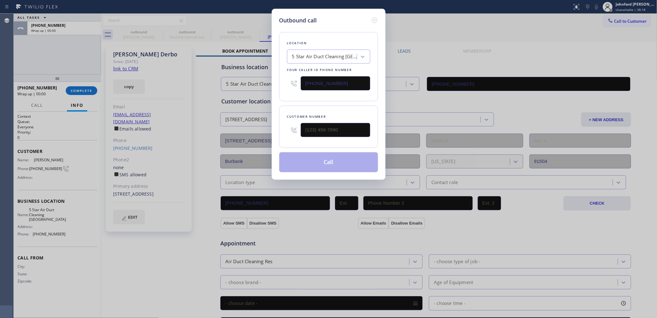
type input "(818) 846-0789"
click at [312, 153] on button "Call" at bounding box center [328, 163] width 99 height 20
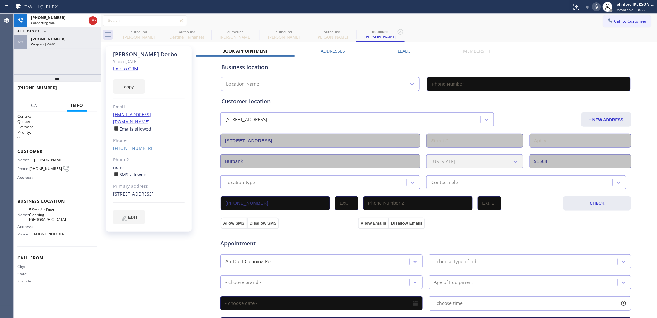
type input "(949) 541-9404"
click at [73, 40] on div "+18188460789" at bounding box center [64, 38] width 66 height 5
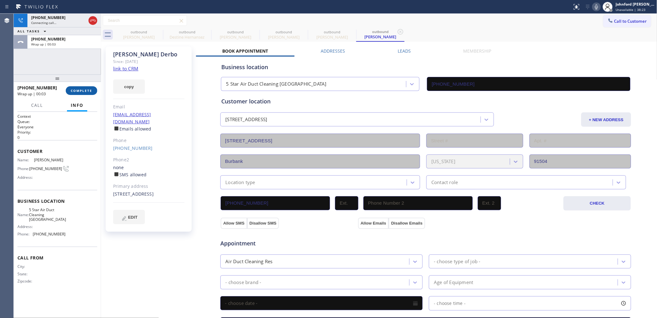
click at [90, 88] on button "COMPLETE" at bounding box center [81, 90] width 31 height 9
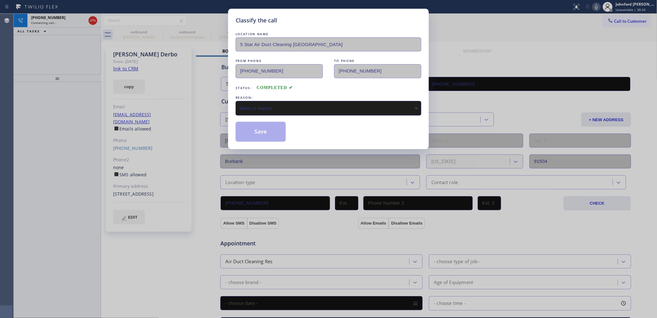
drag, startPoint x: 263, startPoint y: 110, endPoint x: 285, endPoint y: 112, distance: 22.9
click at [278, 110] on div "Select a reason" at bounding box center [329, 108] width 186 height 15
click at [268, 133] on button "Save" at bounding box center [261, 132] width 50 height 20
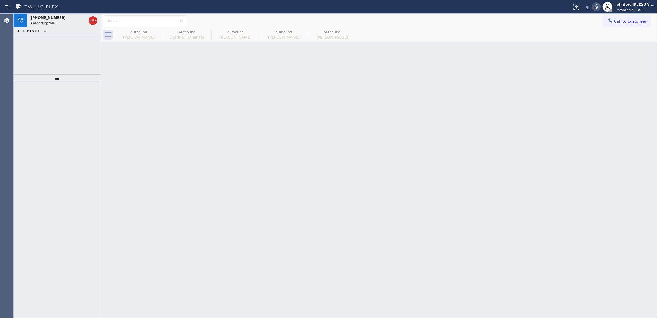
click at [601, 4] on icon at bounding box center [596, 6] width 7 height 7
click at [52, 19] on span "+18188460789" at bounding box center [48, 17] width 34 height 5
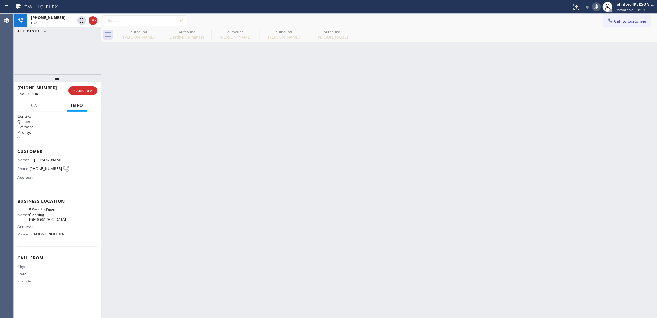
click at [50, 50] on div "+18188460789 Live | 00:05 ALL TASKS ALL TASKS ACTIVE TASKS TASKS IN WRAP UP" at bounding box center [57, 44] width 87 height 61
click at [82, 97] on div "+18188460789 Live | 00:05 HANG UP" at bounding box center [57, 91] width 80 height 16
click at [84, 91] on span "HANG UP" at bounding box center [82, 91] width 19 height 4
click at [91, 88] on button "COMPLETE" at bounding box center [81, 90] width 31 height 9
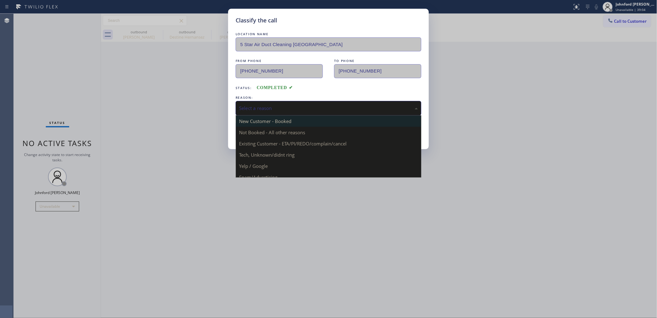
drag, startPoint x: 253, startPoint y: 108, endPoint x: 317, endPoint y: 119, distance: 64.8
click at [258, 108] on div "Select a reason" at bounding box center [328, 108] width 179 height 7
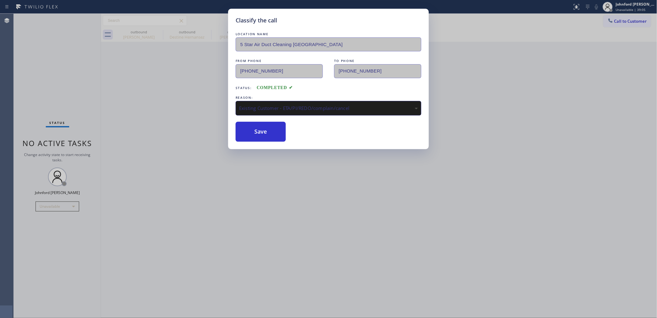
click at [282, 143] on div "Classify the call LOCATION NAME 5 Star Air Duct Cleaning Costa Mesa FROM PHONE …" at bounding box center [328, 79] width 201 height 141
click at [269, 130] on button "Save" at bounding box center [261, 132] width 50 height 20
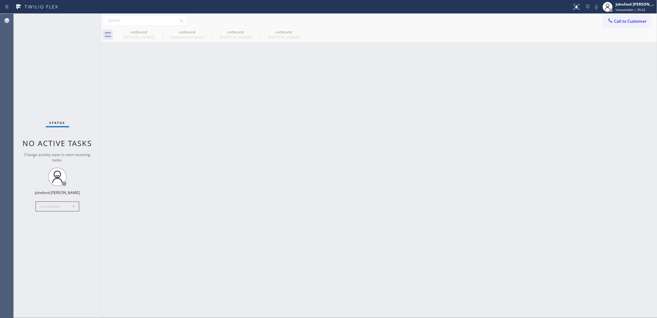
click at [41, 47] on div "Status No active tasks Change activity state to start receiving tasks. [PERSON_…" at bounding box center [57, 166] width 87 height 305
click at [156, 31] on icon at bounding box center [159, 32] width 6 height 6
click at [0, 0] on icon at bounding box center [0, 0] width 0 height 0
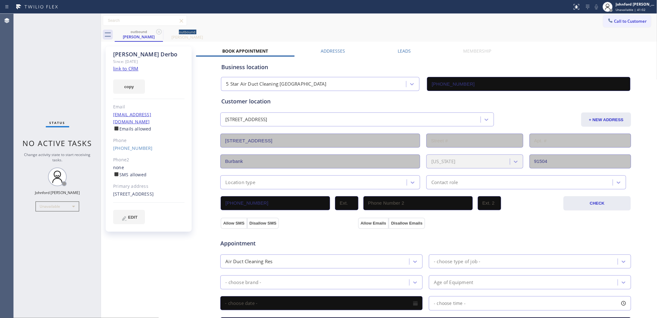
click at [156, 31] on icon at bounding box center [159, 32] width 6 height 6
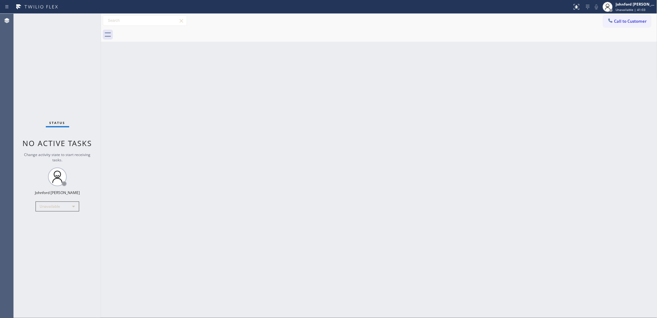
click at [156, 31] on div at bounding box center [386, 35] width 543 height 14
click at [617, 22] on span "Call to Customer" at bounding box center [631, 21] width 33 height 6
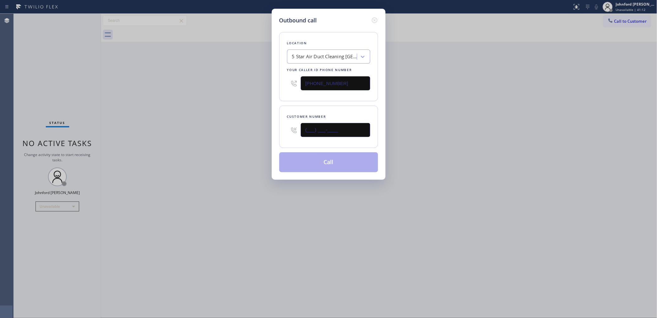
drag, startPoint x: 332, startPoint y: 127, endPoint x: 233, endPoint y: 124, distance: 98.9
click at [239, 125] on div "Outbound call Location 5 Star Air Duct Cleaning Costa Mesa Your caller id phone…" at bounding box center [328, 159] width 657 height 318
paste input "949) 292-8988"
type input "(949) 292-8988"
click at [204, 124] on div "Outbound call Location 5 Star Air Duct Cleaning Costa Mesa Your caller id phone…" at bounding box center [328, 159] width 657 height 318
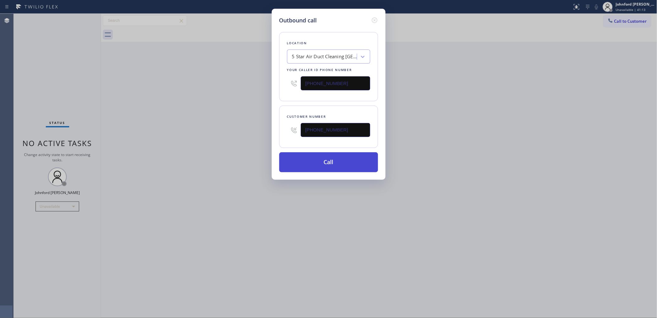
click at [296, 158] on button "Call" at bounding box center [328, 163] width 99 height 20
drag, startPoint x: 533, startPoint y: 135, endPoint x: 556, endPoint y: 21, distance: 116.6
click at [543, 128] on div "Outbound call Location 5 Star Air Duct Cleaning Costa Mesa Your caller id phone…" at bounding box center [328, 159] width 657 height 318
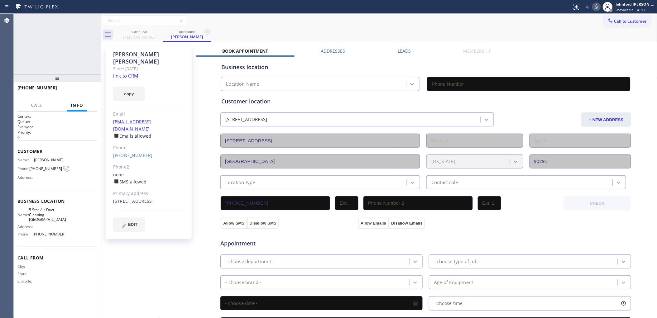
type input "(949) 541-9404"
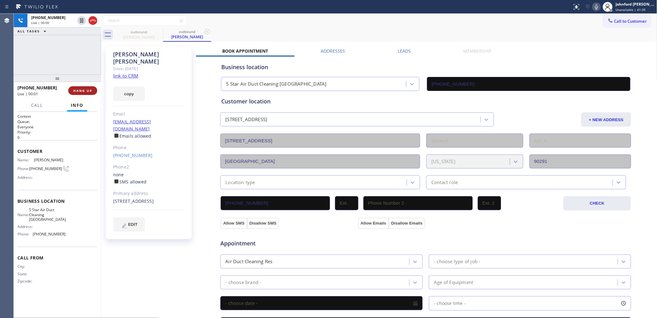
click at [80, 94] on button "HANG UP" at bounding box center [82, 90] width 29 height 9
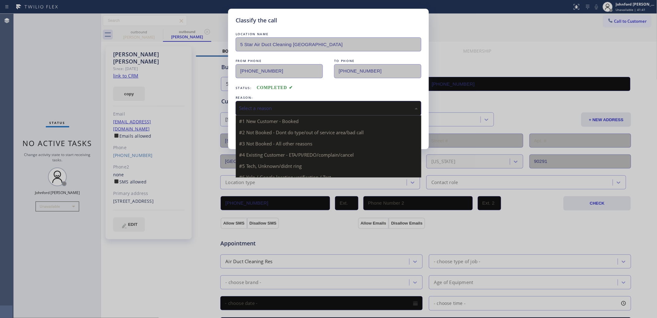
drag, startPoint x: 254, startPoint y: 110, endPoint x: 270, endPoint y: 110, distance: 16.8
click at [255, 109] on div "Select a reason" at bounding box center [328, 108] width 179 height 7
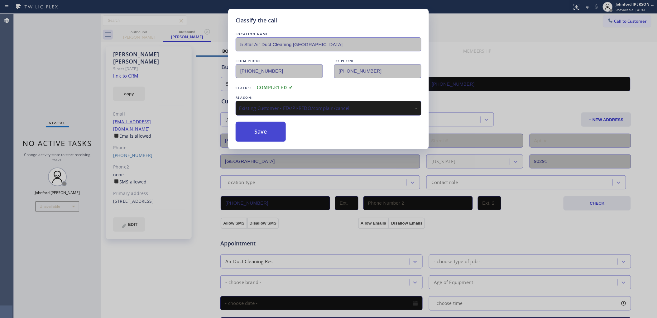
click at [264, 128] on button "Save" at bounding box center [261, 132] width 50 height 20
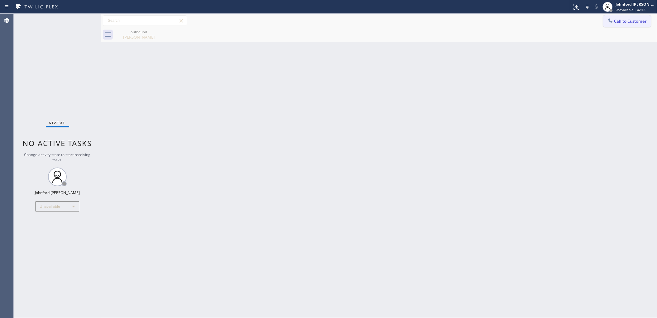
click at [607, 16] on button "Call to Customer" at bounding box center [628, 21] width 48 height 12
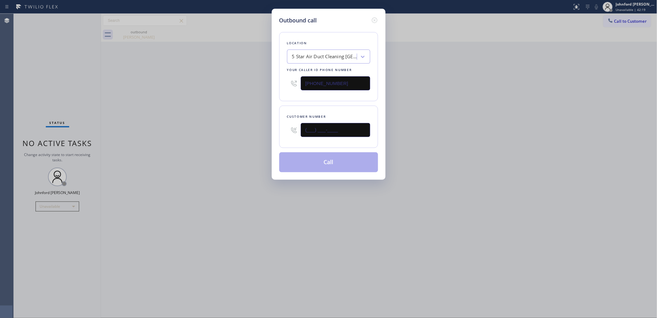
drag, startPoint x: 328, startPoint y: 124, endPoint x: 232, endPoint y: 129, distance: 95.9
click at [248, 129] on div "Outbound call Location 5 Star Air Duct Cleaning Costa Mesa Your caller id phone…" at bounding box center [328, 159] width 657 height 318
paste input "716) 994-2733"
type input "(716) 994-2733"
click at [217, 130] on div "Outbound call Location 5 Star Air Duct Cleaning Costa Mesa Your caller id phone…" at bounding box center [328, 159] width 657 height 318
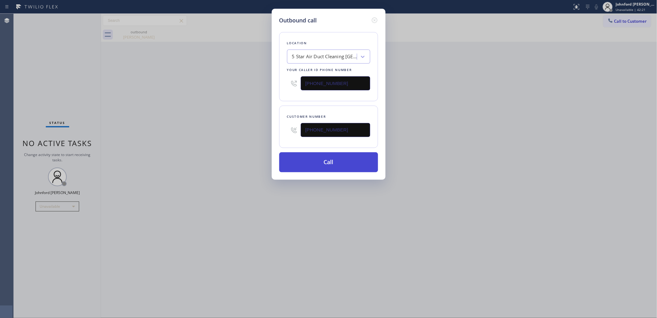
click at [292, 169] on button "Call" at bounding box center [328, 163] width 99 height 20
click at [304, 196] on div "Outbound call Location 5 Star Air Duct Cleaning Costa Mesa Your caller id phone…" at bounding box center [328, 159] width 657 height 318
drag, startPoint x: 474, startPoint y: 114, endPoint x: 492, endPoint y: 32, distance: 84.2
click at [476, 112] on div "Outbound call Location 5 Star Air Duct Cleaning Costa Mesa Your caller id phone…" at bounding box center [328, 159] width 657 height 318
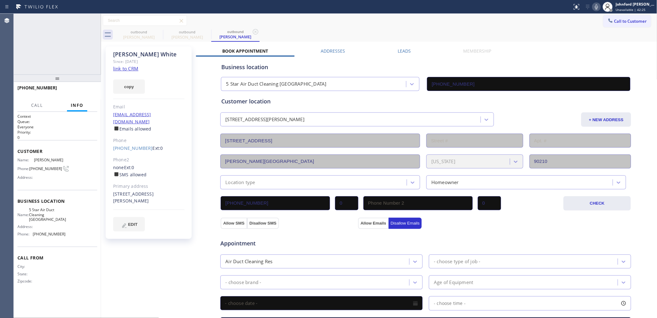
type input "(949) 541-9404"
click at [89, 90] on span "HANG UP" at bounding box center [82, 91] width 19 height 4
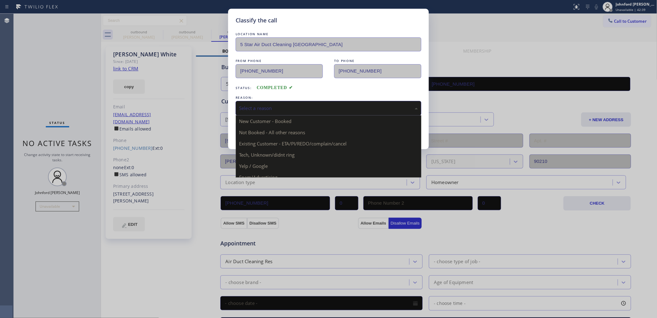
click at [289, 102] on div "Select a reason" at bounding box center [329, 108] width 186 height 15
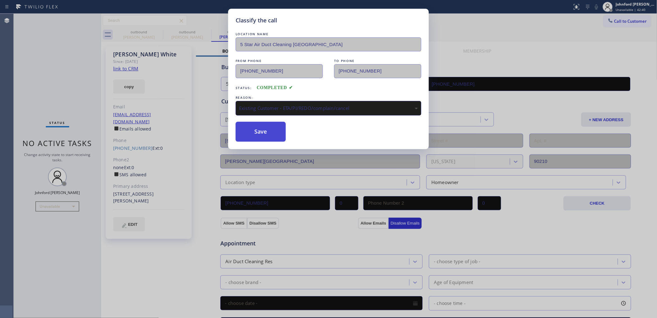
click at [264, 135] on button "Save" at bounding box center [261, 132] width 50 height 20
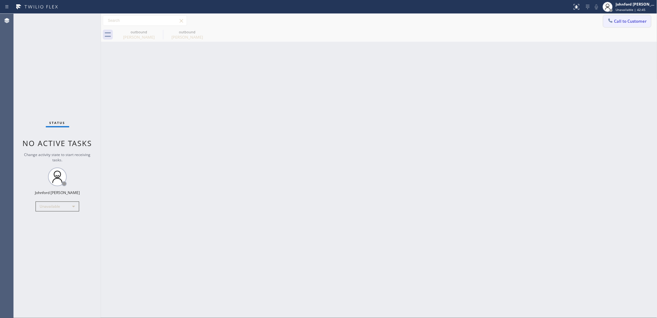
click at [614, 23] on div at bounding box center [610, 20] width 7 height 7
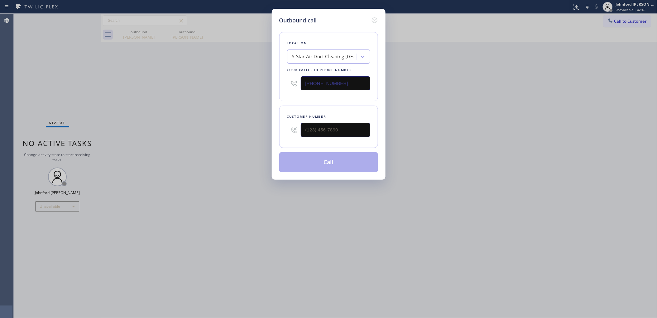
drag, startPoint x: 348, startPoint y: 119, endPoint x: 242, endPoint y: 122, distance: 106.4
click at [242, 122] on div "Outbound call Location 5 Star Air Duct Cleaning Costa Mesa Your caller id phone…" at bounding box center [328, 159] width 657 height 318
drag, startPoint x: 345, startPoint y: 124, endPoint x: 211, endPoint y: 133, distance: 134.1
click at [214, 133] on div "Outbound call Location 5 Star Air Duct Cleaning Costa Mesa Your caller id phone…" at bounding box center [328, 159] width 657 height 318
paste input "818) 388-7923"
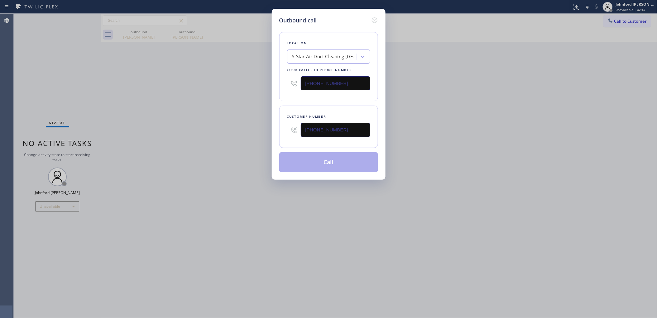
click at [206, 133] on div "Outbound call Location 5 Star Air Duct Cleaning Costa Mesa Your caller id phone…" at bounding box center [328, 159] width 657 height 318
drag, startPoint x: 480, startPoint y: 85, endPoint x: 490, endPoint y: 71, distance: 17.0
click at [481, 85] on div "Outbound call Location 5 Star Air Duct Cleaning Costa Mesa Your caller id phone…" at bounding box center [328, 159] width 657 height 318
click at [614, 22] on div "Outbound call Location 5 Star Air Duct Cleaning Costa Mesa Your caller id phone…" at bounding box center [328, 159] width 657 height 318
drag, startPoint x: 341, startPoint y: 138, endPoint x: 249, endPoint y: 141, distance: 92.4
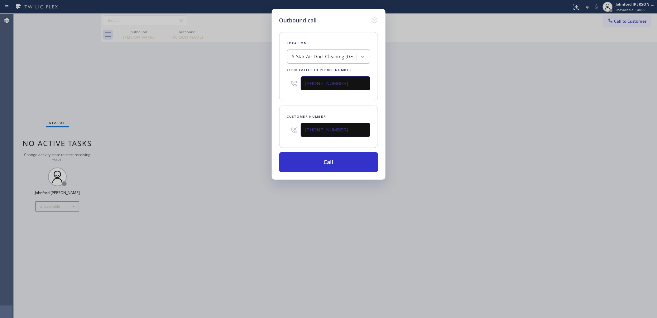
click at [249, 141] on div "Outbound call Location 5 Star Air Duct Cleaning Costa Mesa Your caller id phone…" at bounding box center [328, 159] width 657 height 318
click at [314, 133] on input "(818) 388-7923" at bounding box center [336, 130] width 70 height 14
click at [316, 133] on input "(818) 388-7923" at bounding box center [336, 130] width 70 height 14
drag, startPoint x: 316, startPoint y: 133, endPoint x: 300, endPoint y: 133, distance: 15.9
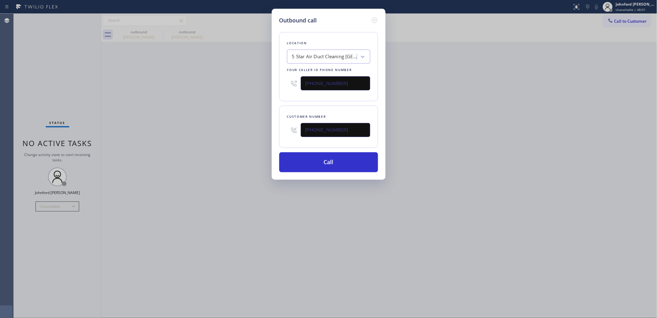
click at [316, 133] on input "(818) 388-7923" at bounding box center [336, 130] width 70 height 14
paste input "310) 748-9242"
drag, startPoint x: 252, startPoint y: 133, endPoint x: 264, endPoint y: 142, distance: 15.1
click at [252, 133] on div "Outbound call Location 5 Star Air Duct Cleaning Costa Mesa Your caller id phone…" at bounding box center [328, 159] width 657 height 318
drag, startPoint x: 285, startPoint y: 130, endPoint x: 254, endPoint y: 131, distance: 31.8
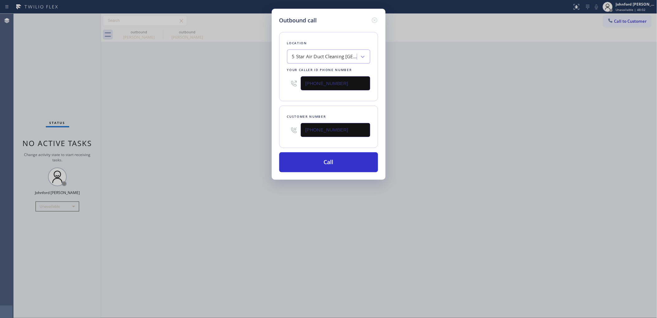
click at [263, 130] on div "Outbound call Location 5 Star Air Duct Cleaning Costa Mesa Your caller id phone…" at bounding box center [328, 159] width 657 height 318
paste input "text"
type input "(310) 748-9242"
click at [233, 133] on div "Outbound call Location 5 Star Air Duct Cleaning Costa Mesa Your caller id phone…" at bounding box center [328, 159] width 657 height 318
click at [291, 161] on button "Call" at bounding box center [328, 163] width 99 height 20
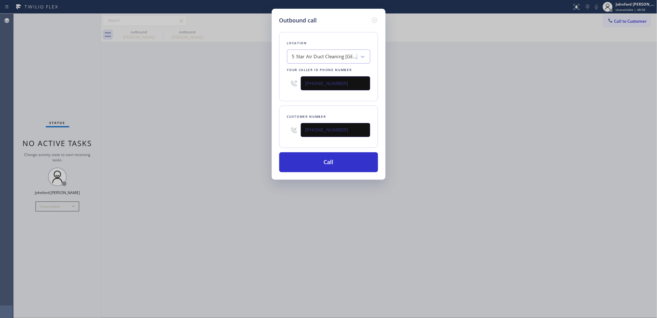
drag, startPoint x: 477, startPoint y: 164, endPoint x: 501, endPoint y: 147, distance: 29.2
click at [484, 157] on div "Outbound call Location 5 Star Air Duct Cleaning Costa Mesa Your caller id phone…" at bounding box center [328, 159] width 657 height 318
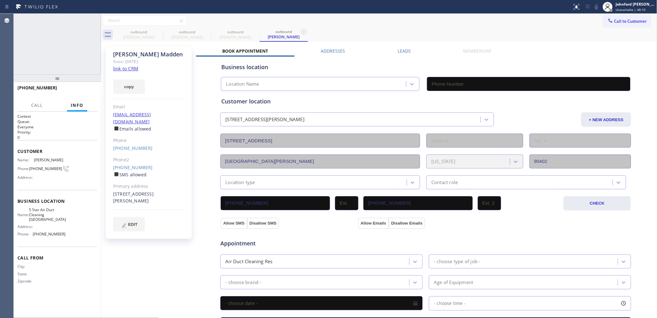
type input "(949) 541-9404"
click at [88, 89] on span "HANG UP" at bounding box center [82, 91] width 19 height 4
click at [586, 23] on div "Call to Customer Outbound call Location 5 Star Air Duct Cleaning Costa Mesa You…" at bounding box center [379, 20] width 557 height 11
click at [615, 21] on span "Call to Customer" at bounding box center [631, 21] width 33 height 6
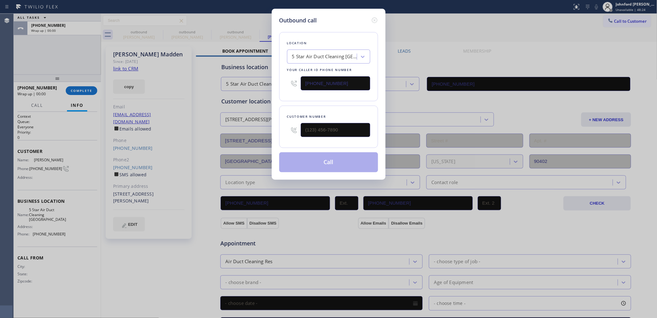
drag, startPoint x: 315, startPoint y: 83, endPoint x: 245, endPoint y: 90, distance: 69.9
click at [267, 86] on div "Outbound call Location 5 Star Air Duct Cleaning Costa Mesa Your caller id phone…" at bounding box center [328, 159] width 657 height 318
paste input "833) 862-2271"
drag, startPoint x: 351, startPoint y: 84, endPoint x: 259, endPoint y: 85, distance: 92.3
click at [259, 85] on div "Outbound call Location 5 Star Air Duct Cleaning Costa Mesa Your caller id phone…" at bounding box center [328, 159] width 657 height 318
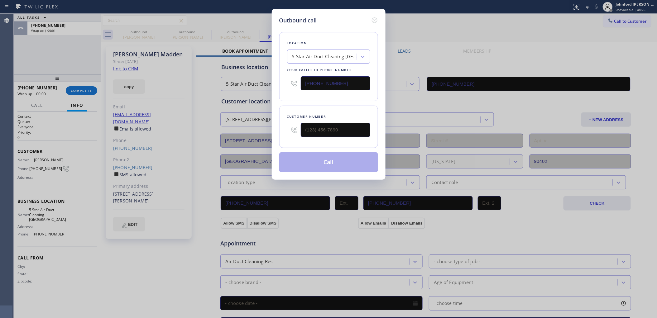
paste input "833) 862-2271"
type input "(833) 862-2271"
click at [372, 19] on icon at bounding box center [374, 20] width 7 height 7
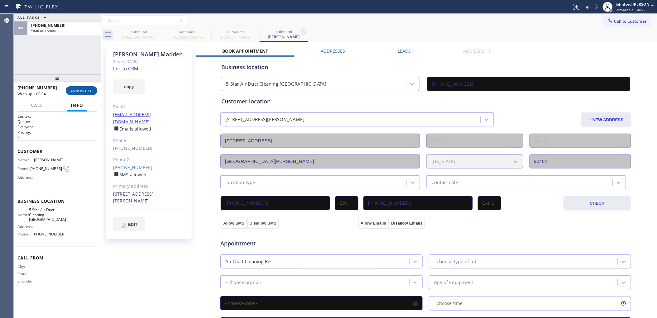
click at [87, 90] on span "COMPLETE" at bounding box center [82, 91] width 22 height 4
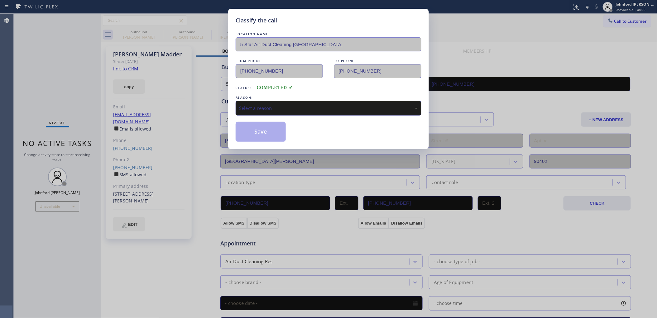
click at [274, 105] on div "Select a reason" at bounding box center [328, 108] width 179 height 7
click at [254, 132] on button "Save" at bounding box center [261, 132] width 50 height 20
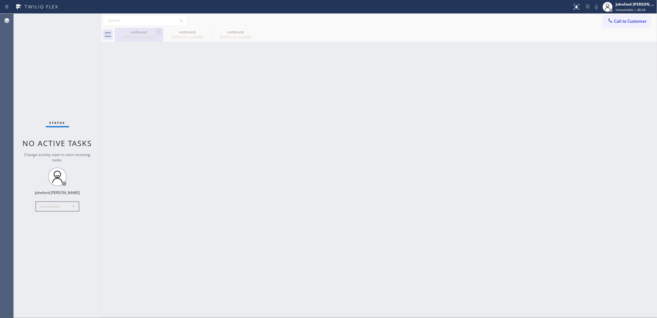
click at [154, 29] on div "outbound Meghan Mercer" at bounding box center [138, 35] width 47 height 14
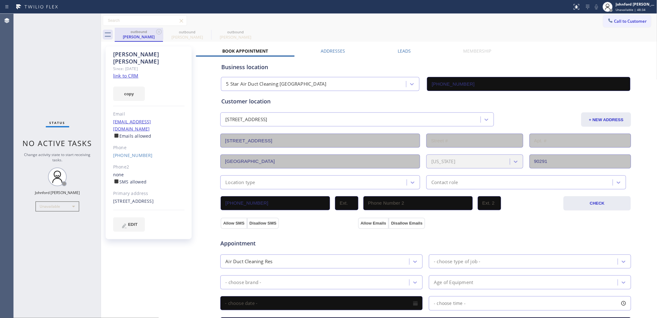
click at [154, 29] on div "outbound" at bounding box center [138, 31] width 47 height 5
click at [158, 30] on icon at bounding box center [158, 31] width 7 height 7
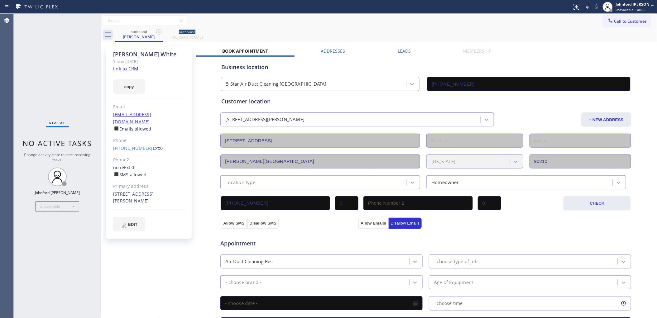
click at [158, 30] on icon at bounding box center [158, 31] width 7 height 7
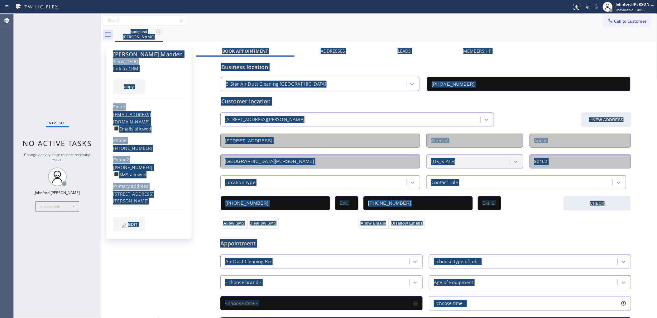
click at [158, 30] on div "outbound Janet Madden" at bounding box center [386, 35] width 543 height 14
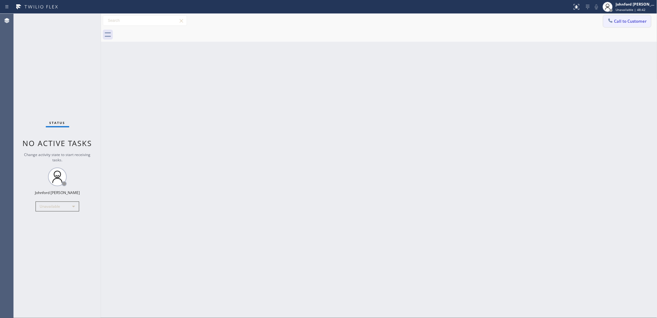
click at [618, 18] on button "Call to Customer" at bounding box center [628, 21] width 48 height 12
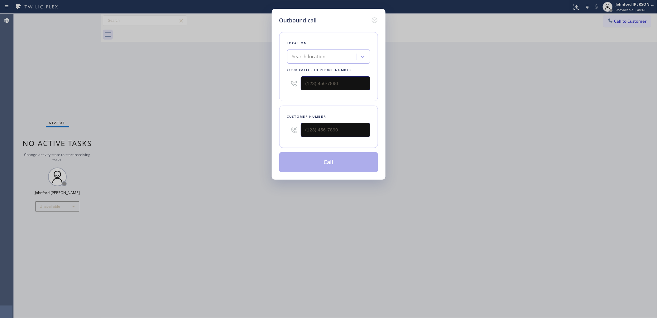
drag, startPoint x: 364, startPoint y: 131, endPoint x: 249, endPoint y: 131, distance: 115.7
click at [249, 131] on div "Outbound call Location Search location Your caller id phone number Customer num…" at bounding box center [328, 159] width 657 height 318
click at [324, 127] on input "(___) ___-____" at bounding box center [336, 130] width 70 height 14
paste input "818) 642-2271"
type input "(818) 642-2271"
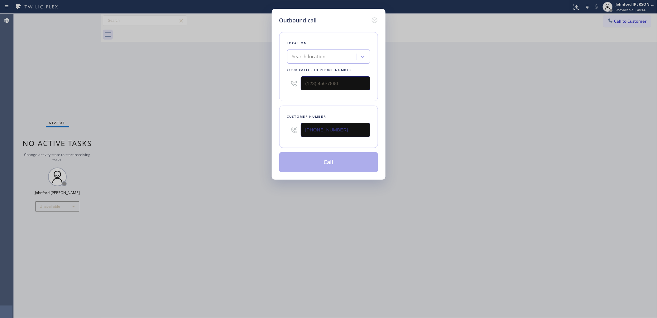
click at [220, 143] on div "Outbound call Location Search location Your caller id phone number Customer num…" at bounding box center [328, 159] width 657 height 318
drag, startPoint x: 344, startPoint y: 85, endPoint x: 272, endPoint y: 85, distance: 71.7
click at [277, 85] on div "Outbound call Location Search location Your caller id phone number (___) ___-__…" at bounding box center [329, 94] width 114 height 171
paste input "858) 800-3094"
type input "[PHONE_NUMBER]"
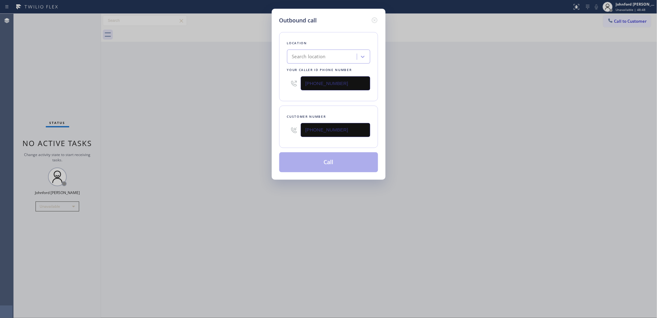
click at [249, 88] on div "Outbound call Location Search location Your caller id phone number (858) 800-30…" at bounding box center [328, 159] width 657 height 318
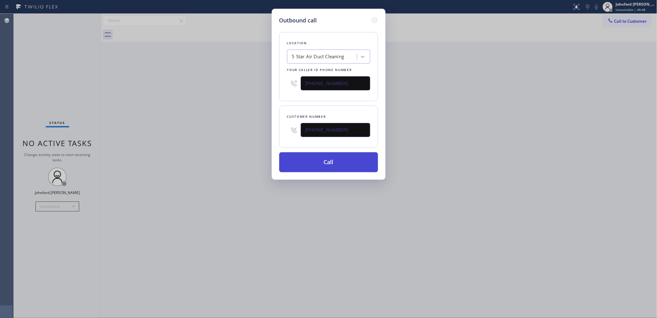
click at [309, 157] on button "Call" at bounding box center [328, 163] width 99 height 20
drag, startPoint x: 433, startPoint y: 162, endPoint x: 468, endPoint y: 33, distance: 134.3
click at [436, 161] on div "Outbound call Location 5 Star Air Duct Cleaning Your caller id phone number (85…" at bounding box center [328, 159] width 657 height 318
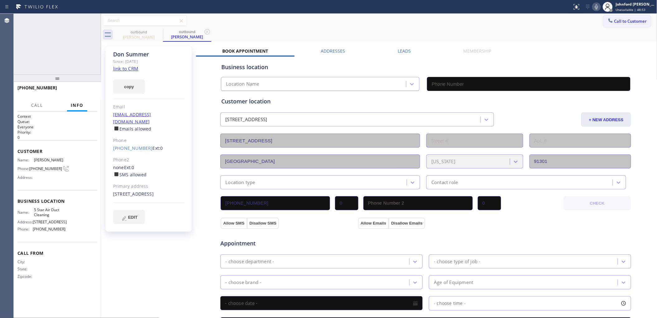
type input "[PHONE_NUMBER]"
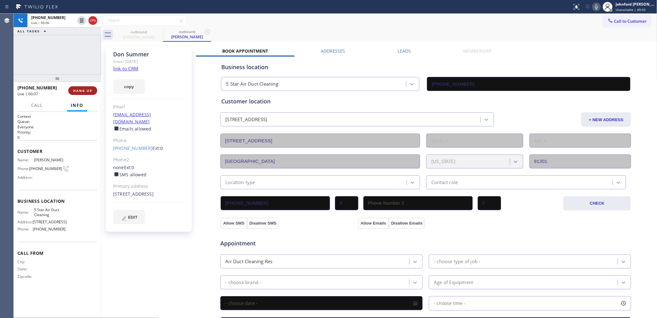
click at [79, 89] on span "HANG UP" at bounding box center [82, 91] width 19 height 4
click at [130, 137] on div "Phone" at bounding box center [148, 140] width 71 height 7
click at [128, 145] on link "(818) 642-2271" at bounding box center [133, 148] width 40 height 6
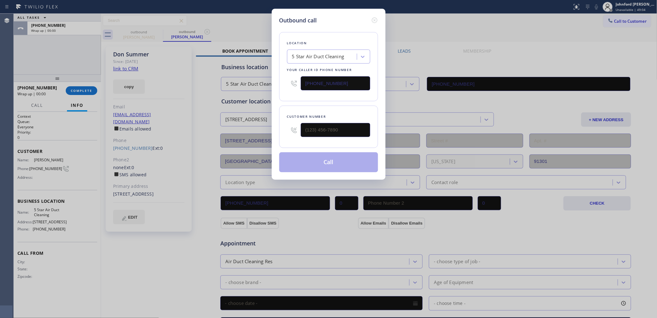
type input "(818) 642-2271"
click at [312, 157] on button "Call" at bounding box center [328, 163] width 99 height 20
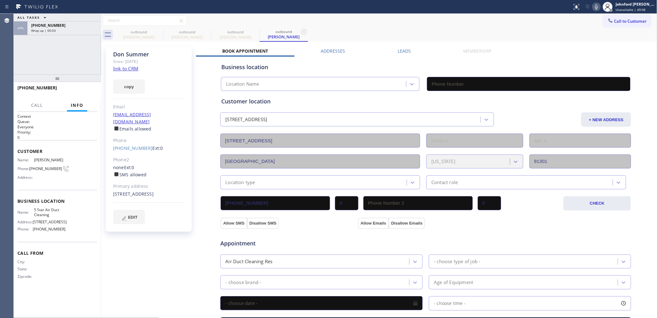
type input "[PHONE_NUMBER]"
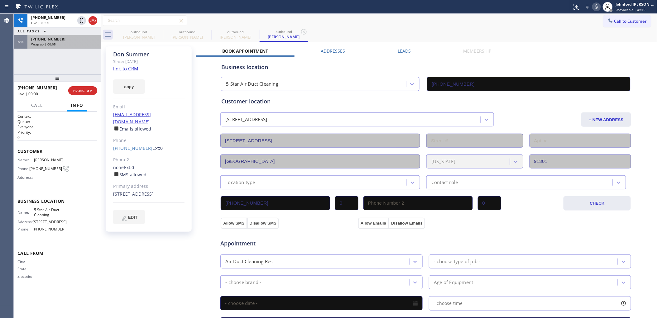
click at [72, 45] on div "Wrap up | 00:05" at bounding box center [64, 44] width 66 height 4
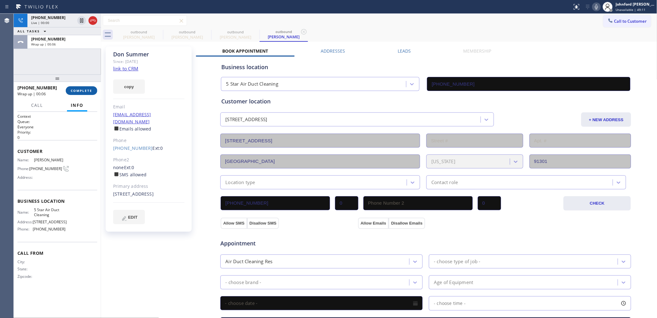
click at [83, 90] on span "COMPLETE" at bounding box center [82, 91] width 22 height 4
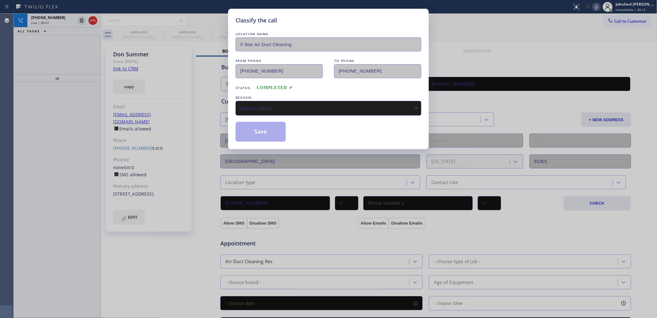
drag, startPoint x: 286, startPoint y: 107, endPoint x: 312, endPoint y: 107, distance: 26.5
click at [291, 107] on div "Select a reason" at bounding box center [328, 108] width 179 height 7
click at [262, 136] on button "Save" at bounding box center [261, 132] width 50 height 20
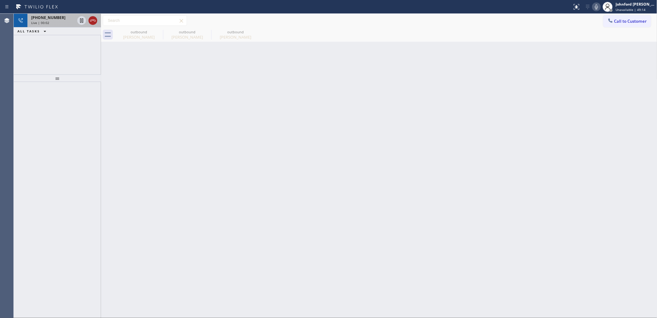
click at [91, 22] on icon at bounding box center [92, 20] width 7 height 7
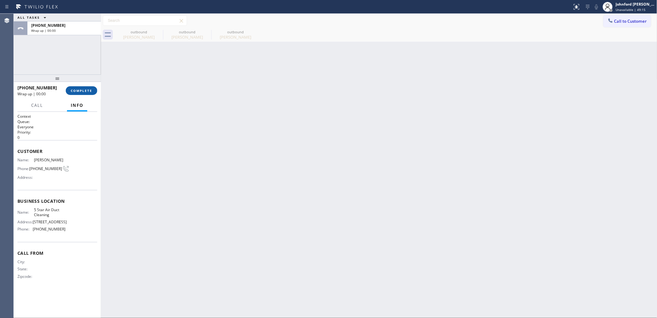
click at [80, 88] on button "COMPLETE" at bounding box center [81, 90] width 31 height 9
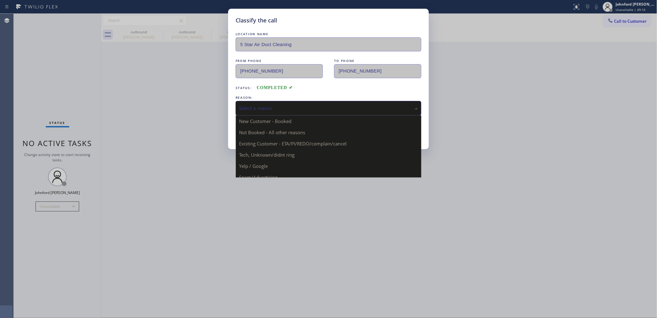
click at [275, 105] on div "Select a reason" at bounding box center [328, 108] width 179 height 7
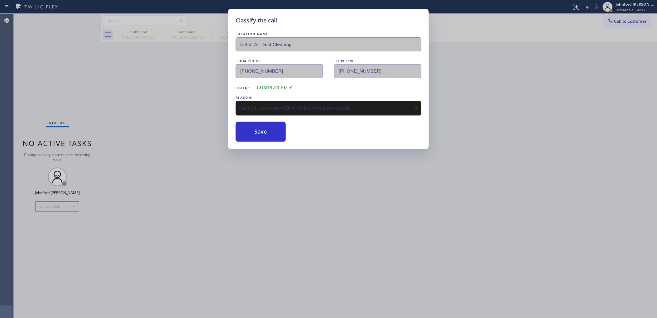
drag, startPoint x: 242, startPoint y: 136, endPoint x: 454, endPoint y: 120, distance: 212.3
click at [243, 133] on button "Save" at bounding box center [261, 132] width 50 height 20
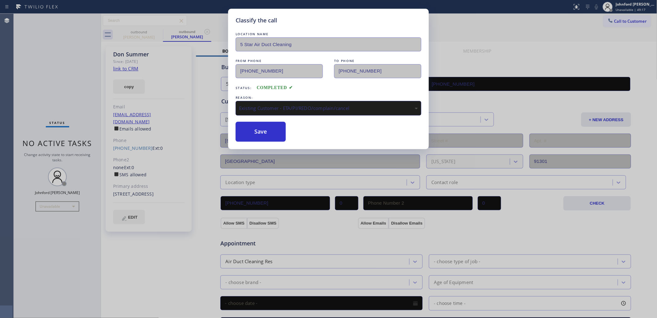
click at [463, 119] on div "Classify the call LOCATION NAME 5 Star Air Duct Cleaning FROM PHONE (858) 800-3…" at bounding box center [328, 159] width 657 height 318
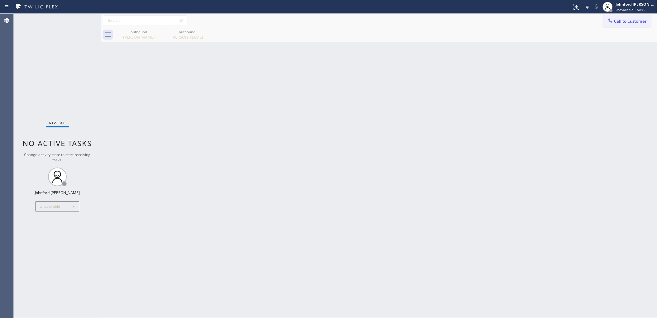
click at [626, 23] on button "Call to Customer" at bounding box center [628, 21] width 48 height 12
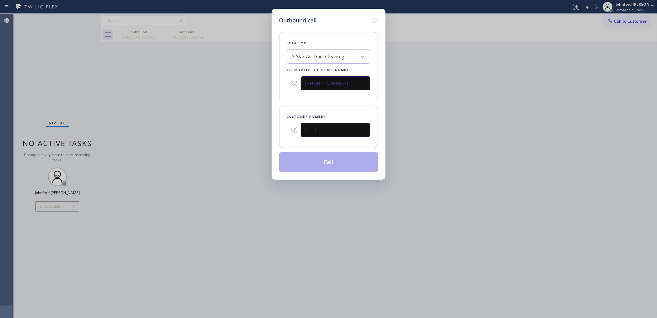
drag, startPoint x: 354, startPoint y: 129, endPoint x: 261, endPoint y: 129, distance: 92.6
click at [287, 128] on div "(___) ___-____" at bounding box center [328, 130] width 83 height 20
paste input "562) 630-2884"
type input "(562) 630-2884"
click at [211, 130] on div "Outbound call Location 5 Star Air Duct Cleaning Your caller id phone number (85…" at bounding box center [328, 159] width 657 height 318
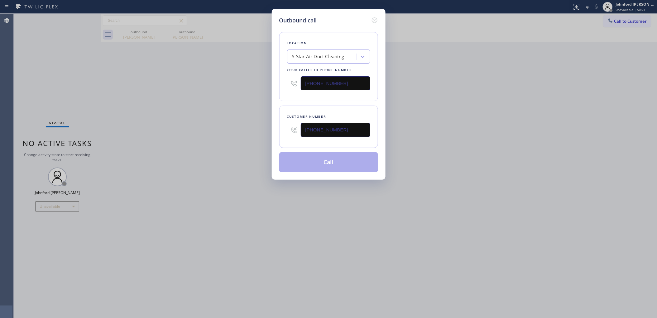
click at [317, 158] on button "Call" at bounding box center [328, 163] width 99 height 20
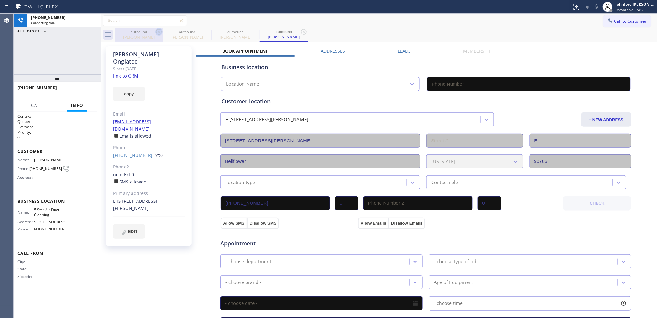
click at [154, 28] on div "outbound Don Summer" at bounding box center [138, 35] width 47 height 14
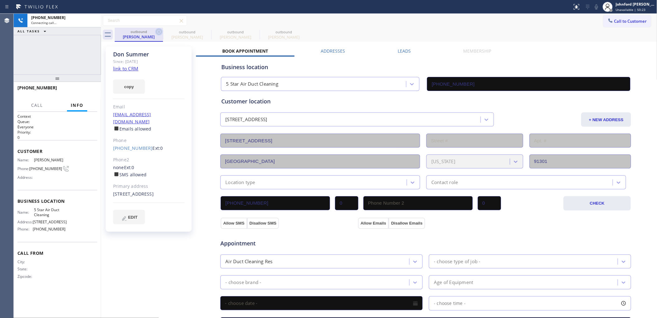
click at [156, 30] on icon at bounding box center [158, 31] width 7 height 7
click at [0, 0] on icon at bounding box center [0, 0] width 0 height 0
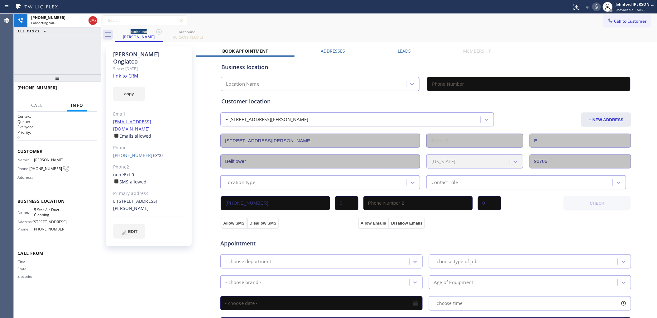
type input "[PHONE_NUMBER]"
click at [314, 29] on div "outbound David Onglatco outbound David Onglatco" at bounding box center [386, 35] width 543 height 14
click at [87, 87] on button "HANG UP" at bounding box center [82, 90] width 29 height 9
click at [132, 153] on link "(562) 630-2884" at bounding box center [133, 156] width 40 height 6
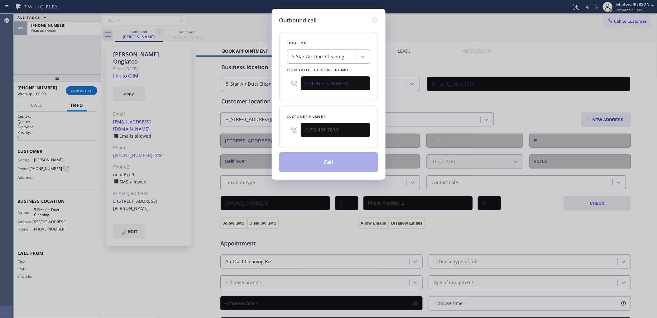
type input "(562) 630-2884"
click at [322, 162] on button "Call" at bounding box center [328, 163] width 99 height 20
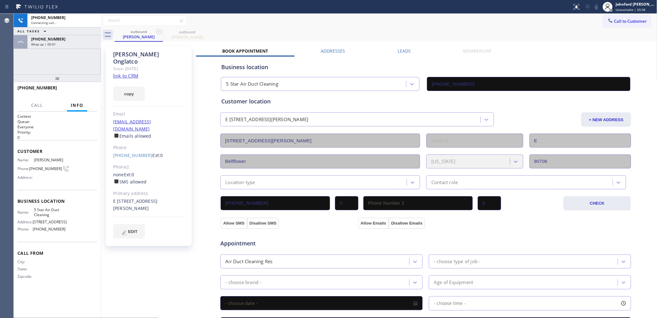
click at [350, 24] on div "Call to Customer Outbound call Location 5 Star Air Duct Cleaning Your caller id…" at bounding box center [379, 20] width 557 height 11
type input "[PHONE_NUMBER]"
click at [156, 31] on icon at bounding box center [158, 31] width 7 height 7
click at [0, 0] on icon at bounding box center [0, 0] width 0 height 0
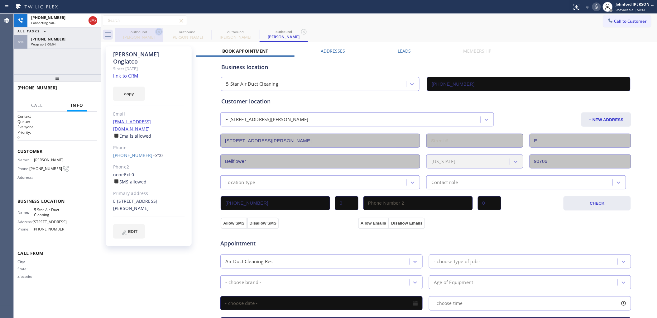
click at [300, 31] on icon at bounding box center [303, 31] width 7 height 7
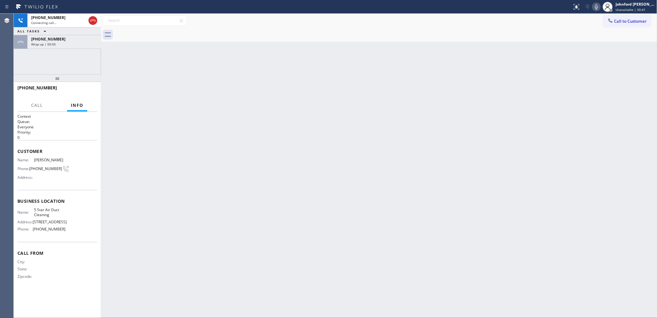
click at [156, 31] on div at bounding box center [386, 35] width 543 height 14
click at [70, 44] on div "Wrap up | 00:06" at bounding box center [64, 44] width 66 height 4
click at [72, 90] on span "COMPLETE" at bounding box center [82, 91] width 22 height 4
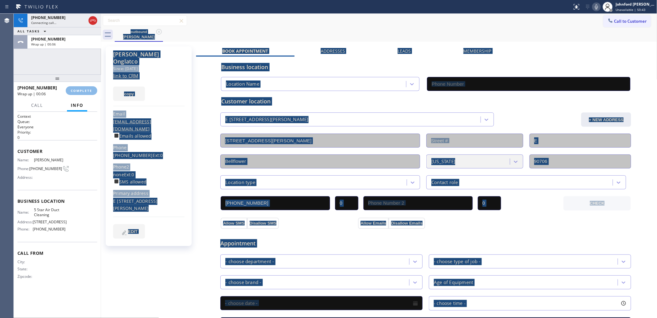
type input "[PHONE_NUMBER]"
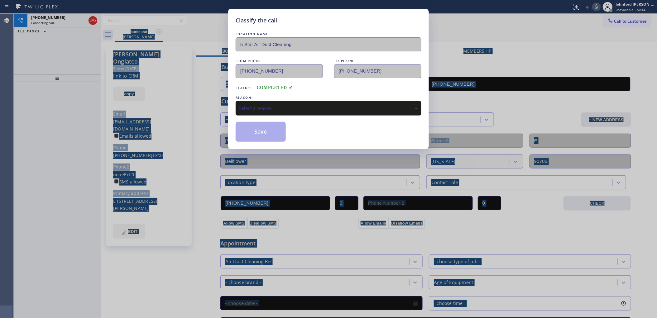
drag, startPoint x: 255, startPoint y: 105, endPoint x: 295, endPoint y: 112, distance: 40.9
click at [257, 105] on div "Select a reason" at bounding box center [328, 108] width 179 height 7
click at [274, 137] on button "Save" at bounding box center [261, 132] width 50 height 20
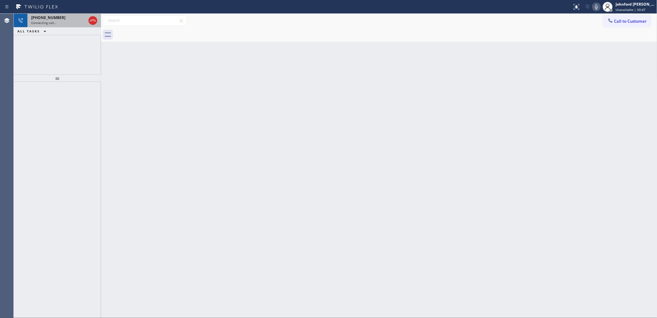
click at [69, 15] on div "+15626302884" at bounding box center [58, 17] width 55 height 5
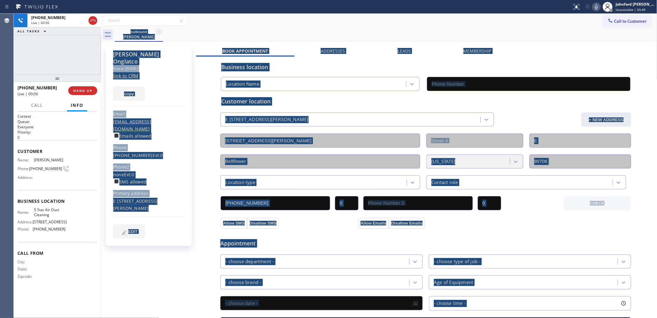
type input "[PHONE_NUMBER]"
click at [173, 100] on div "David Onglatco Since: 20 may 2020 link to CRM copy Email elevight@gmail.com Ema…" at bounding box center [149, 146] width 86 height 200
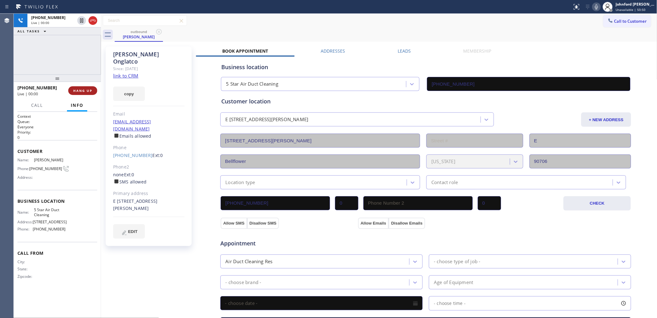
click at [88, 91] on span "HANG UP" at bounding box center [82, 91] width 19 height 4
click at [87, 91] on span "HANG UP" at bounding box center [82, 91] width 19 height 4
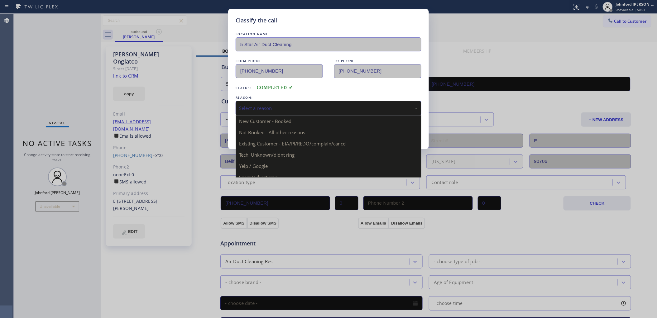
drag, startPoint x: 269, startPoint y: 109, endPoint x: 272, endPoint y: 109, distance: 3.1
click at [270, 109] on div "Select a reason" at bounding box center [328, 108] width 179 height 7
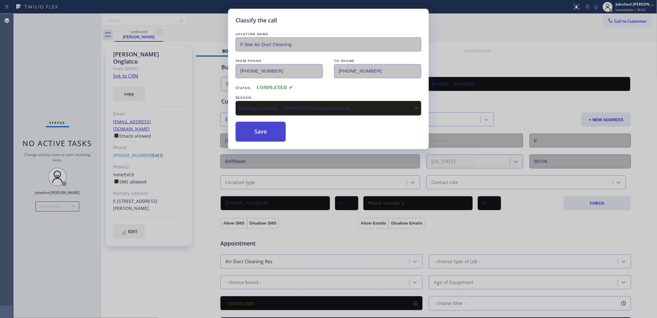
click at [269, 135] on button "Save" at bounding box center [261, 132] width 50 height 20
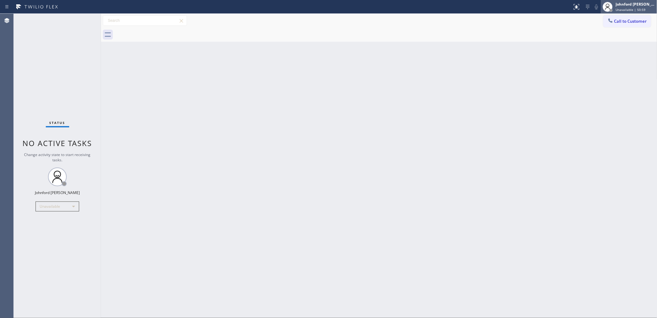
click at [633, 7] on span "Unavailable | 50:59" at bounding box center [631, 9] width 30 height 4
click at [563, 23] on div "Call to Customer Outbound call Location 5 Star Air Duct Cleaning Your caller id…" at bounding box center [379, 20] width 557 height 11
click at [621, 17] on button "Call to Customer" at bounding box center [628, 21] width 48 height 12
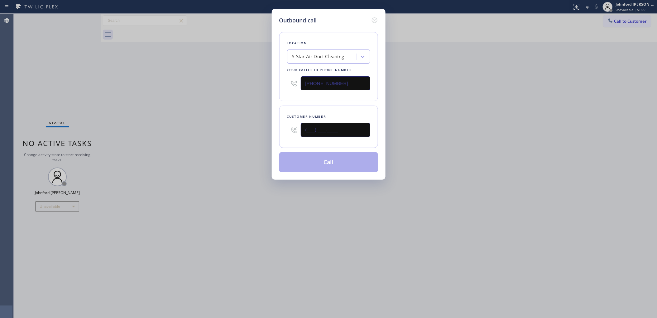
drag, startPoint x: 344, startPoint y: 129, endPoint x: 230, endPoint y: 139, distance: 114.9
click at [252, 141] on div "Outbound call Location 5 Star Air Duct Cleaning Your caller id phone number [PH…" at bounding box center [328, 159] width 657 height 318
paste input "949) 793-5214"
type input "(949) 793-5214"
click at [230, 139] on div "Outbound call Location 5 Star Air Duct Cleaning Your caller id phone number (85…" at bounding box center [328, 159] width 657 height 318
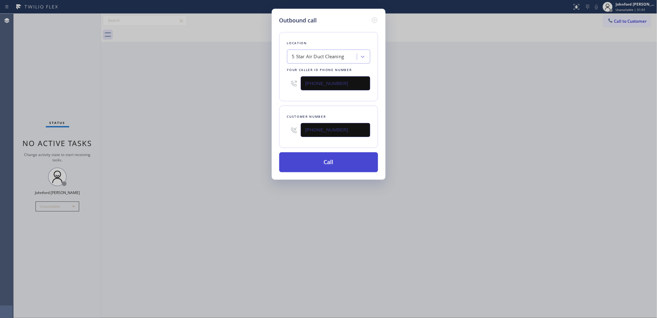
click at [299, 156] on button "Call" at bounding box center [328, 163] width 99 height 20
click at [499, 124] on div "Outbound call Location 5 Star Air Duct Cleaning Your caller id phone number (85…" at bounding box center [328, 159] width 657 height 318
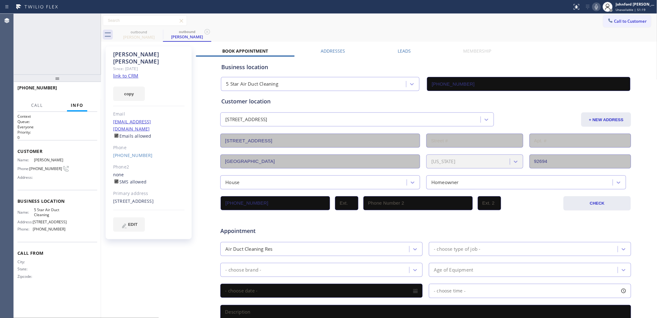
type input "[PHONE_NUMBER]"
click at [84, 87] on div "+19497935214 Live | 00:00 HANG UP" at bounding box center [57, 91] width 80 height 16
click at [87, 90] on span "HANG UP" at bounding box center [82, 91] width 19 height 4
click at [81, 95] on button "COMPLETE" at bounding box center [81, 90] width 31 height 9
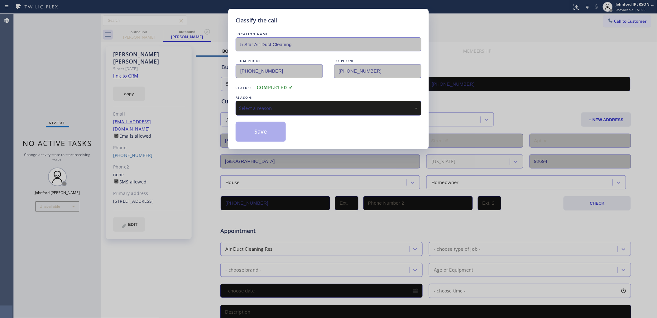
click at [286, 99] on div "REASON:" at bounding box center [329, 97] width 186 height 7
click at [286, 105] on div "Select a reason" at bounding box center [328, 108] width 179 height 7
click at [264, 105] on div "#3 Not Booked - All other reasons" at bounding box center [328, 108] width 179 height 7
click at [270, 107] on div "#3 Not Booked - All other reasons" at bounding box center [328, 108] width 179 height 7
click at [269, 136] on button "Save" at bounding box center [261, 132] width 50 height 20
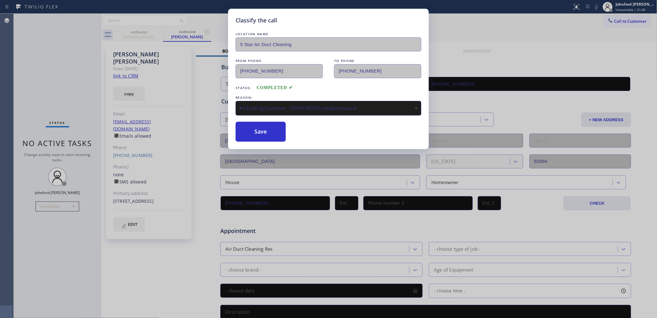
click at [617, 22] on div "Classify the call LOCATION NAME 5 Star Air Duct Cleaning FROM PHONE (858) 800-3…" at bounding box center [328, 159] width 657 height 318
click at [267, 108] on div "#4 Existing Customer - ETA/PI/REDO/complain/cancel" at bounding box center [328, 108] width 179 height 7
click at [274, 129] on button "Save" at bounding box center [261, 132] width 50 height 20
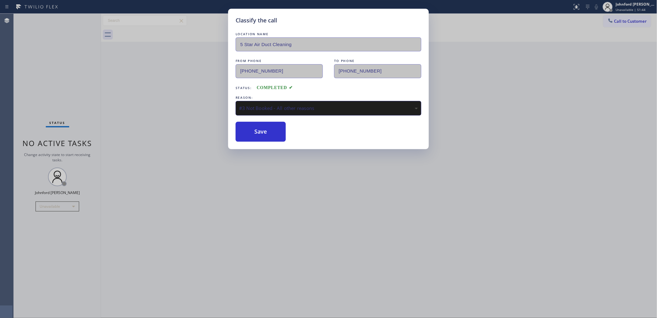
drag, startPoint x: 319, startPoint y: 99, endPoint x: 315, endPoint y: 100, distance: 3.6
click at [318, 98] on div "REASON: #3 Not Booked - All other reasons" at bounding box center [329, 104] width 186 height 21
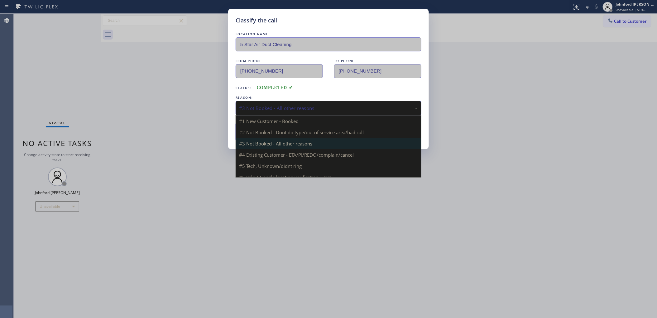
click at [266, 108] on div "#3 Not Booked - All other reasons" at bounding box center [328, 108] width 179 height 7
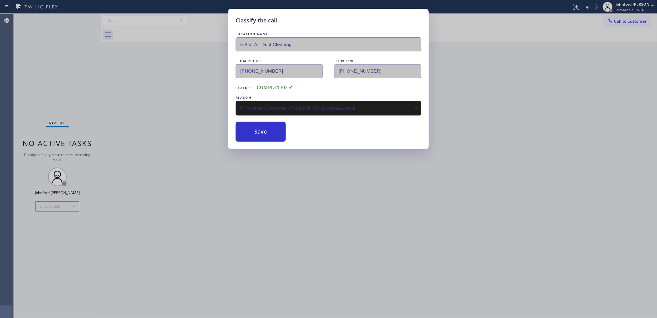
click at [257, 150] on div "Classify the call LOCATION NAME 5 Star Air Duct Cleaning FROM PHONE (858) 800-3…" at bounding box center [328, 159] width 657 height 318
click at [248, 129] on button "Save" at bounding box center [261, 132] width 50 height 20
click at [153, 129] on div "Classify the call LOCATION NAME 5 Star Air Duct Cleaning FROM PHONE (858) 800-3…" at bounding box center [328, 159] width 657 height 318
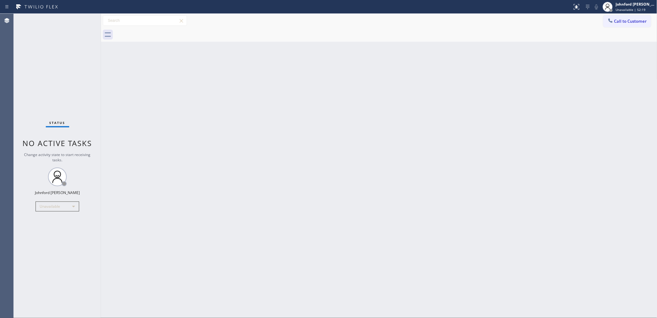
drag, startPoint x: 481, startPoint y: 105, endPoint x: 484, endPoint y: 104, distance: 3.8
click at [484, 104] on div "Back to Dashboard Change Sender ID Customers Technicians Select a contact Outbo…" at bounding box center [379, 166] width 557 height 305
click at [354, 26] on div "Call to Customer Outbound call Location Search location Your caller id phone nu…" at bounding box center [379, 20] width 557 height 11
click at [638, 21] on button "Call to Customer" at bounding box center [628, 21] width 48 height 12
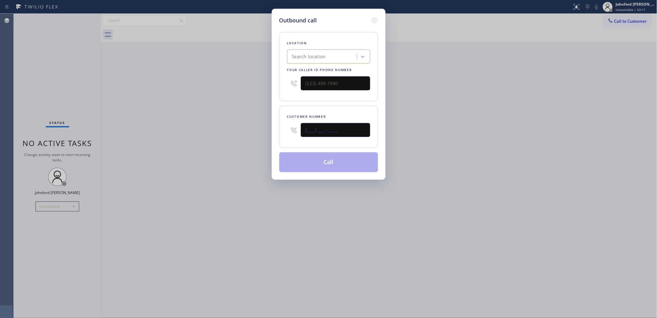
drag, startPoint x: 323, startPoint y: 135, endPoint x: 259, endPoint y: 138, distance: 63.7
click at [259, 138] on div "Outbound call Location Search location Your caller id phone number Customer num…" at bounding box center [328, 159] width 657 height 318
paste input "949) 300-5117"
type input "(949) 300-5117"
click at [251, 137] on div "Outbound call Location Search location Your caller id phone number Customer num…" at bounding box center [328, 159] width 657 height 318
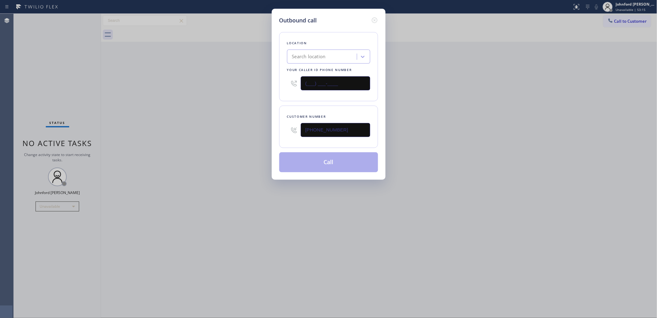
paste input "858) 800-3094"
drag, startPoint x: 344, startPoint y: 83, endPoint x: 242, endPoint y: 84, distance: 102.0
click at [245, 84] on div "Outbound call Location Search location Your caller id phone number (858) 800-30…" at bounding box center [328, 159] width 657 height 318
type input "[PHONE_NUMBER]"
click at [242, 84] on div "Outbound call Location Search location Your caller id phone number (858) 800-30…" at bounding box center [328, 159] width 657 height 318
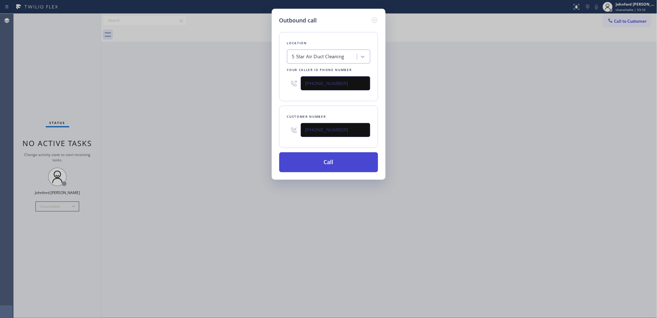
click at [296, 165] on button "Call" at bounding box center [328, 163] width 99 height 20
click at [526, 139] on div "Outbound call Location 5 Star Air Duct Cleaning Your caller id phone number (85…" at bounding box center [328, 159] width 657 height 318
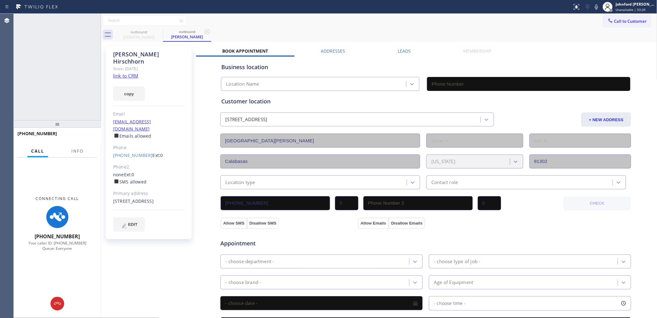
type input "[PHONE_NUMBER]"
click at [599, 7] on icon at bounding box center [596, 6] width 7 height 7
click at [71, 148] on button "Info" at bounding box center [78, 151] width 20 height 12
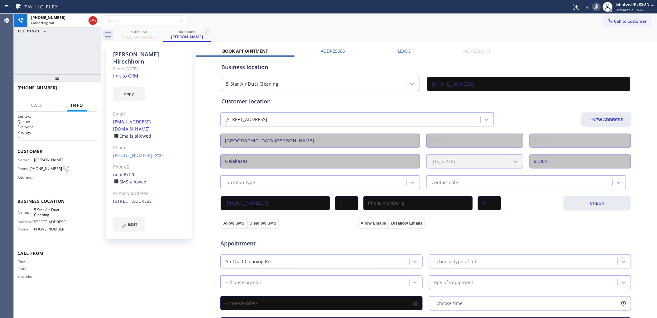
click at [53, 48] on div "+19493005117 Connecting call… ALL TASKS ALL TASKS ACTIVE TASKS TASKS IN WRAP UP…" at bounding box center [57, 166] width 87 height 305
click at [594, 6] on icon at bounding box center [596, 6] width 7 height 7
click at [81, 82] on div at bounding box center [57, 78] width 87 height 7
click at [80, 85] on div "+19493005117 Live | 00:01 HANG UP" at bounding box center [57, 91] width 80 height 16
click at [77, 89] on span "HANG UP" at bounding box center [82, 91] width 19 height 4
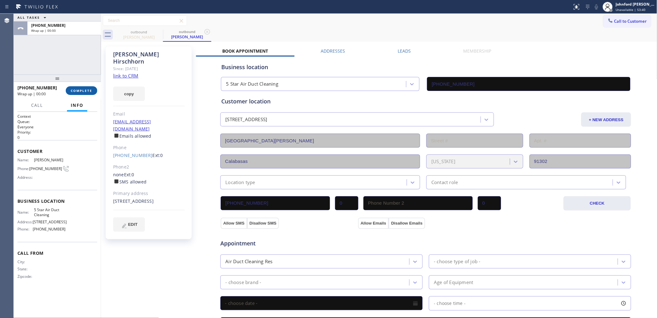
click at [77, 89] on span "COMPLETE" at bounding box center [82, 91] width 22 height 4
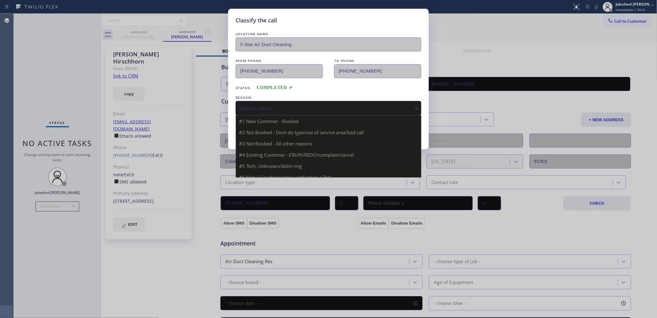
click at [259, 101] on div "Select a reason" at bounding box center [329, 108] width 186 height 15
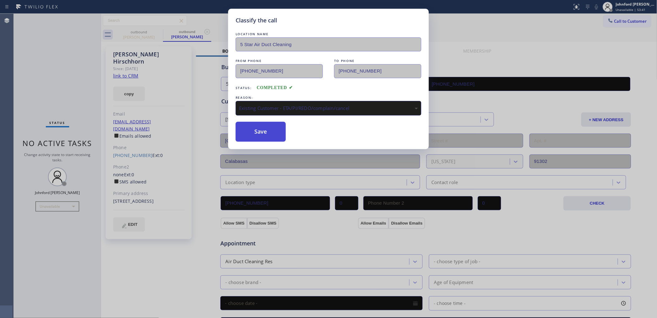
click at [251, 134] on button "Save" at bounding box center [261, 132] width 50 height 20
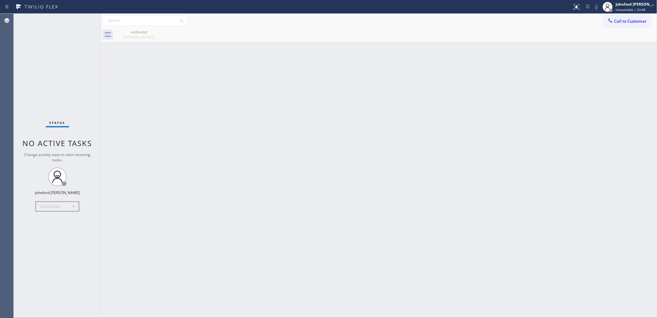
drag, startPoint x: 619, startPoint y: 18, endPoint x: 609, endPoint y: 21, distance: 10.7
click at [619, 18] on button "Call to Customer" at bounding box center [628, 21] width 48 height 12
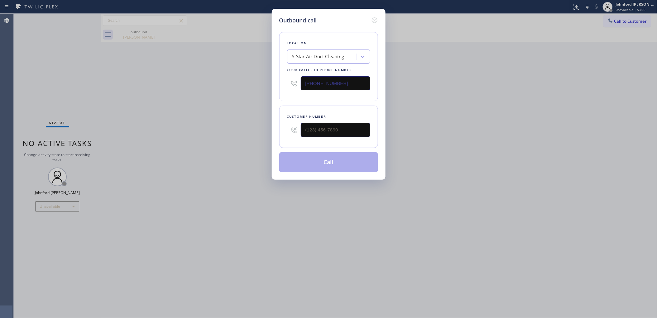
drag, startPoint x: 315, startPoint y: 144, endPoint x: 259, endPoint y: 144, distance: 56.1
click at [259, 144] on div "Outbound call Location 5 Star Air Duct Cleaning Your caller id phone number [PH…" at bounding box center [328, 159] width 657 height 318
click at [301, 128] on div at bounding box center [294, 130] width 14 height 20
click at [320, 128] on input "(___) ___-____" at bounding box center [336, 130] width 70 height 14
paste input "310) 200-2604"
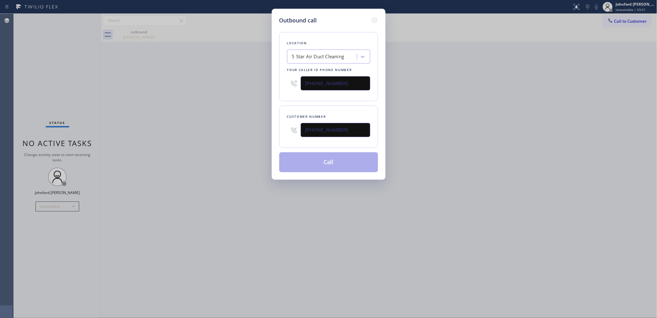
type input "(310) 200-2604"
click at [245, 135] on div "Outbound call Location 5 Star Air Duct Cleaning Your caller id phone number (85…" at bounding box center [328, 159] width 657 height 318
click at [318, 162] on button "Call" at bounding box center [328, 163] width 99 height 20
drag, startPoint x: 440, startPoint y: 126, endPoint x: 480, endPoint y: 54, distance: 81.9
click at [446, 119] on div "Outbound call Location 5 Star Air Duct Cleaning Your caller id phone number (85…" at bounding box center [328, 159] width 657 height 318
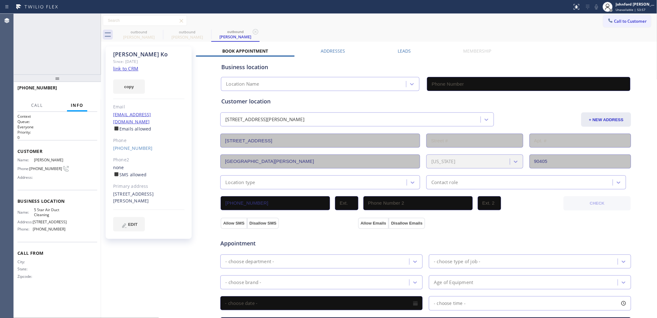
type input "[PHONE_NUMBER]"
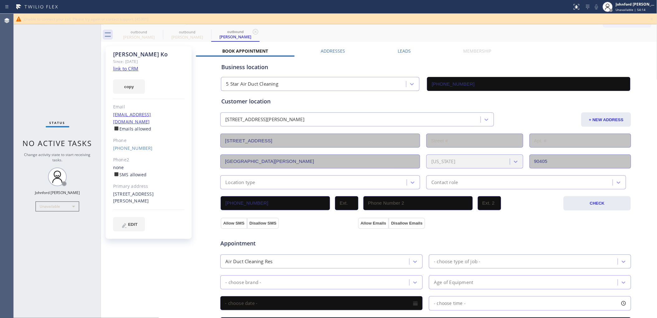
click at [652, 17] on icon at bounding box center [652, 18] width 7 height 7
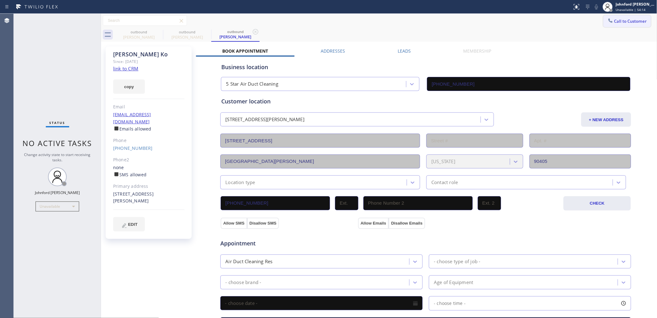
click at [626, 24] on button "Call to Customer" at bounding box center [628, 21] width 48 height 12
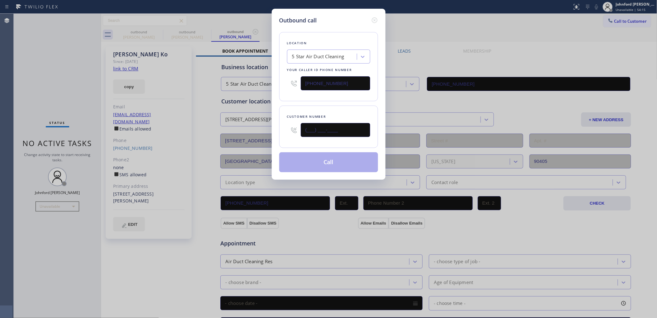
drag, startPoint x: 314, startPoint y: 130, endPoint x: 278, endPoint y: 134, distance: 36.1
click at [283, 134] on div "Customer number (___) ___-____" at bounding box center [328, 127] width 99 height 42
paste input "201) 207-2019"
type input "(201) 207-2019"
click at [276, 94] on div "Outbound call Location 5 Star Air Duct Cleaning Your caller id phone number (85…" at bounding box center [329, 94] width 114 height 171
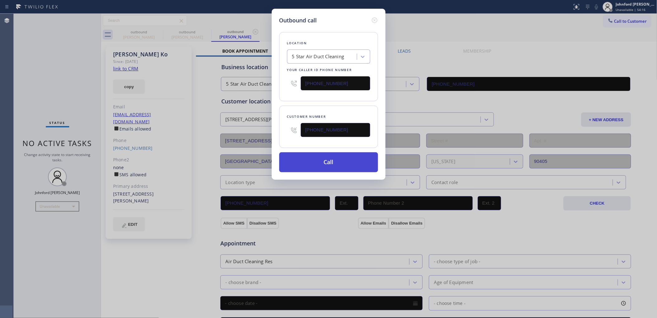
drag, startPoint x: 312, startPoint y: 164, endPoint x: 500, endPoint y: 11, distance: 242.5
click at [312, 165] on button "Call" at bounding box center [328, 163] width 99 height 20
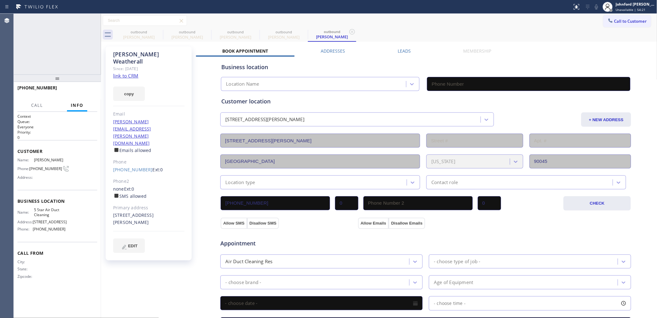
type input "[PHONE_NUMBER]"
click at [90, 94] on div "+12012072019 Live | 00:06 ALL TASKS ALL TASKS ACTIVE TASKS TASKS IN WRAP UP +12…" at bounding box center [336, 166] width 644 height 305
click at [74, 97] on div "+12012072019 Live | 00:07 HANG UP" at bounding box center [57, 91] width 80 height 16
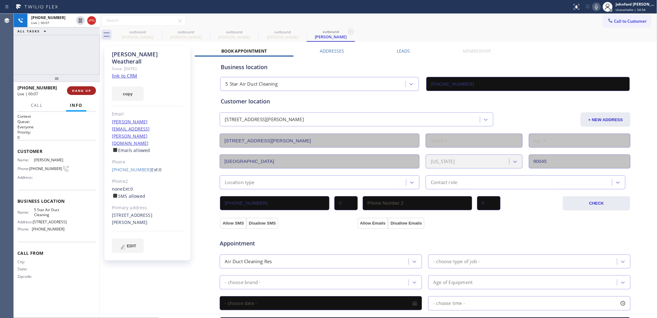
click at [76, 94] on button "HANG UP" at bounding box center [81, 90] width 29 height 9
click at [79, 90] on span "HANG UP" at bounding box center [81, 91] width 19 height 4
click at [79, 90] on span "COMPLETE" at bounding box center [81, 91] width 22 height 4
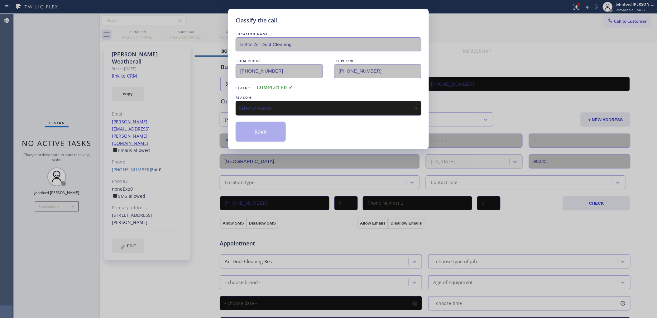
click at [256, 105] on div "Select a reason" at bounding box center [328, 108] width 179 height 7
click at [268, 132] on button "Save" at bounding box center [261, 132] width 50 height 20
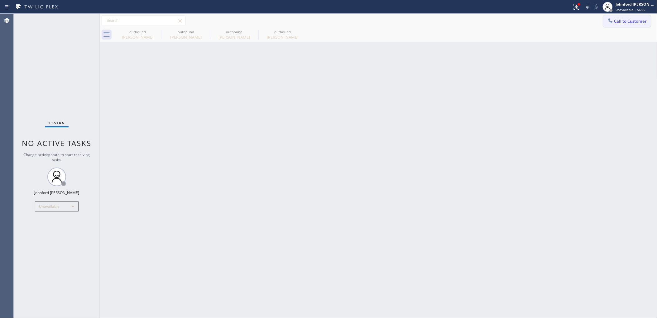
click at [626, 21] on span "Call to Customer" at bounding box center [631, 21] width 33 height 6
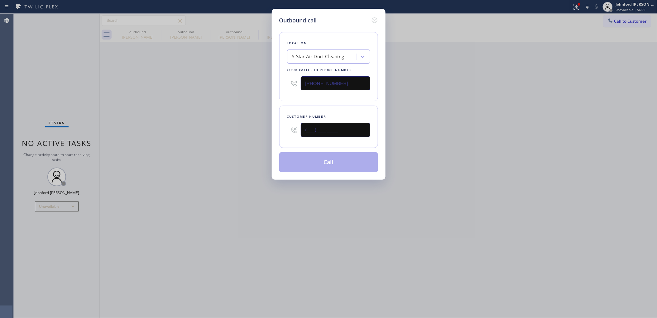
drag, startPoint x: 351, startPoint y: 127, endPoint x: 251, endPoint y: 127, distance: 99.8
click at [251, 127] on div "Outbound call Location 5 Star Air Duct Cleaning Your caller id phone number [PH…" at bounding box center [328, 159] width 657 height 318
paste input "805) 390-3253"
type input "(805) 390-3253"
click at [161, 128] on div "Outbound call Location 5 Star Air Duct Cleaning Your caller id phone number (85…" at bounding box center [328, 159] width 657 height 318
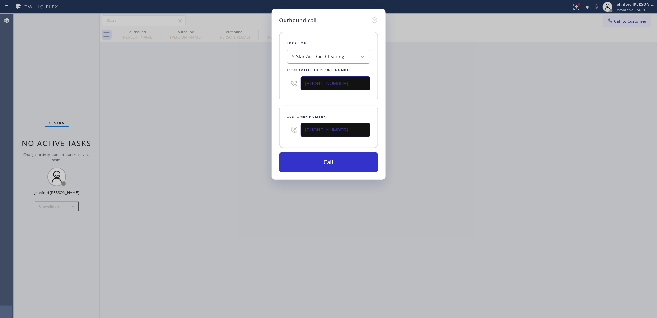
click at [506, 83] on div "Outbound call Location 5 Star Air Duct Cleaning Your caller id phone number (85…" at bounding box center [328, 159] width 657 height 318
click at [325, 162] on button "Call" at bounding box center [328, 163] width 99 height 20
drag, startPoint x: 487, startPoint y: 113, endPoint x: 493, endPoint y: 29, distance: 84.4
click at [488, 105] on div "Outbound call Location 5 Star Air Duct Cleaning Your caller id phone number (85…" at bounding box center [328, 159] width 657 height 318
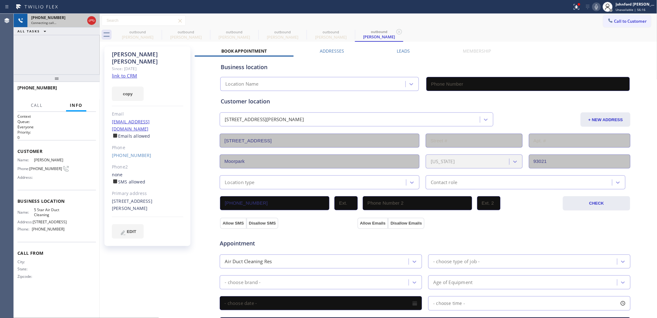
type input "[PHONE_NUMBER]"
click at [91, 21] on icon at bounding box center [91, 20] width 7 height 7
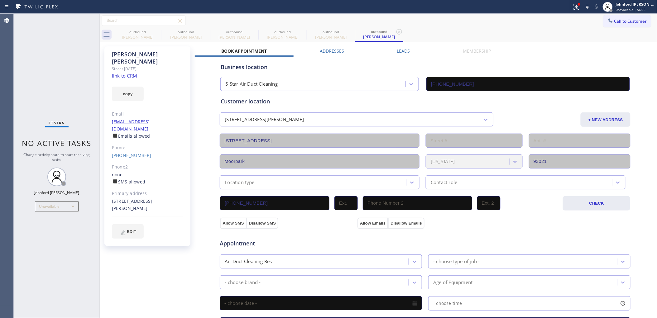
click at [608, 21] on icon at bounding box center [611, 20] width 6 height 6
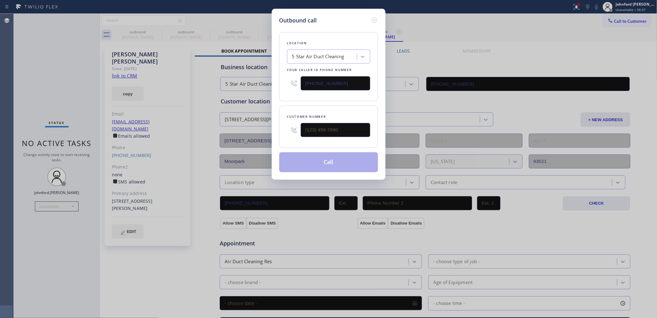
drag, startPoint x: 326, startPoint y: 136, endPoint x: 278, endPoint y: 133, distance: 47.8
click at [264, 136] on div "Outbound call Location 5 Star Air Duct Cleaning Your caller id phone number [PH…" at bounding box center [328, 159] width 657 height 318
click at [325, 127] on input "(___) ___-____" at bounding box center [336, 130] width 70 height 14
paste input "310) 422-3562"
type input "(310) 422-3562"
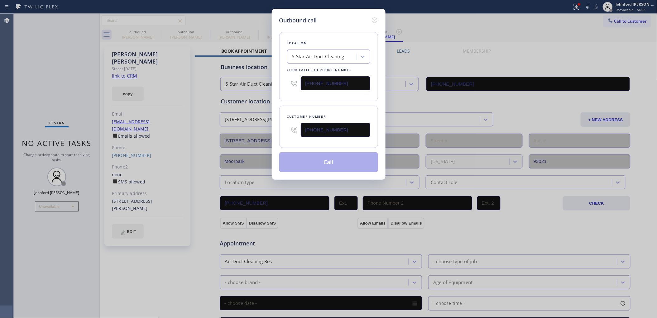
click at [313, 97] on div "Location 5 Star Air Duct Cleaning Your caller id phone number [PHONE_NUMBER]" at bounding box center [328, 66] width 99 height 69
click at [312, 159] on button "Call" at bounding box center [328, 163] width 99 height 20
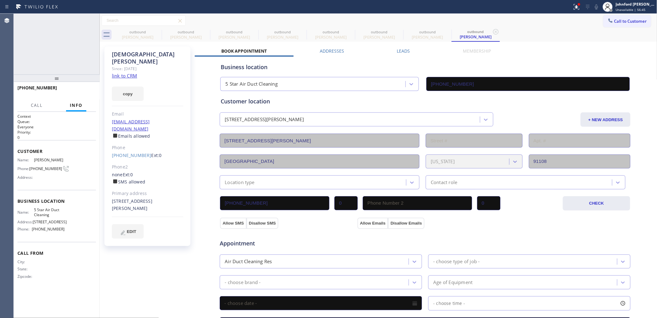
type input "[PHONE_NUMBER]"
click at [159, 30] on icon at bounding box center [157, 31] width 7 height 7
click at [0, 0] on icon at bounding box center [0, 0] width 0 height 0
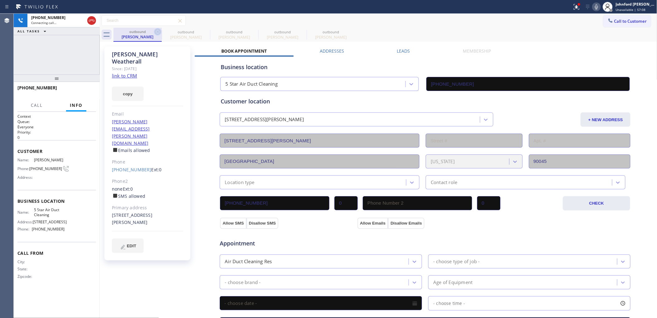
click at [158, 33] on icon at bounding box center [157, 31] width 7 height 7
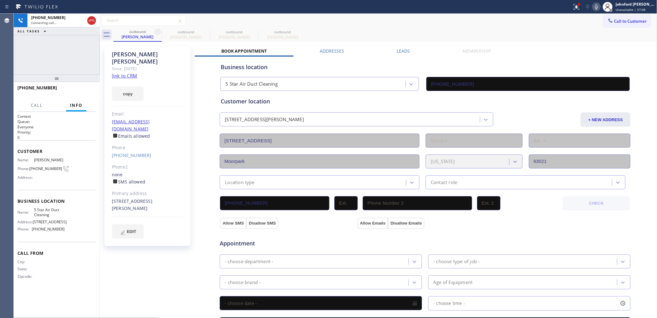
click at [157, 29] on icon at bounding box center [158, 32] width 6 height 6
click at [65, 55] on div "+13104223562 Connecting call… ALL TASKS ALL TASKS ACTIVE TASKS TASKS IN WRAP UP" at bounding box center [57, 44] width 86 height 61
click at [156, 29] on icon at bounding box center [157, 31] width 7 height 7
click at [68, 56] on div "+13104223562 Connecting call… ALL TASKS ALL TASKS ACTIVE TASKS TASKS IN WRAP UP" at bounding box center [57, 44] width 86 height 61
click at [60, 24] on div "Connecting call…" at bounding box center [58, 23] width 54 height 4
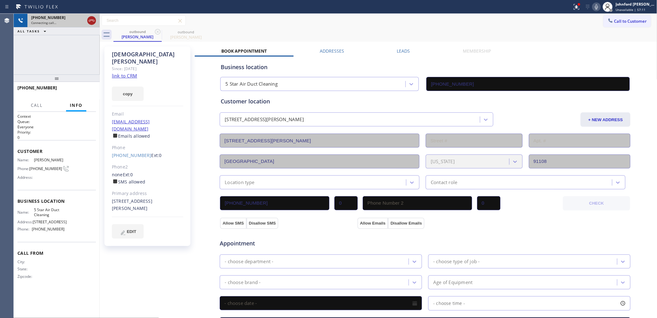
click at [91, 22] on icon at bounding box center [91, 20] width 7 height 7
click at [588, 29] on div "outbound Sunita Biring outbound Sunita Biring" at bounding box center [386, 35] width 544 height 14
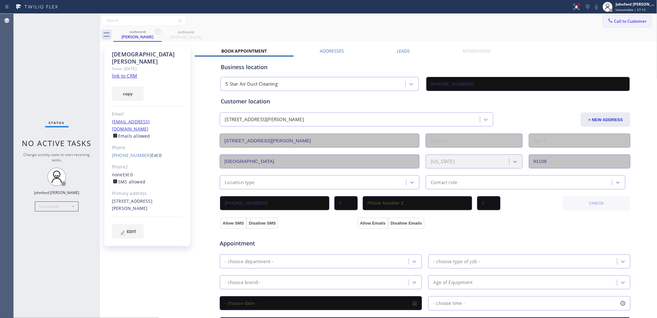
click at [608, 20] on icon at bounding box center [611, 20] width 6 height 6
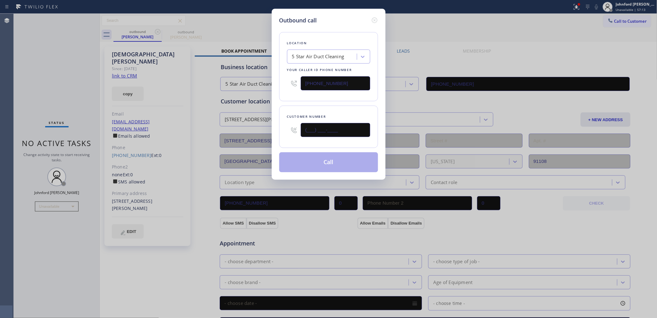
drag, startPoint x: 354, startPoint y: 126, endPoint x: 287, endPoint y: 130, distance: 66.8
click at [287, 130] on div "(___) ___-____" at bounding box center [328, 130] width 83 height 20
paste input "626) 247-3298"
type input "(626) 247-3298"
click at [300, 100] on div "Location 5 Star Air Duct Cleaning Your caller id phone number (858) 800-3094 Cu…" at bounding box center [328, 99] width 99 height 148
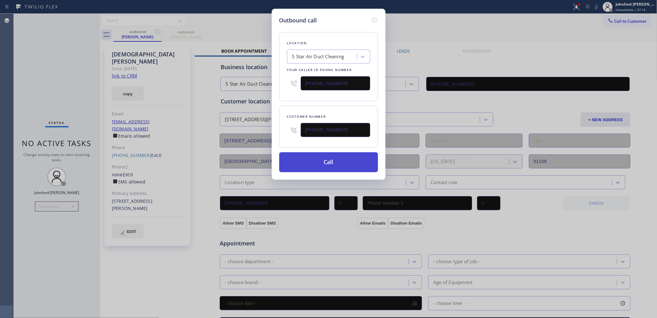
click at [314, 161] on button "Call" at bounding box center [328, 163] width 99 height 20
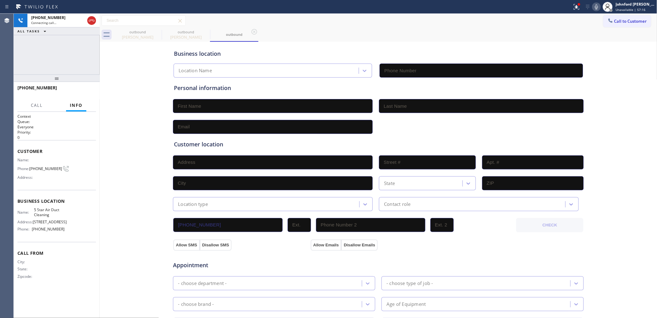
type input "[PHONE_NUMBER]"
drag, startPoint x: 255, startPoint y: 33, endPoint x: 145, endPoint y: 60, distance: 112.8
click at [255, 33] on icon at bounding box center [254, 31] width 7 height 7
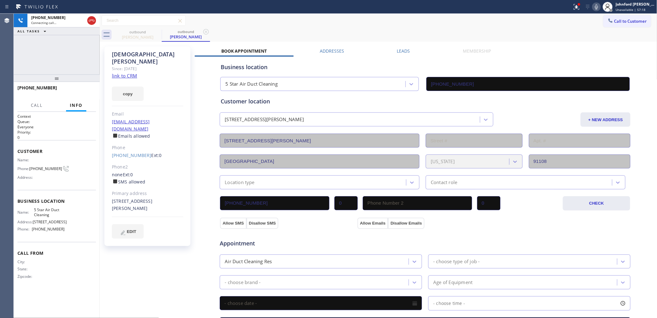
click at [145, 65] on div "Since: [DATE]" at bounding box center [147, 68] width 71 height 7
click at [53, 22] on span "Connecting call…" at bounding box center [43, 23] width 25 height 4
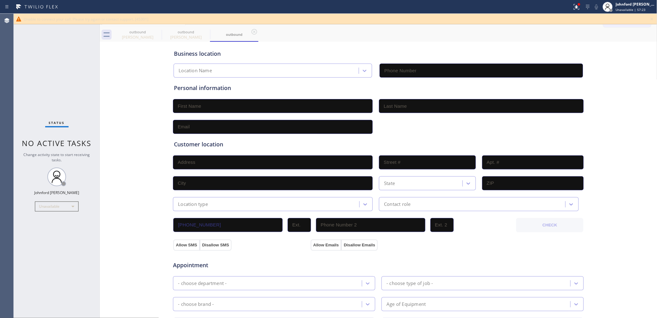
type input "[PHONE_NUMBER]"
click at [648, 18] on div "Unable to connect your call. Please try again or contact support. [45301]" at bounding box center [336, 19] width 644 height 11
drag, startPoint x: 656, startPoint y: 18, endPoint x: 651, endPoint y: 18, distance: 4.7
click at [655, 18] on icon at bounding box center [652, 18] width 7 height 7
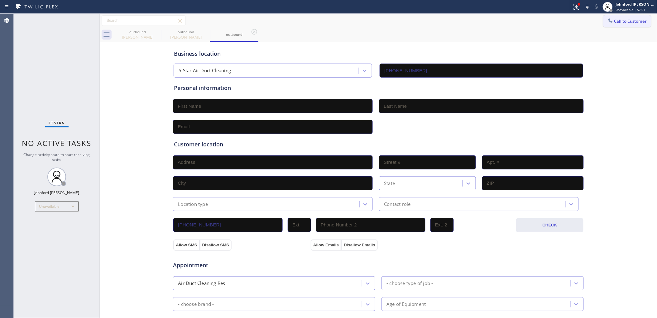
click at [618, 18] on button "Call to Customer" at bounding box center [628, 21] width 48 height 12
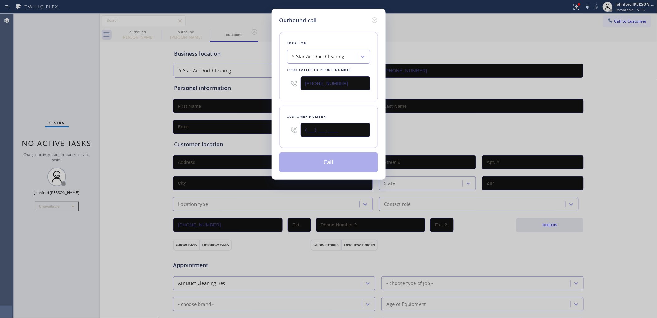
drag, startPoint x: 311, startPoint y: 126, endPoint x: 282, endPoint y: 127, distance: 29.7
click at [282, 127] on div "Customer number (___) ___-____" at bounding box center [328, 127] width 99 height 42
paste input "323) 573-0088"
type input "(323) 573-0088"
click at [330, 96] on div "Location 5 Star Air Duct Cleaning Your caller id phone number [PHONE_NUMBER]" at bounding box center [328, 66] width 99 height 69
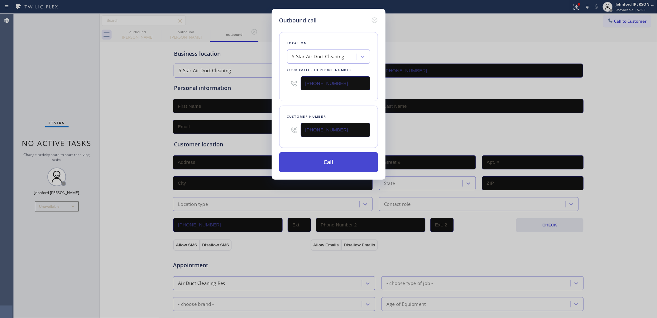
click at [314, 166] on button "Call" at bounding box center [328, 163] width 99 height 20
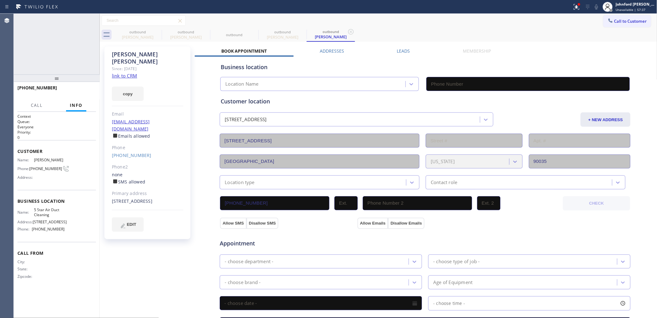
type input "[PHONE_NUMBER]"
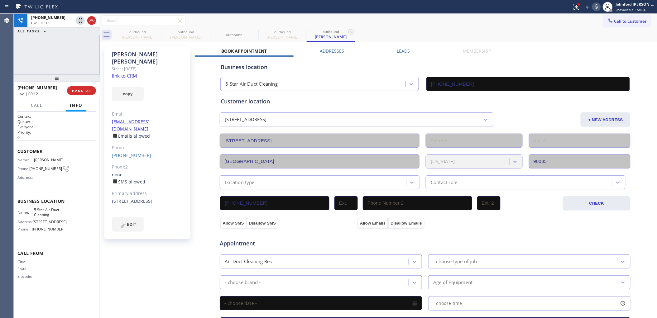
click at [74, 86] on div "+13235730088 Live | 00:12 HANG UP" at bounding box center [56, 91] width 79 height 16
click at [100, 95] on div at bounding box center [100, 166] width 0 height 305
click at [89, 94] on button "HANG UP" at bounding box center [81, 90] width 29 height 9
click at [88, 92] on span "HANG UP" at bounding box center [81, 91] width 19 height 4
click at [88, 92] on span "COMPLETE" at bounding box center [81, 91] width 22 height 4
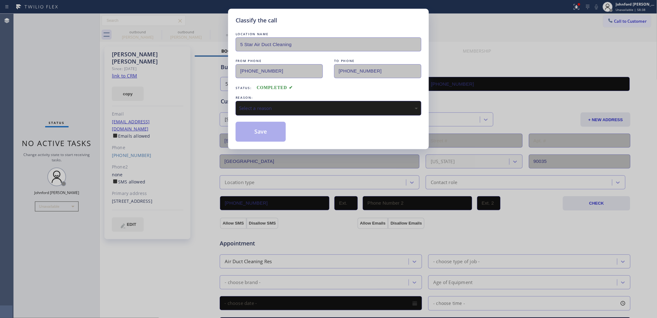
click at [272, 105] on div "Select a reason" at bounding box center [328, 108] width 179 height 7
click at [267, 133] on button "Save" at bounding box center [261, 132] width 50 height 20
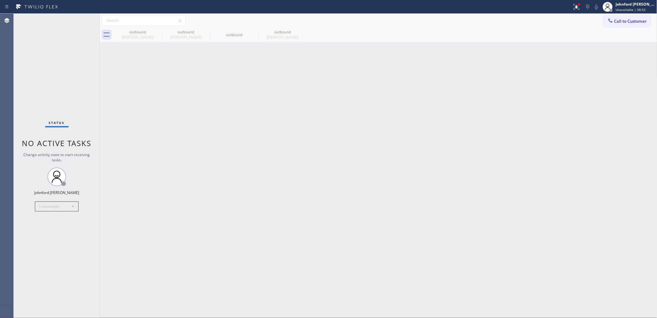
click at [620, 26] on button "Call to Customer" at bounding box center [628, 21] width 48 height 12
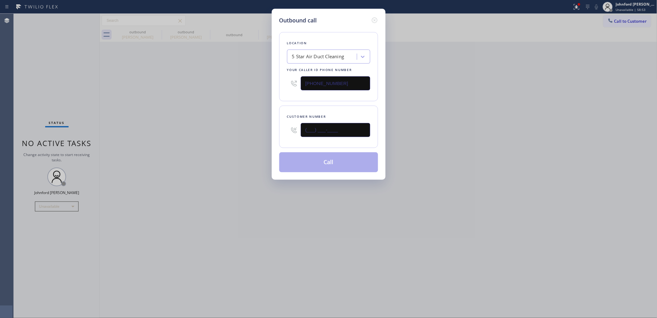
drag, startPoint x: 312, startPoint y: 131, endPoint x: 215, endPoint y: 130, distance: 97.9
click at [217, 130] on div "Outbound call Location 5 Star Air Duct Cleaning Your caller id phone number [PH…" at bounding box center [328, 159] width 657 height 318
paste input "714) 272-1941"
type input "(714) 272-1941"
click at [202, 126] on div "Outbound call Location 5 Star Air Duct Cleaning Your caller id phone number (85…" at bounding box center [328, 159] width 657 height 318
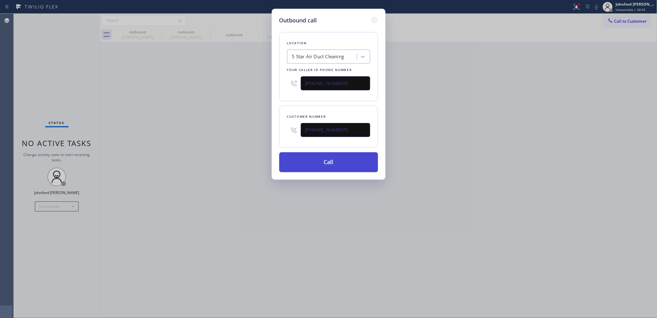
click at [320, 169] on button "Call" at bounding box center [328, 163] width 99 height 20
drag, startPoint x: 536, startPoint y: 106, endPoint x: 534, endPoint y: 13, distance: 93.3
click at [540, 105] on div "Outbound call Location 5 Star Air Duct Cleaning Your caller id phone number (85…" at bounding box center [328, 159] width 657 height 318
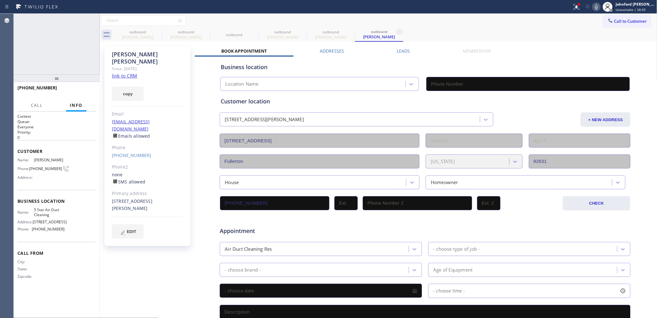
type input "[PHONE_NUMBER]"
click at [80, 90] on span "HANG UP" at bounding box center [81, 91] width 19 height 4
click at [86, 88] on button "COMPLETE" at bounding box center [80, 90] width 31 height 9
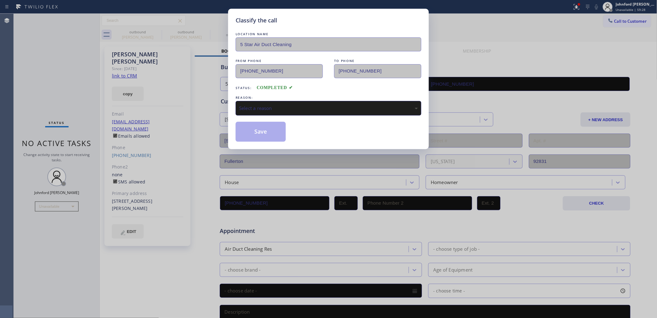
drag, startPoint x: 259, startPoint y: 109, endPoint x: 274, endPoint y: 109, distance: 14.1
click at [264, 109] on div "Select a reason" at bounding box center [328, 108] width 179 height 7
click at [269, 130] on button "Save" at bounding box center [261, 132] width 50 height 20
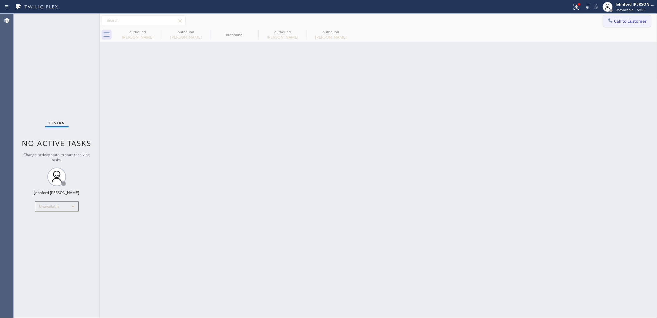
click at [625, 18] on button "Call to Customer" at bounding box center [628, 21] width 48 height 12
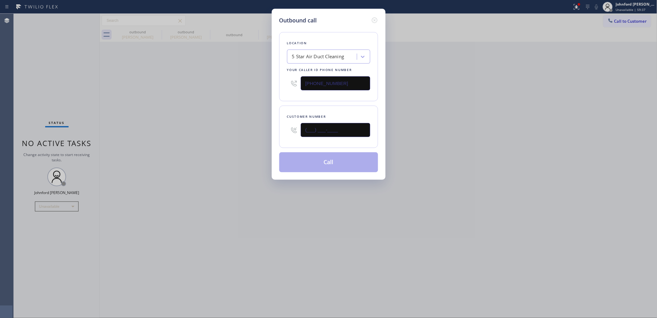
drag, startPoint x: 292, startPoint y: 136, endPoint x: 238, endPoint y: 135, distance: 54.3
click at [258, 136] on div "Outbound call Location 5 Star Air Duct Cleaning Your caller id phone number [PH…" at bounding box center [328, 159] width 657 height 318
paste input "562) 544-5993"
type input "(562) 544-5993"
click at [238, 135] on div "Outbound call Location 5 Star Air Duct Cleaning Your caller id phone number (85…" at bounding box center [328, 159] width 657 height 318
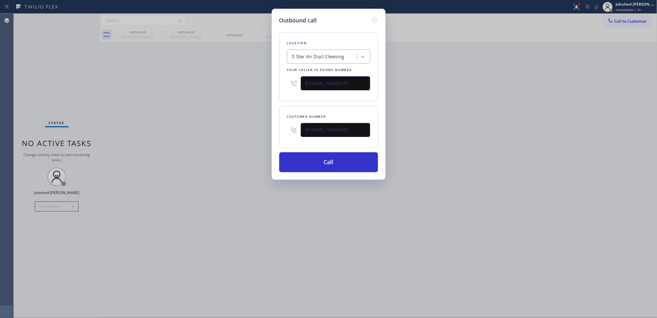
click at [213, 150] on div "Outbound call Location 5 Star Air Duct Cleaning Your caller id phone number (85…" at bounding box center [328, 159] width 657 height 318
drag, startPoint x: 314, startPoint y: 211, endPoint x: 313, endPoint y: 206, distance: 5.4
click at [314, 211] on div "Outbound call Location 5 Star Air Duct Cleaning Your caller id phone number (85…" at bounding box center [328, 159] width 657 height 318
drag, startPoint x: 432, startPoint y: 132, endPoint x: 472, endPoint y: 46, distance: 94.6
click at [441, 124] on div "Outbound call Location 5 Star Air Duct Cleaning Your caller id phone number (85…" at bounding box center [328, 159] width 657 height 318
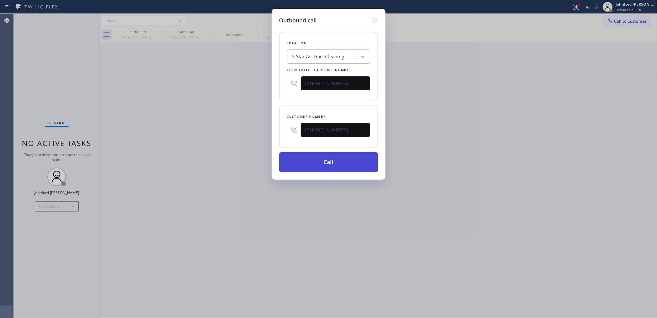
click at [325, 162] on button "Call" at bounding box center [328, 163] width 99 height 20
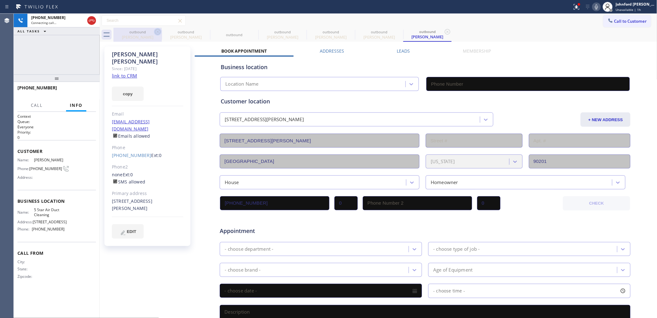
click at [157, 32] on icon at bounding box center [157, 31] width 7 height 7
click at [202, 32] on icon at bounding box center [205, 31] width 7 height 7
click at [0, 0] on icon at bounding box center [0, 0] width 0 height 0
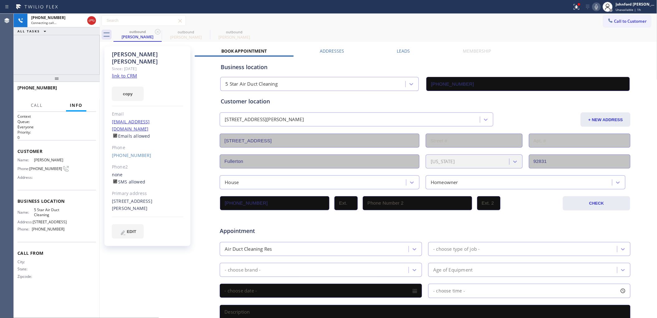
type input "[PHONE_NUMBER]"
click at [157, 32] on icon at bounding box center [157, 31] width 7 height 7
click at [91, 19] on icon at bounding box center [91, 20] width 7 height 7
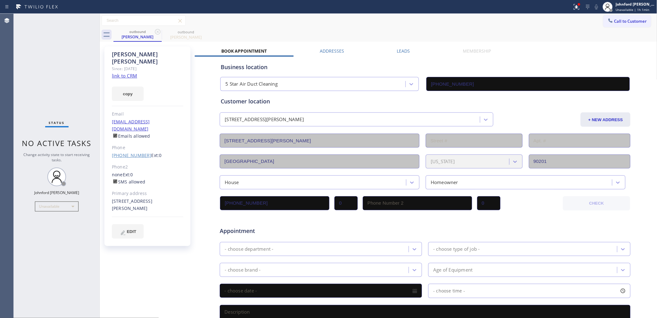
click at [135, 153] on link "(562) 544-5993" at bounding box center [132, 156] width 40 height 6
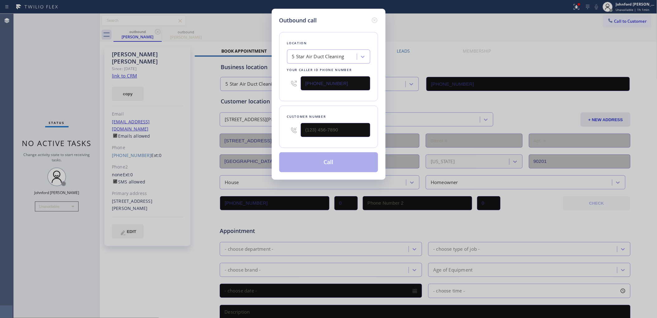
type input "(562) 544-5993"
click at [348, 162] on button "Call" at bounding box center [328, 163] width 99 height 20
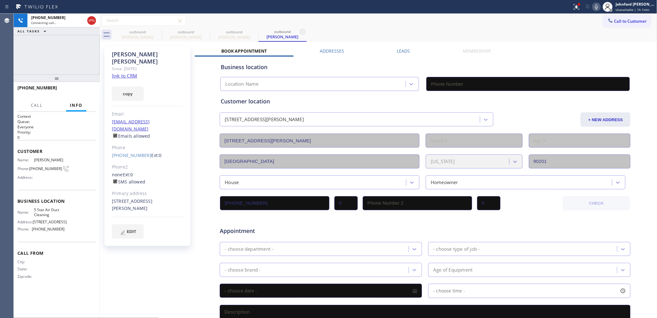
click at [420, 30] on div "outbound Luz Perez outbound Luz Perez outbound Luz Perez outbound Luz Perez" at bounding box center [386, 35] width 544 height 14
type input "[PHONE_NUMBER]"
click at [598, 9] on icon at bounding box center [596, 6] width 7 height 7
click at [596, 4] on icon at bounding box center [596, 6] width 7 height 7
click at [598, 8] on icon at bounding box center [596, 6] width 7 height 7
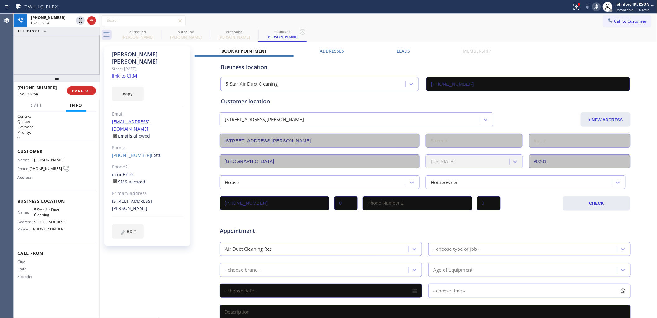
click at [598, 8] on icon at bounding box center [596, 6] width 7 height 7
click at [486, 36] on div "outbound Luz Perez outbound Luz Perez outbound Luz Perez outbound Luz Perez" at bounding box center [386, 35] width 544 height 14
click at [584, 7] on div at bounding box center [577, 6] width 14 height 7
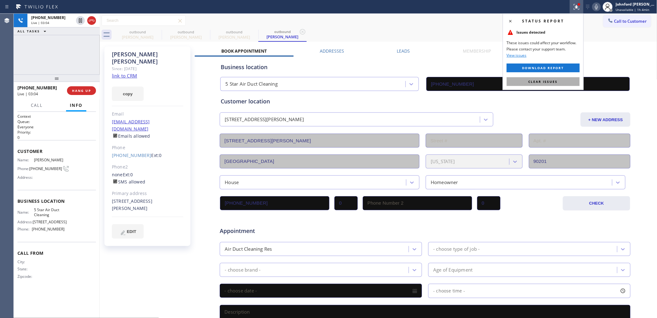
click at [551, 80] on span "Clear issues" at bounding box center [543, 82] width 29 height 4
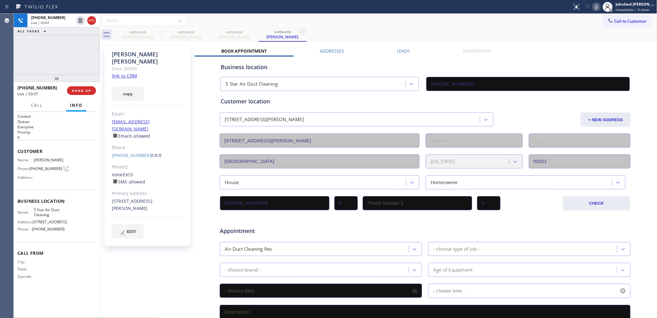
click at [78, 51] on div "+15625445993 Live | 03:07 ALL TASKS ALL TASKS ACTIVE TASKS TASKS IN WRAP UP" at bounding box center [57, 44] width 86 height 61
click at [83, 90] on span "HANG UP" at bounding box center [81, 91] width 19 height 4
click at [83, 90] on span "COMPLETE" at bounding box center [81, 91] width 22 height 4
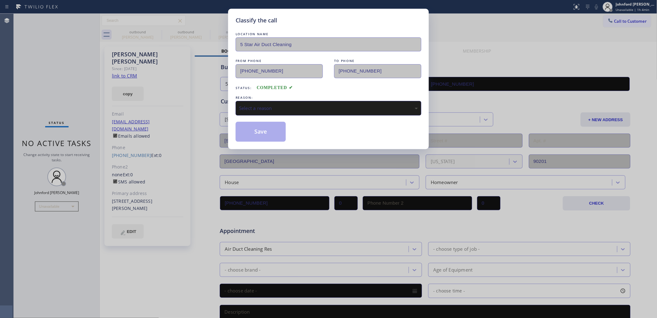
click at [261, 97] on div "REASON:" at bounding box center [329, 97] width 186 height 7
click at [261, 111] on div "Select a reason" at bounding box center [329, 108] width 186 height 15
click at [264, 124] on button "Save" at bounding box center [261, 132] width 50 height 20
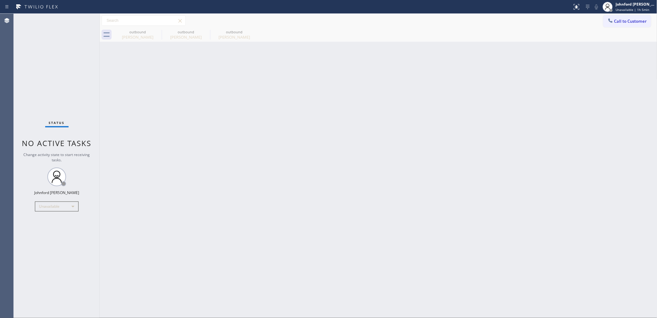
drag, startPoint x: 473, startPoint y: 74, endPoint x: 487, endPoint y: 1, distance: 74.5
click at [474, 72] on div "Back to Dashboard Change Sender ID Customers Technicians Select a contact Outbo…" at bounding box center [379, 166] width 558 height 305
drag, startPoint x: 603, startPoint y: 19, endPoint x: 574, endPoint y: 46, distance: 39.3
click at [604, 19] on div "Call to Customer Outbound call Location 5 Star Air Duct Cleaning Your caller id…" at bounding box center [379, 20] width 558 height 11
click at [615, 21] on span "Call to Customer" at bounding box center [631, 21] width 33 height 6
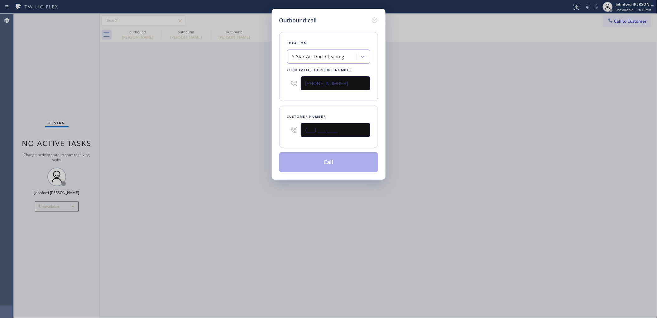
drag, startPoint x: 258, startPoint y: 130, endPoint x: 234, endPoint y: 133, distance: 24.2
click at [243, 130] on div "Outbound call Location 5 Star Air Duct Cleaning Your caller id phone number [PH…" at bounding box center [328, 159] width 657 height 318
paste input "773) 988-2419"
type input "(773) 988-2419"
drag, startPoint x: 457, startPoint y: 130, endPoint x: 548, endPoint y: 41, distance: 128.1
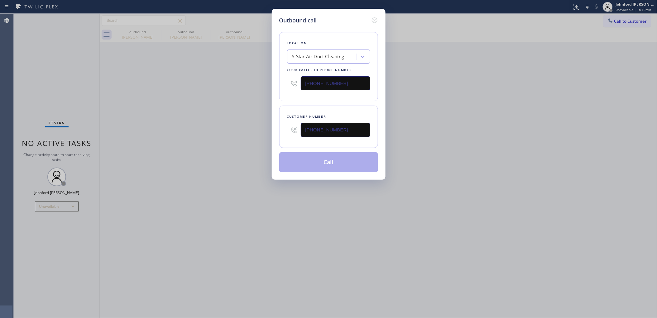
click at [483, 130] on div "Outbound call Location 5 Star Air Duct Cleaning Your caller id phone number (85…" at bounding box center [328, 159] width 657 height 318
drag, startPoint x: 342, startPoint y: 81, endPoint x: 246, endPoint y: 84, distance: 96.4
click at [256, 82] on div "Outbound call Location 5 Star Air Duct Cleaning Your caller id phone number (85…" at bounding box center [328, 159] width 657 height 318
paste input "773) 917-0590"
type input "(773) 917-0590"
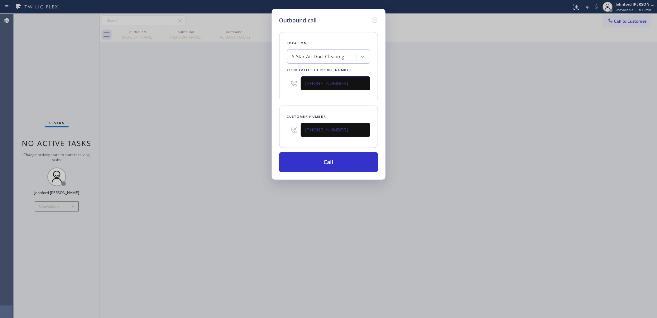
click at [208, 86] on div "Outbound call Location 5 Star Air Duct Cleaning Your caller id phone number (77…" at bounding box center [328, 159] width 657 height 318
click at [311, 162] on button "Call" at bounding box center [328, 163] width 99 height 20
drag, startPoint x: 464, startPoint y: 138, endPoint x: 492, endPoint y: 66, distance: 76.9
click at [477, 125] on div "Outbound call Location Sub Zero Refrigerator Repair Chicago Your caller id phon…" at bounding box center [328, 159] width 657 height 318
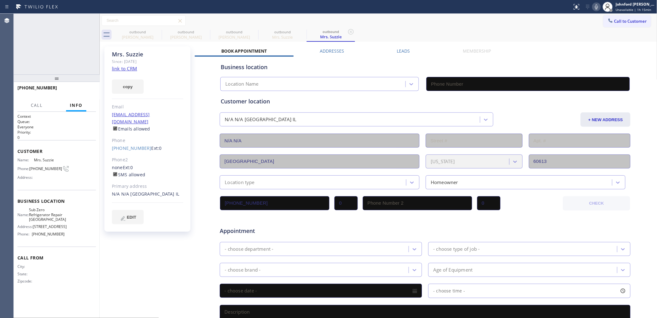
type input "(773) 917-0590"
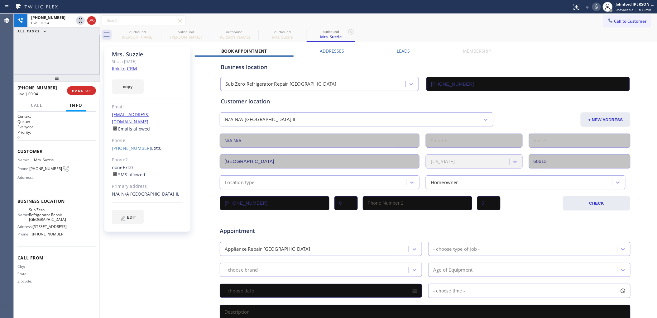
click at [601, 9] on icon at bounding box center [596, 6] width 7 height 7
click at [599, 8] on icon at bounding box center [596, 6] width 7 height 7
click at [600, 8] on icon at bounding box center [596, 6] width 7 height 7
click at [598, 8] on icon at bounding box center [596, 6] width 7 height 7
click at [595, 6] on icon at bounding box center [596, 6] width 7 height 7
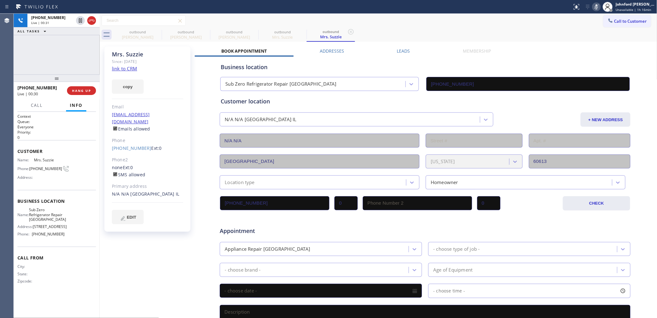
click at [595, 6] on icon at bounding box center [596, 6] width 7 height 7
click at [47, 41] on div "+17739882419 Live | 00:41 ALL TASKS ALL TASKS ACTIVE TASKS TASKS IN WRAP UP" at bounding box center [57, 44] width 86 height 61
click at [152, 31] on div "outbound" at bounding box center [137, 32] width 47 height 5
click at [154, 31] on icon at bounding box center [157, 31] width 7 height 7
click at [0, 0] on icon at bounding box center [0, 0] width 0 height 0
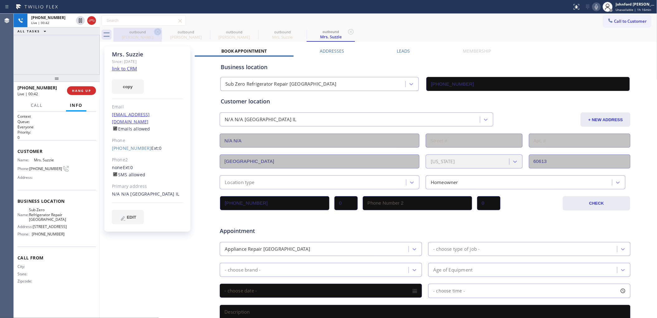
click at [0, 0] on icon at bounding box center [0, 0] width 0 height 0
type input "(773) 917-0590"
click at [154, 31] on icon at bounding box center [157, 31] width 7 height 7
click at [59, 43] on div "+17739882419 Live | 00:44 ALL TASKS ALL TASKS ACTIVE TASKS TASKS IN WRAP UP" at bounding box center [57, 44] width 86 height 61
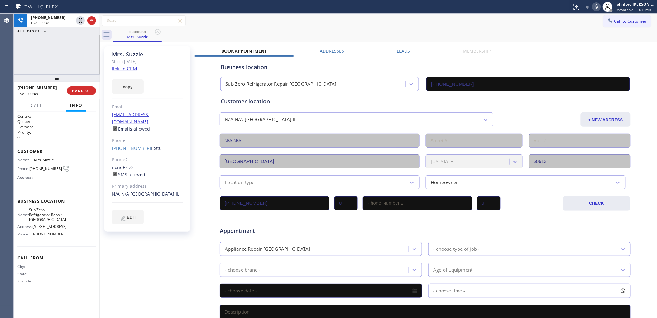
click at [351, 34] on div "outbound Mrs. Suzzie" at bounding box center [386, 35] width 544 height 14
drag, startPoint x: 84, startPoint y: 82, endPoint x: 81, endPoint y: 90, distance: 8.3
click at [82, 83] on div at bounding box center [57, 78] width 86 height 7
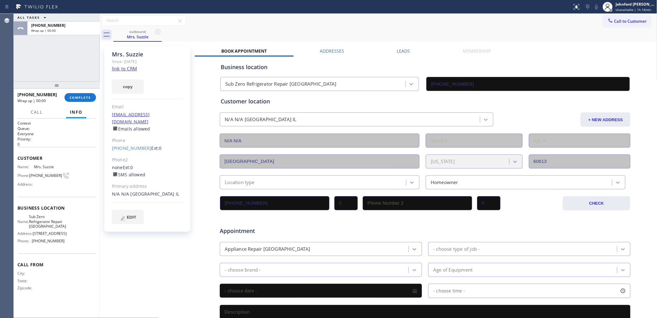
click at [81, 89] on div at bounding box center [57, 84] width 86 height 7
click at [80, 95] on button "COMPLETE" at bounding box center [80, 97] width 31 height 9
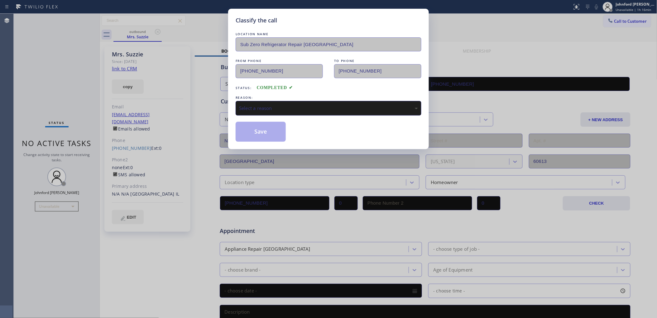
click at [281, 105] on div "Select a reason" at bounding box center [328, 108] width 179 height 7
drag, startPoint x: 298, startPoint y: 142, endPoint x: 293, endPoint y: 142, distance: 4.4
click at [262, 135] on button "Save" at bounding box center [261, 132] width 50 height 20
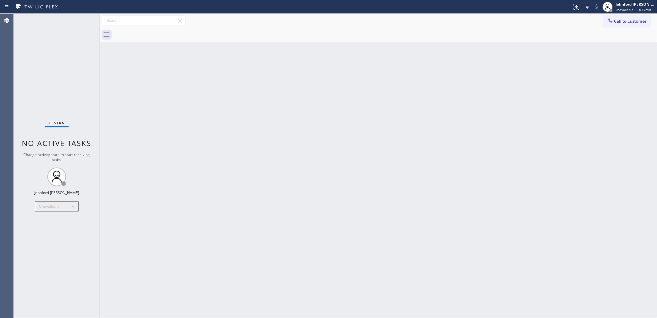
click at [535, 75] on div "Back to Dashboard Change Sender ID Customers Technicians Select a contact Outbo…" at bounding box center [379, 166] width 558 height 305
click at [618, 21] on span "Call to Customer" at bounding box center [631, 21] width 33 height 6
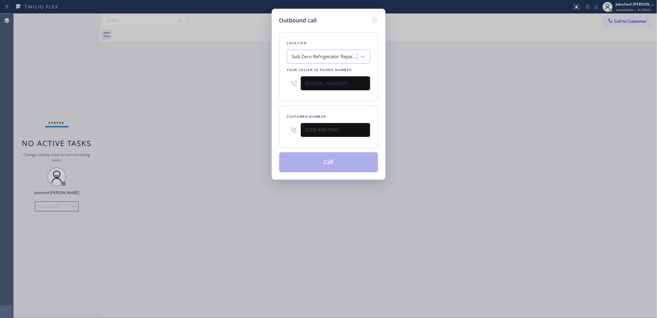
drag, startPoint x: 346, startPoint y: 82, endPoint x: 265, endPoint y: 83, distance: 81.1
click at [267, 83] on div "Outbound call Location Sub Zero Refrigerator Repair Chicago Your caller id phon…" at bounding box center [328, 159] width 657 height 318
paste input "206) 309-4625"
type input "(206) 309-4625"
drag, startPoint x: 307, startPoint y: 129, endPoint x: 261, endPoint y: 129, distance: 45.2
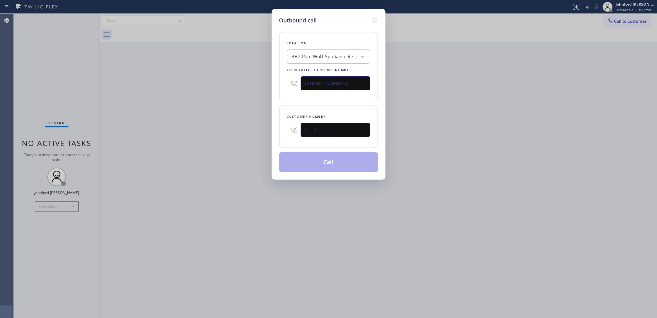
click at [268, 129] on div "Outbound call Location 4B2.Paid Wolf Appliance Repair Expert Your caller id pho…" at bounding box center [328, 159] width 657 height 318
paste input "206) 229-0949"
type input "(206) 229-0949"
click at [214, 129] on div "Outbound call Location 4B2.Paid Wolf Appliance Repair Expert Your caller id pho…" at bounding box center [328, 159] width 657 height 318
click at [302, 157] on button "Call" at bounding box center [328, 163] width 99 height 20
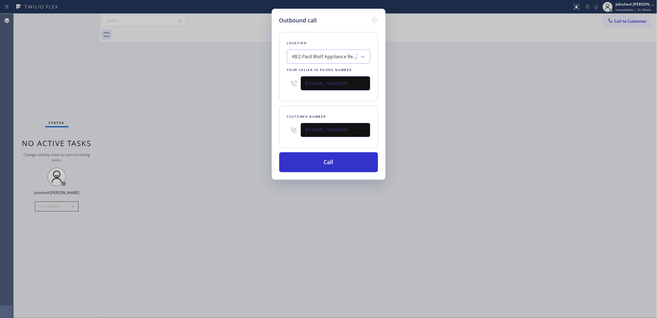
drag, startPoint x: 458, startPoint y: 116, endPoint x: 492, endPoint y: 46, distance: 78.1
click at [461, 116] on div "Outbound call Location 4B2.Paid Wolf Appliance Repair Expert Your caller id pho…" at bounding box center [328, 159] width 657 height 318
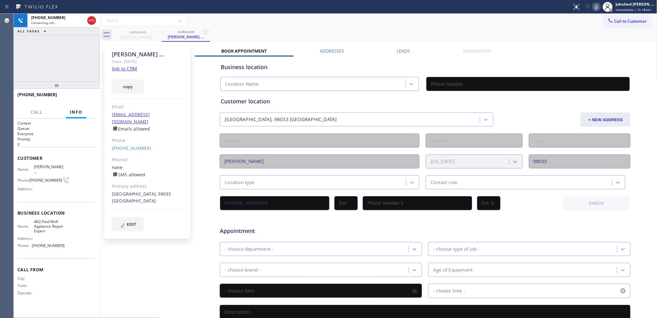
type input "(206) 309-4625"
click at [39, 60] on div "+12062290949 Connecting call… ALL TASKS ALL TASKS ACTIVE TASKS TASKS IN WRAP UP" at bounding box center [57, 48] width 86 height 68
click at [88, 96] on span "HANG UP" at bounding box center [81, 97] width 19 height 4
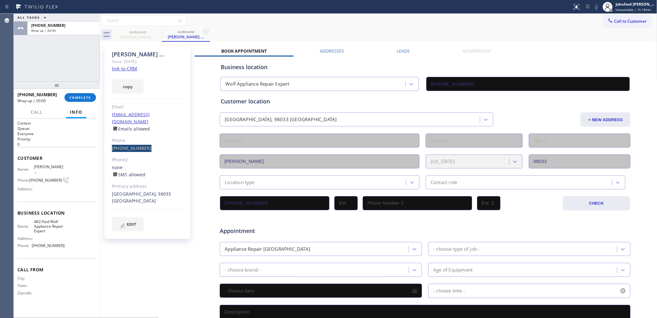
drag, startPoint x: 108, startPoint y: 140, endPoint x: 164, endPoint y: 139, distance: 56.8
click at [165, 139] on div "Steve ... Since: 20 may 2020 link to CRM copy Email no@gmail.com Emails allowed…" at bounding box center [147, 142] width 86 height 193
copy link "(206) 229-0949"
drag, startPoint x: 633, startPoint y: 4, endPoint x: 620, endPoint y: 36, distance: 35.4
click at [633, 5] on div "Johnford [PERSON_NAME]" at bounding box center [635, 4] width 39 height 5
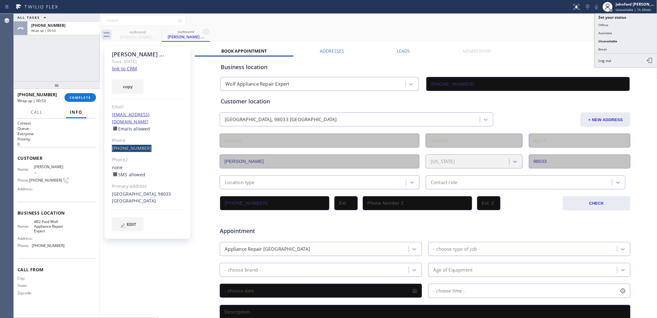
click at [608, 31] on button "Available" at bounding box center [626, 33] width 62 height 8
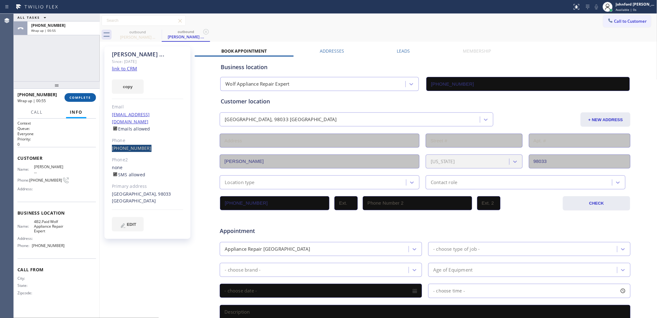
click at [79, 97] on span "COMPLETE" at bounding box center [81, 97] width 22 height 4
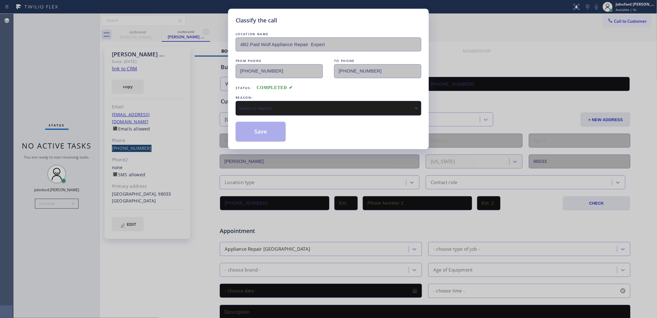
drag, startPoint x: 253, startPoint y: 106, endPoint x: 259, endPoint y: 109, distance: 6.9
click at [257, 108] on div "Select a reason" at bounding box center [328, 108] width 179 height 7
click at [267, 132] on button "Save" at bounding box center [261, 132] width 50 height 20
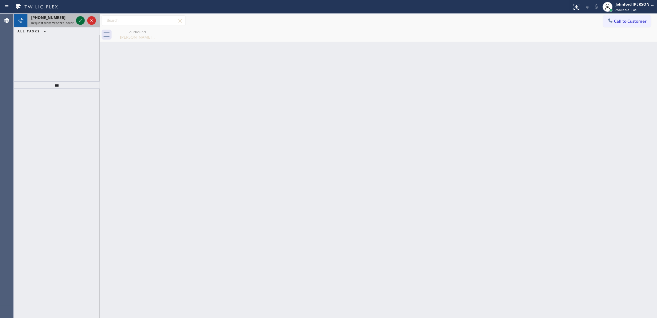
click at [78, 20] on icon at bounding box center [80, 20] width 7 height 7
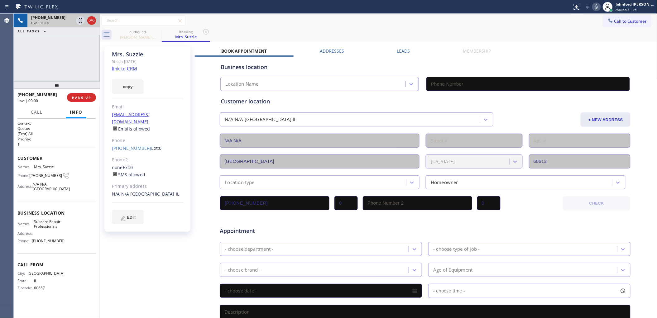
type input "[PHONE_NUMBER]"
click at [598, 3] on icon at bounding box center [596, 6] width 7 height 7
click at [595, 7] on icon at bounding box center [596, 6] width 7 height 7
click at [477, 25] on div "Call to Customer Outbound call Location Wolf Appliance Repair Expert Your calle…" at bounding box center [379, 20] width 558 height 11
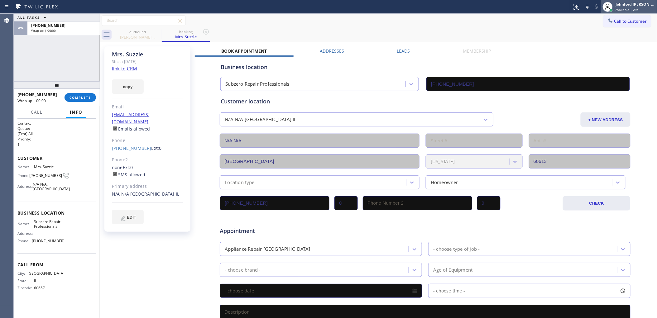
click at [624, 3] on div "Johnford [PERSON_NAME]" at bounding box center [635, 4] width 39 height 5
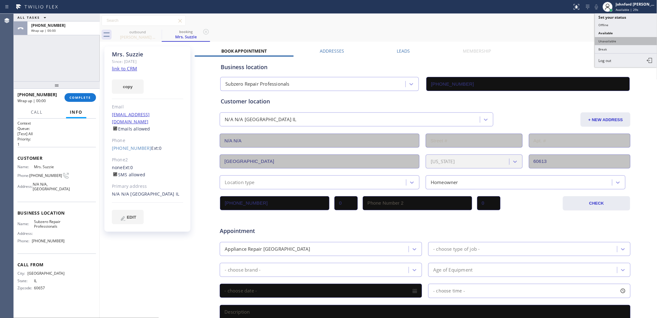
click at [619, 38] on button "Unavailable" at bounding box center [626, 41] width 62 height 8
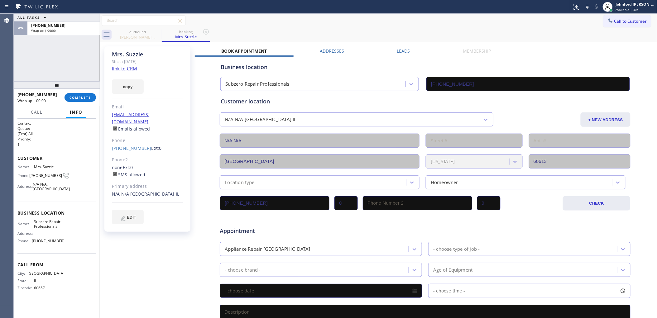
click at [82, 92] on div "+17739882419 Wrap up | 00:00 COMPLETE" at bounding box center [56, 98] width 79 height 16
click at [89, 97] on span "COMPLETE" at bounding box center [81, 97] width 22 height 4
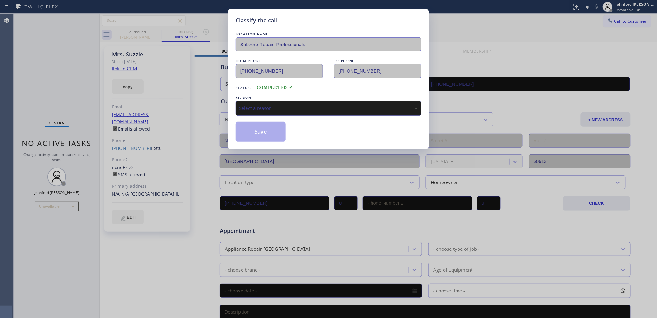
drag, startPoint x: 263, startPoint y: 104, endPoint x: 298, endPoint y: 111, distance: 36.5
click at [271, 105] on div "Select a reason" at bounding box center [328, 108] width 179 height 7
click at [271, 130] on button "Save" at bounding box center [261, 132] width 50 height 20
type input "(206) 309-4625"
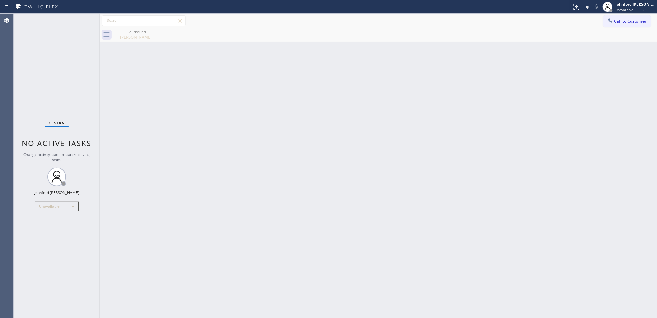
click at [452, 37] on div "outbound Steve ..." at bounding box center [386, 35] width 544 height 14
click at [49, 203] on div "Unavailable" at bounding box center [57, 207] width 44 height 10
click at [44, 217] on li "Offline" at bounding box center [56, 214] width 42 height 7
click at [616, 10] on span "Offline | 0s" at bounding box center [624, 9] width 17 height 4
click at [615, 64] on button "Log out" at bounding box center [626, 61] width 62 height 14
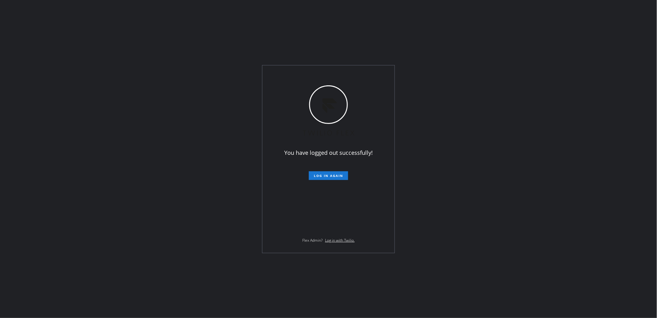
click at [502, 158] on div "You have logged out successfully! Log in again Flex Admin? Log in with Twilio." at bounding box center [328, 159] width 657 height 318
